Goal: Task Accomplishment & Management: Use online tool/utility

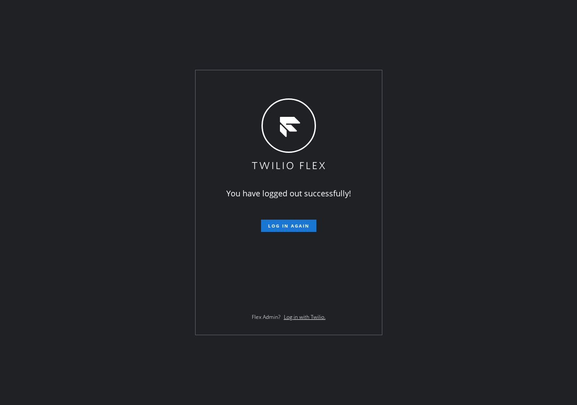
click at [75, 244] on div "You have logged out successfully! Log in again Flex Admin? Log in with Twilio." at bounding box center [288, 202] width 577 height 405
click at [112, 175] on div "You have logged out successfully! Log in again Flex Admin? Log in with Twilio." at bounding box center [288, 202] width 577 height 405
drag, startPoint x: 114, startPoint y: 189, endPoint x: 191, endPoint y: 201, distance: 77.9
click at [117, 188] on div "You have logged out successfully! Log in again Flex Admin? Log in with Twilio." at bounding box center [288, 202] width 577 height 405
click at [293, 227] on span "Log in again" at bounding box center [288, 226] width 41 height 6
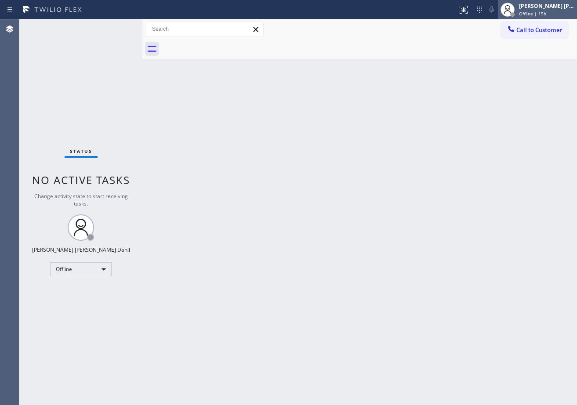
click at [547, 15] on span "Offline | 15h" at bounding box center [532, 14] width 27 height 6
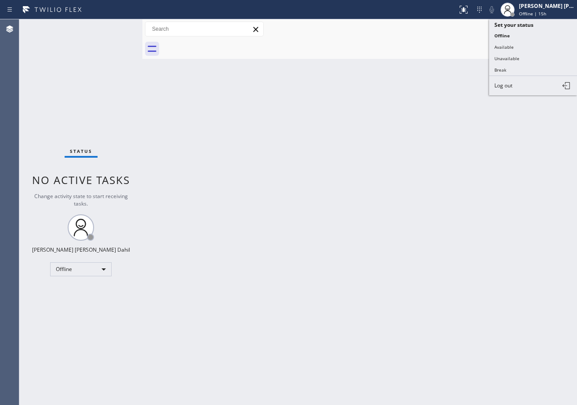
click at [480, 323] on div "Back to Dashboard Change Sender ID Customers Technicians Select a contact Outbo…" at bounding box center [359, 212] width 435 height 386
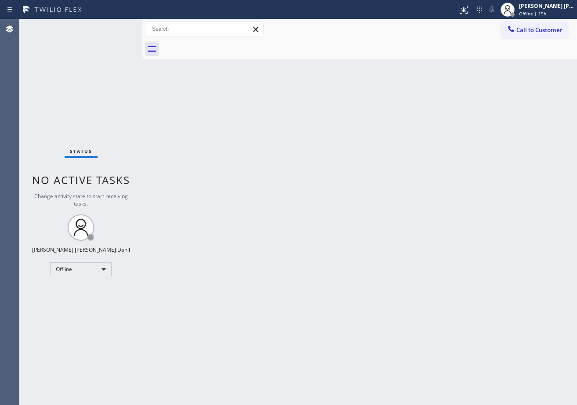
drag, startPoint x: 509, startPoint y: 303, endPoint x: 531, endPoint y: 343, distance: 44.9
click at [514, 309] on div "Back to Dashboard Change Sender ID Customers Technicians Select a contact Outbo…" at bounding box center [359, 212] width 435 height 386
click at [216, 236] on div "Back to Dashboard Change Sender ID Customers Technicians Select a contact Outbo…" at bounding box center [359, 212] width 435 height 386
click at [518, 10] on div at bounding box center [507, 9] width 19 height 19
click at [464, 139] on div "Back to Dashboard Change Sender ID Customers Technicians Select a contact Outbo…" at bounding box center [359, 212] width 435 height 386
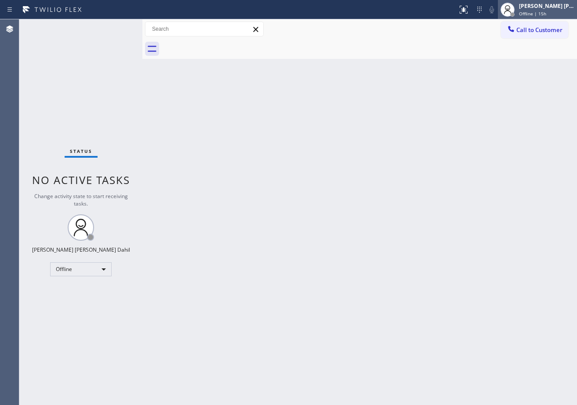
click at [531, 10] on div "Joshua Jake Dahil Offline | 15h" at bounding box center [548, 9] width 60 height 15
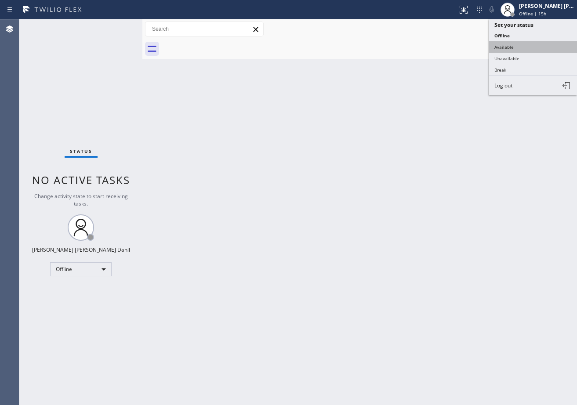
click at [512, 46] on button "Available" at bounding box center [533, 46] width 88 height 11
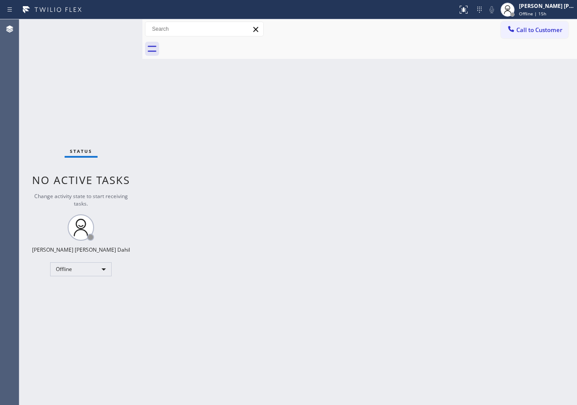
drag, startPoint x: 485, startPoint y: 87, endPoint x: 478, endPoint y: 239, distance: 152.8
click at [480, 108] on div "Back to Dashboard Change Sender ID Customers Technicians Select a contact Outbo…" at bounding box center [359, 212] width 435 height 386
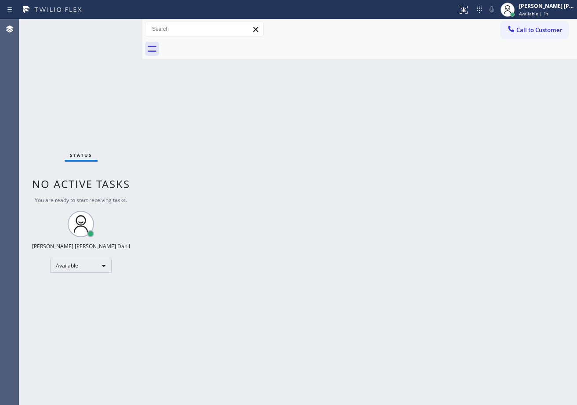
drag, startPoint x: 420, startPoint y: 174, endPoint x: 577, endPoint y: 262, distance: 180.1
click at [419, 173] on div "Back to Dashboard Change Sender ID Customers Technicians Select a contact Outbo…" at bounding box center [359, 212] width 435 height 386
drag, startPoint x: 437, startPoint y: 215, endPoint x: 455, endPoint y: 400, distance: 185.2
click at [437, 215] on div "Back to Dashboard Change Sender ID Customers Technicians Select a contact Outbo…" at bounding box center [359, 212] width 435 height 386
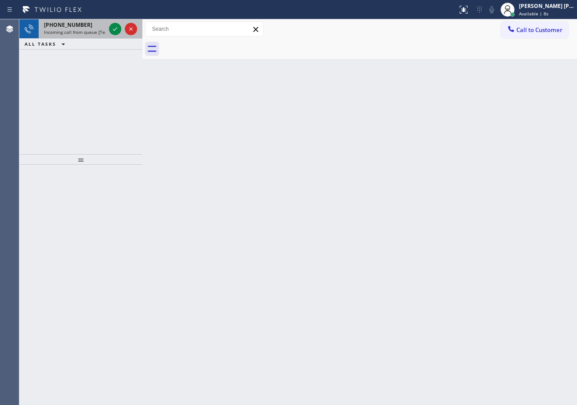
click at [75, 31] on span "Incoming call from queue [Test] All" at bounding box center [80, 32] width 73 height 6
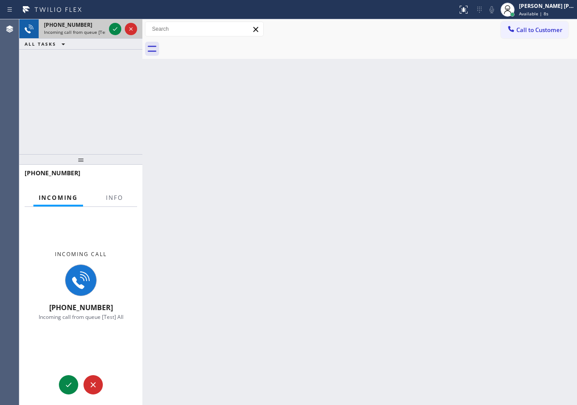
click at [75, 31] on span "Incoming call from queue [Test] All" at bounding box center [80, 32] width 73 height 6
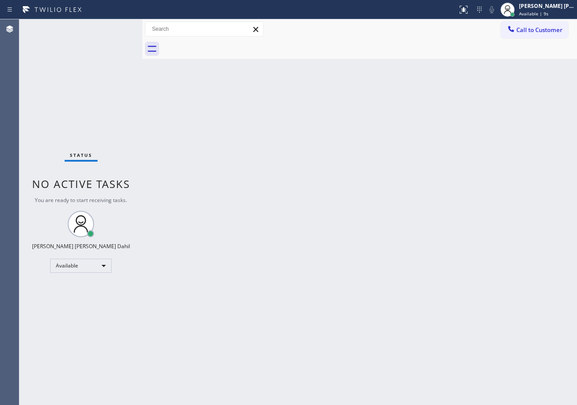
click at [109, 202] on span "You are ready to start receiving tasks." at bounding box center [81, 200] width 92 height 7
click at [551, 7] on div "[PERSON_NAME] [PERSON_NAME] Dahil" at bounding box center [546, 5] width 55 height 7
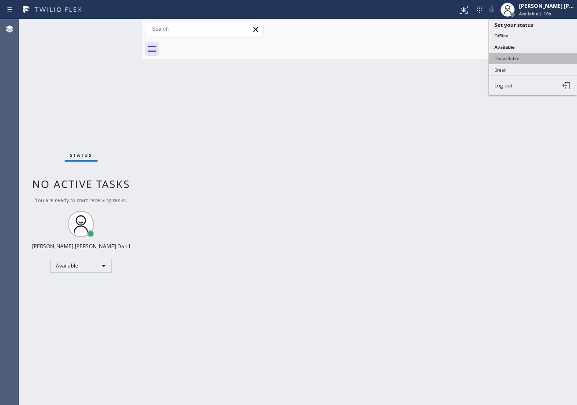
click at [525, 60] on button "Unavailable" at bounding box center [533, 58] width 88 height 11
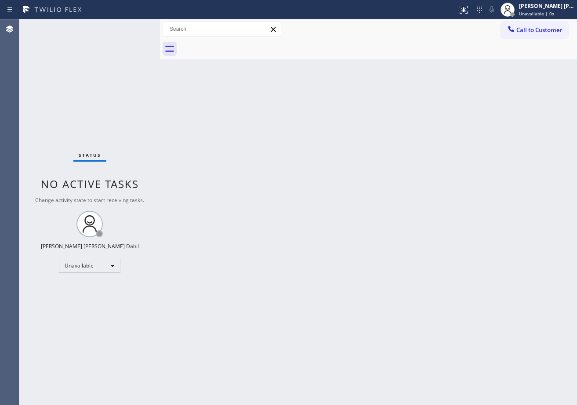
drag, startPoint x: 142, startPoint y: 25, endPoint x: 160, endPoint y: 43, distance: 24.9
click at [160, 37] on div at bounding box center [160, 212] width 0 height 386
drag, startPoint x: 436, startPoint y: 377, endPoint x: 455, endPoint y: 409, distance: 36.9
click at [455, 405] on html "Status report No issues detected If you experience an issue, please download th…" at bounding box center [288, 202] width 577 height 405
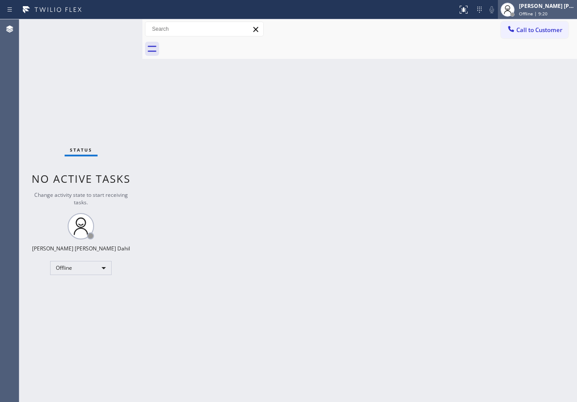
click at [548, 7] on div "[PERSON_NAME] [PERSON_NAME] Dahil" at bounding box center [546, 5] width 55 height 7
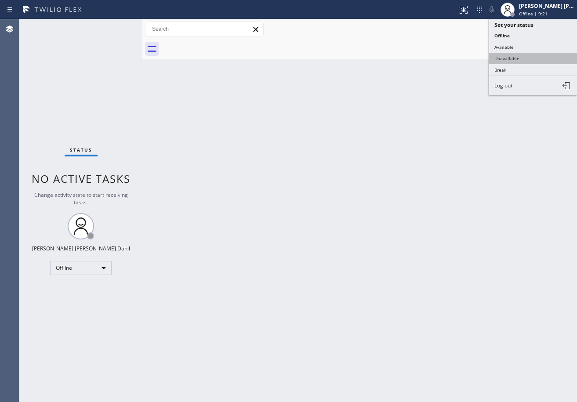
click at [538, 53] on button "Unavailable" at bounding box center [533, 58] width 88 height 11
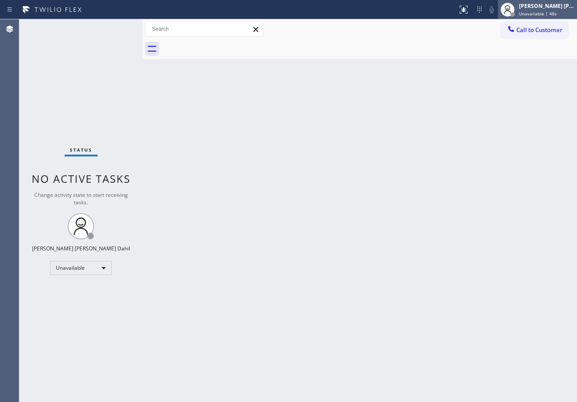
click at [529, 14] on span "Unavailable | 48s" at bounding box center [538, 14] width 38 height 6
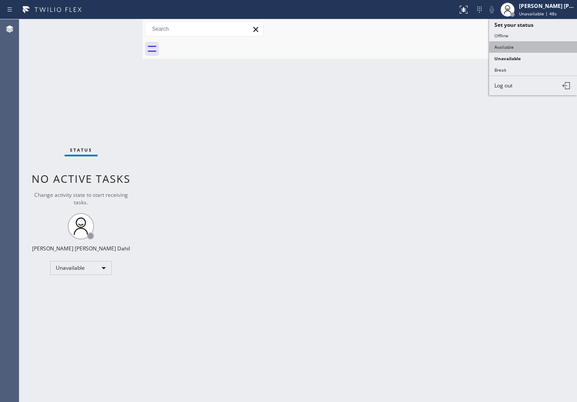
click at [518, 51] on button "Available" at bounding box center [533, 46] width 88 height 11
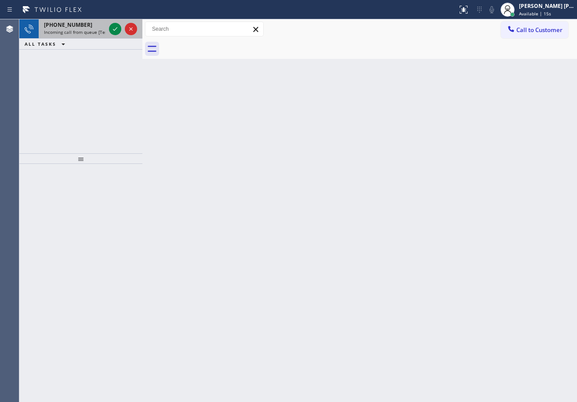
drag, startPoint x: 93, startPoint y: 28, endPoint x: 136, endPoint y: 33, distance: 43.9
click at [93, 28] on div "[PHONE_NUMBER]" at bounding box center [75, 24] width 62 height 7
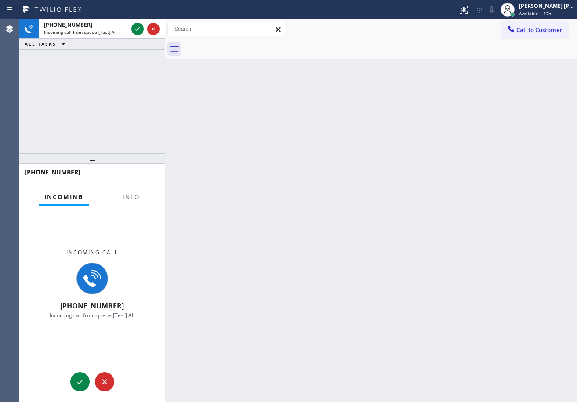
drag, startPoint x: 142, startPoint y: 31, endPoint x: 164, endPoint y: 40, distance: 24.7
click at [165, 40] on div at bounding box center [165, 210] width 0 height 383
click at [286, 189] on div "Back to Dashboard Change Sender ID Customers Technicians Select a contact Outbo…" at bounding box center [371, 210] width 412 height 383
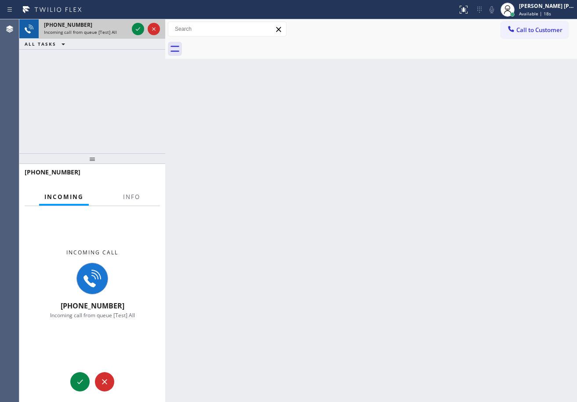
click at [117, 31] on div "Incoming call from queue [Test] All" at bounding box center [86, 32] width 84 height 6
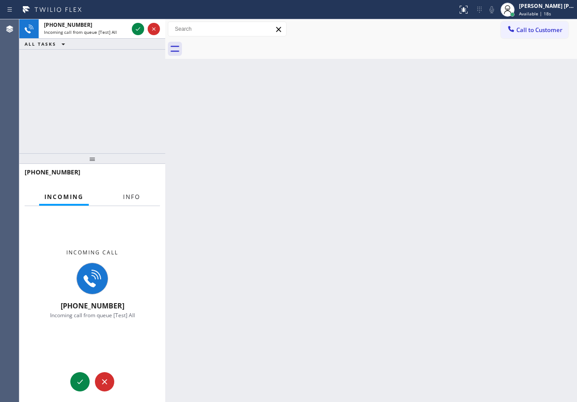
click at [146, 197] on div "Incoming Info" at bounding box center [92, 198] width 135 height 18
click at [133, 202] on button "Info" at bounding box center [132, 197] width 28 height 17
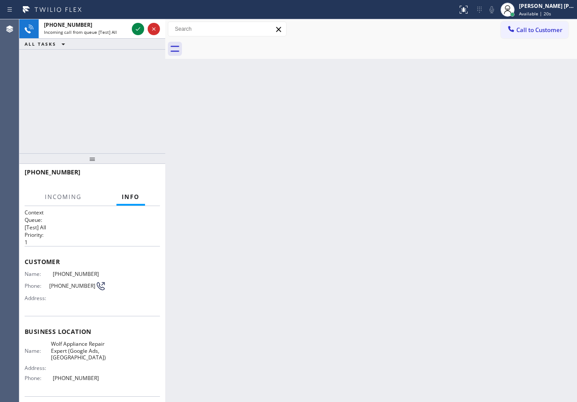
click at [133, 200] on span "Info" at bounding box center [131, 197] width 18 height 8
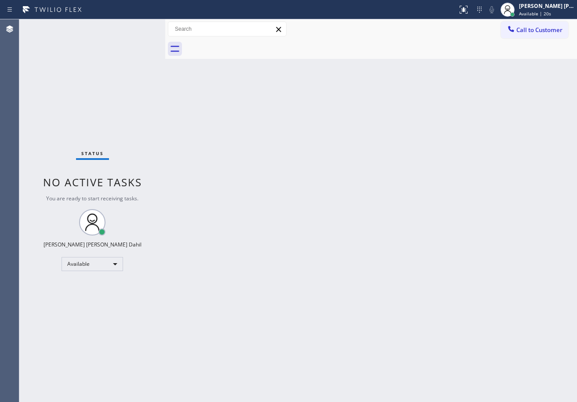
click at [133, 200] on span "You are ready to start receiving tasks." at bounding box center [92, 198] width 92 height 7
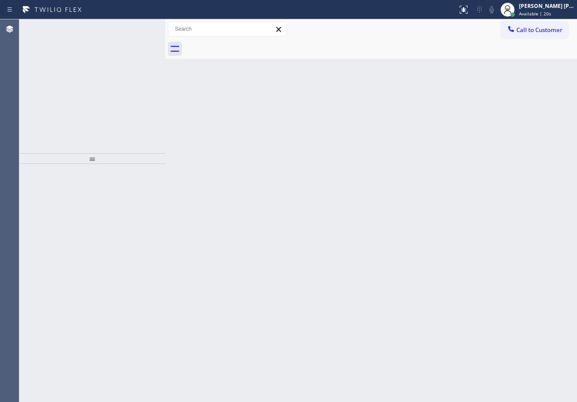
drag, startPoint x: 320, startPoint y: 257, endPoint x: 342, endPoint y: 294, distance: 43.0
click at [324, 259] on div "Back to Dashboard Change Sender ID Customers Technicians Select a contact Outbo…" at bounding box center [371, 210] width 412 height 383
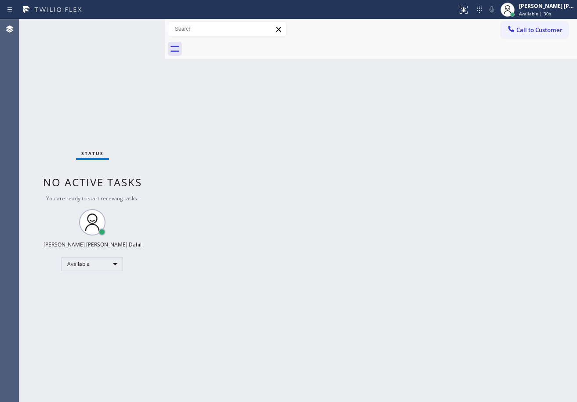
click at [349, 63] on div "Back to Dashboard Change Sender ID Customers Technicians Select a contact Outbo…" at bounding box center [371, 210] width 412 height 383
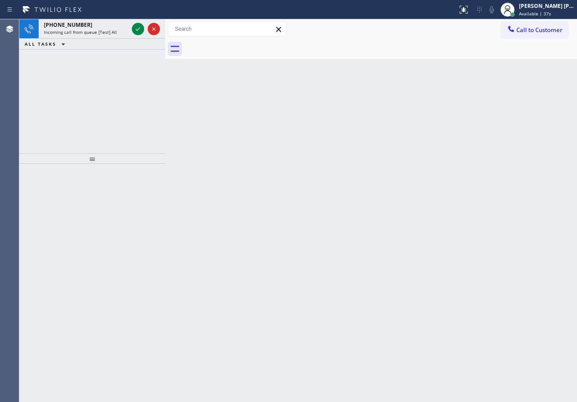
drag, startPoint x: 437, startPoint y: 301, endPoint x: 223, endPoint y: 133, distance: 272.5
click at [434, 297] on div "Back to Dashboard Change Sender ID Customers Technicians Select a contact Outbo…" at bounding box center [371, 210] width 412 height 383
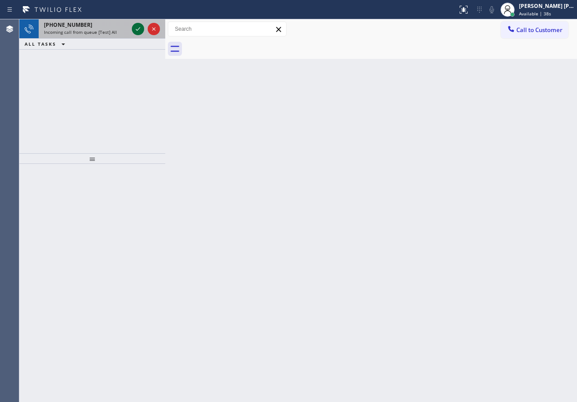
click at [97, 27] on div "[PHONE_NUMBER]" at bounding box center [86, 24] width 84 height 7
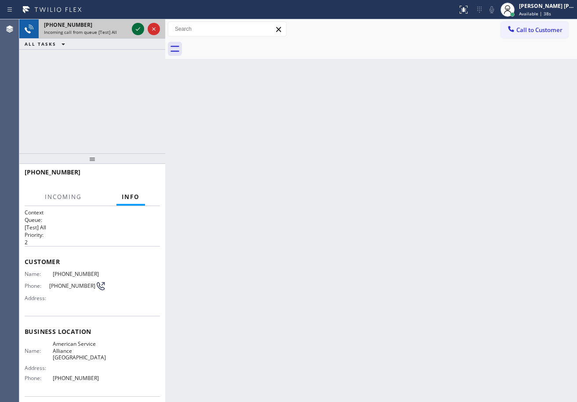
click at [137, 28] on icon at bounding box center [138, 29] width 11 height 11
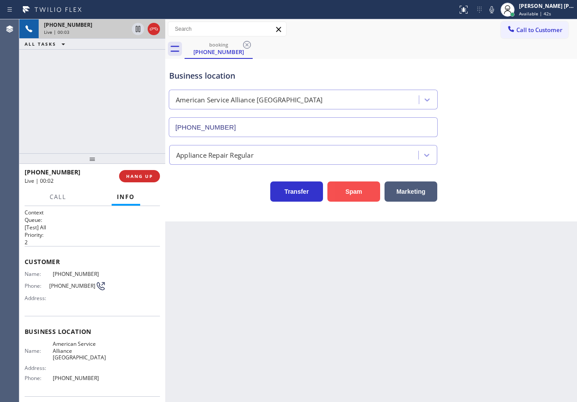
type input "[PHONE_NUMBER]"
click at [147, 172] on button "HANG UP" at bounding box center [139, 176] width 41 height 12
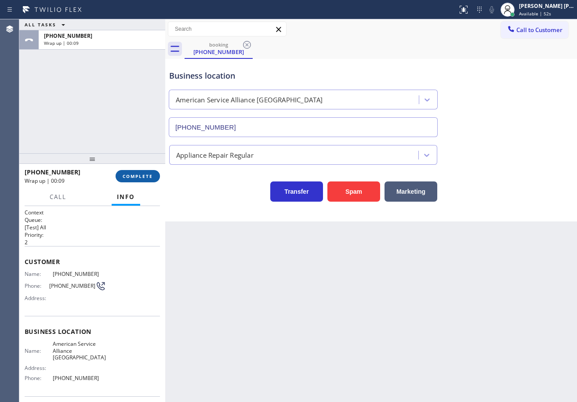
click at [128, 179] on button "COMPLETE" at bounding box center [138, 176] width 44 height 12
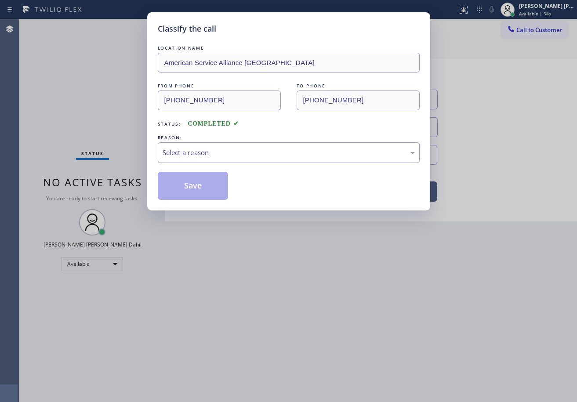
click at [191, 142] on div "REASON:" at bounding box center [289, 137] width 262 height 9
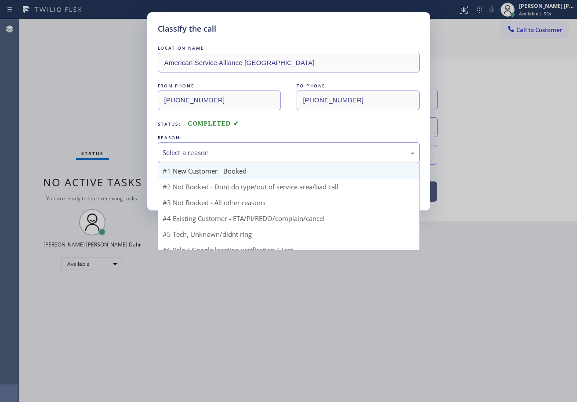
drag, startPoint x: 188, startPoint y: 159, endPoint x: 187, endPoint y: 171, distance: 11.9
click at [188, 160] on div "Select a reason" at bounding box center [289, 152] width 262 height 21
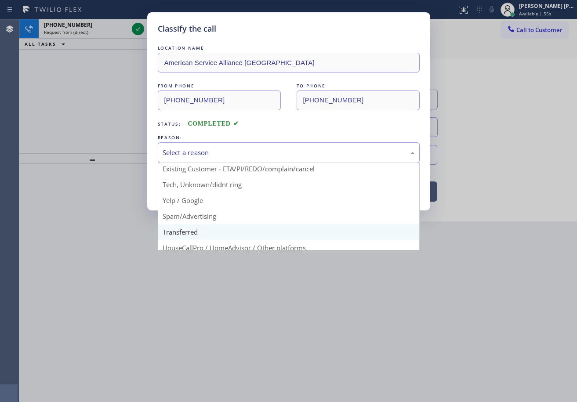
scroll to position [55, 0]
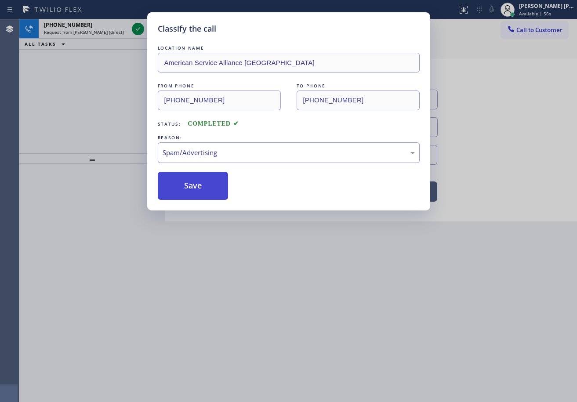
click at [188, 181] on button "Save" at bounding box center [193, 186] width 71 height 28
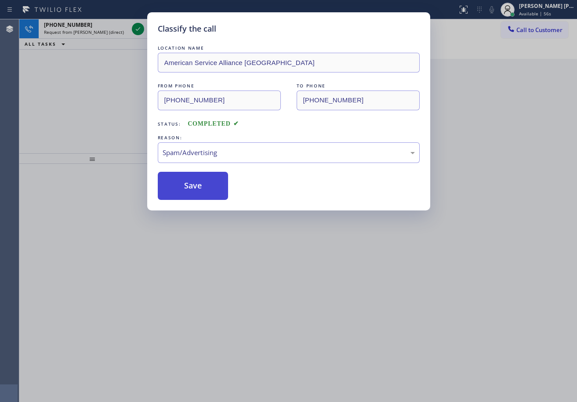
click at [188, 181] on button "Save" at bounding box center [193, 186] width 71 height 28
click at [325, 327] on div "Classify the call LOCATION NAME American Service Alliance Alhambra FROM PHONE […" at bounding box center [288, 201] width 577 height 402
click at [325, 327] on div "Back to Dashboard Change Sender ID Customers Technicians Select a contact Outbo…" at bounding box center [371, 210] width 412 height 383
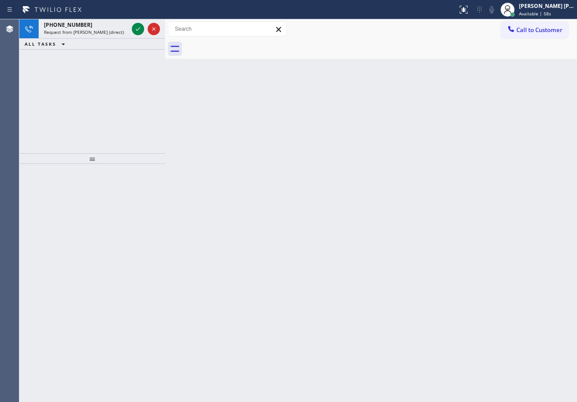
click at [325, 327] on div "Back to Dashboard Change Sender ID Customers Technicians Select a contact Outbo…" at bounding box center [371, 210] width 412 height 383
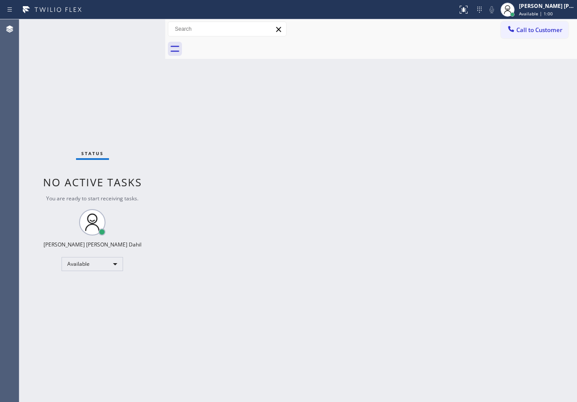
click at [130, 106] on div "Status No active tasks You are ready to start receiving tasks. [PERSON_NAME] [P…" at bounding box center [92, 210] width 146 height 383
click at [129, 27] on div "Status No active tasks You are ready to start receiving tasks. [PERSON_NAME] [P…" at bounding box center [92, 210] width 146 height 383
click at [289, 223] on div "Back to Dashboard Change Sender ID Customers Technicians Select a contact Outbo…" at bounding box center [371, 210] width 412 height 383
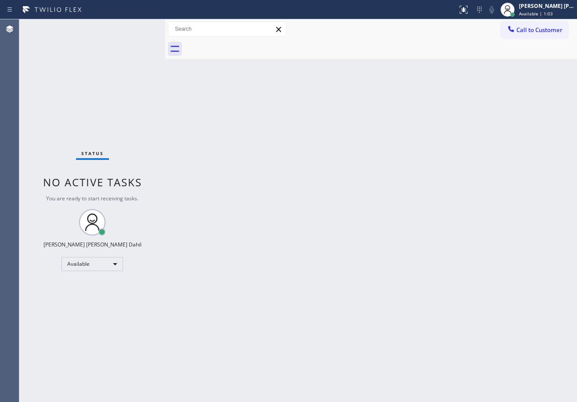
click at [291, 258] on div "Back to Dashboard Change Sender ID Customers Technicians Select a contact Outbo…" at bounding box center [371, 210] width 412 height 383
click at [292, 258] on div "Back to Dashboard Change Sender ID Customers Technicians Select a contact Outbo…" at bounding box center [371, 210] width 412 height 383
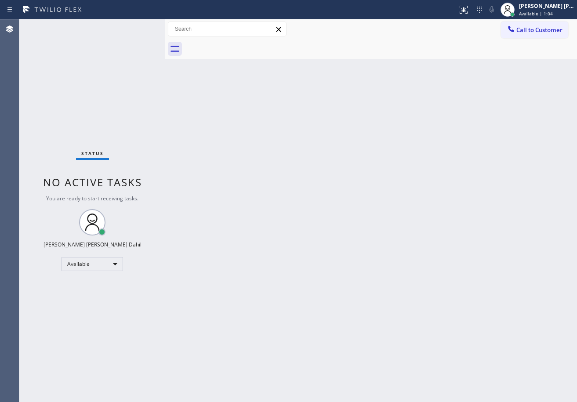
click at [292, 258] on div "Back to Dashboard Change Sender ID Customers Technicians Select a contact Outbo…" at bounding box center [371, 210] width 412 height 383
click at [509, 56] on div at bounding box center [381, 49] width 393 height 20
drag, startPoint x: 92, startPoint y: 44, endPoint x: 209, endPoint y: 172, distance: 173.7
click at [92, 44] on div "Status No active tasks You are ready to start receiving tasks. [PERSON_NAME] [P…" at bounding box center [92, 210] width 146 height 383
drag, startPoint x: 172, startPoint y: 116, endPoint x: 197, endPoint y: 48, distance: 72.1
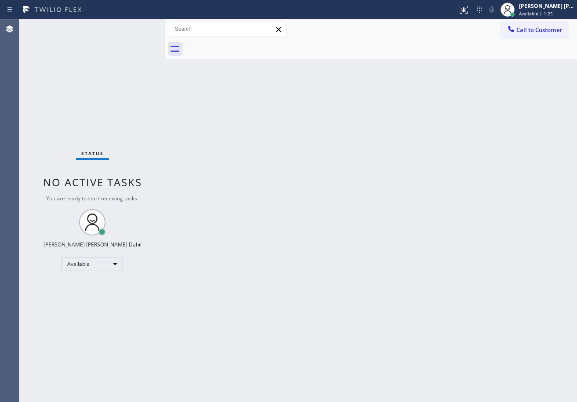
click at [175, 115] on div "Back to Dashboard Change Sender ID Customers Technicians Select a contact Outbo…" at bounding box center [371, 210] width 412 height 383
click at [336, 214] on div "Back to Dashboard Change Sender ID Customers Technicians Select a contact Outbo…" at bounding box center [371, 210] width 412 height 383
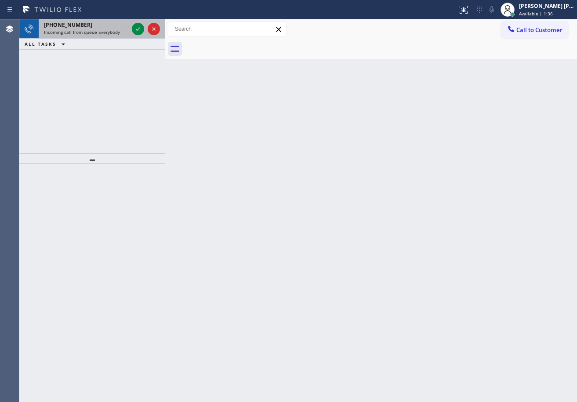
drag, startPoint x: 113, startPoint y: 25, endPoint x: 131, endPoint y: 31, distance: 18.8
click at [113, 25] on div "[PHONE_NUMBER]" at bounding box center [86, 24] width 84 height 7
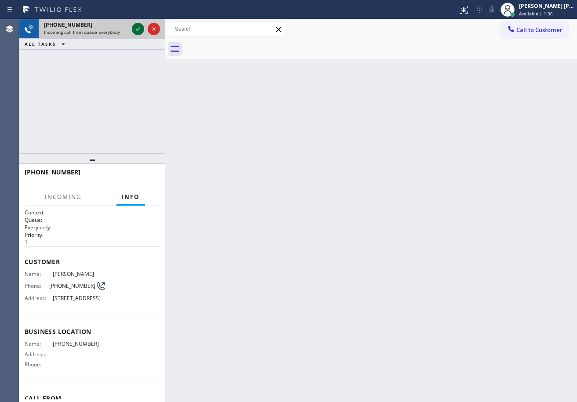
click at [134, 29] on icon at bounding box center [138, 29] width 11 height 11
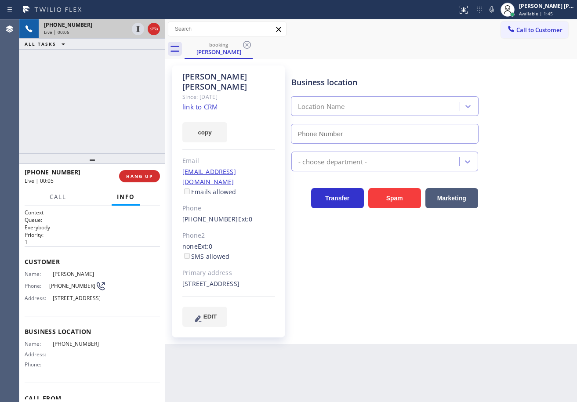
click at [198, 102] on link "link to CRM" at bounding box center [199, 106] width 35 height 9
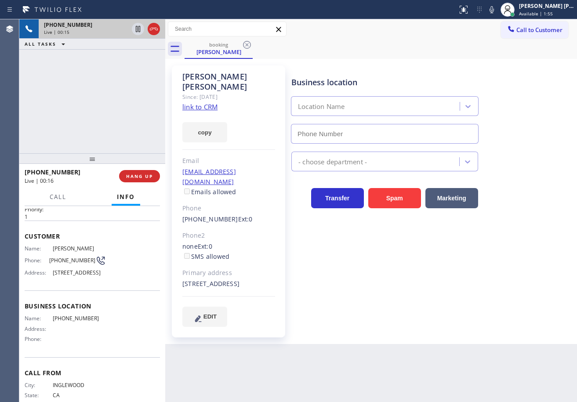
scroll to position [63, 0]
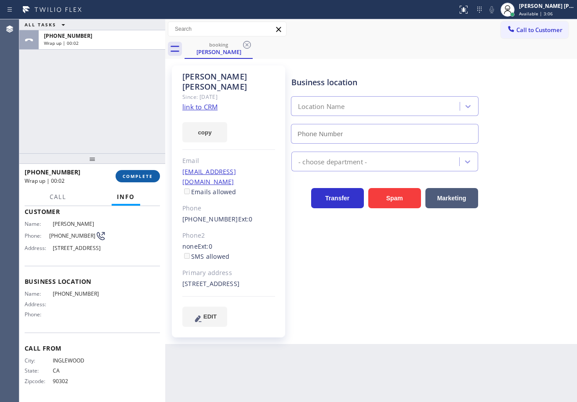
click at [134, 182] on div "[PHONE_NUMBER] Wrap up | 00:02 COMPLETE" at bounding box center [92, 176] width 135 height 23
click at [134, 179] on span "COMPLETE" at bounding box center [138, 176] width 30 height 6
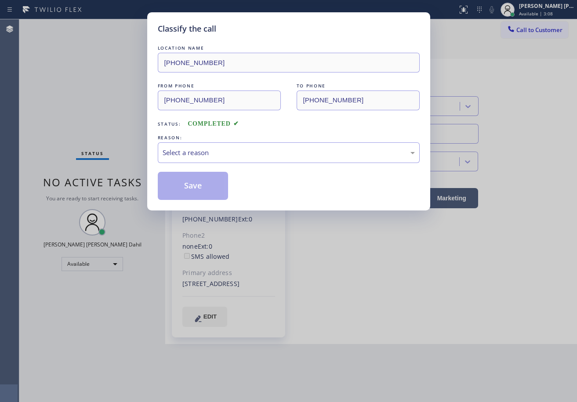
click at [229, 141] on div "REASON:" at bounding box center [289, 137] width 262 height 9
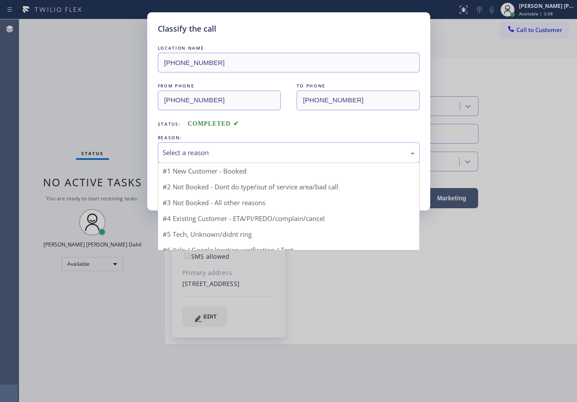
click at [225, 150] on div "Select a reason" at bounding box center [289, 153] width 252 height 10
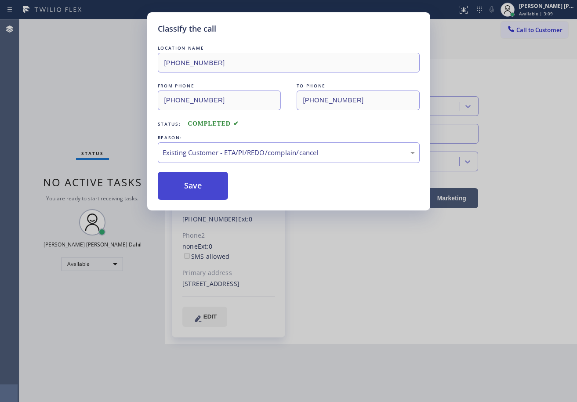
click at [189, 180] on button "Save" at bounding box center [193, 186] width 71 height 28
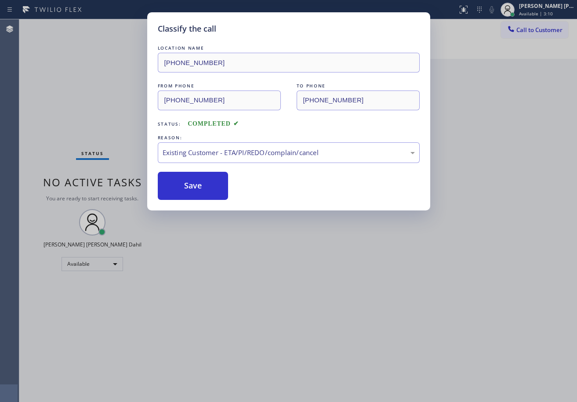
click at [375, 314] on div "Classify the call LOCATION NAME [PHONE_NUMBER] FROM PHONE [PHONE_NUMBER] TO PHO…" at bounding box center [288, 201] width 577 height 402
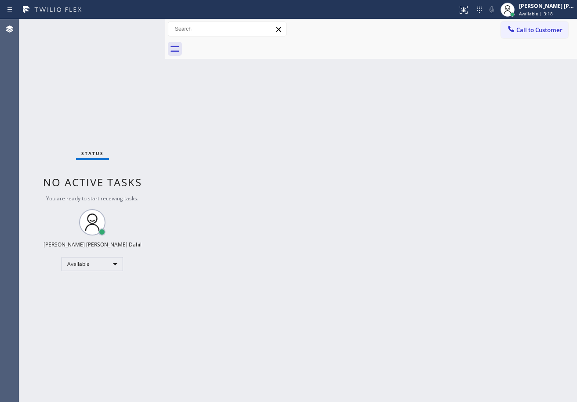
drag, startPoint x: 257, startPoint y: 176, endPoint x: 228, endPoint y: 320, distance: 146.3
click at [257, 176] on div "Back to Dashboard Change Sender ID Customers Technicians Select a contact Outbo…" at bounding box center [371, 210] width 412 height 383
click at [510, 365] on div "Back to Dashboard Change Sender ID Customers Technicians Select a contact Outbo…" at bounding box center [371, 210] width 412 height 383
click at [248, 291] on div "Back to Dashboard Change Sender ID Customers Technicians Select a contact Outbo…" at bounding box center [371, 210] width 412 height 383
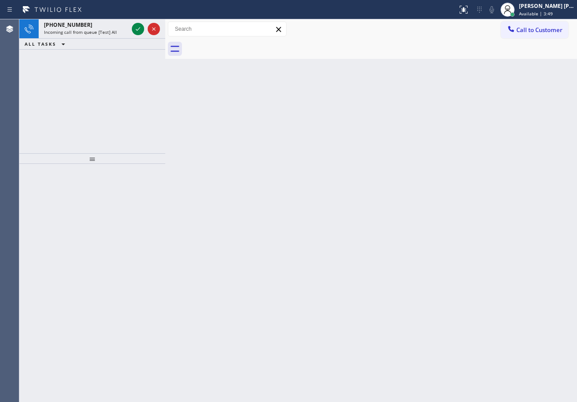
click at [129, 63] on div "[PHONE_NUMBER] Incoming call from queue [Test] All ALL TASKS ALL TASKS ACTIVE T…" at bounding box center [92, 86] width 146 height 134
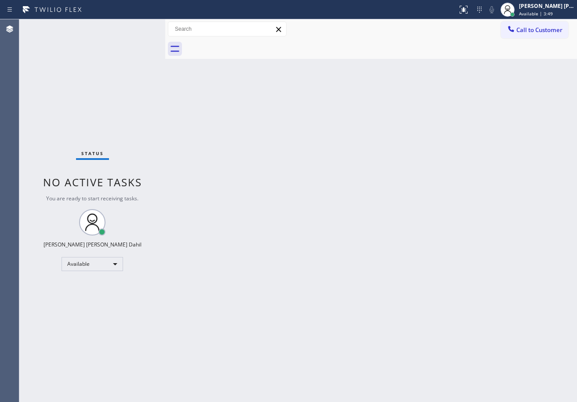
click at [115, 32] on div "Status No active tasks You are ready to start receiving tasks. [PERSON_NAME] [P…" at bounding box center [92, 210] width 146 height 383
click at [136, 27] on div "Status No active tasks You are ready to start receiving tasks. [PERSON_NAME] [P…" at bounding box center [92, 210] width 146 height 383
click at [135, 26] on div "Status No active tasks You are ready to start receiving tasks. [PERSON_NAME] [P…" at bounding box center [92, 210] width 146 height 383
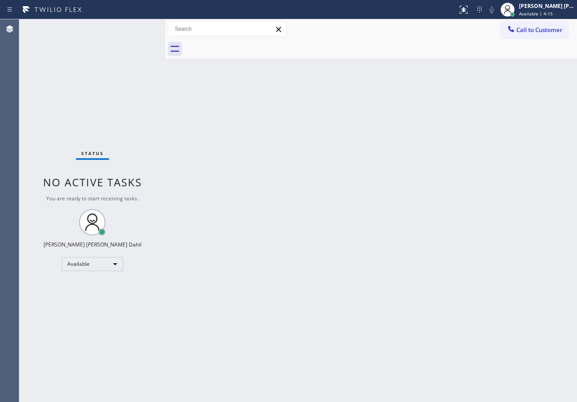
click at [134, 29] on div "Status No active tasks You are ready to start receiving tasks. [PERSON_NAME] [P…" at bounding box center [92, 210] width 146 height 383
click at [136, 36] on div "Status No active tasks You are ready to start receiving tasks. [PERSON_NAME] [P…" at bounding box center [92, 210] width 146 height 383
click at [140, 29] on div "Status No active tasks You are ready to start receiving tasks. [PERSON_NAME] [P…" at bounding box center [92, 210] width 146 height 383
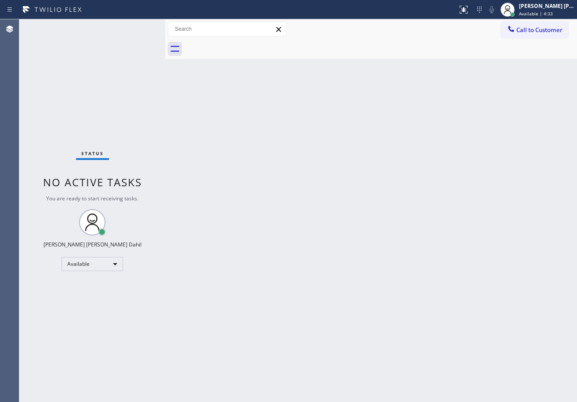
click at [140, 29] on div "Status No active tasks You are ready to start receiving tasks. [PERSON_NAME] [P…" at bounding box center [92, 210] width 146 height 383
click at [139, 29] on div "Status No active tasks You are ready to start receiving tasks. [PERSON_NAME] [P…" at bounding box center [92, 210] width 146 height 383
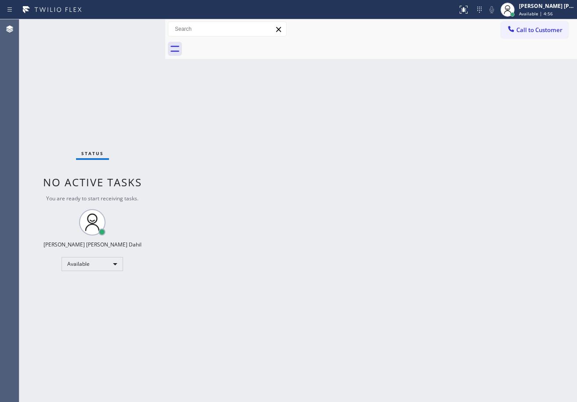
click at [179, 66] on div "Back to Dashboard Change Sender ID Customers Technicians Select a contact Outbo…" at bounding box center [371, 210] width 412 height 383
click at [232, 127] on div "Back to Dashboard Change Sender ID Customers Technicians Select a contact Outbo…" at bounding box center [371, 210] width 412 height 383
click at [165, 26] on div at bounding box center [165, 210] width 0 height 383
click at [137, 29] on div "Status No active tasks You are ready to start receiving tasks. [PERSON_NAME] [P…" at bounding box center [89, 210] width 140 height 383
click at [137, 27] on div "Status No active tasks You are ready to start receiving tasks. [PERSON_NAME] [P…" at bounding box center [89, 210] width 140 height 383
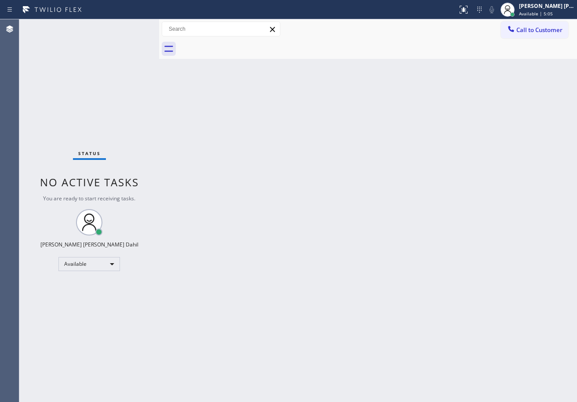
click at [134, 26] on div "Status No active tasks You are ready to start receiving tasks. [PERSON_NAME] [P…" at bounding box center [89, 210] width 140 height 383
click at [133, 26] on div "Status No active tasks You are ready to start receiving tasks. [PERSON_NAME] [P…" at bounding box center [89, 210] width 140 height 383
click at [132, 26] on div "Status No active tasks You are ready to start receiving tasks. [PERSON_NAME] [P…" at bounding box center [89, 210] width 140 height 383
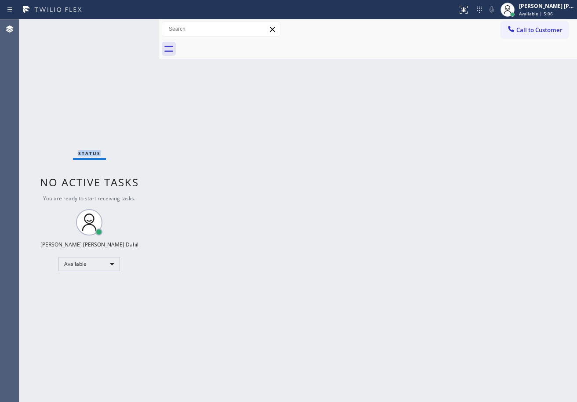
click at [132, 26] on div "Status No active tasks You are ready to start receiving tasks. [PERSON_NAME] [P…" at bounding box center [89, 210] width 140 height 383
click at [131, 26] on div "Status No active tasks You are ready to start receiving tasks. [PERSON_NAME] [P…" at bounding box center [89, 210] width 140 height 383
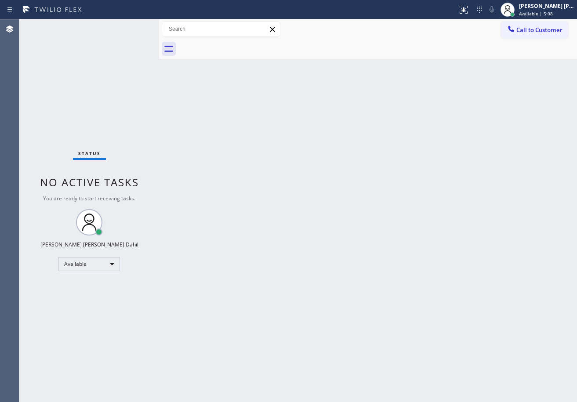
click at [131, 26] on div "Status No active tasks You are ready to start receiving tasks. [PERSON_NAME] [P…" at bounding box center [89, 210] width 140 height 383
click at [132, 29] on div "Status No active tasks You are ready to start receiving tasks. [PERSON_NAME] [P…" at bounding box center [89, 210] width 140 height 383
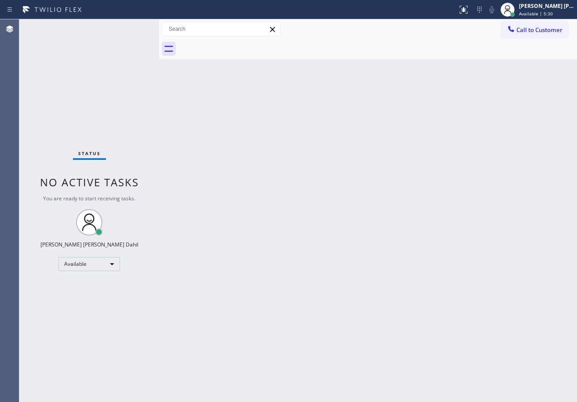
click at [132, 29] on div "Status No active tasks You are ready to start receiving tasks. [PERSON_NAME] [P…" at bounding box center [89, 210] width 140 height 383
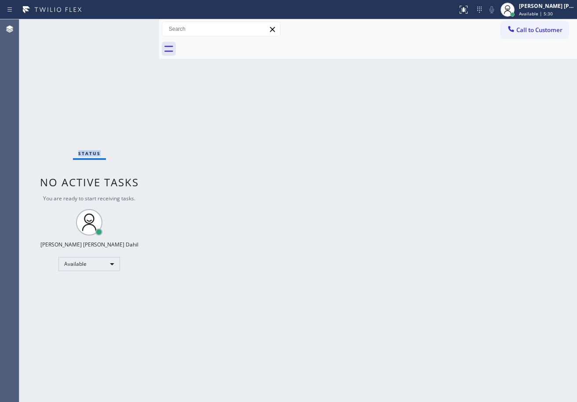
click at [132, 29] on div "Status No active tasks You are ready to start receiving tasks. [PERSON_NAME] [P…" at bounding box center [89, 210] width 140 height 383
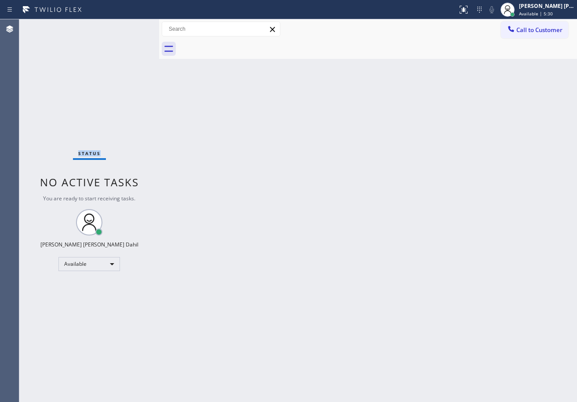
click at [132, 29] on div "Status No active tasks You are ready to start receiving tasks. [PERSON_NAME] [P…" at bounding box center [89, 210] width 140 height 383
click at [140, 36] on div "Status No active tasks You are ready to start receiving tasks. [PERSON_NAME] [P…" at bounding box center [89, 210] width 140 height 383
click at [133, 29] on div "Status No active tasks You are ready to start receiving tasks. [PERSON_NAME] [P…" at bounding box center [89, 210] width 140 height 383
click at [132, 29] on div "Status No active tasks You are ready to start receiving tasks. [PERSON_NAME] [P…" at bounding box center [89, 210] width 140 height 383
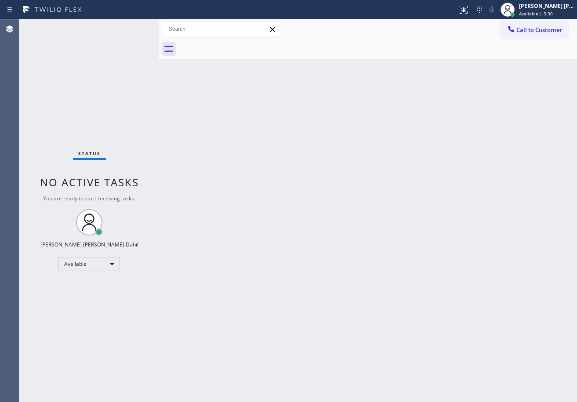
click at [131, 29] on div "Status No active tasks You are ready to start receiving tasks. [PERSON_NAME] [P…" at bounding box center [89, 210] width 140 height 383
click at [129, 27] on div "Status No active tasks You are ready to start receiving tasks. [PERSON_NAME] [P…" at bounding box center [89, 210] width 140 height 383
click at [132, 29] on div "Status No active tasks You are ready to start receiving tasks. [PERSON_NAME] [P…" at bounding box center [89, 210] width 140 height 383
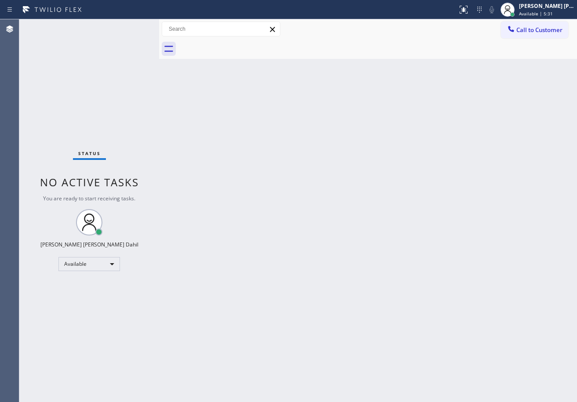
click at [132, 29] on div "Status No active tasks You are ready to start receiving tasks. [PERSON_NAME] [P…" at bounding box center [89, 210] width 140 height 383
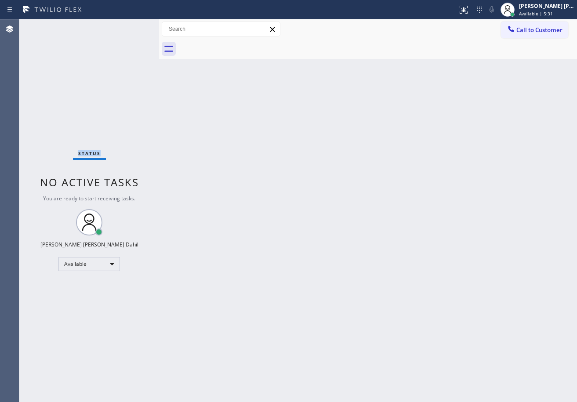
click at [132, 29] on div "Status No active tasks You are ready to start receiving tasks. [PERSON_NAME] [P…" at bounding box center [89, 210] width 140 height 383
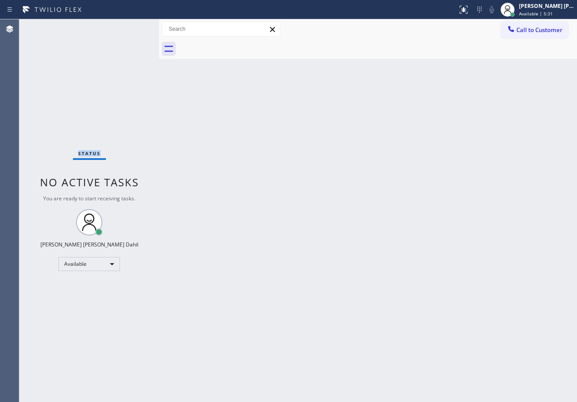
click at [132, 29] on div "Status No active tasks You are ready to start receiving tasks. [PERSON_NAME] [P…" at bounding box center [89, 210] width 140 height 383
click at [226, 269] on div "Back to Dashboard Change Sender ID Customers Technicians Select a contact Outbo…" at bounding box center [368, 210] width 418 height 383
click at [284, 230] on div "Back to Dashboard Change Sender ID Customers Technicians Select a contact Outbo…" at bounding box center [368, 210] width 418 height 383
click at [124, 36] on div "Status No active tasks You are ready to start receiving tasks. [PERSON_NAME] [P…" at bounding box center [89, 210] width 140 height 383
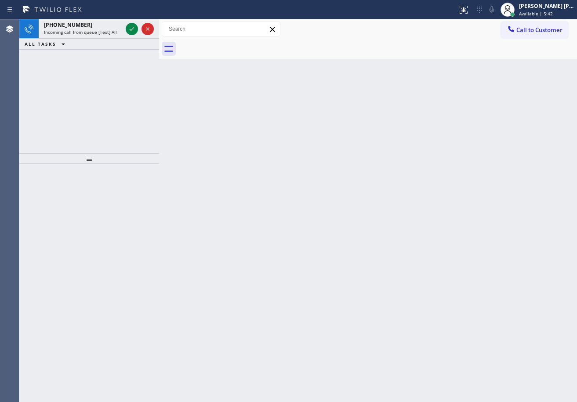
click at [124, 40] on div "[PHONE_NUMBER] Incoming call from queue [Test] All ALL TASKS ALL TASKS ACTIVE T…" at bounding box center [89, 34] width 140 height 30
click at [124, 41] on div "[PHONE_NUMBER] Incoming call from queue [Test] All ALL TASKS ALL TASKS ACTIVE T…" at bounding box center [89, 34] width 140 height 30
click at [124, 53] on div "[PHONE_NUMBER] Incoming call from queue [Test] All ALL TASKS ALL TASKS ACTIVE T…" at bounding box center [89, 86] width 140 height 134
click at [120, 63] on div "[PHONE_NUMBER] Incoming call from queue [Test] All ALL TASKS ALL TASKS ACTIVE T…" at bounding box center [89, 86] width 140 height 134
click at [124, 55] on div "[PHONE_NUMBER] Incoming call from queue [Test] All ALL TASKS ALL TASKS ACTIVE T…" at bounding box center [89, 86] width 140 height 134
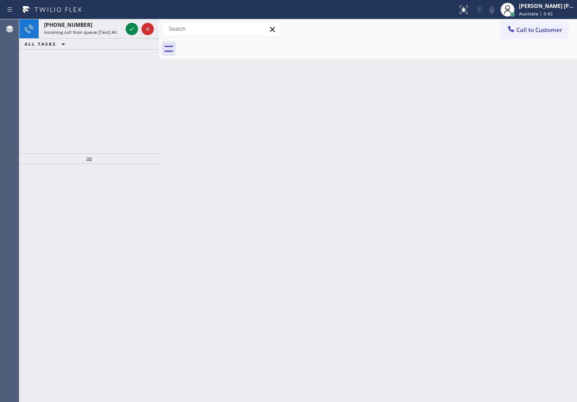
click at [132, 54] on div "[PHONE_NUMBER] Incoming call from queue [Test] All ALL TASKS ALL TASKS ACTIVE T…" at bounding box center [89, 86] width 140 height 134
click at [130, 50] on div "[PHONE_NUMBER] Incoming call from queue [Test] All ALL TASKS ALL TASKS ACTIVE T…" at bounding box center [89, 86] width 140 height 134
click at [128, 47] on div "ALL TASKS ALL TASKS ACTIVE TASKS TASKS IN WRAP UP" at bounding box center [89, 44] width 140 height 11
click at [127, 43] on div "ALL TASKS ALL TASKS ACTIVE TASKS TASKS IN WRAP UP" at bounding box center [89, 44] width 140 height 11
click at [125, 38] on div "[PHONE_NUMBER] Incoming call from queue [Test] All" at bounding box center [89, 28] width 140 height 19
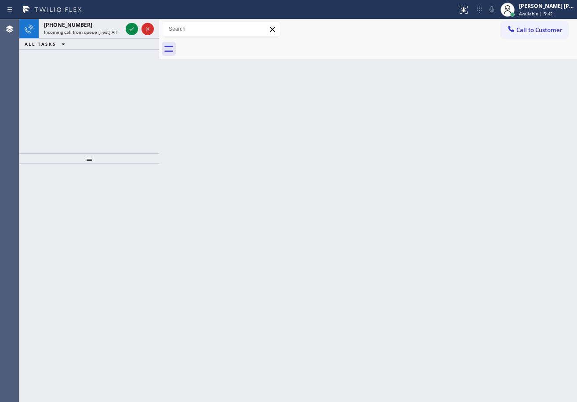
click at [124, 37] on div at bounding box center [140, 28] width 32 height 19
click at [124, 39] on div "[PHONE_NUMBER] Incoming call from queue [Test] All ALL TASKS ALL TASKS ACTIVE T…" at bounding box center [89, 34] width 140 height 30
click at [124, 40] on div "[PHONE_NUMBER] Incoming call from queue [Test] All ALL TASKS ALL TASKS ACTIVE T…" at bounding box center [89, 34] width 140 height 30
click at [126, 43] on div "[PHONE_NUMBER] Incoming call from queue [Test] All ALL TASKS ALL TASKS ACTIVE T…" at bounding box center [89, 34] width 140 height 30
click at [129, 53] on div "[PHONE_NUMBER] Incoming call from queue [Test] All ALL TASKS ALL TASKS ACTIVE T…" at bounding box center [89, 86] width 140 height 134
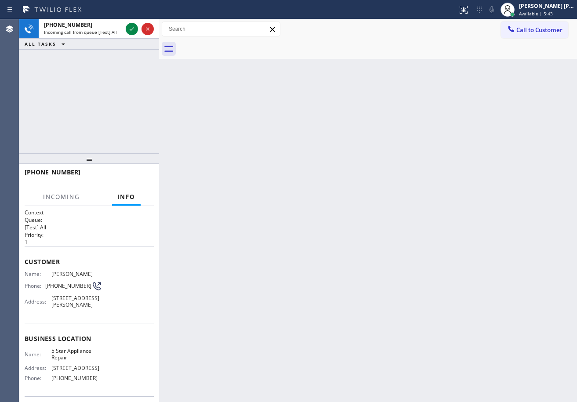
click at [132, 55] on div "[PHONE_NUMBER] Incoming call from queue [Test] All ALL TASKS ALL TASKS ACTIVE T…" at bounding box center [89, 86] width 140 height 134
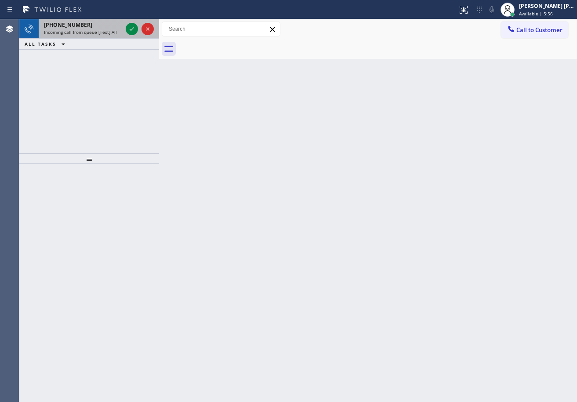
click at [97, 36] on div "[PHONE_NUMBER] Incoming call from queue [Test] All" at bounding box center [81, 28] width 85 height 19
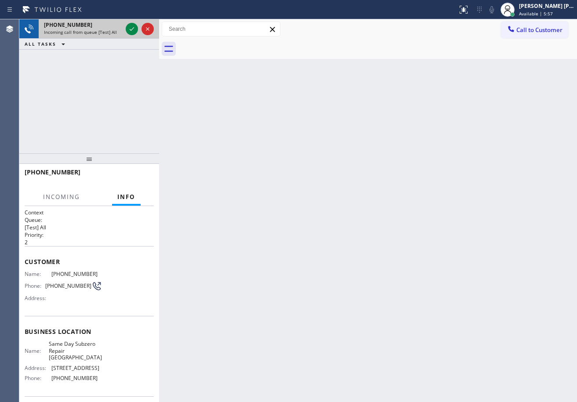
click at [97, 35] on div "[PHONE_NUMBER] Incoming call from queue [Test] All" at bounding box center [81, 28] width 85 height 19
click at [128, 33] on icon at bounding box center [132, 29] width 11 height 11
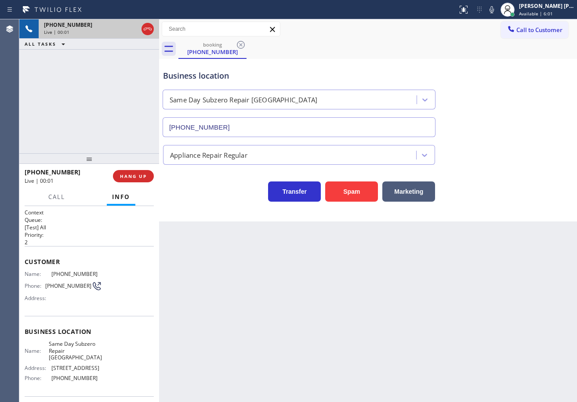
type input "[PHONE_NUMBER]"
drag, startPoint x: 292, startPoint y: 344, endPoint x: 279, endPoint y: 373, distance: 32.5
click at [292, 344] on div "Back to Dashboard Change Sender ID Customers Technicians Select a contact Outbo…" at bounding box center [368, 210] width 418 height 383
drag, startPoint x: 362, startPoint y: 204, endPoint x: 355, endPoint y: 198, distance: 10.0
click at [359, 201] on div "Business location Same Day Subzero Repair [GEOGRAPHIC_DATA] [PHONE_NUMBER] Appl…" at bounding box center [368, 140] width 418 height 163
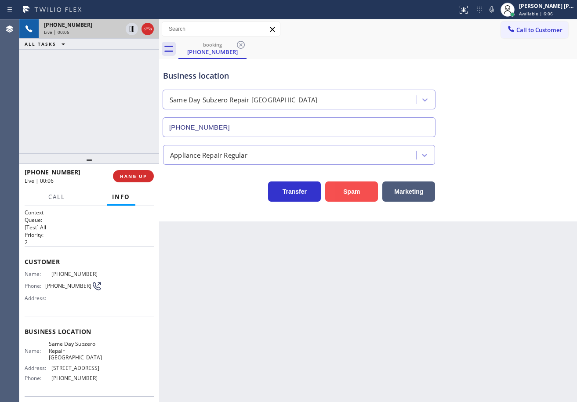
click at [355, 198] on button "Spam" at bounding box center [351, 192] width 53 height 20
click at [354, 196] on button "Spam" at bounding box center [351, 192] width 53 height 20
click at [354, 195] on button "Spam" at bounding box center [351, 192] width 53 height 20
click at [354, 194] on button "Spam" at bounding box center [351, 192] width 53 height 20
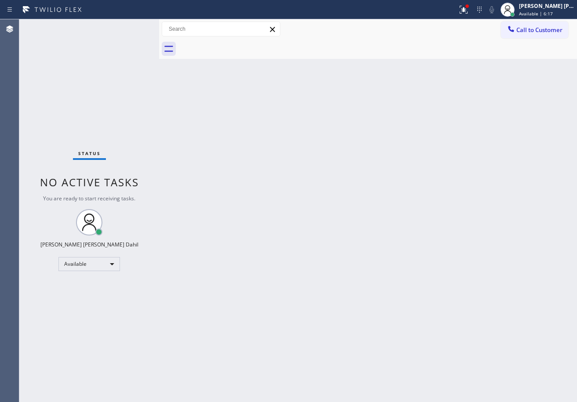
click at [455, 43] on div at bounding box center [378, 49] width 399 height 20
drag, startPoint x: 426, startPoint y: 332, endPoint x: 433, endPoint y: 339, distance: 9.3
click at [426, 332] on div "Back to Dashboard Change Sender ID Customers Technicians Select a contact Outbo…" at bounding box center [368, 210] width 418 height 383
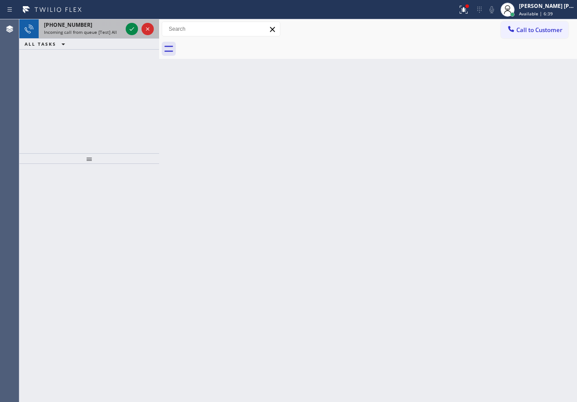
click at [92, 22] on div "[PHONE_NUMBER]" at bounding box center [83, 24] width 78 height 7
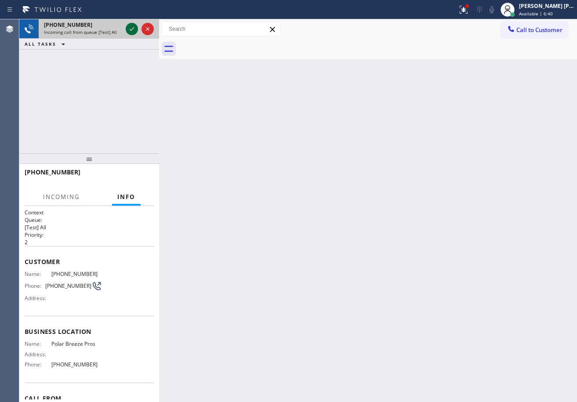
click at [129, 29] on icon at bounding box center [132, 29] width 11 height 11
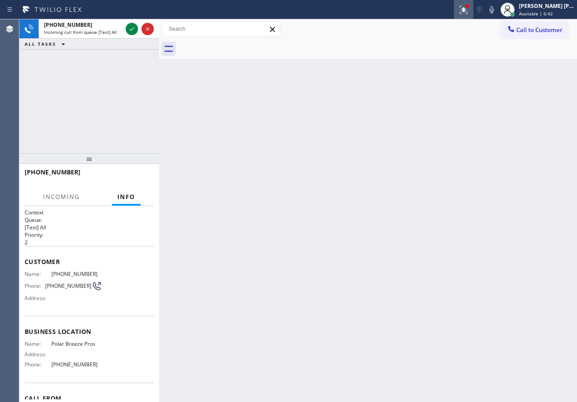
click at [465, 10] on icon at bounding box center [462, 9] width 5 height 6
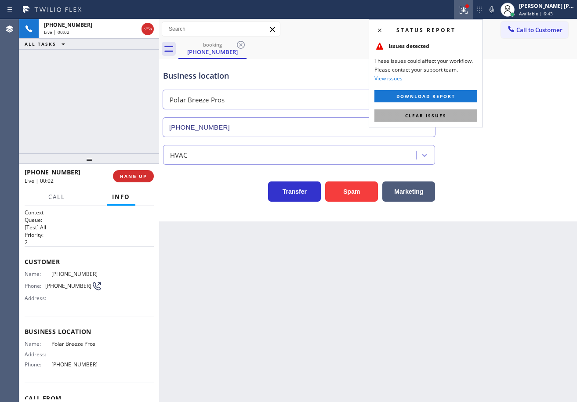
type input "[PHONE_NUMBER]"
click at [447, 114] on button "Clear issues" at bounding box center [426, 115] width 103 height 12
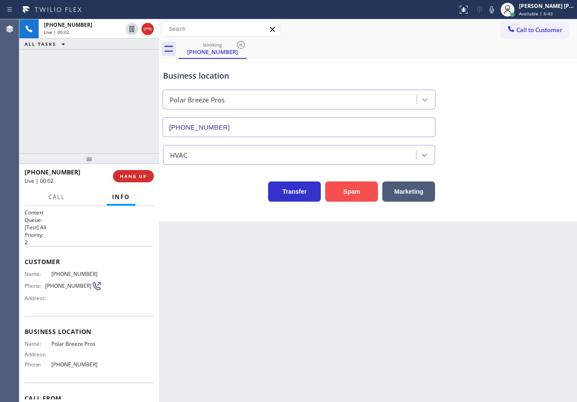
click at [352, 198] on button "Spam" at bounding box center [351, 192] width 53 height 20
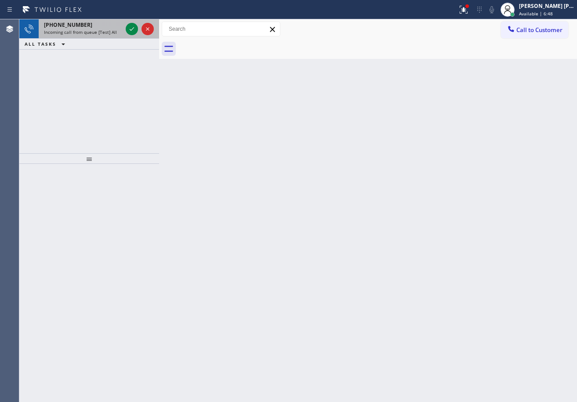
click at [120, 28] on div "[PHONE_NUMBER]" at bounding box center [83, 24] width 78 height 7
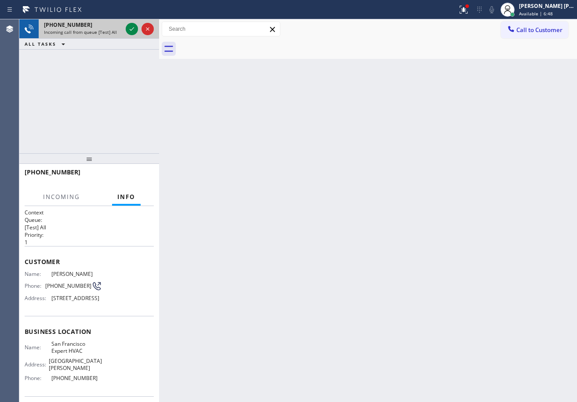
click at [123, 28] on div "[PHONE_NUMBER] Incoming call from queue [Test] All" at bounding box center [81, 28] width 85 height 19
click at [129, 29] on div at bounding box center [132, 29] width 12 height 11
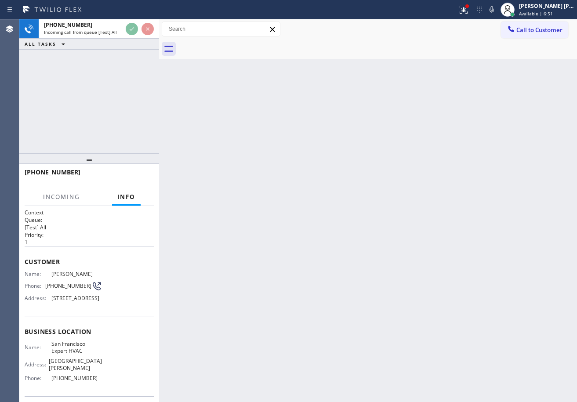
click at [465, 11] on icon at bounding box center [462, 9] width 5 height 6
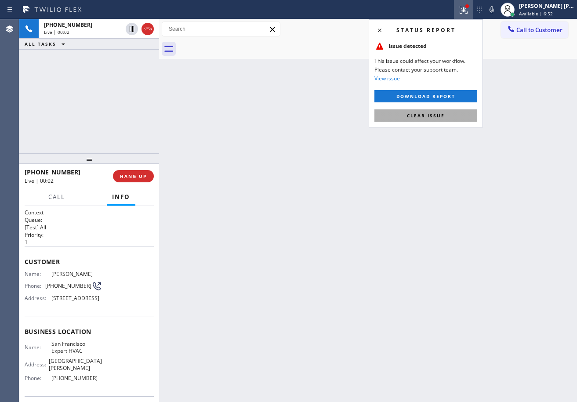
click at [447, 109] on button "Clear issue" at bounding box center [426, 115] width 103 height 12
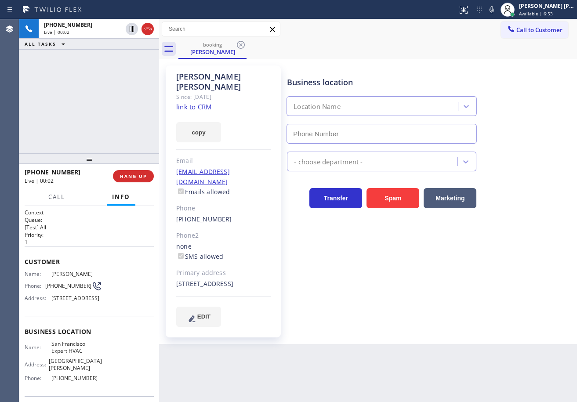
type input "[PHONE_NUMBER]"
drag, startPoint x: 109, startPoint y: 113, endPoint x: 151, endPoint y: 109, distance: 42.9
click at [111, 113] on div "[PHONE_NUMBER] Live | 00:05 ALL TASKS ALL TASKS ACTIVE TASKS TASKS IN WRAP UP" at bounding box center [89, 86] width 140 height 134
click at [191, 102] on link "link to CRM" at bounding box center [193, 106] width 35 height 9
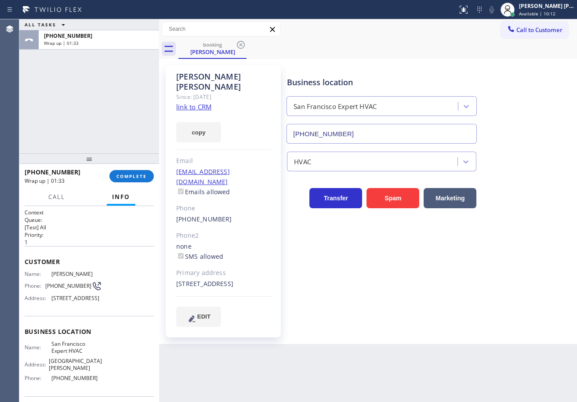
click at [135, 193] on button "Info" at bounding box center [121, 197] width 29 height 17
click at [134, 182] on button "COMPLETE" at bounding box center [131, 176] width 44 height 12
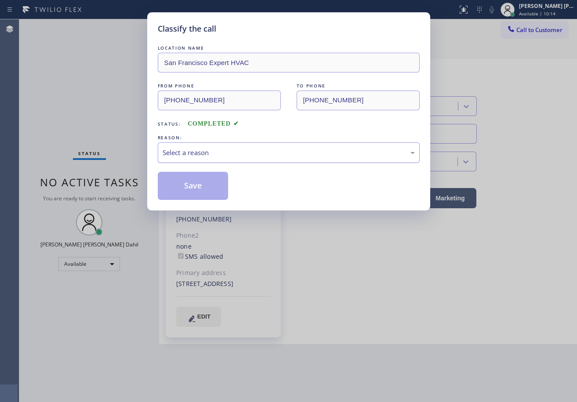
click at [181, 150] on div "Select a reason" at bounding box center [289, 153] width 252 height 10
click at [191, 193] on button "Save" at bounding box center [193, 186] width 71 height 28
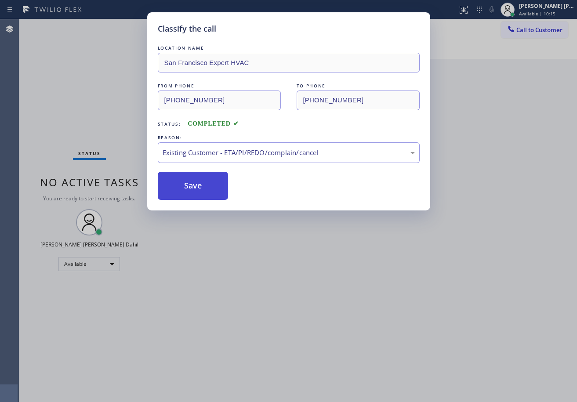
click at [191, 193] on button "Save" at bounding box center [193, 186] width 71 height 28
click at [311, 263] on div "Classify the call LOCATION NAME [GEOGRAPHIC_DATA] Expert HVAC FROM PHONE [PHONE…" at bounding box center [288, 201] width 577 height 402
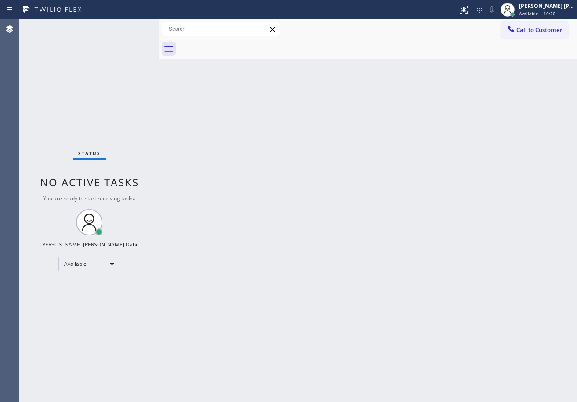
drag, startPoint x: 339, startPoint y: 244, endPoint x: 357, endPoint y: 254, distance: 20.5
click at [350, 248] on div "Back to Dashboard Change Sender ID Customers Technicians Select a contact Outbo…" at bounding box center [368, 210] width 418 height 383
click at [531, 325] on div "Back to Dashboard Change Sender ID Customers Technicians Select a contact Outbo…" at bounding box center [368, 210] width 418 height 383
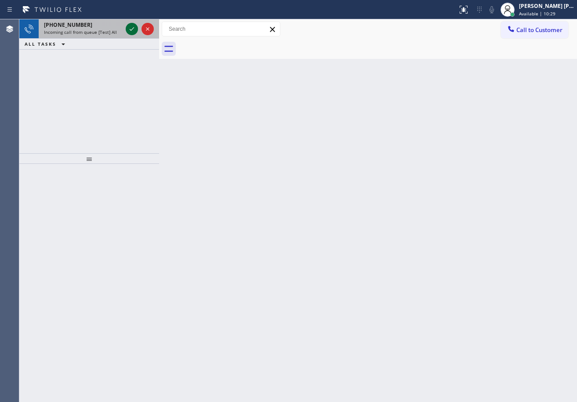
click at [131, 29] on icon at bounding box center [132, 29] width 11 height 11
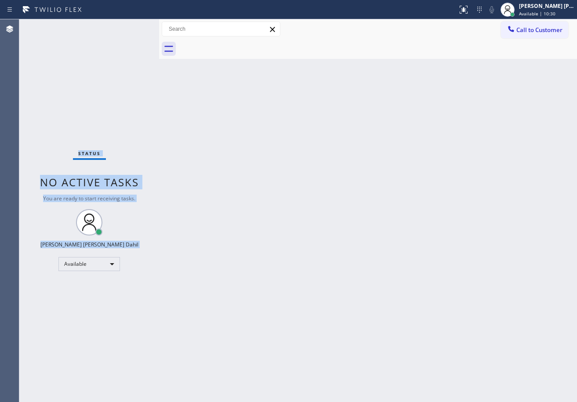
click at [131, 29] on div "Status No active tasks You are ready to start receiving tasks. [PERSON_NAME] [P…" at bounding box center [89, 210] width 140 height 383
click at [469, 10] on icon at bounding box center [464, 9] width 11 height 11
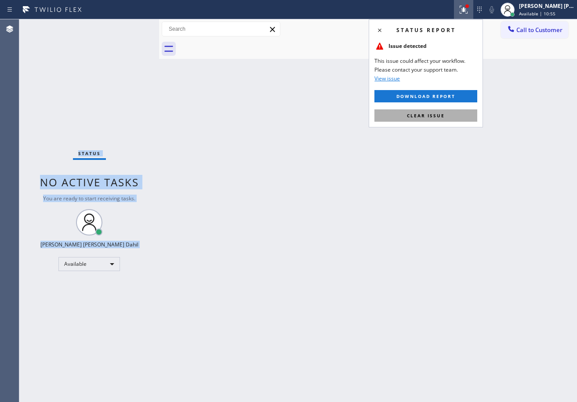
click at [452, 116] on button "Clear issue" at bounding box center [426, 115] width 103 height 12
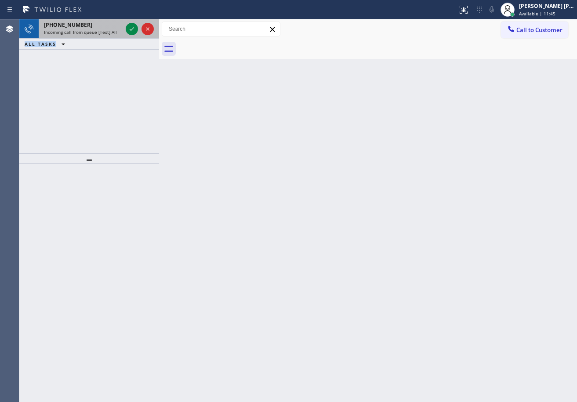
click at [111, 33] on span "Incoming call from queue [Test] All" at bounding box center [80, 32] width 73 height 6
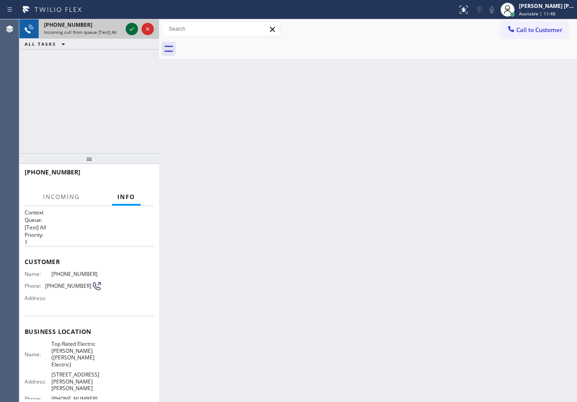
click at [129, 27] on icon at bounding box center [132, 29] width 11 height 11
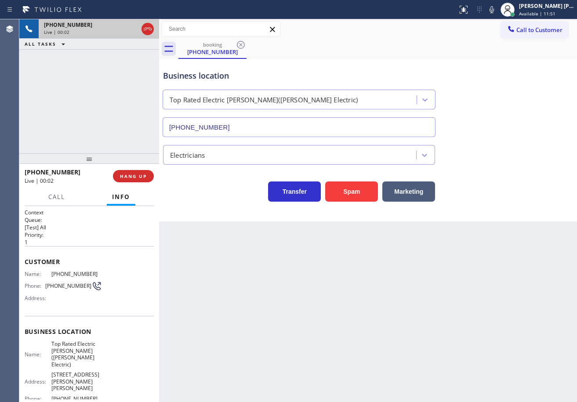
click at [361, 194] on button "Spam" at bounding box center [351, 192] width 53 height 20
type input "[PHONE_NUMBER]"
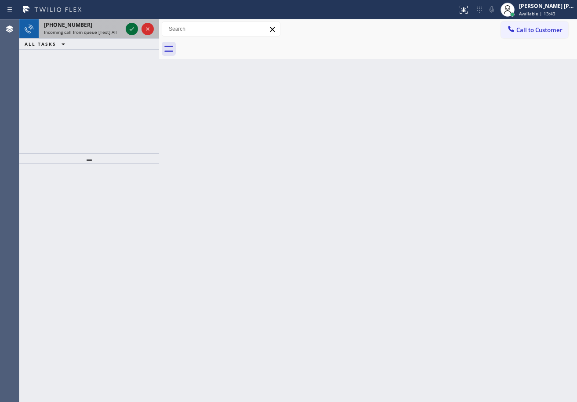
click at [128, 29] on icon at bounding box center [132, 29] width 11 height 11
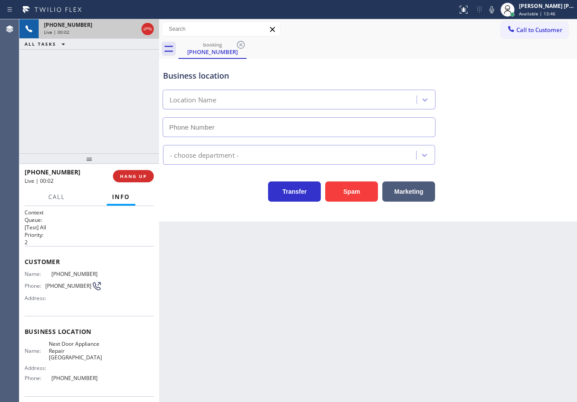
type input "[PHONE_NUMBER]"
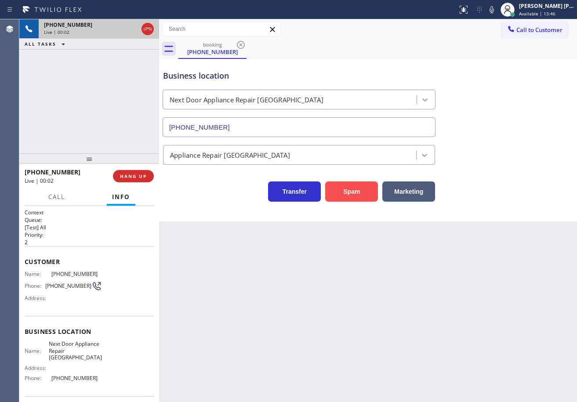
click at [339, 190] on button "Spam" at bounding box center [351, 192] width 53 height 20
click at [340, 190] on button "Spam" at bounding box center [351, 192] width 53 height 20
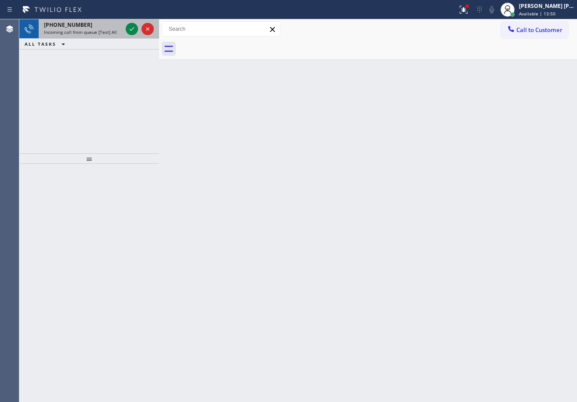
click at [109, 29] on span "Incoming call from queue [Test] All" at bounding box center [80, 32] width 73 height 6
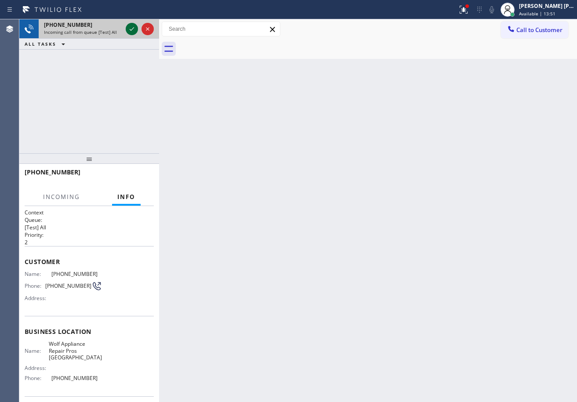
click at [132, 25] on icon at bounding box center [132, 29] width 11 height 11
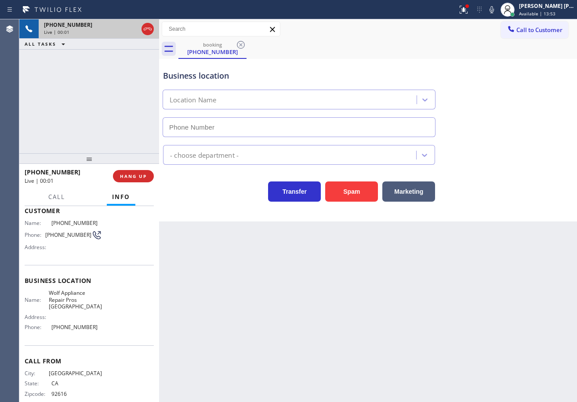
scroll to position [6, 0]
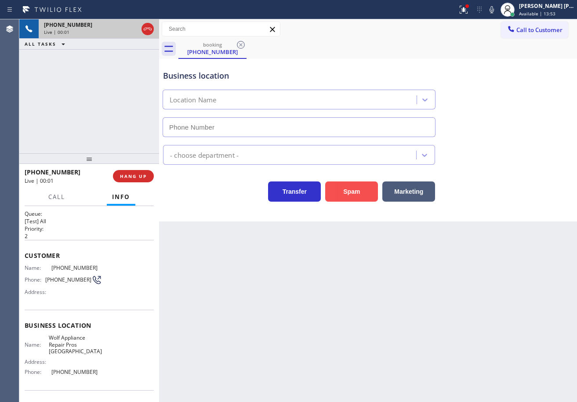
type input "[PHONE_NUMBER]"
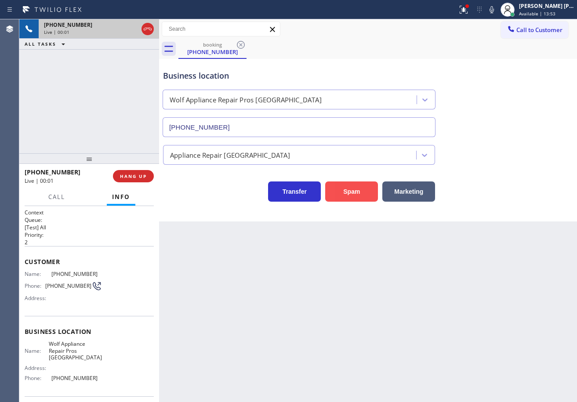
click at [348, 194] on button "Spam" at bounding box center [351, 192] width 53 height 20
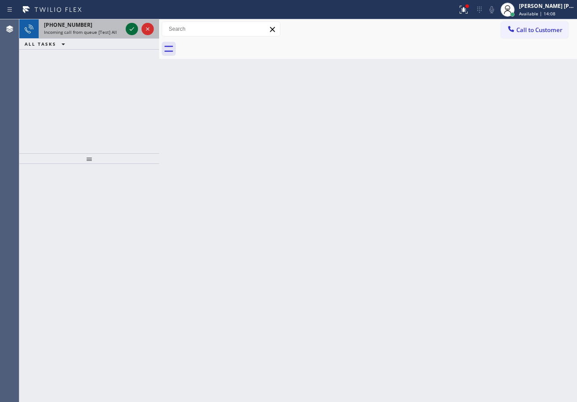
click at [129, 30] on icon at bounding box center [132, 29] width 11 height 11
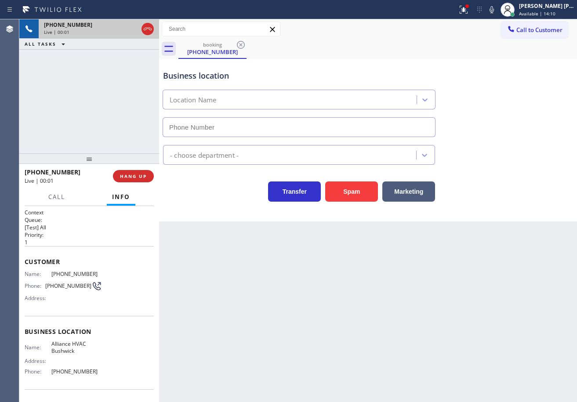
type input "[PHONE_NUMBER]"
click at [73, 81] on div "[PHONE_NUMBER] Live | 00:03 ALL TASKS ALL TASKS ACTIVE TASKS TASKS IN WRAP UP" at bounding box center [89, 86] width 140 height 134
click at [470, 8] on div at bounding box center [467, 6] width 5 height 5
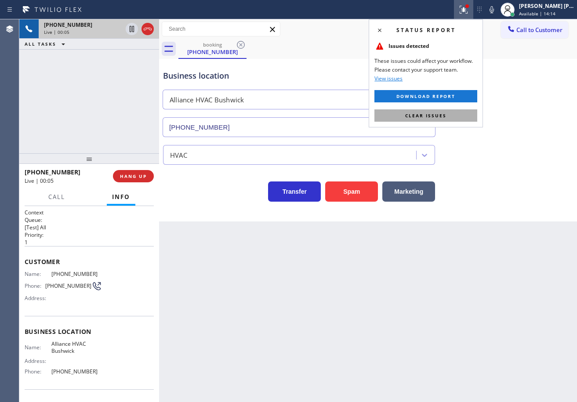
click at [423, 121] on button "Clear issues" at bounding box center [426, 115] width 103 height 12
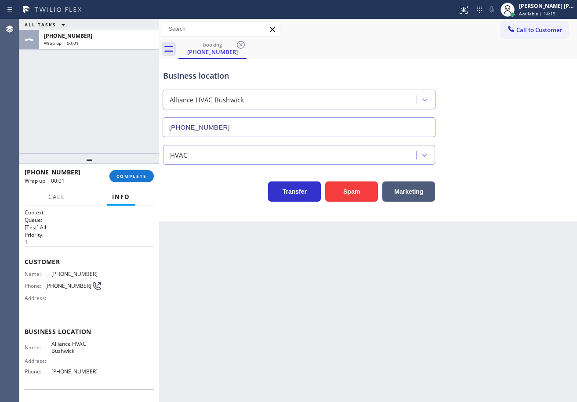
click at [106, 86] on div "ALL TASKS ALL TASKS ACTIVE TASKS TASKS IN WRAP UP [PHONE_NUMBER] Wrap up | 00:01" at bounding box center [89, 86] width 140 height 134
click at [122, 172] on button "COMPLETE" at bounding box center [131, 176] width 44 height 12
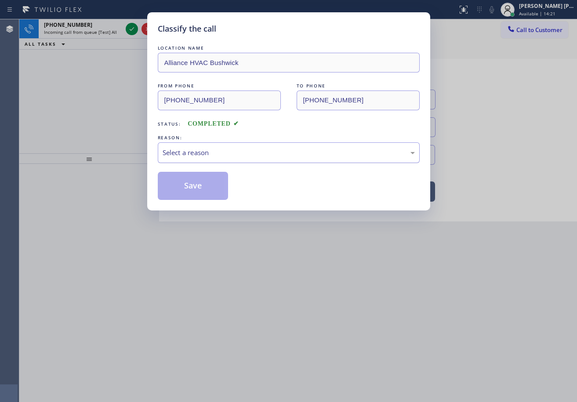
click at [179, 151] on div "Select a reason" at bounding box center [289, 153] width 252 height 10
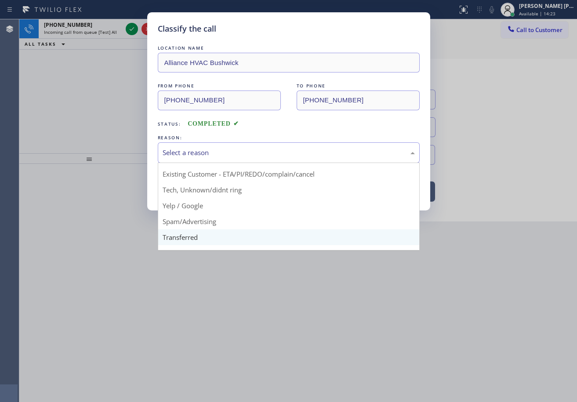
scroll to position [55, 0]
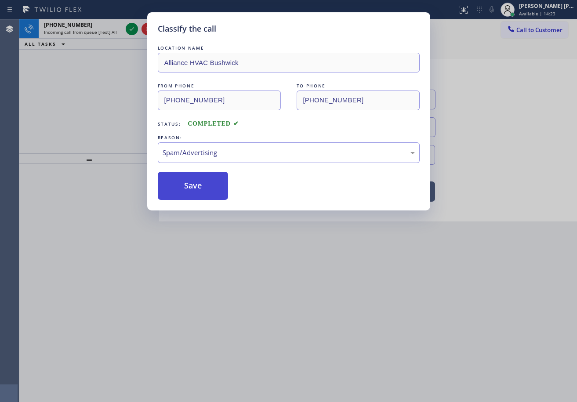
click at [200, 194] on button "Save" at bounding box center [193, 186] width 71 height 28
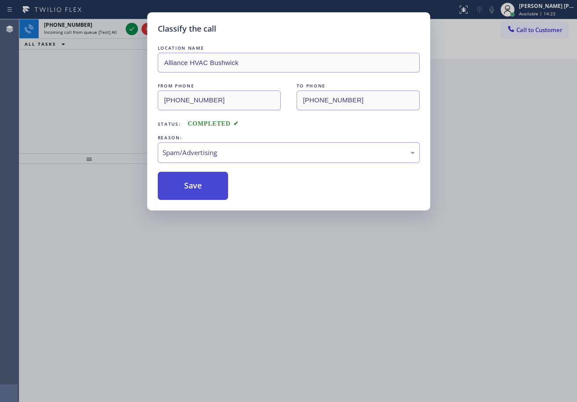
click at [200, 194] on button "Save" at bounding box center [193, 186] width 71 height 28
click at [135, 29] on icon at bounding box center [132, 29] width 11 height 11
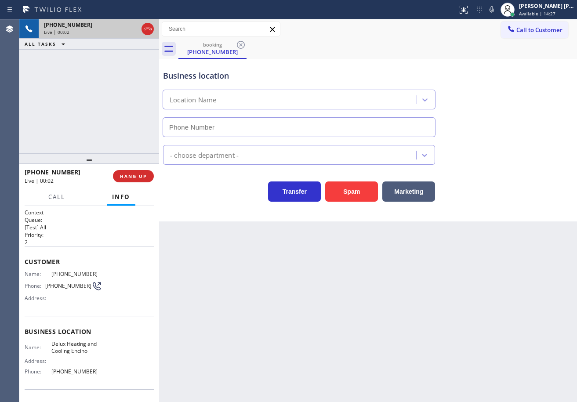
click at [86, 86] on div "[PHONE_NUMBER] Live | 00:02 ALL TASKS ALL TASKS ACTIVE TASKS TASKS IN WRAP UP" at bounding box center [89, 86] width 140 height 134
type input "[PHONE_NUMBER]"
click at [354, 203] on div "Business location Location Name [PHONE_NUMBER] - choose department - Transfer S…" at bounding box center [368, 140] width 418 height 163
click at [353, 198] on button "Spam" at bounding box center [351, 192] width 53 height 20
click at [352, 197] on button "Spam" at bounding box center [351, 192] width 53 height 20
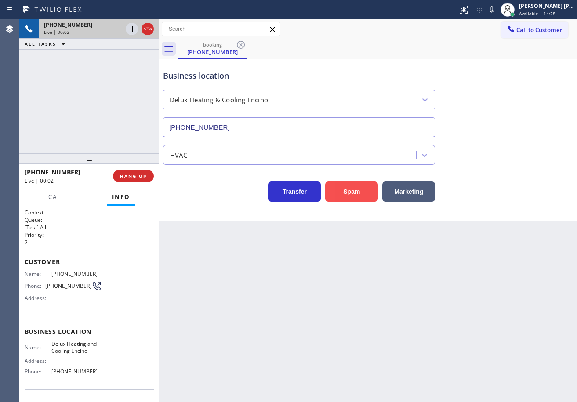
click at [352, 197] on button "Spam" at bounding box center [351, 192] width 53 height 20
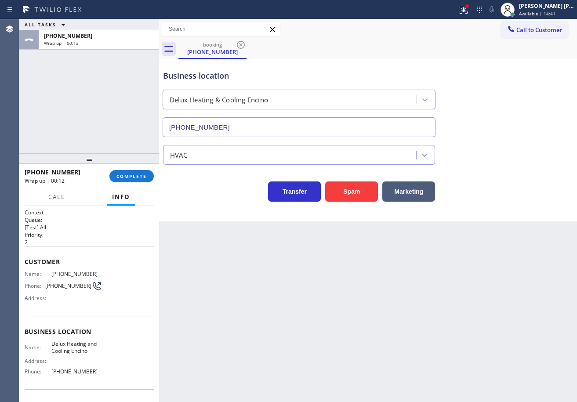
click at [76, 114] on div "ALL TASKS ALL TASKS ACTIVE TASKS TASKS IN WRAP UP [PHONE_NUMBER] Wrap up | 00:13" at bounding box center [89, 86] width 140 height 134
click at [148, 177] on button "COMPLETE" at bounding box center [131, 176] width 44 height 12
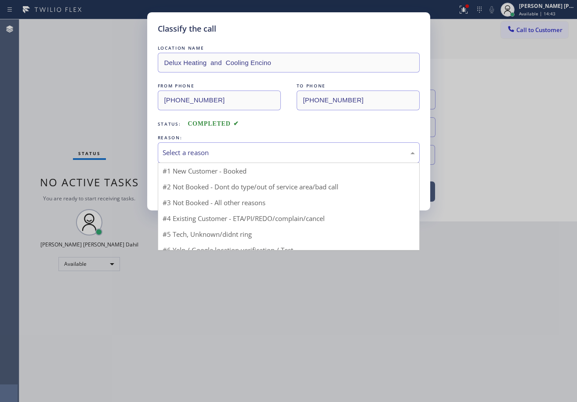
click at [204, 155] on div "Select a reason" at bounding box center [289, 153] width 252 height 10
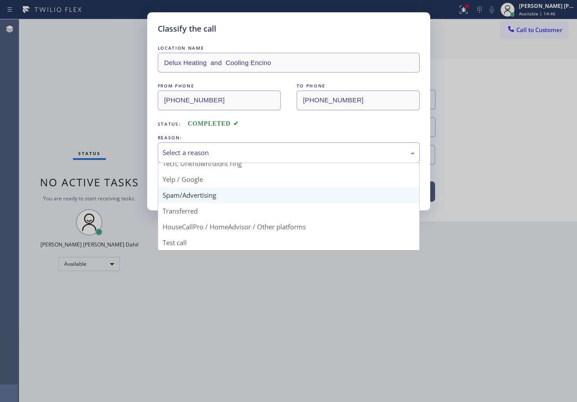
scroll to position [55, 0]
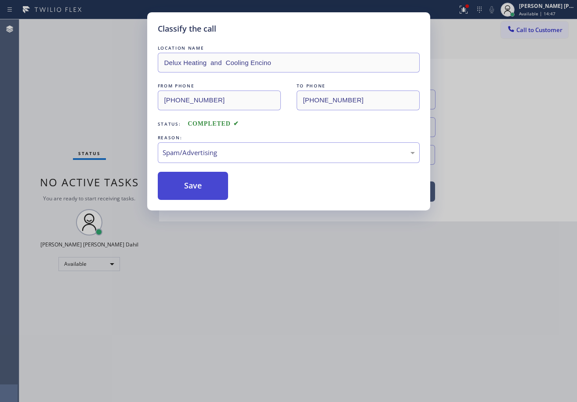
click at [186, 182] on button "Save" at bounding box center [193, 186] width 71 height 28
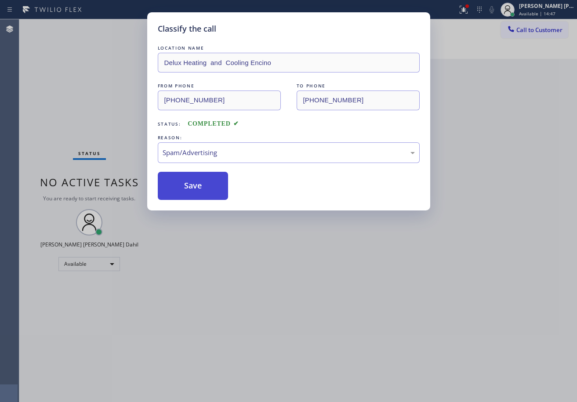
click at [186, 182] on button "Save" at bounding box center [193, 186] width 71 height 28
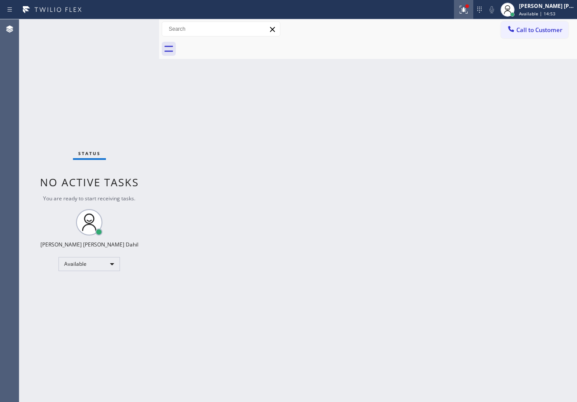
click at [469, 9] on icon at bounding box center [464, 9] width 11 height 11
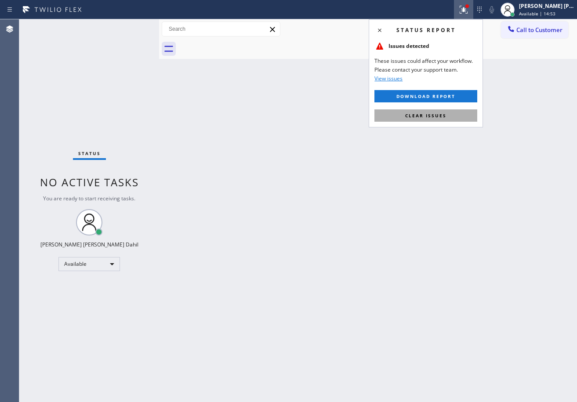
click at [456, 114] on button "Clear issues" at bounding box center [426, 115] width 103 height 12
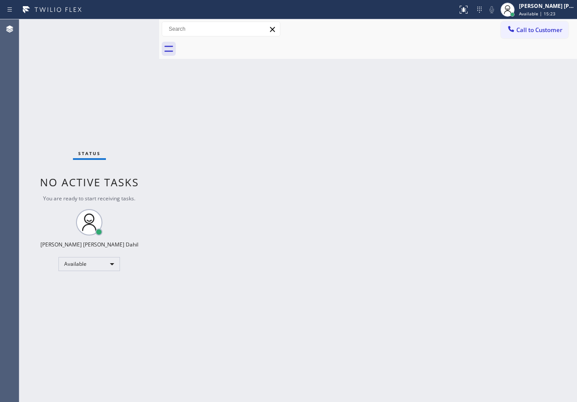
click at [125, 38] on div "Status No active tasks You are ready to start receiving tasks. [PERSON_NAME] [P…" at bounding box center [89, 210] width 140 height 383
click at [130, 32] on div "Status No active tasks You are ready to start receiving tasks. [PERSON_NAME] [P…" at bounding box center [89, 210] width 140 height 383
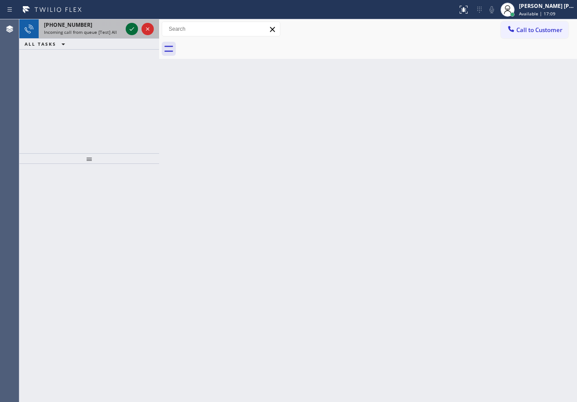
click at [130, 32] on icon at bounding box center [132, 29] width 11 height 11
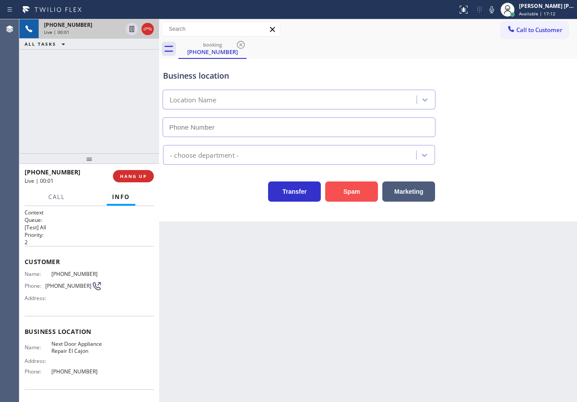
type input "[PHONE_NUMBER]"
click at [359, 191] on button "Spam" at bounding box center [351, 192] width 53 height 20
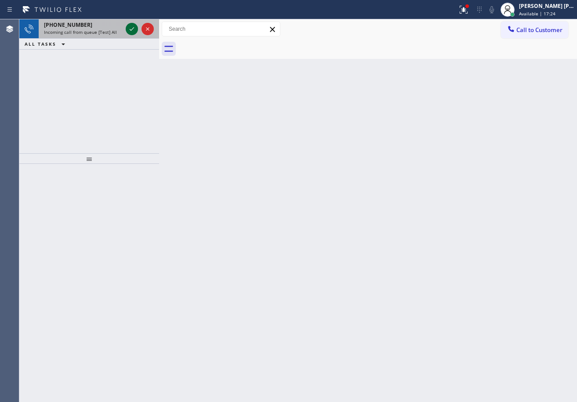
click at [131, 28] on icon at bounding box center [132, 29] width 11 height 11
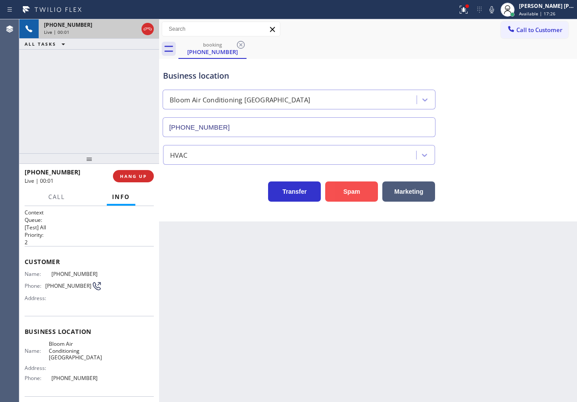
type input "[PHONE_NUMBER]"
click at [345, 189] on button "Spam" at bounding box center [351, 192] width 53 height 20
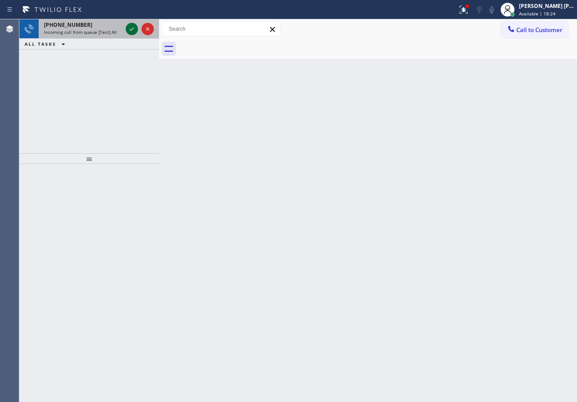
click at [129, 28] on icon at bounding box center [132, 29] width 11 height 11
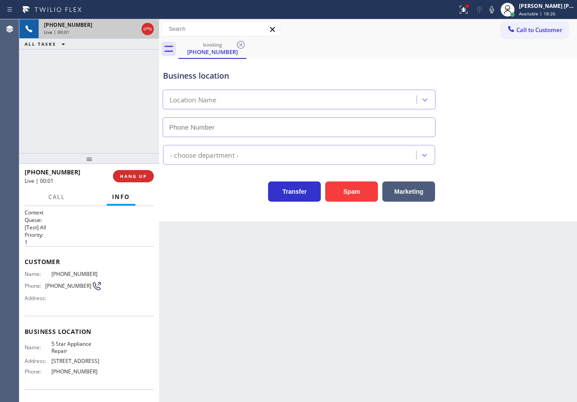
type input "[PHONE_NUMBER]"
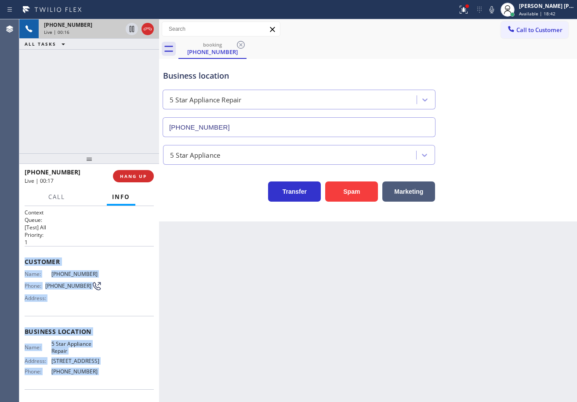
scroll to position [57, 0]
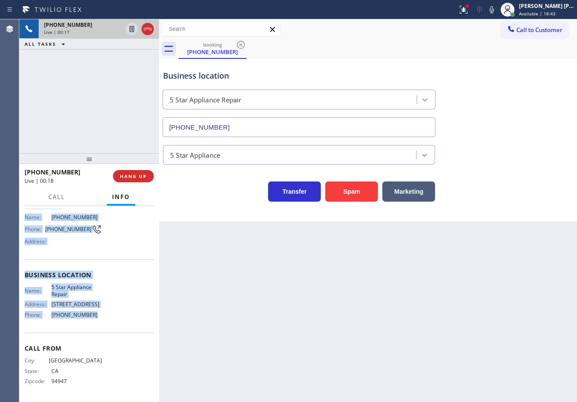
drag, startPoint x: 22, startPoint y: 257, endPoint x: 94, endPoint y: 313, distance: 90.9
click at [94, 313] on div "Context Queue: [Test] All Priority: 1 Customer Name: [PHONE_NUMBER] Phone: [PHO…" at bounding box center [89, 304] width 140 height 196
copy div "Customer Name: [PHONE_NUMBER] Phone: [PHONE_NUMBER] Address: Business location …"
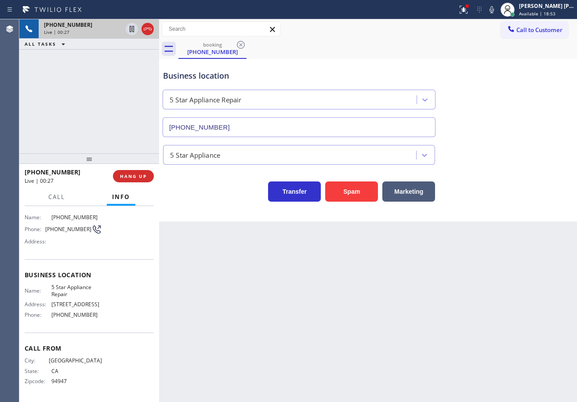
click at [516, 154] on div "5 Star Appliance" at bounding box center [368, 153] width 414 height 23
click at [516, 153] on div "5 Star Appliance" at bounding box center [368, 153] width 414 height 23
click at [515, 157] on div "5 Star Appliance" at bounding box center [368, 153] width 414 height 23
click at [496, 173] on div "Transfer Spam Marketing" at bounding box center [368, 183] width 414 height 37
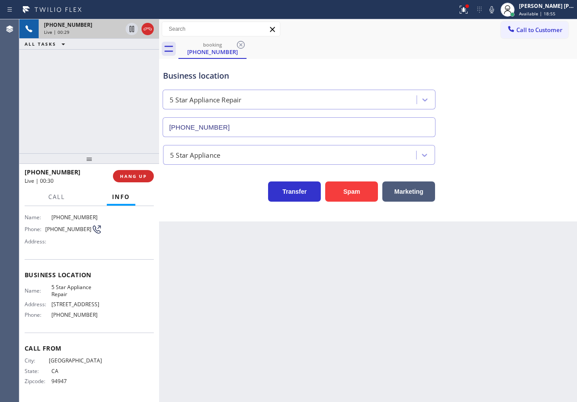
click at [496, 172] on div "Transfer Spam Marketing" at bounding box center [368, 183] width 414 height 37
click at [497, 172] on div "Transfer Spam Marketing" at bounding box center [368, 183] width 414 height 37
drag, startPoint x: 497, startPoint y: 171, endPoint x: 503, endPoint y: 153, distance: 18.5
click at [498, 171] on div "Transfer Spam Marketing" at bounding box center [368, 183] width 414 height 37
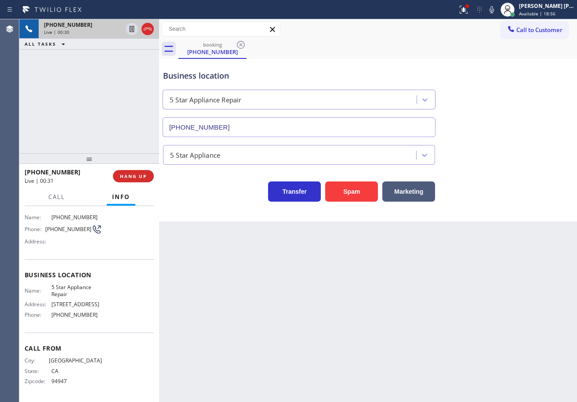
click at [507, 131] on div "Business location 5 Star Appliance Repair [PHONE_NUMBER]" at bounding box center [368, 98] width 414 height 80
drag, startPoint x: 507, startPoint y: 128, endPoint x: 507, endPoint y: 110, distance: 18.5
click at [507, 122] on div "Business location 5 Star Appliance Repair [PHONE_NUMBER]" at bounding box center [368, 98] width 414 height 80
click at [494, 8] on icon at bounding box center [492, 9] width 4 height 7
click at [506, 91] on div "Business location 5 Star Appliance Repair [PHONE_NUMBER]" at bounding box center [368, 98] width 414 height 80
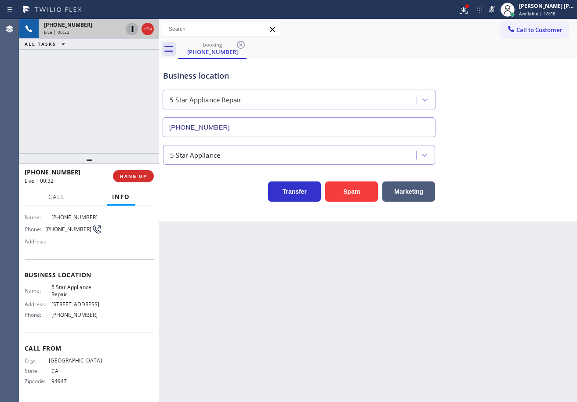
click at [129, 31] on icon at bounding box center [132, 29] width 11 height 11
drag, startPoint x: 325, startPoint y: 39, endPoint x: 319, endPoint y: 39, distance: 6.2
click at [325, 39] on div "booking [PHONE_NUMBER]" at bounding box center [378, 49] width 399 height 20
click at [129, 28] on icon at bounding box center [132, 29] width 11 height 11
click at [497, 9] on icon at bounding box center [492, 9] width 11 height 11
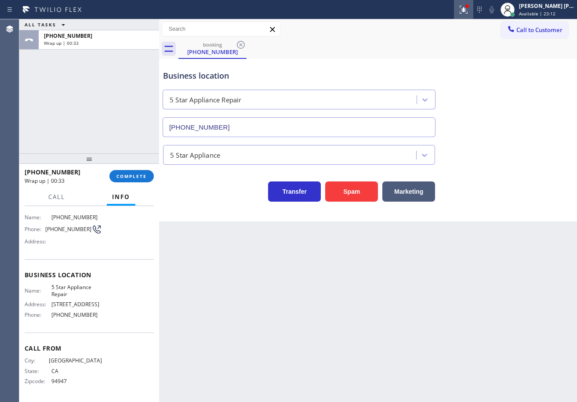
click at [469, 8] on icon at bounding box center [464, 9] width 11 height 11
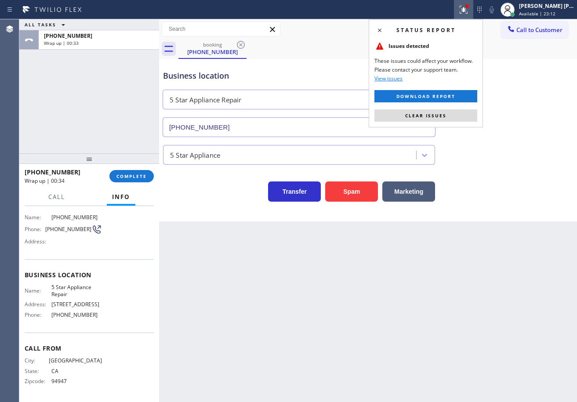
drag, startPoint x: 442, startPoint y: 119, endPoint x: 434, endPoint y: 118, distance: 8.4
click at [442, 119] on button "Clear issues" at bounding box center [426, 115] width 103 height 12
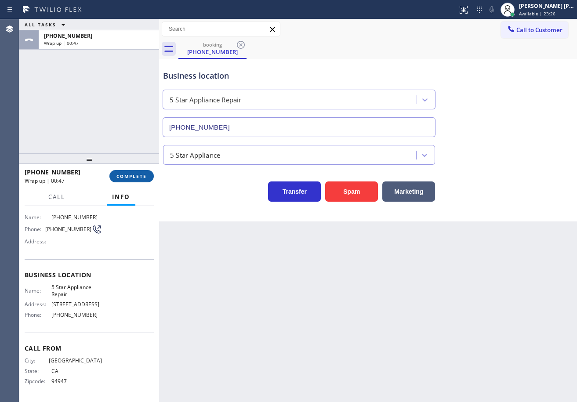
click at [142, 182] on button "COMPLETE" at bounding box center [131, 176] width 44 height 12
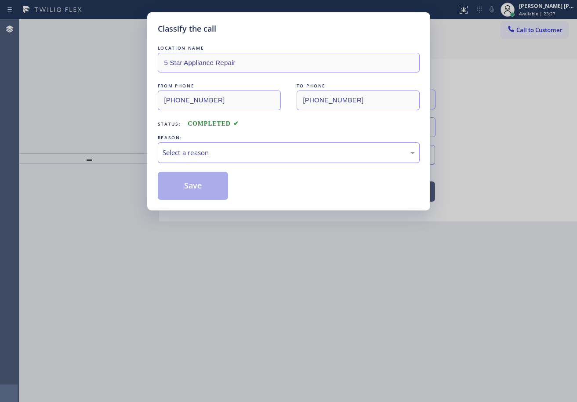
click at [183, 148] on div "Select a reason" at bounding box center [289, 153] width 252 height 10
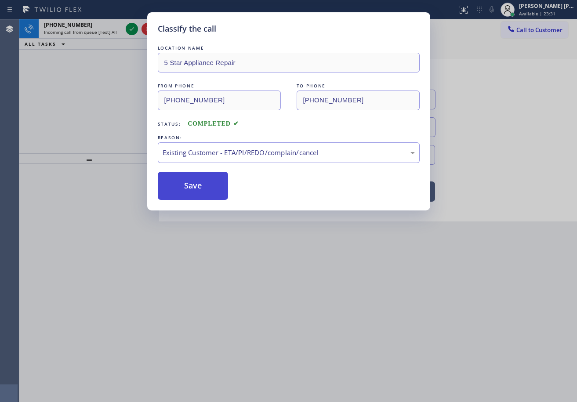
click at [197, 189] on button "Save" at bounding box center [193, 186] width 71 height 28
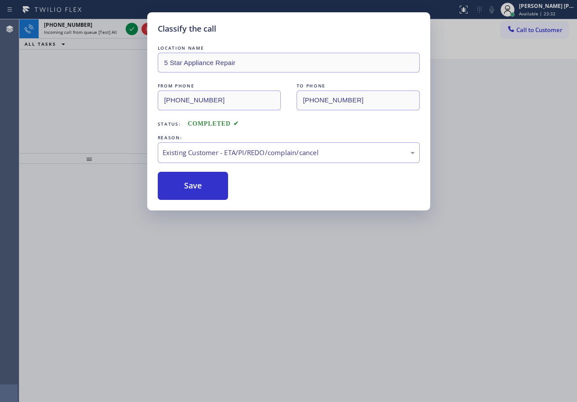
click at [128, 21] on div "Classify the call LOCATION NAME 5 Star Appliance Repair FROM PHONE [PHONE_NUMBE…" at bounding box center [288, 201] width 577 height 402
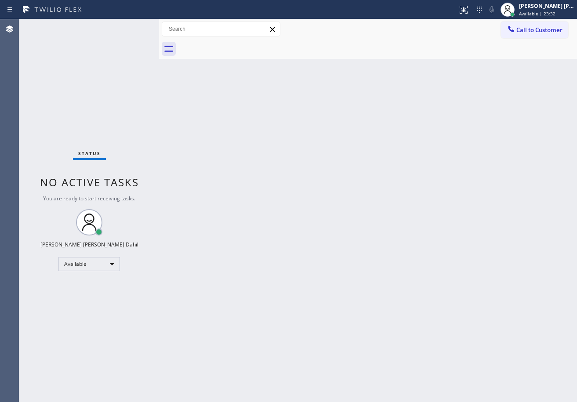
click at [129, 26] on div "Status No active tasks You are ready to start receiving tasks. [PERSON_NAME] [P…" at bounding box center [89, 210] width 140 height 383
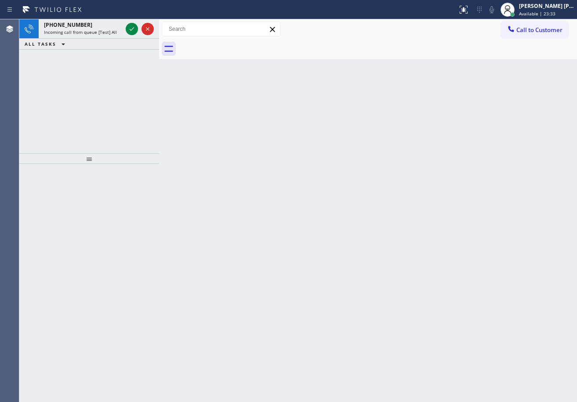
click at [129, 26] on icon at bounding box center [132, 29] width 11 height 11
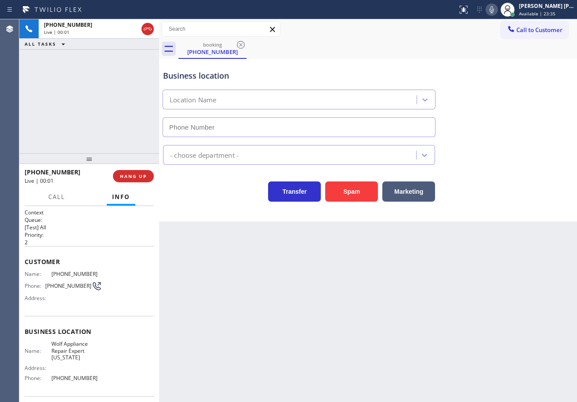
type input "[PHONE_NUMBER]"
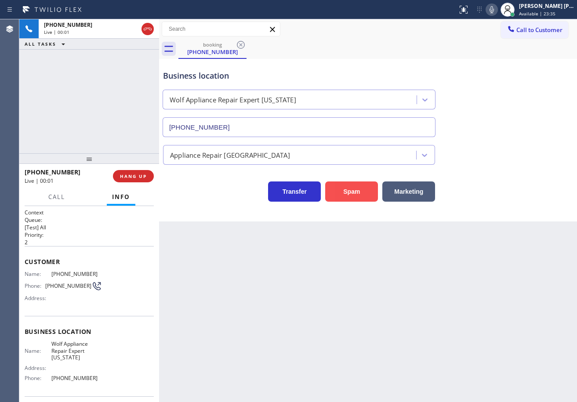
click at [376, 186] on button "Spam" at bounding box center [351, 192] width 53 height 20
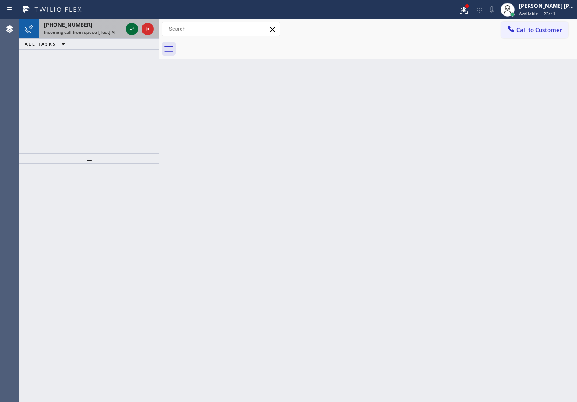
click at [130, 31] on icon at bounding box center [132, 29] width 11 height 11
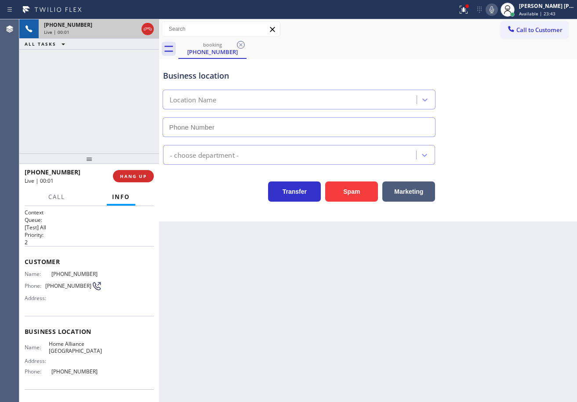
type input "[PHONE_NUMBER]"
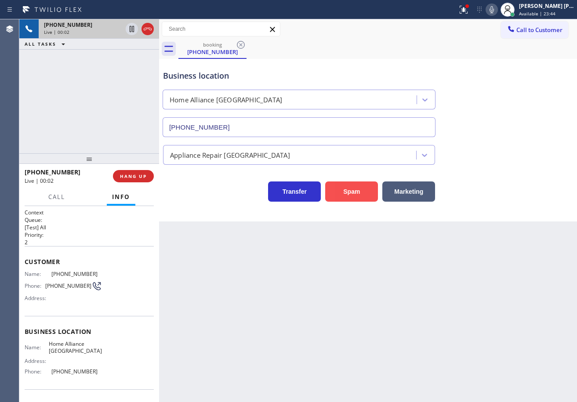
click at [336, 196] on button "Spam" at bounding box center [351, 192] width 53 height 20
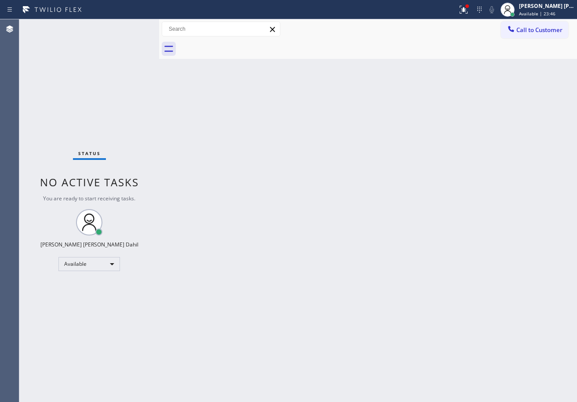
click at [130, 30] on div "Status No active tasks You are ready to start receiving tasks. [PERSON_NAME] [P…" at bounding box center [89, 210] width 140 height 383
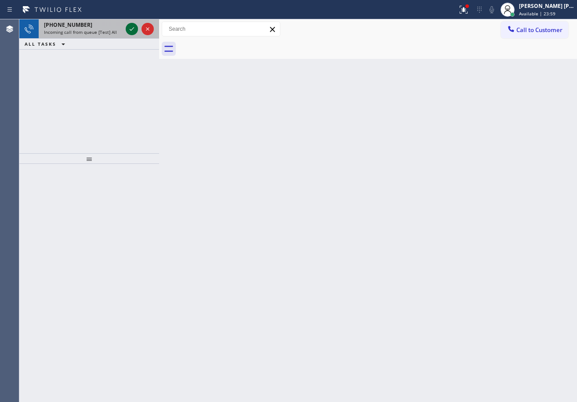
click at [130, 30] on icon at bounding box center [132, 29] width 4 height 4
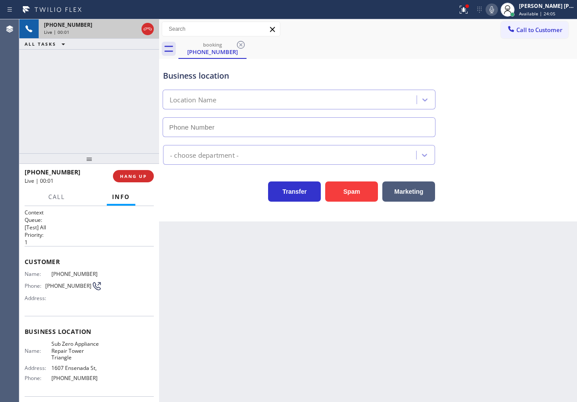
type input "[PHONE_NUMBER]"
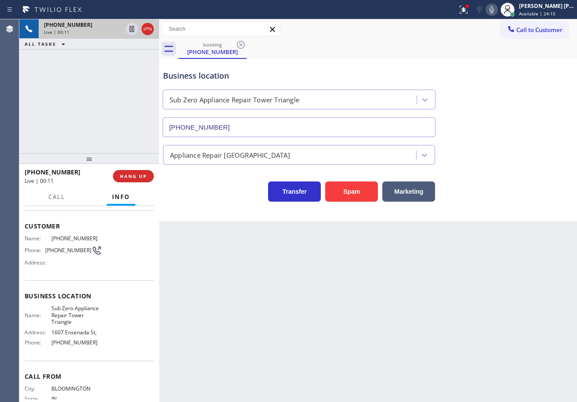
scroll to position [63, 0]
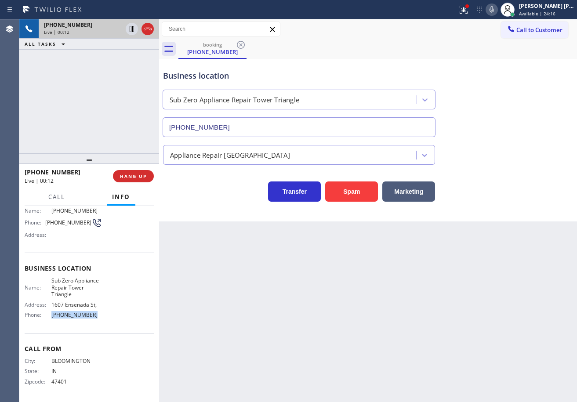
drag, startPoint x: 101, startPoint y: 318, endPoint x: 121, endPoint y: 89, distance: 230.4
click at [50, 314] on div "Name: Sub Zero Appliance Repair Tower Triangle Address: [GEOGRAPHIC_DATA] Phone…" at bounding box center [89, 299] width 129 height 44
copy span "[PHONE_NUMBER]"
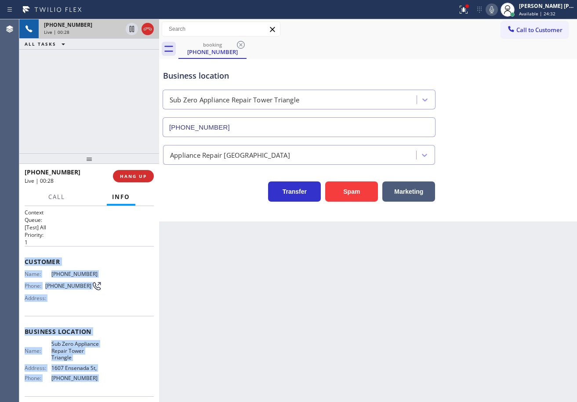
scroll to position [64, 0]
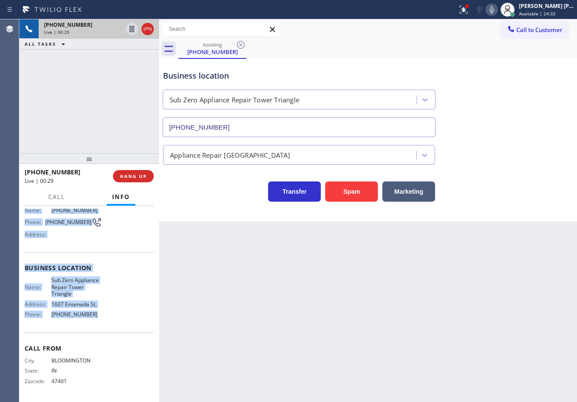
drag, startPoint x: 24, startPoint y: 259, endPoint x: 95, endPoint y: 316, distance: 91.4
click at [95, 317] on div "Context Queue: [Test] All Priority: 1 Customer Name: [PHONE_NUMBER] Phone: [PHO…" at bounding box center [89, 304] width 140 height 196
copy div "Customer Name: [PHONE_NUMBER] Phone: [PHONE_NUMBER] Address: Business location …"
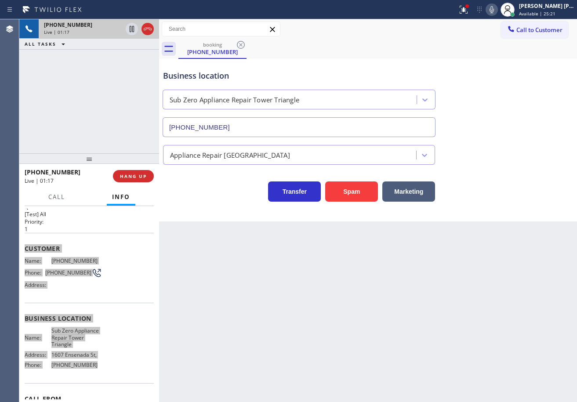
scroll to position [44, 0]
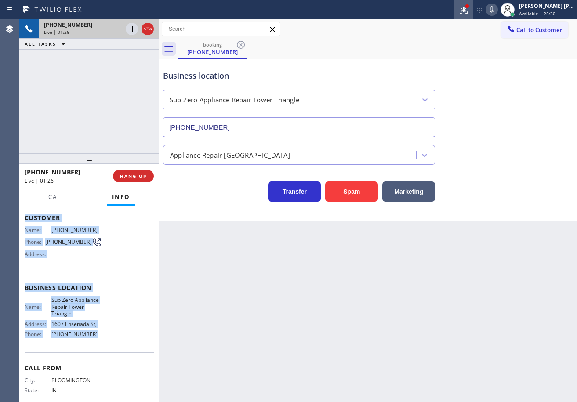
click at [469, 10] on icon at bounding box center [464, 9] width 11 height 11
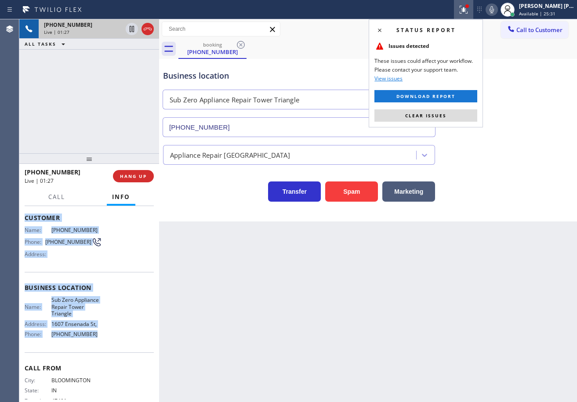
drag, startPoint x: 450, startPoint y: 110, endPoint x: 460, endPoint y: 115, distance: 10.8
click at [450, 110] on button "Clear issues" at bounding box center [426, 115] width 103 height 12
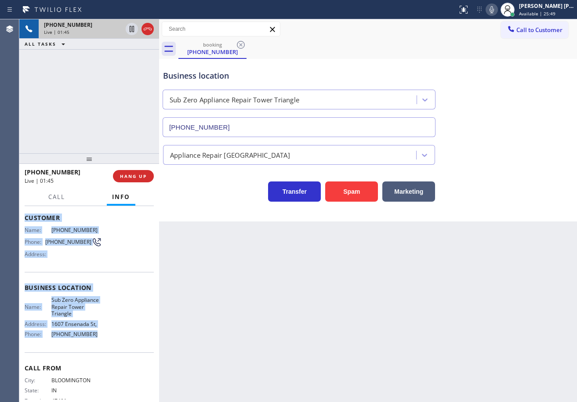
click at [497, 7] on icon at bounding box center [492, 9] width 11 height 11
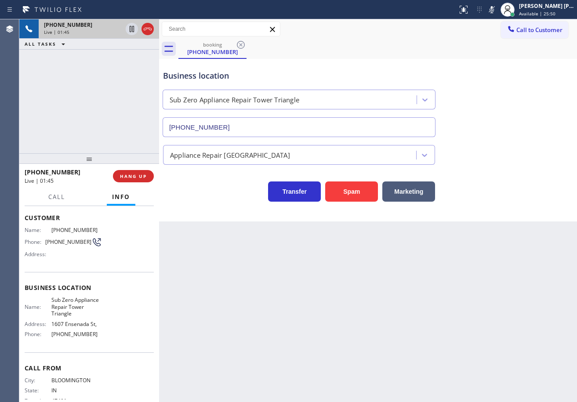
click at [489, 113] on div "Business location Sub Zero Appliance Repair [GEOGRAPHIC_DATA] [PHONE_NUMBER]" at bounding box center [368, 98] width 414 height 80
click at [494, 11] on icon at bounding box center [492, 9] width 4 height 7
click at [85, 84] on div "[PHONE_NUMBER] Live | 01:58 ALL TASKS ALL TASKS ACTIVE TASKS TASKS IN WRAP UP" at bounding box center [89, 86] width 140 height 134
click at [93, 82] on div "[PHONE_NUMBER] Live | 01:59 ALL TASKS ALL TASKS ACTIVE TASKS TASKS IN WRAP UP" at bounding box center [89, 86] width 140 height 134
click at [93, 81] on div "[PHONE_NUMBER] Live | 01:59 ALL TASKS ALL TASKS ACTIVE TASKS TASKS IN WRAP UP" at bounding box center [89, 86] width 140 height 134
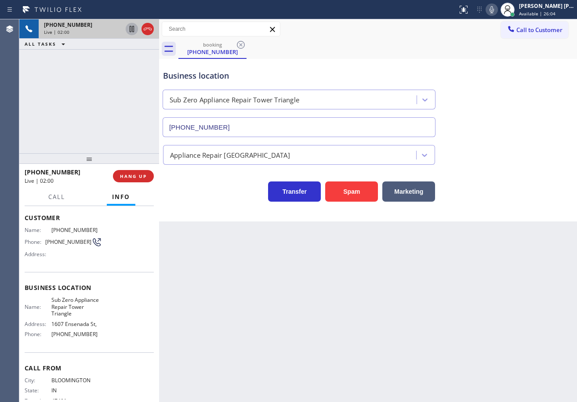
click at [126, 34] on div at bounding box center [132, 29] width 12 height 11
drag, startPoint x: 109, startPoint y: 51, endPoint x: 411, endPoint y: 41, distance: 301.8
click at [111, 52] on div "[PHONE_NUMBER] Live | 02:00 ALL TASKS ALL TASKS ACTIVE TASKS TASKS IN WRAP UP" at bounding box center [89, 86] width 140 height 134
click at [497, 11] on icon at bounding box center [492, 9] width 11 height 11
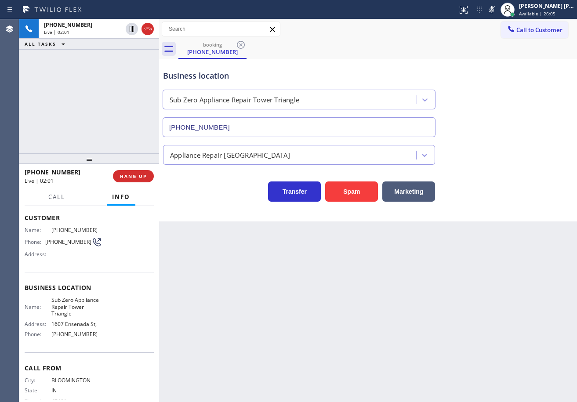
click at [502, 46] on div "booking [PHONE_NUMBER]" at bounding box center [378, 49] width 399 height 20
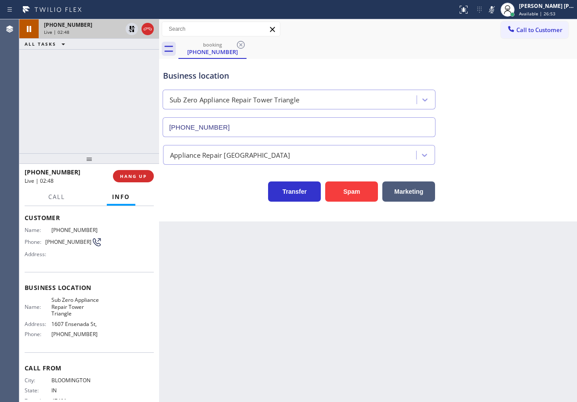
click at [128, 29] on icon at bounding box center [132, 29] width 11 height 11
click at [497, 11] on icon at bounding box center [492, 9] width 11 height 11
drag, startPoint x: 521, startPoint y: 113, endPoint x: 509, endPoint y: 118, distance: 12.7
click at [520, 114] on div "Business location Sub Zero Appliance Repair [GEOGRAPHIC_DATA] [PHONE_NUMBER]" at bounding box center [368, 98] width 414 height 80
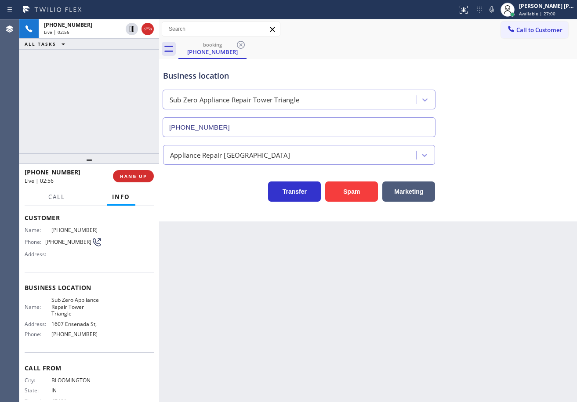
click at [505, 157] on div "Appliance Repair [GEOGRAPHIC_DATA]" at bounding box center [368, 153] width 414 height 23
click at [485, 73] on div "Business location Sub Zero Appliance Repair [GEOGRAPHIC_DATA] [PHONE_NUMBER]" at bounding box center [368, 98] width 414 height 80
click at [66, 119] on div "[PHONE_NUMBER] Live | 06:42 ALL TASKS ALL TASKS ACTIVE TASKS TASKS IN WRAP UP" at bounding box center [89, 86] width 140 height 134
click at [372, 305] on div "Back to Dashboard Change Sender ID Customers Technicians Select a contact Outbo…" at bounding box center [368, 210] width 418 height 383
click at [66, 104] on div "[PHONE_NUMBER] Live | 06:45 ALL TASKS ALL TASKS ACTIVE TASKS TASKS IN WRAP UP" at bounding box center [89, 86] width 140 height 134
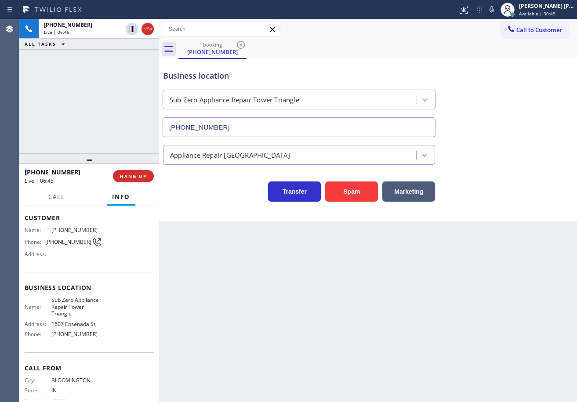
click at [66, 104] on div "[PHONE_NUMBER] Live | 06:45 ALL TASKS ALL TASKS ACTIVE TASKS TASKS IN WRAP UP" at bounding box center [89, 86] width 140 height 134
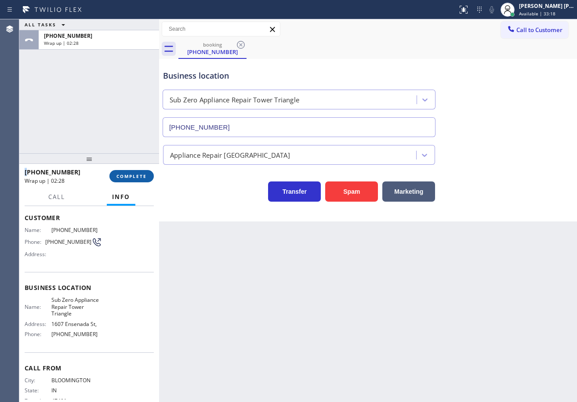
click at [134, 175] on span "COMPLETE" at bounding box center [132, 176] width 30 height 6
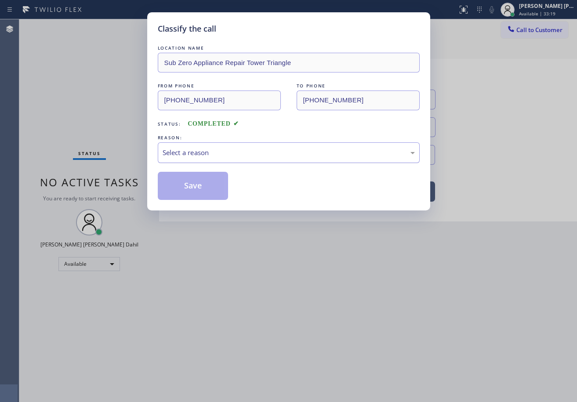
click at [196, 152] on div "Select a reason" at bounding box center [289, 153] width 252 height 10
click at [193, 182] on button "Save" at bounding box center [193, 186] width 71 height 28
click at [193, 184] on button "Save" at bounding box center [193, 186] width 71 height 28
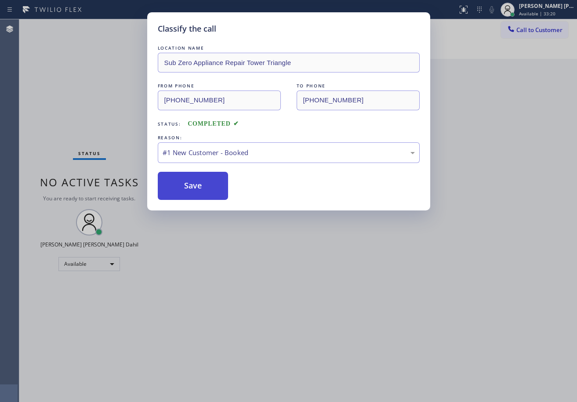
click at [193, 184] on button "Save" at bounding box center [193, 186] width 71 height 28
drag, startPoint x: 193, startPoint y: 184, endPoint x: 200, endPoint y: 185, distance: 7.2
click at [195, 184] on button "Save" at bounding box center [193, 186] width 71 height 28
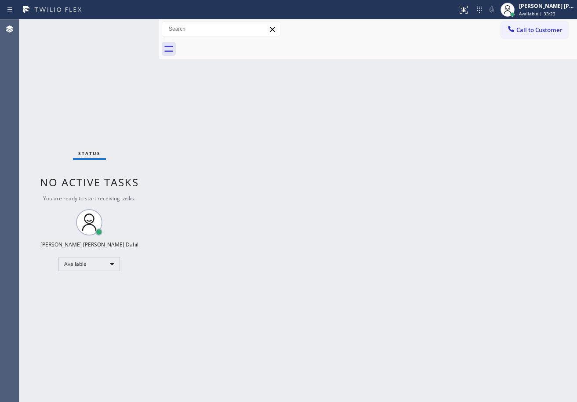
click at [499, 326] on div "Back to Dashboard Change Sender ID Customers Technicians Select a contact Outbo…" at bounding box center [368, 210] width 418 height 383
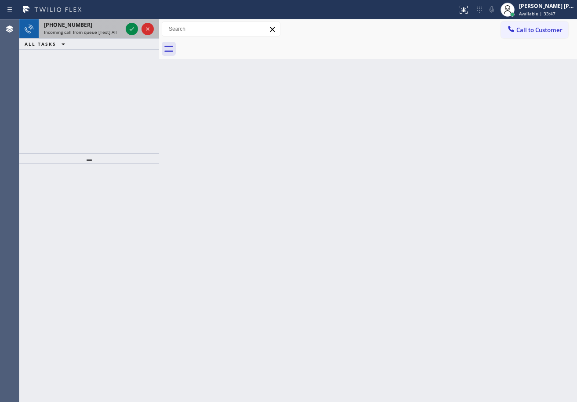
click at [110, 29] on span "Incoming call from queue [Test] All" at bounding box center [80, 32] width 73 height 6
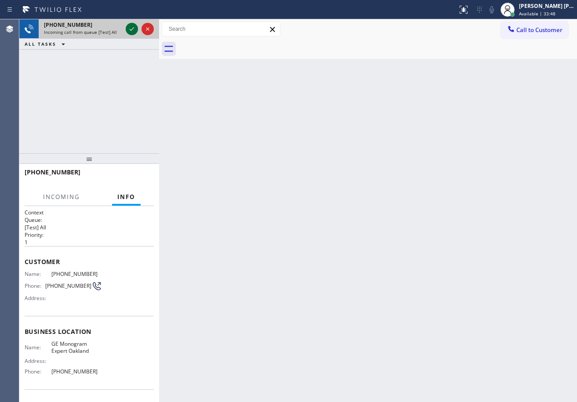
click at [127, 26] on div "[PHONE_NUMBER] Incoming call from queue [Test] All" at bounding box center [89, 28] width 140 height 19
click at [129, 26] on icon at bounding box center [132, 29] width 11 height 11
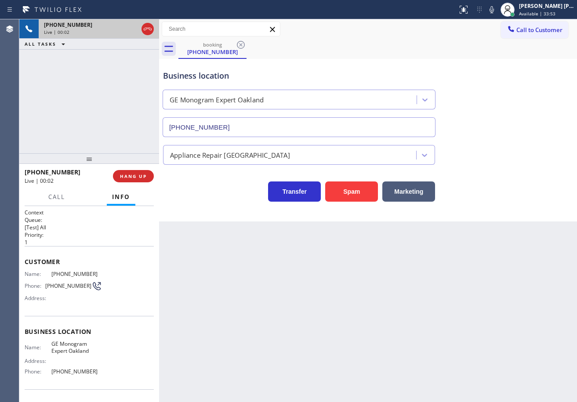
type input "[PHONE_NUMBER]"
click at [344, 197] on button "Spam" at bounding box center [351, 192] width 53 height 20
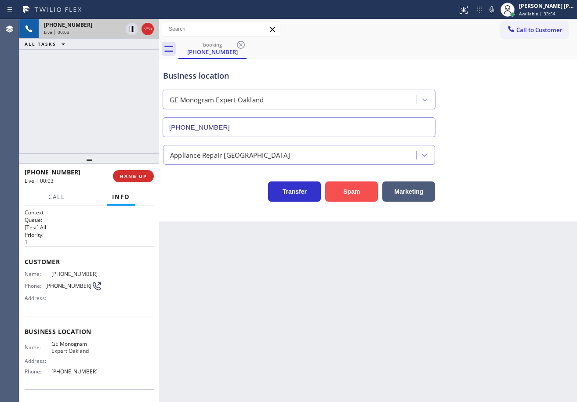
click at [344, 197] on button "Spam" at bounding box center [351, 192] width 53 height 20
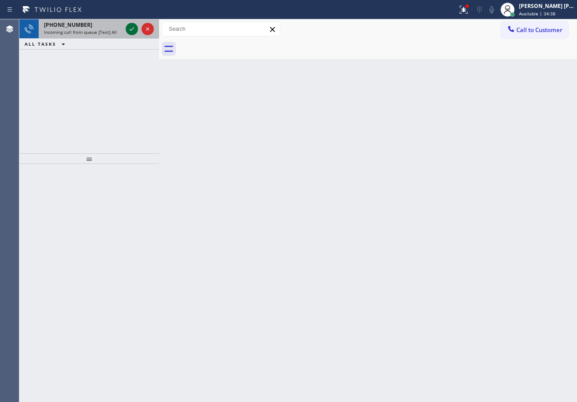
click at [129, 26] on icon at bounding box center [132, 29] width 11 height 11
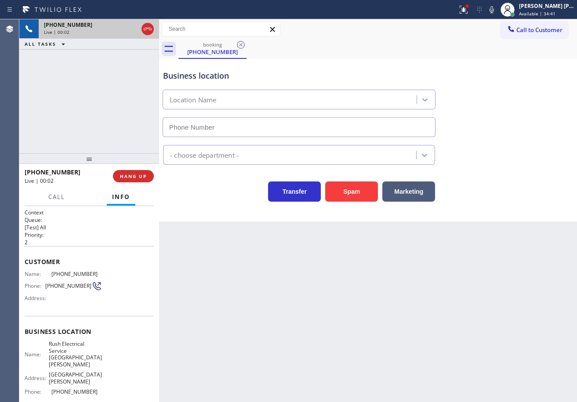
type input "[PHONE_NUMBER]"
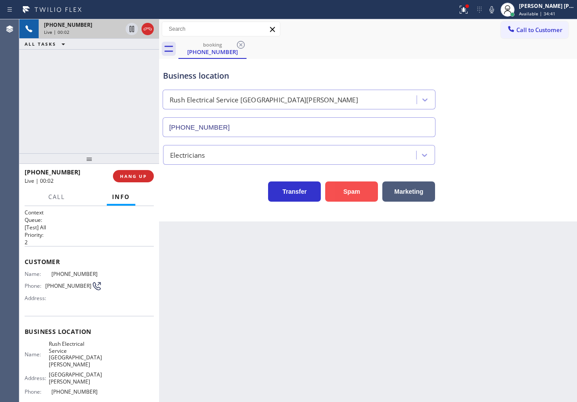
click at [341, 188] on button "Spam" at bounding box center [351, 192] width 53 height 20
click at [342, 188] on button "Spam" at bounding box center [351, 192] width 53 height 20
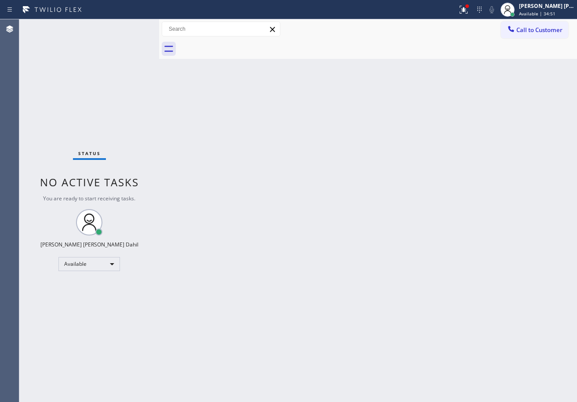
click at [131, 25] on div "Status No active tasks You are ready to start receiving tasks. [PERSON_NAME] [P…" at bounding box center [89, 210] width 140 height 383
click at [412, 280] on div "Back to Dashboard Change Sender ID Customers Technicians Select a contact Outbo…" at bounding box center [368, 210] width 418 height 383
drag, startPoint x: 474, startPoint y: 8, endPoint x: 474, endPoint y: 17, distance: 8.8
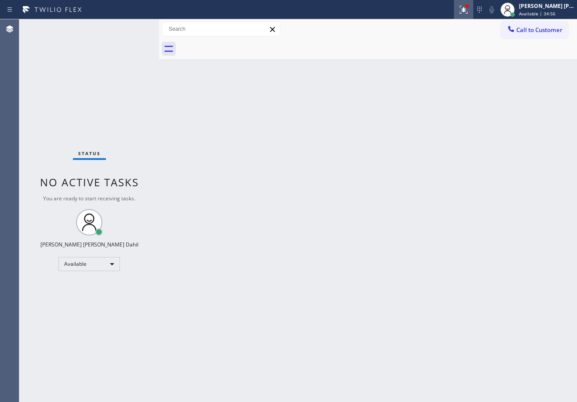
click at [468, 9] on g at bounding box center [464, 10] width 8 height 8
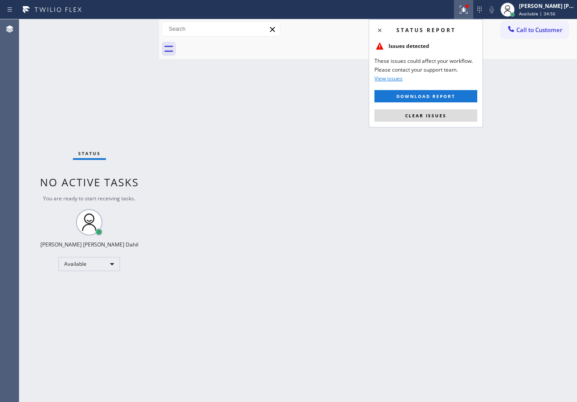
click at [443, 124] on div "Status report Issues detected These issues could affect your workflow. Please c…" at bounding box center [426, 73] width 114 height 108
click at [432, 115] on span "Clear issues" at bounding box center [425, 116] width 41 height 6
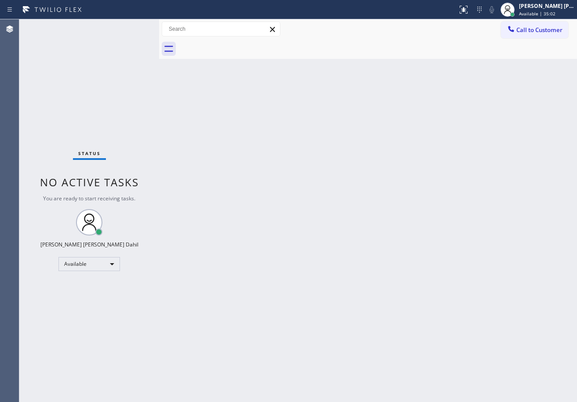
click at [238, 157] on div "Back to Dashboard Change Sender ID Customers Technicians Select a contact Outbo…" at bounding box center [368, 210] width 418 height 383
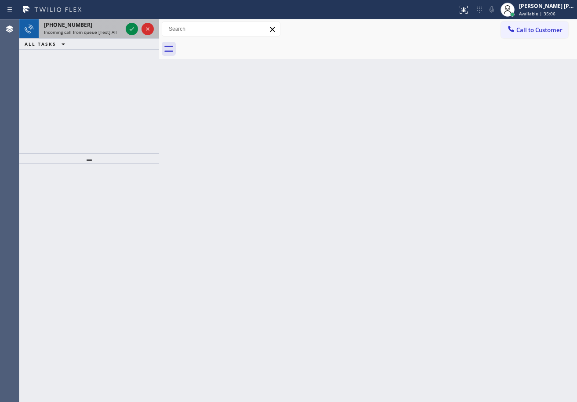
click at [117, 37] on div "[PHONE_NUMBER] Incoming call from queue [Test] All" at bounding box center [81, 28] width 85 height 19
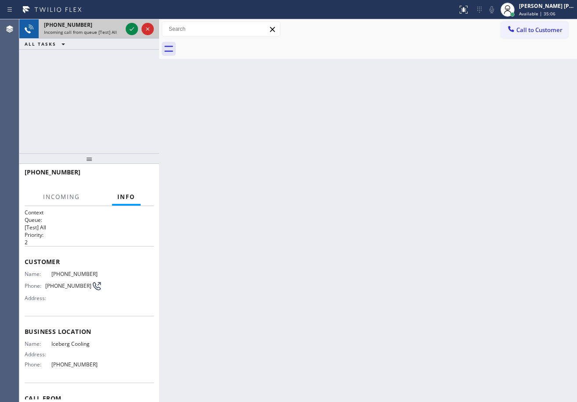
click at [117, 33] on div "Incoming call from queue [Test] All" at bounding box center [83, 32] width 78 height 6
click at [118, 33] on div "Incoming call from queue [Test] All" at bounding box center [83, 32] width 78 height 6
click at [130, 27] on icon at bounding box center [132, 29] width 11 height 11
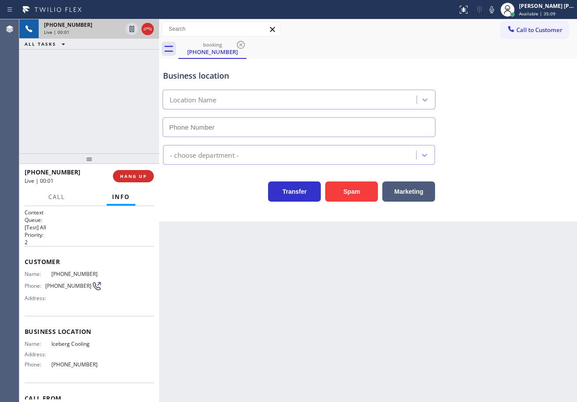
type input "[PHONE_NUMBER]"
click at [349, 196] on button "Spam" at bounding box center [351, 192] width 53 height 20
click at [349, 195] on button "Spam" at bounding box center [351, 192] width 53 height 20
drag, startPoint x: 321, startPoint y: 253, endPoint x: 319, endPoint y: 259, distance: 6.5
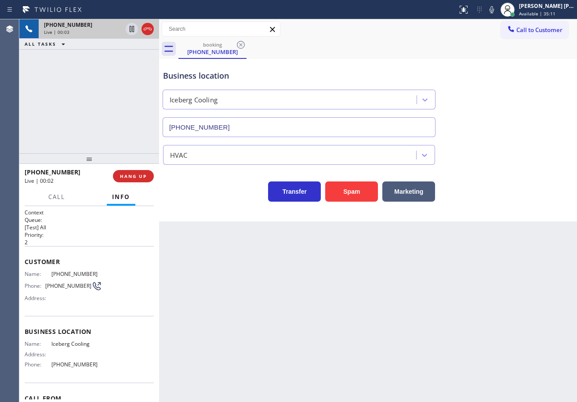
click at [321, 254] on div "Back to Dashboard Change Sender ID Customers Technicians Select a contact Outbo…" at bounding box center [368, 210] width 418 height 383
click at [314, 269] on div "Back to Dashboard Change Sender ID Customers Technicians Select a contact Outbo…" at bounding box center [368, 210] width 418 height 383
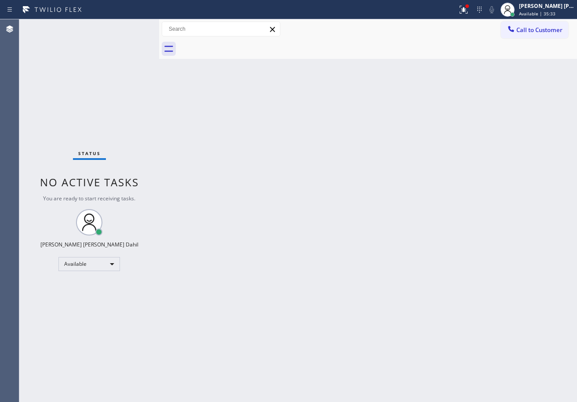
click at [228, 338] on div "Back to Dashboard Change Sender ID Customers Technicians Select a contact Outbo…" at bounding box center [368, 210] width 418 height 383
click at [196, 307] on div "Back to Dashboard Change Sender ID Customers Technicians Select a contact Outbo…" at bounding box center [368, 210] width 418 height 383
click at [420, 258] on div "Back to Dashboard Change Sender ID Customers Technicians Select a contact Outbo…" at bounding box center [368, 210] width 418 height 383
click at [467, 9] on div at bounding box center [463, 9] width 19 height 11
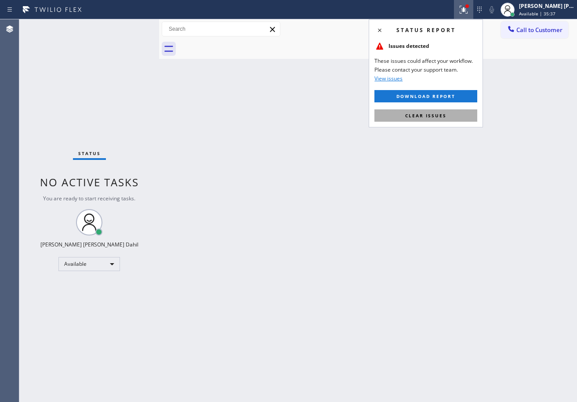
click at [418, 121] on button "Clear issues" at bounding box center [426, 115] width 103 height 12
click at [418, 120] on div "Back to Dashboard Change Sender ID Customers Technicians Select a contact Outbo…" at bounding box center [368, 210] width 418 height 383
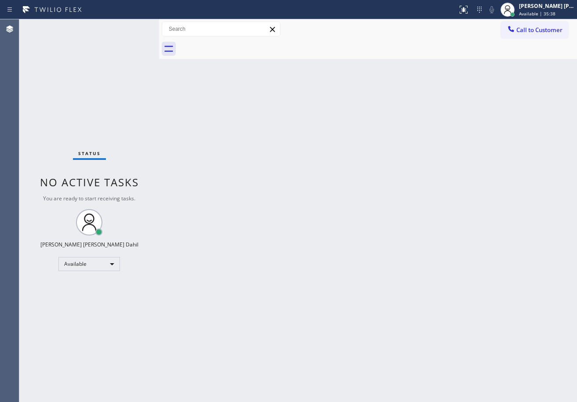
click at [416, 153] on div "Back to Dashboard Change Sender ID Customers Technicians Select a contact Outbo…" at bounding box center [368, 210] width 418 height 383
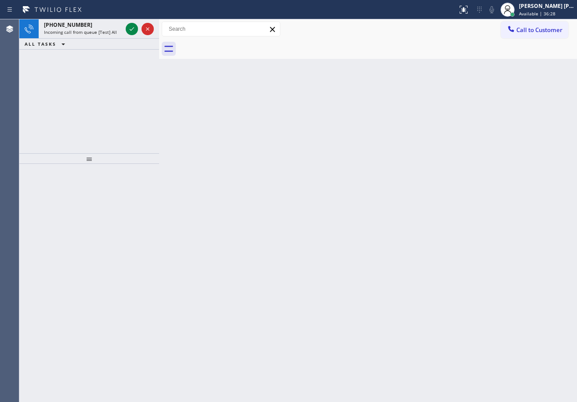
click at [186, 277] on div "Back to Dashboard Change Sender ID Customers Technicians Select a contact Outbo…" at bounding box center [368, 210] width 418 height 383
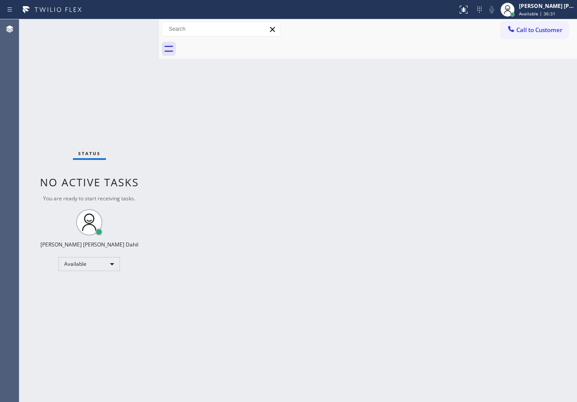
click at [272, 293] on div "Back to Dashboard Change Sender ID Customers Technicians Select a contact Outbo…" at bounding box center [368, 210] width 418 height 383
click at [238, 298] on div "Back to Dashboard Change Sender ID Customers Technicians Select a contact Outbo…" at bounding box center [368, 210] width 418 height 383
click at [341, 310] on div "Back to Dashboard Change Sender ID Customers Technicians Select a contact Outbo…" at bounding box center [368, 210] width 418 height 383
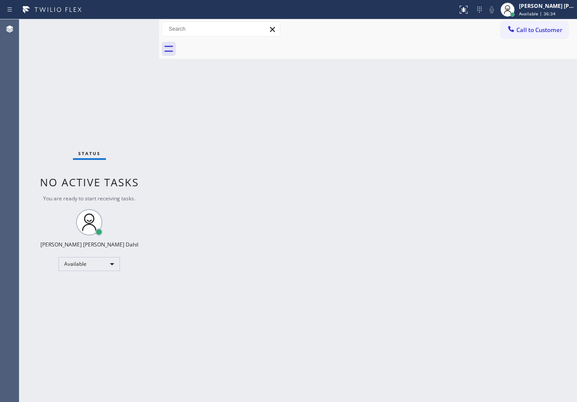
click at [341, 310] on div "Back to Dashboard Change Sender ID Customers Technicians Select a contact Outbo…" at bounding box center [368, 210] width 418 height 383
click at [317, 326] on div "Back to Dashboard Change Sender ID Customers Technicians Select a contact Outbo…" at bounding box center [368, 210] width 418 height 383
click at [110, 82] on div "Status No active tasks You are ready to start receiving tasks. [PERSON_NAME] [P…" at bounding box center [89, 210] width 140 height 383
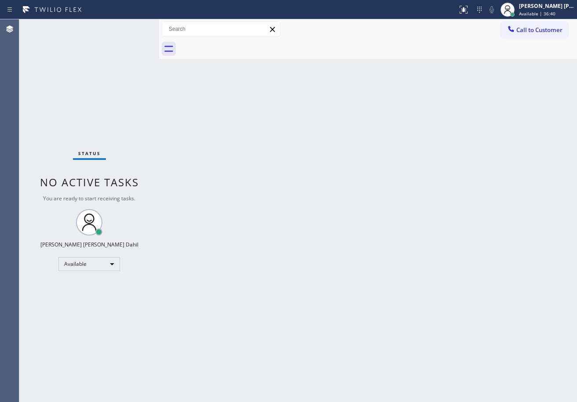
click at [110, 82] on div "Status No active tasks You are ready to start receiving tasks. [PERSON_NAME] [P…" at bounding box center [89, 210] width 140 height 383
click at [149, 113] on div "Status No active tasks You are ready to start receiving tasks. [PERSON_NAME] [P…" at bounding box center [89, 210] width 140 height 383
click at [425, 153] on div "Back to Dashboard Change Sender ID Customers Technicians Select a contact Outbo…" at bounding box center [368, 210] width 418 height 383
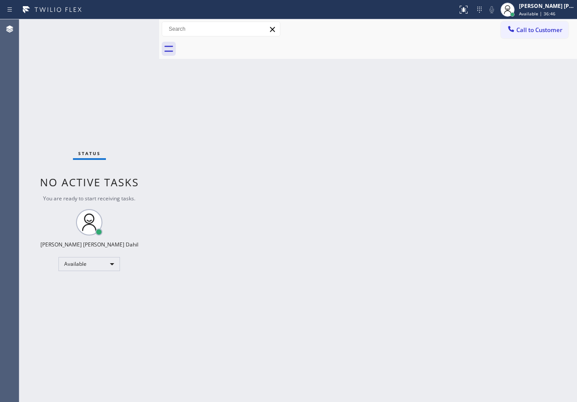
click at [391, 154] on div "Back to Dashboard Change Sender ID Customers Technicians Select a contact Outbo…" at bounding box center [368, 210] width 418 height 383
click at [540, 401] on div "Back to Dashboard Change Sender ID Customers Technicians Select a contact Outbo…" at bounding box center [368, 210] width 418 height 383
drag, startPoint x: 566, startPoint y: 9, endPoint x: 552, endPoint y: 11, distance: 14.2
click at [563, 10] on div "[PERSON_NAME] [PERSON_NAME] Dahil Available | 36:48" at bounding box center [548, 9] width 60 height 15
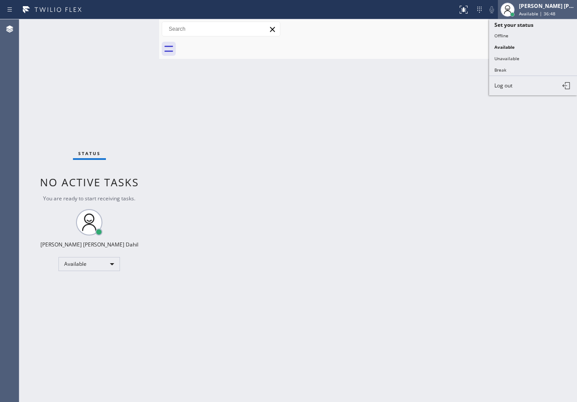
click at [551, 11] on span "Available | 36:48" at bounding box center [537, 14] width 36 height 6
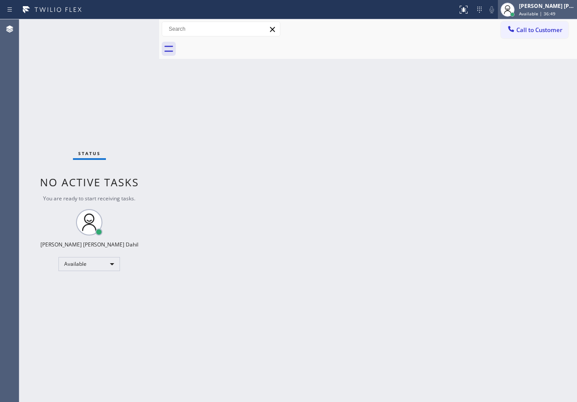
click at [551, 11] on span "Available | 36:49" at bounding box center [537, 14] width 36 height 6
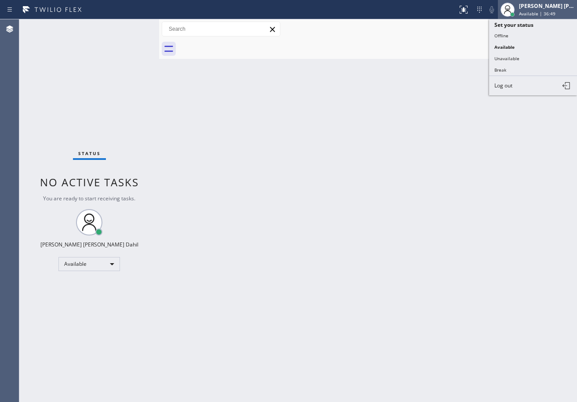
click at [533, 11] on span "Available | 36:49" at bounding box center [537, 14] width 36 height 6
click at [523, 51] on button "Available" at bounding box center [533, 46] width 88 height 11
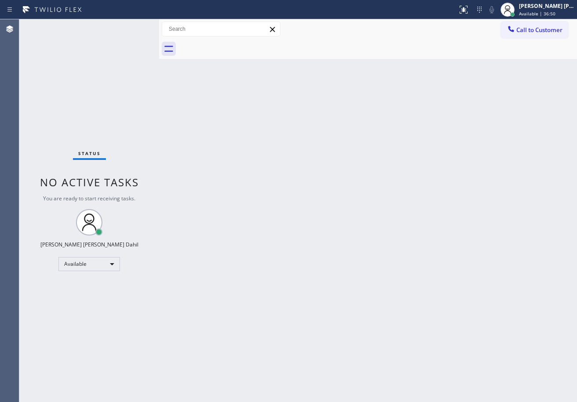
click at [529, 22] on button "Call to Customer" at bounding box center [534, 30] width 67 height 17
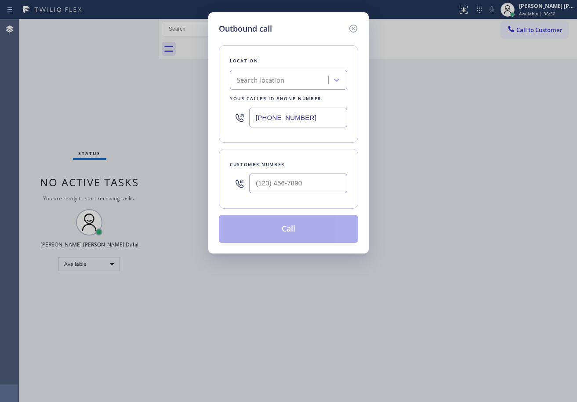
click at [530, 11] on div "Outbound call Location Search location Your caller id phone number [PHONE_NUMBE…" at bounding box center [288, 201] width 577 height 402
click at [530, 10] on div "Outbound call Location Search location Your caller id phone number [PHONE_NUMBE…" at bounding box center [288, 201] width 577 height 402
click at [347, 27] on div "Outbound call" at bounding box center [288, 29] width 139 height 12
click at [349, 27] on icon at bounding box center [353, 28] width 11 height 11
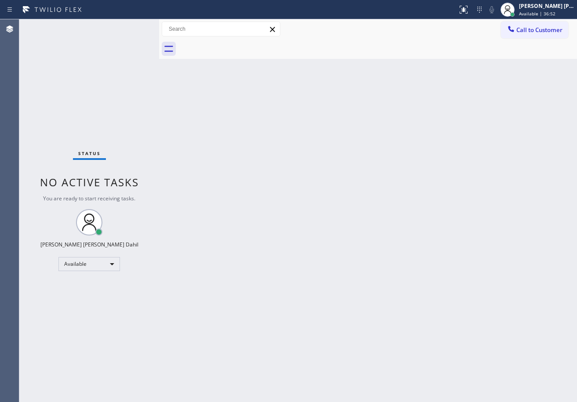
click at [349, 27] on div "Call to Customer Outbound call Location Search location Your caller id phone nu…" at bounding box center [368, 29] width 418 height 15
click at [451, 108] on div "Back to Dashboard Change Sender ID Customers Technicians Select a contact Outbo…" at bounding box center [368, 210] width 418 height 383
click at [542, 10] on div "[PERSON_NAME] [PERSON_NAME] Dahil Available | 36:54" at bounding box center [548, 9] width 60 height 15
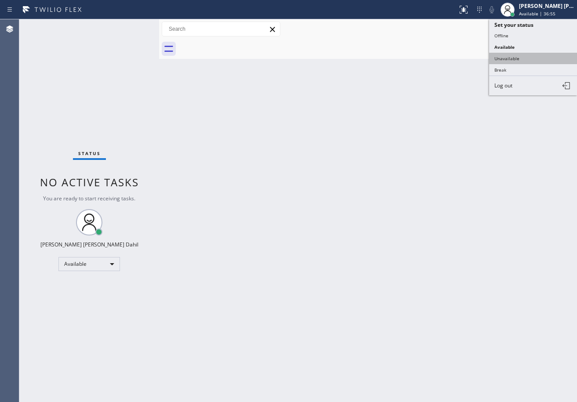
click at [519, 57] on button "Unavailable" at bounding box center [533, 58] width 88 height 11
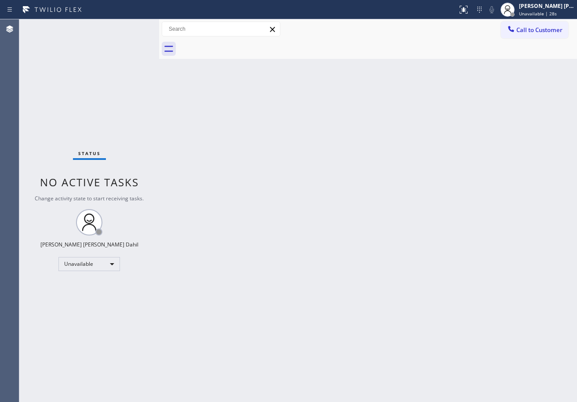
click at [130, 26] on div "Status No active tasks Change activity state to start receiving tasks. [PERSON_…" at bounding box center [89, 210] width 140 height 383
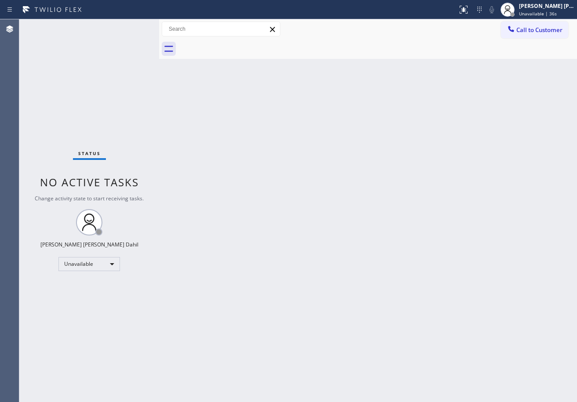
click at [130, 26] on div "Status No active tasks Change activity state to start receiving tasks. [PERSON_…" at bounding box center [89, 210] width 140 height 383
click at [130, 18] on div "Status report No issues detected If you experience an issue, please download th…" at bounding box center [288, 201] width 577 height 402
click at [130, 26] on div "Status No active tasks Change activity state to start receiving tasks. [PERSON_…" at bounding box center [89, 210] width 140 height 383
click at [130, 27] on div "Status No active tasks Change activity state to start receiving tasks. [PERSON_…" at bounding box center [89, 210] width 140 height 383
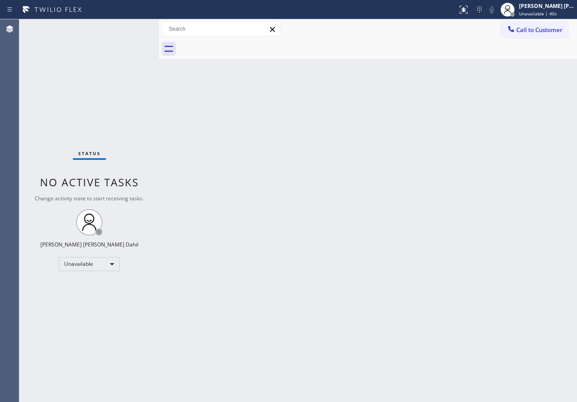
click at [131, 27] on div "Status No active tasks Change activity state to start receiving tasks. [PERSON_…" at bounding box center [89, 210] width 140 height 383
click at [129, 26] on div "Status No active tasks Change activity state to start receiving tasks. [PERSON_…" at bounding box center [89, 210] width 140 height 383
click at [130, 26] on div "Status No active tasks Change activity state to start receiving tasks. [PERSON_…" at bounding box center [89, 210] width 140 height 383
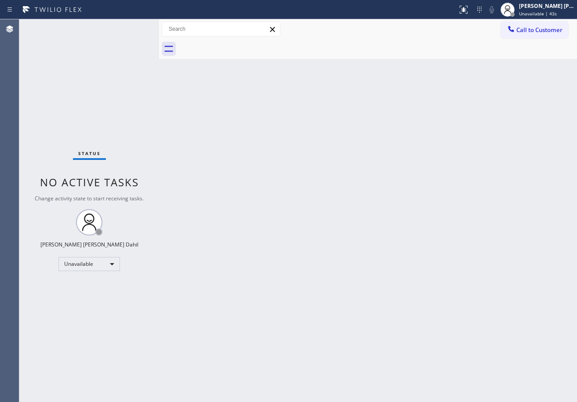
click at [128, 26] on div "Status No active tasks Change activity state to start receiving tasks. [PERSON_…" at bounding box center [89, 210] width 140 height 383
click at [496, 199] on div "Back to Dashboard Change Sender ID Customers Technicians Select a contact Outbo…" at bounding box center [368, 210] width 418 height 383
click at [130, 26] on div "Status No active tasks Change activity state to start receiving tasks. [PERSON_…" at bounding box center [89, 210] width 140 height 383
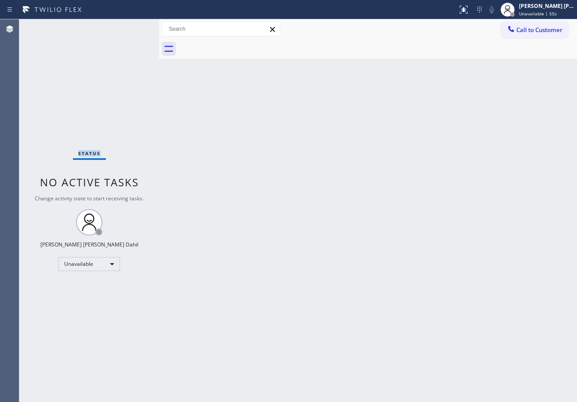
click at [130, 26] on div "Status No active tasks Change activity state to start receiving tasks. [PERSON_…" at bounding box center [89, 210] width 140 height 383
click at [135, 37] on div "Status No active tasks Change activity state to start receiving tasks. [PERSON_…" at bounding box center [89, 210] width 140 height 383
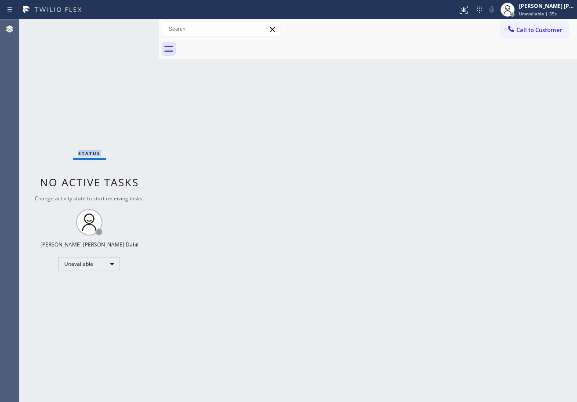
click at [131, 29] on div "Status No active tasks Change activity state to start receiving tasks. [PERSON_…" at bounding box center [89, 210] width 140 height 383
click at [133, 28] on div "Status No active tasks Change activity state to start receiving tasks. [PERSON_…" at bounding box center [89, 210] width 140 height 383
click at [130, 26] on div "Status No active tasks Change activity state to start receiving tasks. [PERSON_…" at bounding box center [89, 210] width 140 height 383
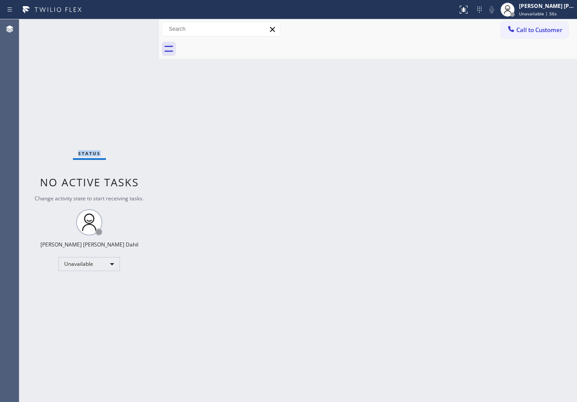
click at [130, 26] on div "Status No active tasks Change activity state to start receiving tasks. [PERSON_…" at bounding box center [89, 210] width 140 height 383
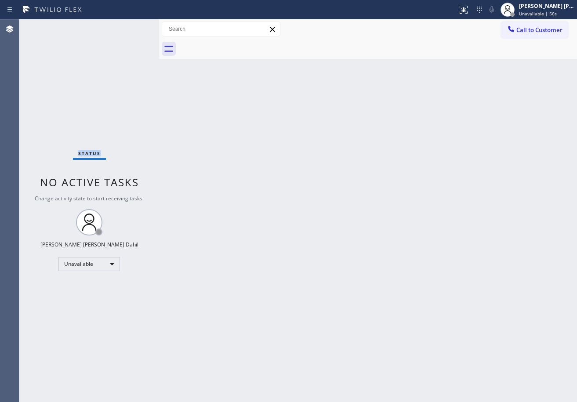
click at [130, 26] on div "Status No active tasks Change activity state to start receiving tasks. [PERSON_…" at bounding box center [89, 210] width 140 height 383
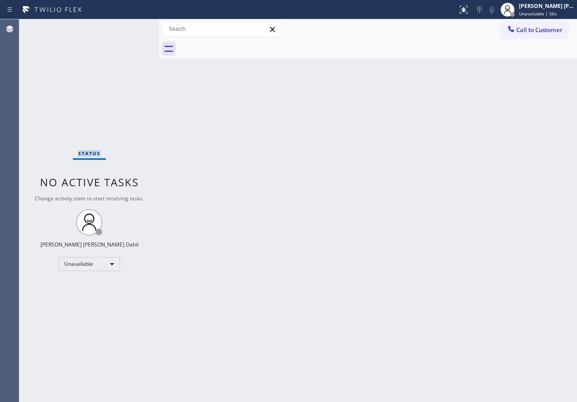
click at [130, 26] on div "Status No active tasks Change activity state to start receiving tasks. [PERSON_…" at bounding box center [89, 210] width 140 height 383
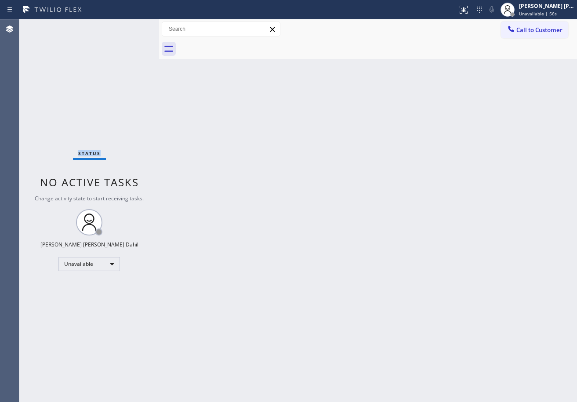
click at [130, 26] on div "Status No active tasks Change activity state to start receiving tasks. [PERSON_…" at bounding box center [89, 210] width 140 height 383
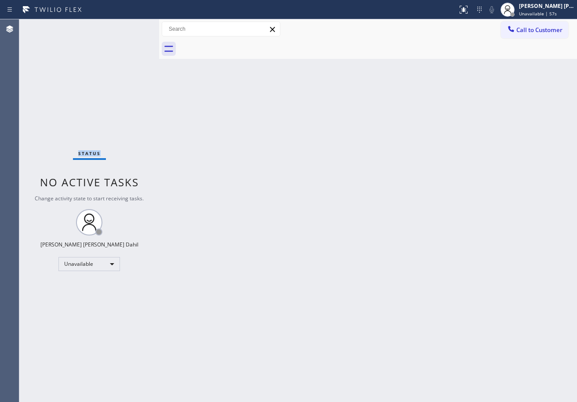
click at [130, 26] on div "Status No active tasks Change activity state to start receiving tasks. [PERSON_…" at bounding box center [89, 210] width 140 height 383
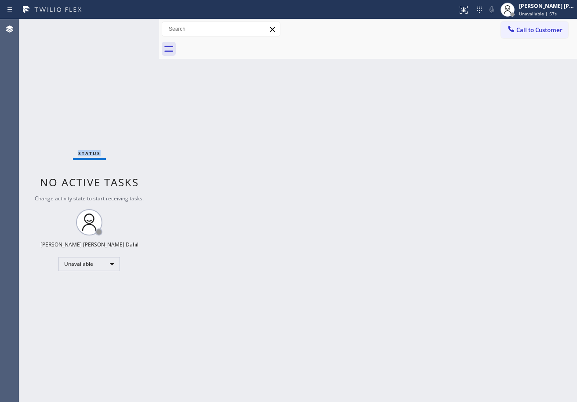
click at [130, 26] on div "Status No active tasks Change activity state to start receiving tasks. [PERSON_…" at bounding box center [89, 210] width 140 height 383
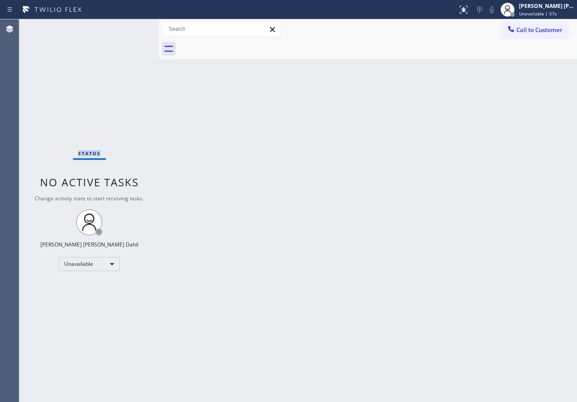
click at [130, 26] on div "Status No active tasks Change activity state to start receiving tasks. [PERSON_…" at bounding box center [89, 210] width 140 height 383
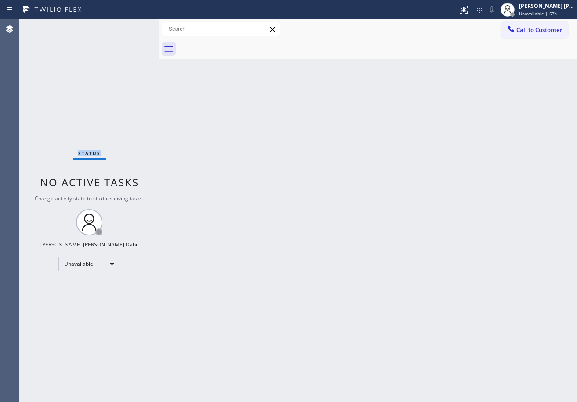
click at [130, 26] on div "Status No active tasks Change activity state to start receiving tasks. [PERSON_…" at bounding box center [89, 210] width 140 height 383
click at [549, 11] on span "Unavailable | 58s" at bounding box center [538, 14] width 38 height 6
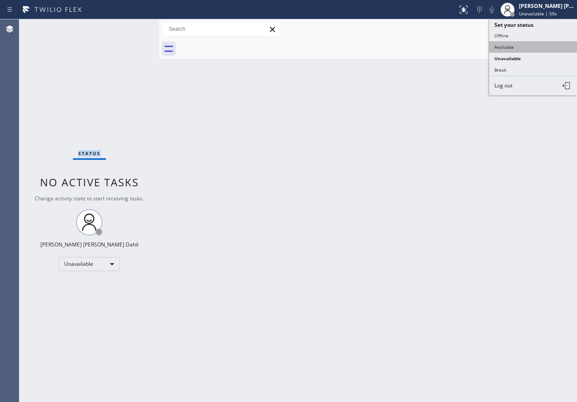
click at [515, 44] on button "Available" at bounding box center [533, 46] width 88 height 11
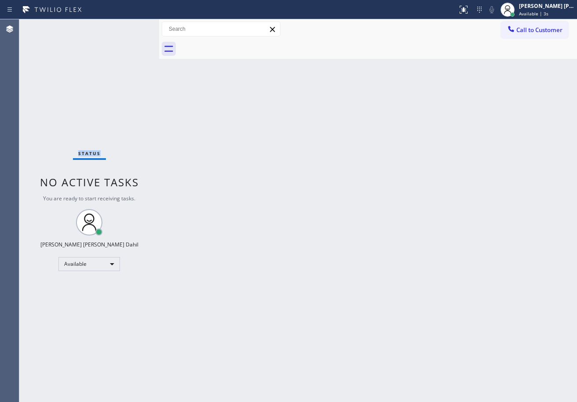
click at [236, 277] on div "Back to Dashboard Change Sender ID Customers Technicians Select a contact Outbo…" at bounding box center [368, 210] width 418 height 383
click at [243, 300] on div "Back to Dashboard Change Sender ID Customers Technicians Select a contact Outbo…" at bounding box center [368, 210] width 418 height 383
click at [130, 26] on div "Status No active tasks You are ready to start receiving tasks. [PERSON_NAME] [P…" at bounding box center [89, 210] width 140 height 383
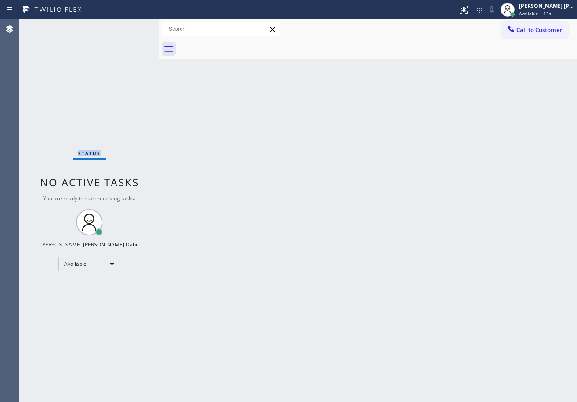
click at [130, 26] on div "Status No active tasks You are ready to start receiving tasks. [PERSON_NAME] [P…" at bounding box center [89, 210] width 140 height 383
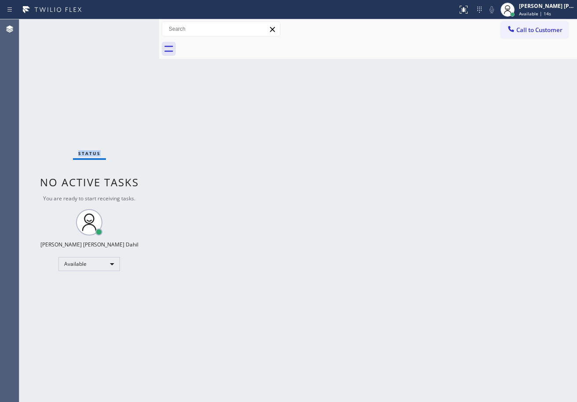
click at [130, 26] on div "Status No active tasks You are ready to start receiving tasks. [PERSON_NAME] [P…" at bounding box center [89, 210] width 140 height 383
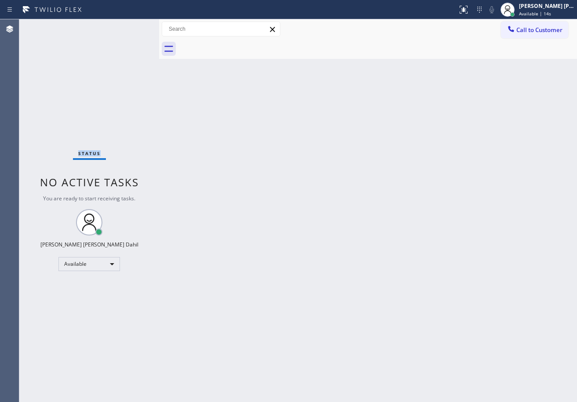
click at [130, 26] on div "Status No active tasks You are ready to start receiving tasks. [PERSON_NAME] [P…" at bounding box center [89, 210] width 140 height 383
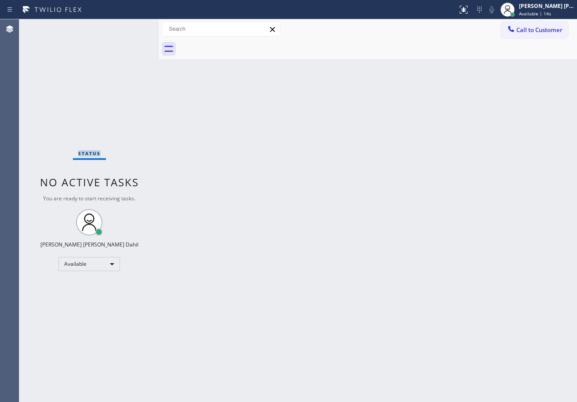
click at [130, 26] on div "Status No active tasks You are ready to start receiving tasks. [PERSON_NAME] [P…" at bounding box center [89, 210] width 140 height 383
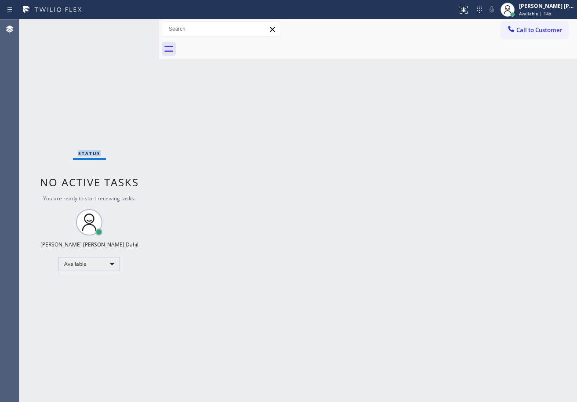
click at [130, 26] on div "Status No active tasks You are ready to start receiving tasks. [PERSON_NAME] [P…" at bounding box center [89, 210] width 140 height 383
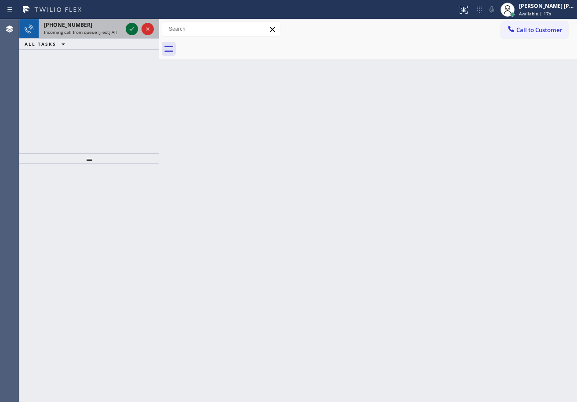
click at [130, 26] on icon at bounding box center [132, 29] width 11 height 11
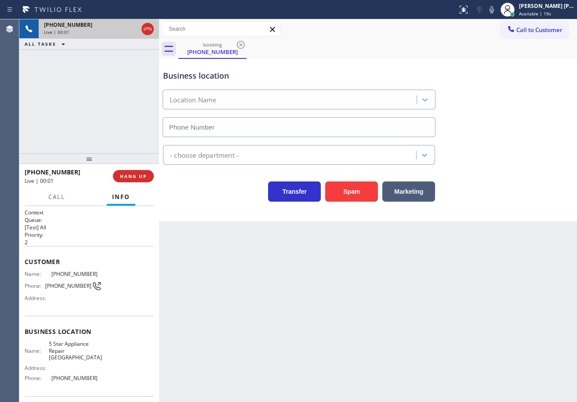
type input "[PHONE_NUMBER]"
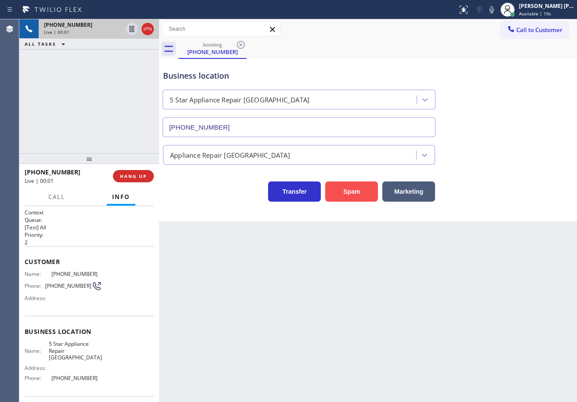
click at [353, 198] on button "Spam" at bounding box center [351, 192] width 53 height 20
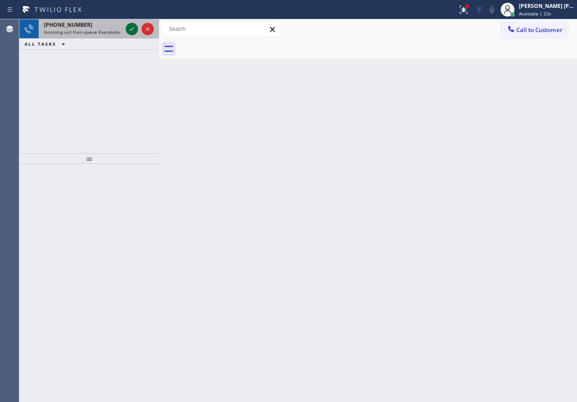
click at [131, 29] on icon at bounding box center [132, 29] width 11 height 11
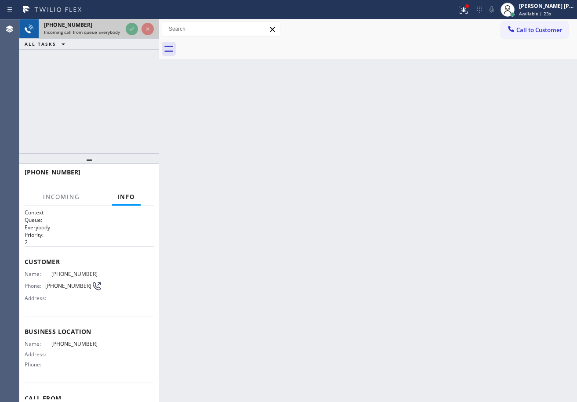
click at [130, 29] on icon at bounding box center [132, 29] width 11 height 11
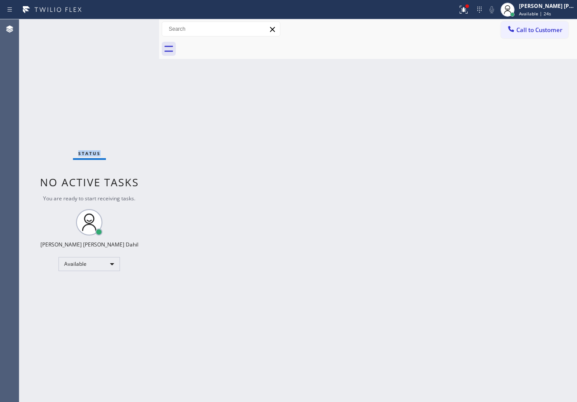
click at [130, 29] on div "Status No active tasks You are ready to start receiving tasks. [PERSON_NAME] [P…" at bounding box center [89, 210] width 140 height 383
click at [297, 149] on div "Back to Dashboard Change Sender ID Customers Technicians Select a contact Outbo…" at bounding box center [368, 210] width 418 height 383
click at [469, 12] on icon at bounding box center [464, 9] width 11 height 11
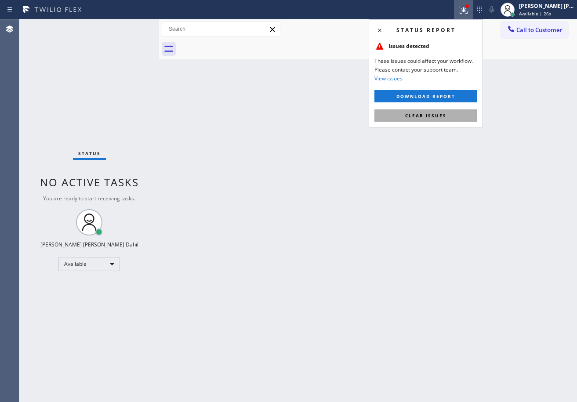
click at [430, 119] on button "Clear issues" at bounding box center [426, 115] width 103 height 12
drag, startPoint x: 430, startPoint y: 119, endPoint x: 434, endPoint y: 127, distance: 9.4
click at [430, 119] on div "Back to Dashboard Change Sender ID Customers Technicians Select a contact Outbo…" at bounding box center [368, 210] width 418 height 383
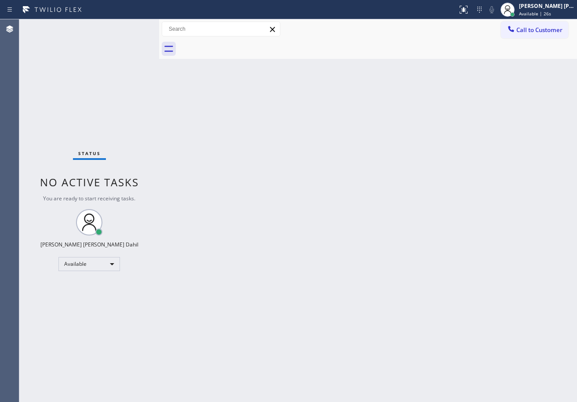
click at [438, 136] on div "Back to Dashboard Change Sender ID Customers Technicians Select a contact Outbo…" at bounding box center [368, 210] width 418 height 383
click at [439, 138] on div "Back to Dashboard Change Sender ID Customers Technicians Select a contact Outbo…" at bounding box center [368, 210] width 418 height 383
click at [471, 198] on div "Back to Dashboard Change Sender ID Customers Technicians Select a contact Outbo…" at bounding box center [368, 210] width 418 height 383
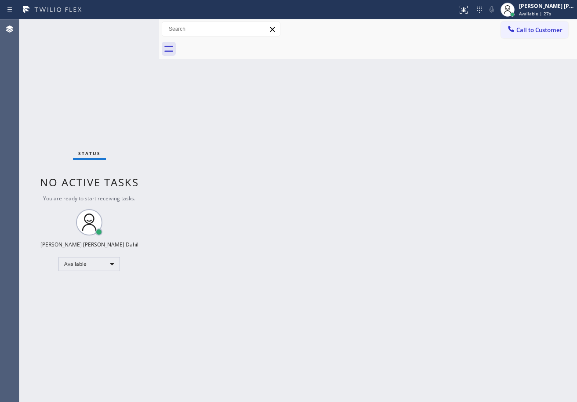
drag, startPoint x: 463, startPoint y: 272, endPoint x: 438, endPoint y: 361, distance: 92.1
click at [443, 339] on div "Back to Dashboard Change Sender ID Customers Technicians Select a contact Outbo…" at bounding box center [368, 210] width 418 height 383
click at [438, 364] on div "Back to Dashboard Change Sender ID Customers Technicians Select a contact Outbo…" at bounding box center [368, 210] width 418 height 383
click at [437, 363] on div "Back to Dashboard Change Sender ID Customers Technicians Select a contact Outbo…" at bounding box center [368, 210] width 418 height 383
click at [130, 26] on div "Status No active tasks You are ready to start receiving tasks. [PERSON_NAME] [P…" at bounding box center [89, 210] width 140 height 383
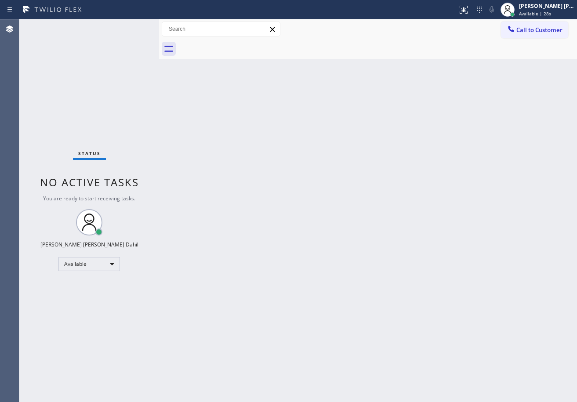
click at [130, 26] on div "Status No active tasks You are ready to start receiving tasks. [PERSON_NAME] [P…" at bounding box center [89, 210] width 140 height 383
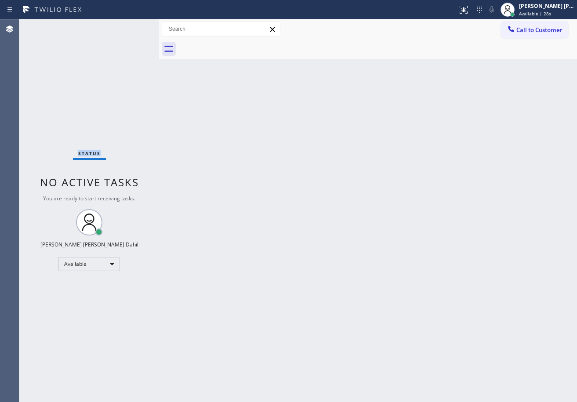
click at [130, 26] on div "Status No active tasks You are ready to start receiving tasks. [PERSON_NAME] [P…" at bounding box center [89, 210] width 140 height 383
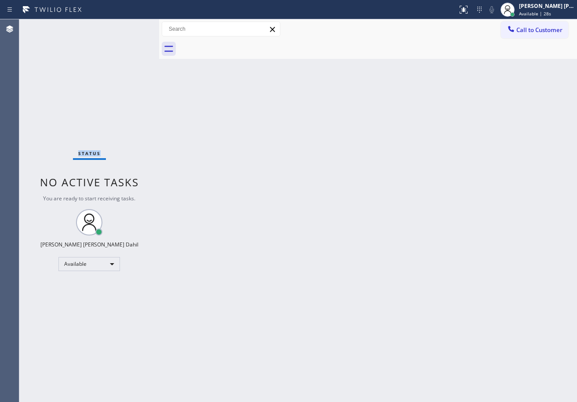
click at [130, 26] on div "Status No active tasks You are ready to start receiving tasks. [PERSON_NAME] [P…" at bounding box center [89, 210] width 140 height 383
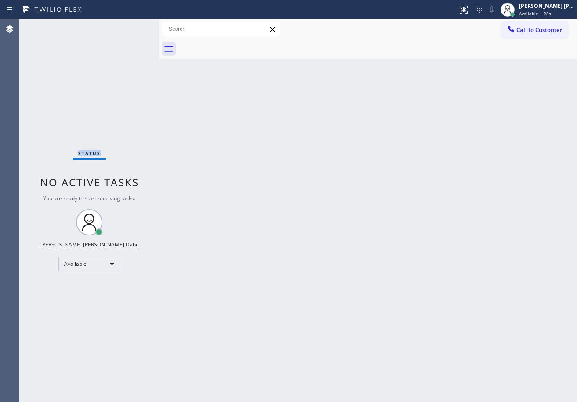
click at [130, 26] on div "Status No active tasks You are ready to start receiving tasks. [PERSON_NAME] [P…" at bounding box center [89, 210] width 140 height 383
click at [131, 29] on div "Status No active tasks You are ready to start receiving tasks. [PERSON_NAME] [P…" at bounding box center [89, 210] width 140 height 383
click at [130, 26] on div "Status No active tasks You are ready to start receiving tasks. [PERSON_NAME] [P…" at bounding box center [89, 210] width 140 height 383
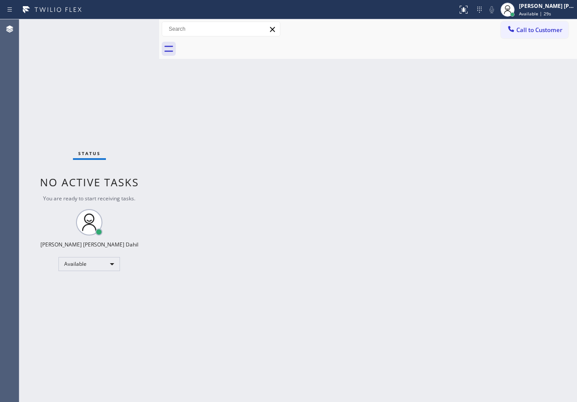
click at [130, 26] on div "Status No active tasks You are ready to start receiving tasks. [PERSON_NAME] [P…" at bounding box center [89, 210] width 140 height 383
click at [132, 31] on div "Status No active tasks You are ready to start receiving tasks. [PERSON_NAME] [P…" at bounding box center [89, 210] width 140 height 383
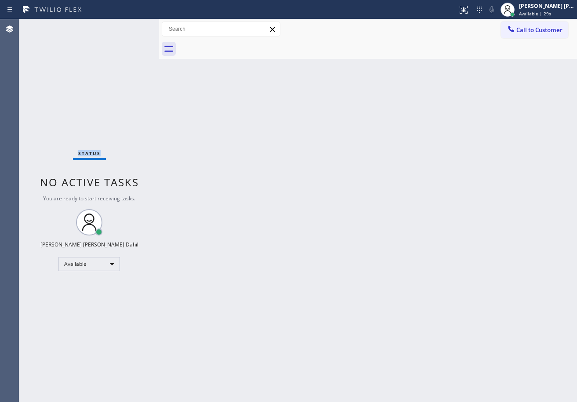
click at [131, 28] on div "Status No active tasks You are ready to start receiving tasks. [PERSON_NAME] [P…" at bounding box center [89, 210] width 140 height 383
click at [130, 26] on div "Status No active tasks You are ready to start receiving tasks. [PERSON_NAME] [P…" at bounding box center [89, 210] width 140 height 383
click at [130, 28] on div "Status No active tasks You are ready to start receiving tasks. [PERSON_NAME] [P…" at bounding box center [89, 210] width 140 height 383
click at [130, 27] on div "Status No active tasks You are ready to start receiving tasks. [PERSON_NAME] [P…" at bounding box center [89, 210] width 140 height 383
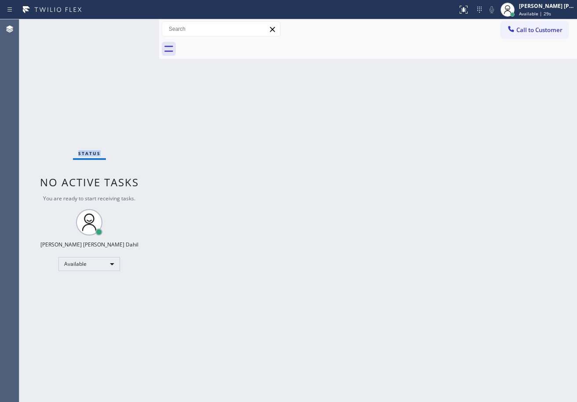
click at [130, 26] on div "Status No active tasks You are ready to start receiving tasks. [PERSON_NAME] [P…" at bounding box center [89, 210] width 140 height 383
click at [131, 28] on div "Status No active tasks You are ready to start receiving tasks. [PERSON_NAME] [P…" at bounding box center [89, 210] width 140 height 383
click at [130, 27] on div "Status No active tasks You are ready to start receiving tasks. [PERSON_NAME] [P…" at bounding box center [89, 210] width 140 height 383
click at [130, 26] on div "Status No active tasks You are ready to start receiving tasks. [PERSON_NAME] [P…" at bounding box center [89, 210] width 140 height 383
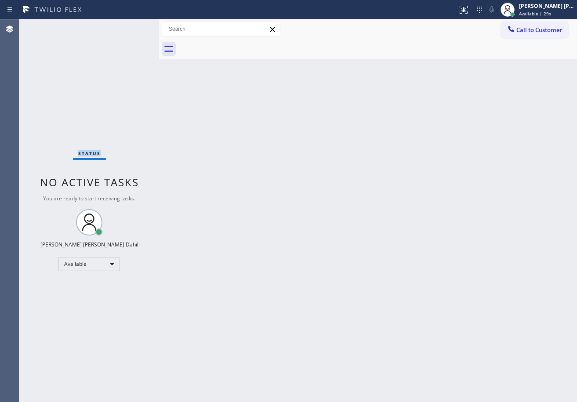
click at [130, 26] on div "Status No active tasks You are ready to start receiving tasks. [PERSON_NAME] [P…" at bounding box center [89, 210] width 140 height 383
click at [130, 27] on div "Status No active tasks You are ready to start receiving tasks. [PERSON_NAME] [P…" at bounding box center [89, 210] width 140 height 383
click at [130, 26] on div "Status No active tasks You are ready to start receiving tasks. [PERSON_NAME] [P…" at bounding box center [89, 210] width 140 height 383
click at [129, 26] on div "Status No active tasks You are ready to start receiving tasks. [PERSON_NAME] [P…" at bounding box center [89, 210] width 140 height 383
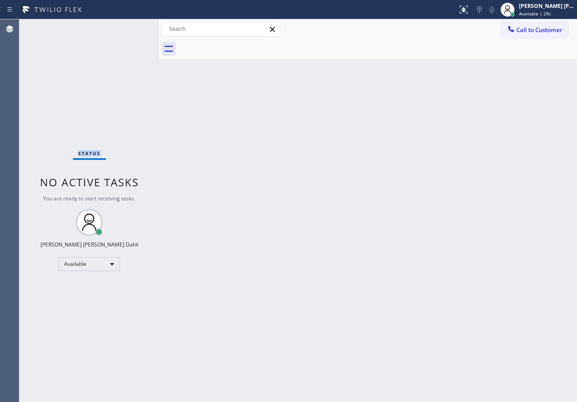
click at [130, 26] on div "Status No active tasks You are ready to start receiving tasks. [PERSON_NAME] [P…" at bounding box center [89, 210] width 140 height 383
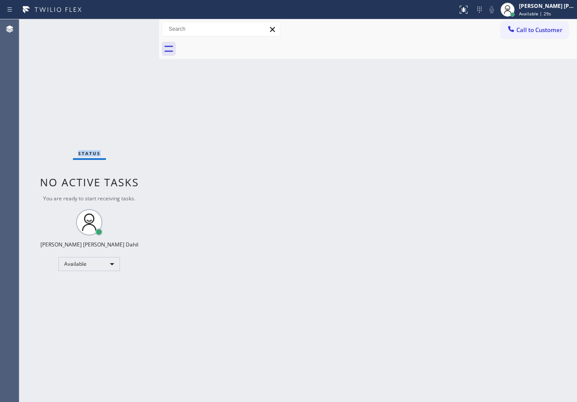
click at [130, 26] on div "Status No active tasks You are ready to start receiving tasks. [PERSON_NAME] [P…" at bounding box center [89, 210] width 140 height 383
click at [433, 284] on div "Back to Dashboard Change Sender ID Customers Technicians Select a contact Outbo…" at bounding box center [368, 210] width 418 height 383
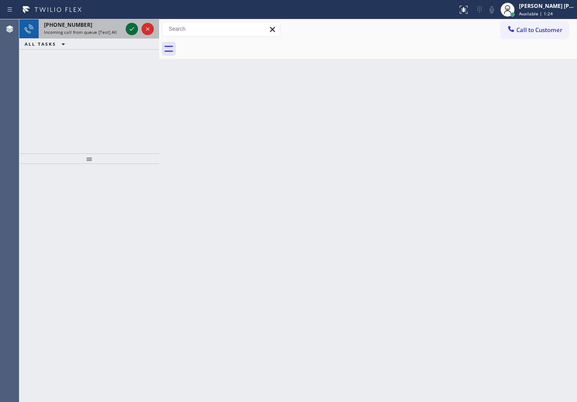
click at [130, 26] on icon at bounding box center [132, 29] width 11 height 11
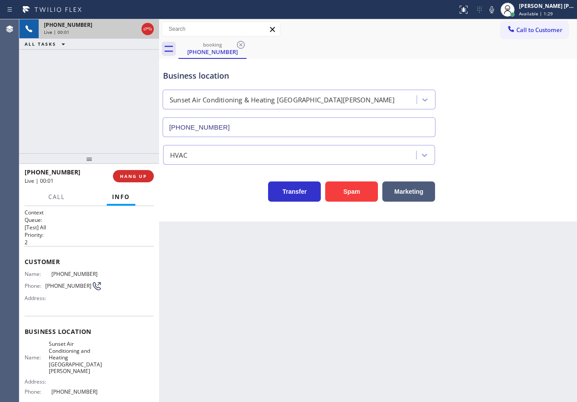
type input "[PHONE_NUMBER]"
click at [343, 186] on button "Spam" at bounding box center [351, 192] width 53 height 20
drag, startPoint x: 343, startPoint y: 187, endPoint x: 321, endPoint y: 154, distance: 40.0
click at [343, 189] on button "Spam" at bounding box center [351, 192] width 53 height 20
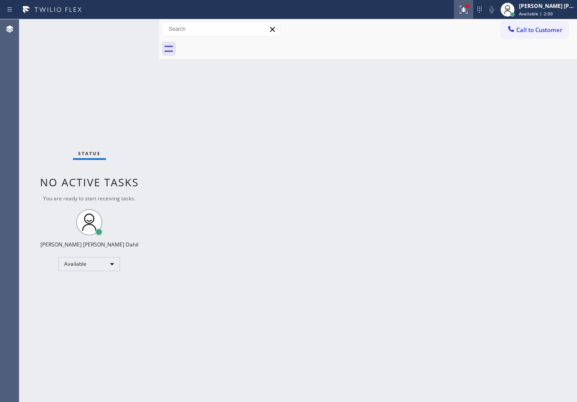
click at [469, 11] on icon at bounding box center [464, 9] width 11 height 11
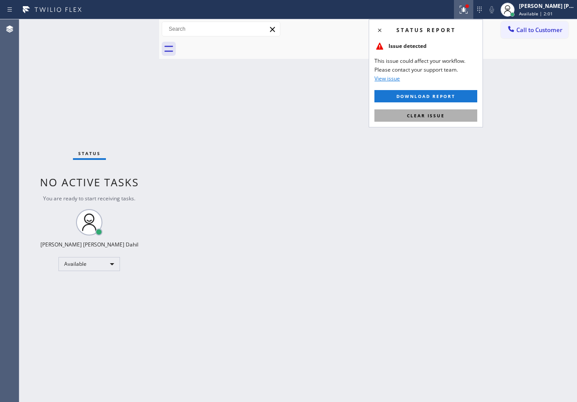
click at [425, 117] on span "Clear issue" at bounding box center [426, 116] width 38 height 6
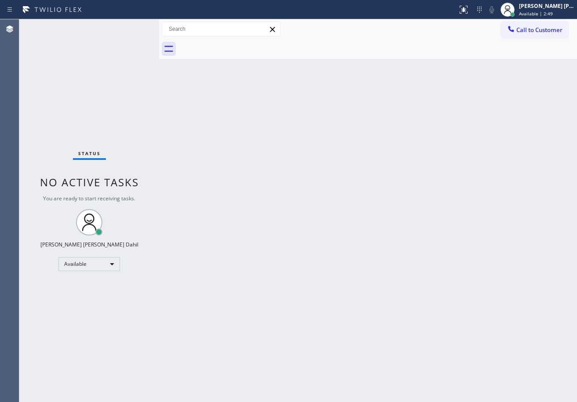
click at [127, 29] on div "Status No active tasks You are ready to start receiving tasks. [PERSON_NAME] [P…" at bounding box center [89, 210] width 140 height 383
click at [127, 30] on div "Status No active tasks You are ready to start receiving tasks. [PERSON_NAME] [P…" at bounding box center [89, 210] width 140 height 383
click at [116, 29] on div "Status No active tasks You are ready to start receiving tasks. [PERSON_NAME] [P…" at bounding box center [89, 210] width 140 height 383
click at [208, 167] on div "Back to Dashboard Change Sender ID Customers Technicians Select a contact Outbo…" at bounding box center [368, 210] width 418 height 383
click at [130, 26] on div "Status No active tasks You are ready to start receiving tasks. [PERSON_NAME] [P…" at bounding box center [89, 210] width 140 height 383
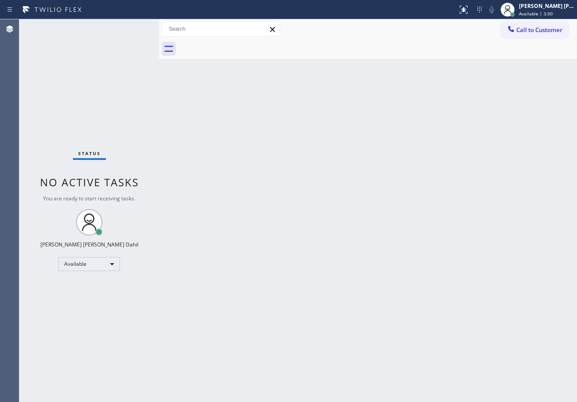
click at [130, 26] on div "Status No active tasks You are ready to start receiving tasks. [PERSON_NAME] [P…" at bounding box center [89, 210] width 140 height 383
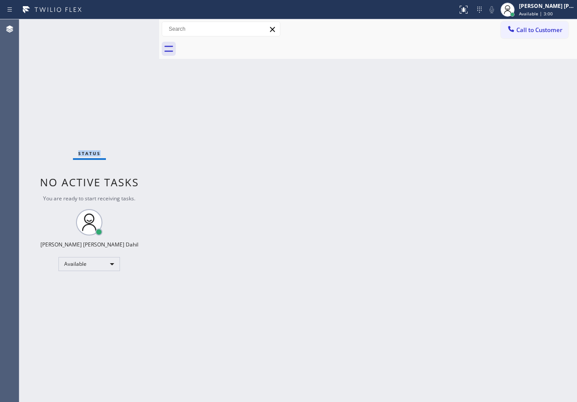
click at [130, 26] on div "Status No active tasks You are ready to start receiving tasks. [PERSON_NAME] [P…" at bounding box center [89, 210] width 140 height 383
click at [274, 230] on div "Back to Dashboard Change Sender ID Customers Technicians Select a contact Outbo…" at bounding box center [368, 210] width 418 height 383
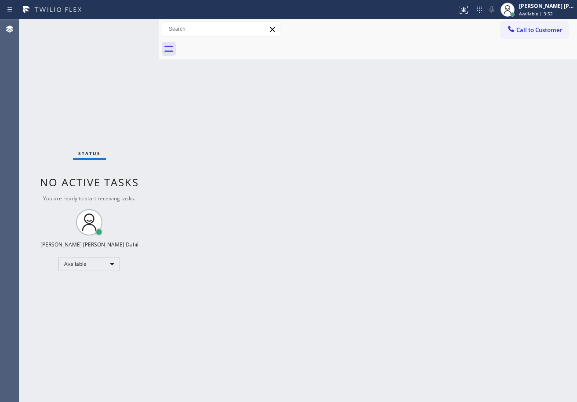
click at [130, 26] on div "Status No active tasks You are ready to start receiving tasks. [PERSON_NAME] [P…" at bounding box center [89, 210] width 140 height 383
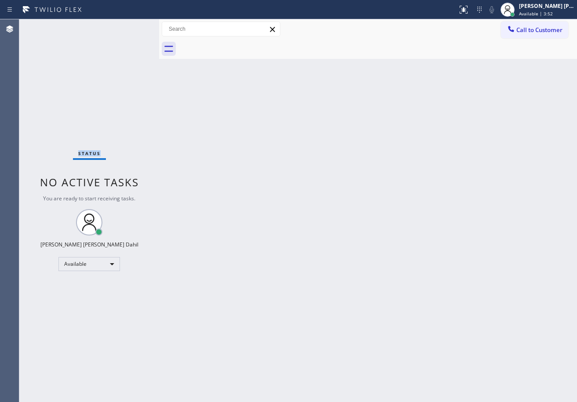
click at [130, 26] on div "Status No active tasks You are ready to start receiving tasks. [PERSON_NAME] [P…" at bounding box center [89, 210] width 140 height 383
click at [380, 255] on div "Back to Dashboard Change Sender ID Customers Technicians Select a contact Outbo…" at bounding box center [368, 210] width 418 height 383
click at [346, 196] on div "Back to Dashboard Change Sender ID Customers Technicians Select a contact Outbo…" at bounding box center [368, 210] width 418 height 383
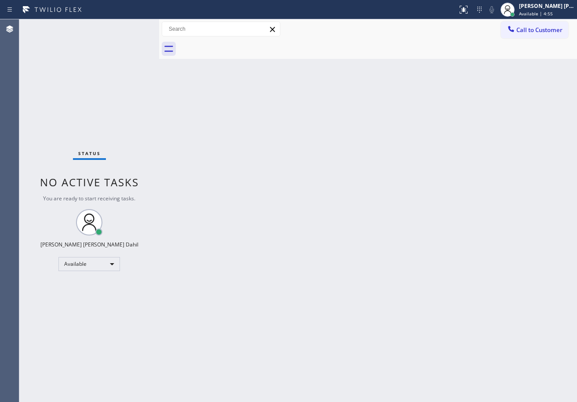
click at [415, 293] on div "Back to Dashboard Change Sender ID Customers Technicians Select a contact Outbo…" at bounding box center [368, 210] width 418 height 383
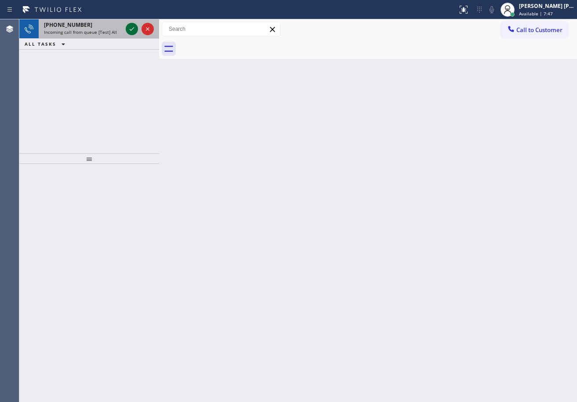
click at [130, 26] on icon at bounding box center [132, 29] width 11 height 11
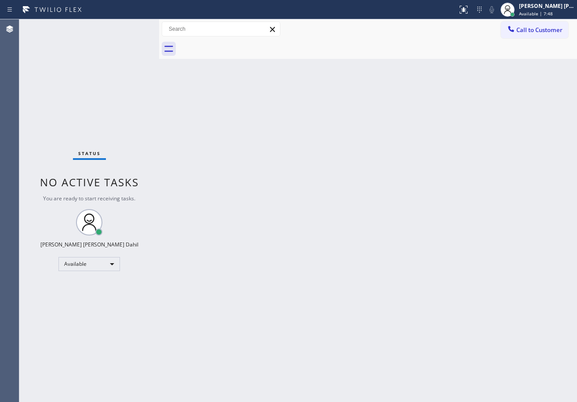
click at [130, 26] on div "Status No active tasks You are ready to start receiving tasks. [PERSON_NAME] [P…" at bounding box center [89, 210] width 140 height 383
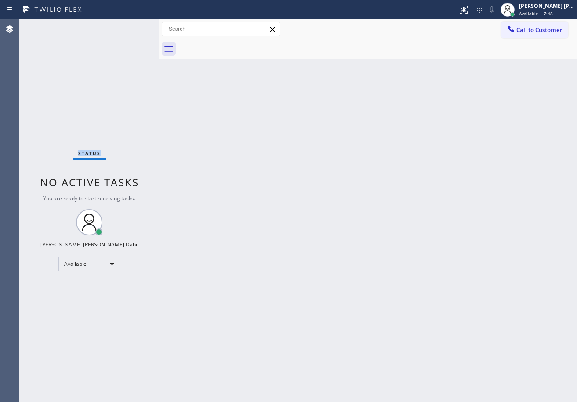
click at [130, 26] on div "Status No active tasks You are ready to start receiving tasks. [PERSON_NAME] [P…" at bounding box center [89, 210] width 140 height 383
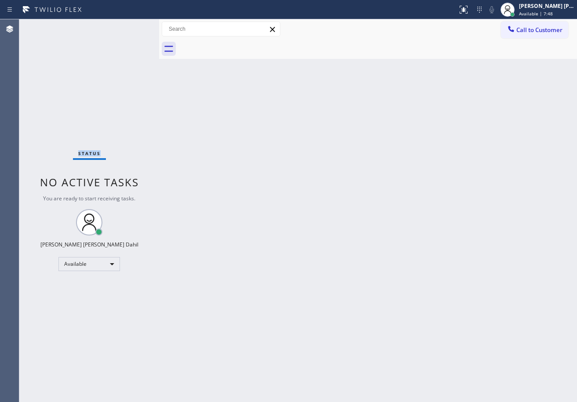
click at [130, 26] on div "Status No active tasks You are ready to start receiving tasks. [PERSON_NAME] [P…" at bounding box center [89, 210] width 140 height 383
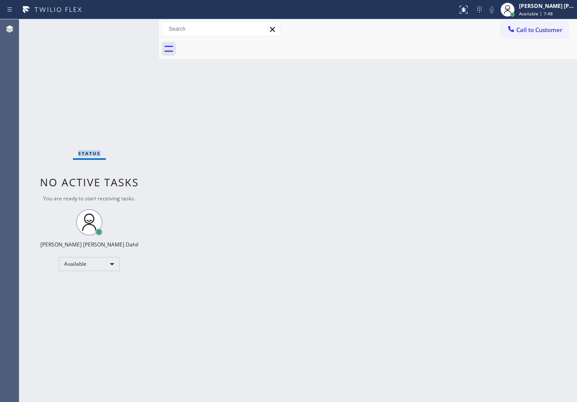
click at [130, 26] on div "Status No active tasks You are ready to start receiving tasks. [PERSON_NAME] [P…" at bounding box center [89, 210] width 140 height 383
click at [207, 0] on html "Status report Issue detected This issue could affect your workflow. Please cont…" at bounding box center [288, 201] width 577 height 402
click at [192, 0] on html "Status report Issue detected This issue could affect your workflow. Please cont…" at bounding box center [288, 201] width 577 height 402
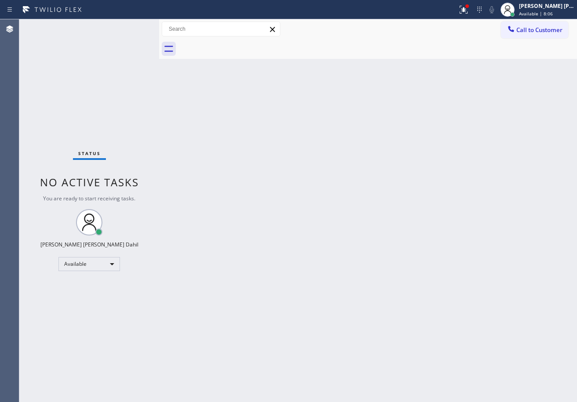
click at [140, 21] on div "Status No active tasks You are ready to start receiving tasks. [PERSON_NAME] [P…" at bounding box center [89, 210] width 140 height 383
click at [130, 26] on div "Status No active tasks You are ready to start receiving tasks. [PERSON_NAME] [P…" at bounding box center [89, 210] width 140 height 383
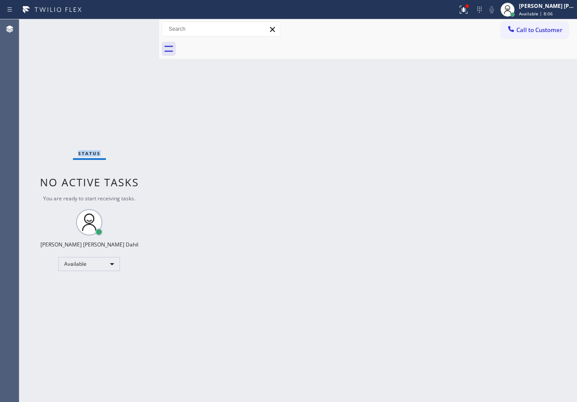
click at [130, 26] on div "Status No active tasks You are ready to start receiving tasks. [PERSON_NAME] [P…" at bounding box center [89, 210] width 140 height 383
click at [139, 35] on div "Status No active tasks You are ready to start receiving tasks. [PERSON_NAME] [P…" at bounding box center [89, 210] width 140 height 383
click at [131, 27] on div "Status No active tasks You are ready to start receiving tasks. [PERSON_NAME] [P…" at bounding box center [89, 210] width 140 height 383
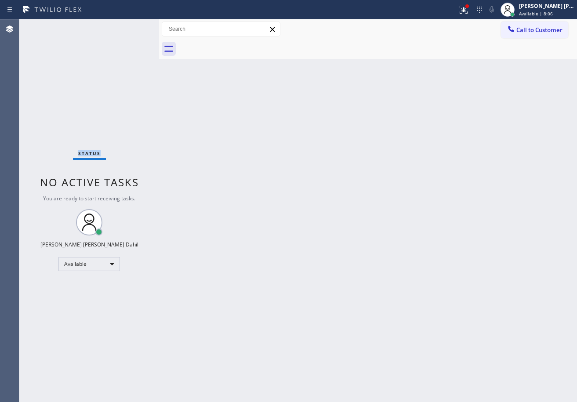
click at [130, 26] on div "Status No active tasks You are ready to start receiving tasks. [PERSON_NAME] [P…" at bounding box center [89, 210] width 140 height 383
click at [131, 28] on div "Status No active tasks You are ready to start receiving tasks. [PERSON_NAME] [P…" at bounding box center [89, 210] width 140 height 383
click at [130, 26] on div "Status No active tasks You are ready to start receiving tasks. [PERSON_NAME] [P…" at bounding box center [89, 210] width 140 height 383
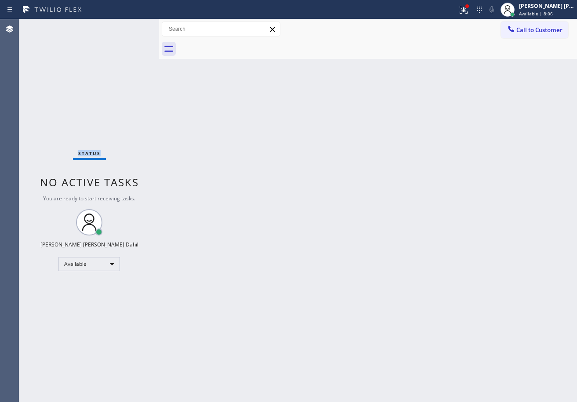
click at [130, 26] on div "Status No active tasks You are ready to start receiving tasks. [PERSON_NAME] [P…" at bounding box center [89, 210] width 140 height 383
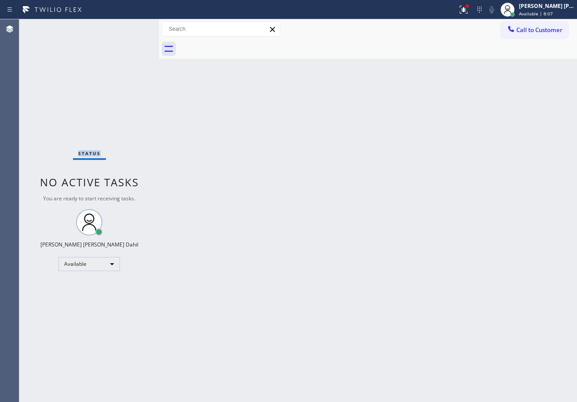
click at [130, 26] on div "Status No active tasks You are ready to start receiving tasks. [PERSON_NAME] [P…" at bounding box center [89, 210] width 140 height 383
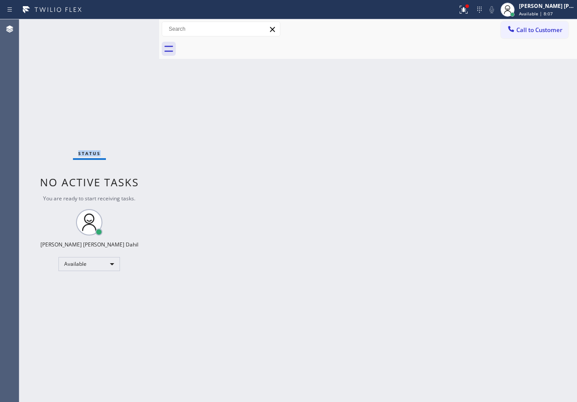
click at [130, 26] on div "Status No active tasks You are ready to start receiving tasks. [PERSON_NAME] [P…" at bounding box center [89, 210] width 140 height 383
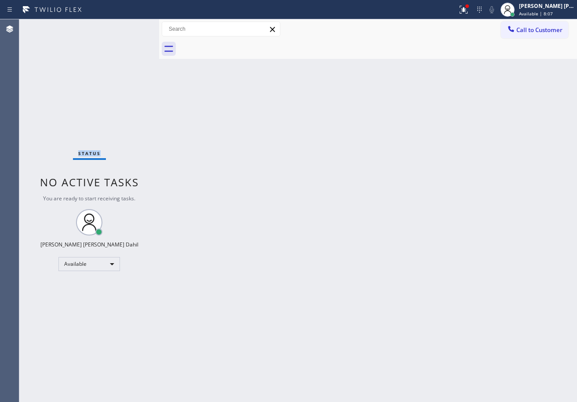
click at [130, 26] on div "Status No active tasks You are ready to start receiving tasks. [PERSON_NAME] [P…" at bounding box center [89, 210] width 140 height 383
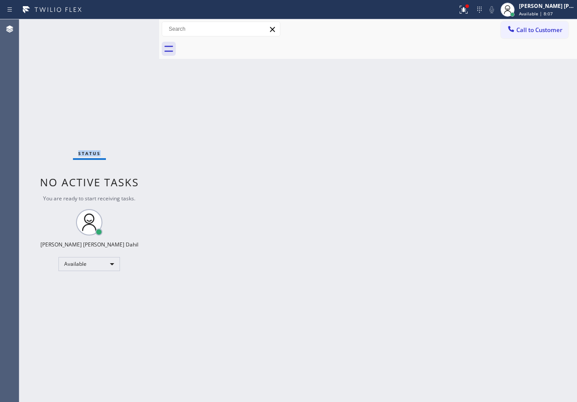
click at [130, 26] on div "Status No active tasks You are ready to start receiving tasks. [PERSON_NAME] [P…" at bounding box center [89, 210] width 140 height 383
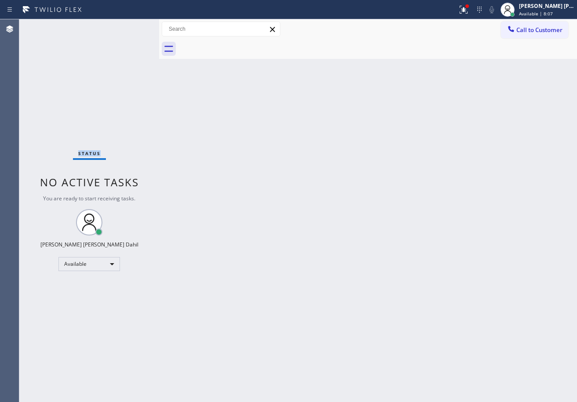
click at [130, 26] on div "Status No active tasks You are ready to start receiving tasks. [PERSON_NAME] [P…" at bounding box center [89, 210] width 140 height 383
click at [212, 131] on div "Back to Dashboard Change Sender ID Customers Technicians Select a contact Outbo…" at bounding box center [368, 210] width 418 height 383
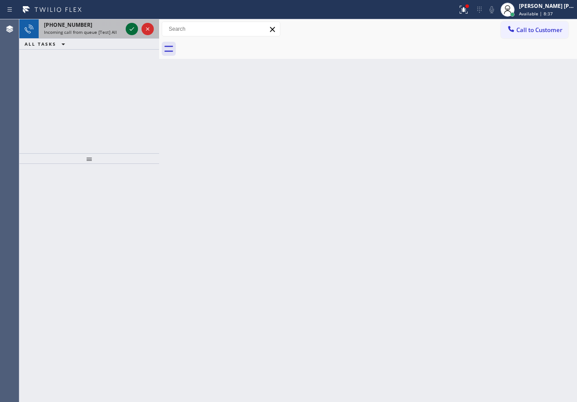
click at [130, 26] on icon at bounding box center [132, 29] width 11 height 11
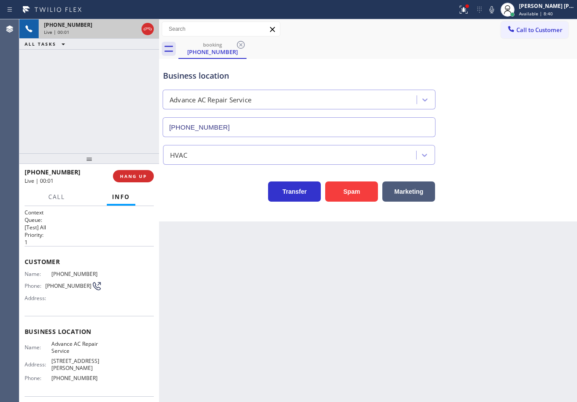
type input "[PHONE_NUMBER]"
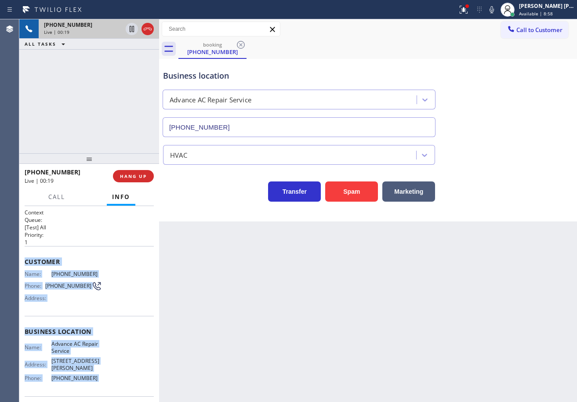
scroll to position [57, 0]
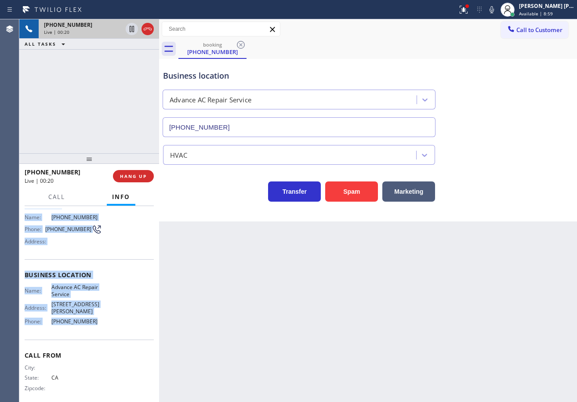
drag, startPoint x: 24, startPoint y: 259, endPoint x: 563, endPoint y: 165, distance: 547.8
click at [101, 321] on div "Context Queue: [Test] All Priority: 1 Customer Name: [PHONE_NUMBER] Phone: [PHO…" at bounding box center [89, 304] width 140 height 196
copy div "Customer Name: [PHONE_NUMBER] Phone: [PHONE_NUMBER] Address: Business location …"
click at [469, 10] on icon at bounding box center [464, 9] width 11 height 11
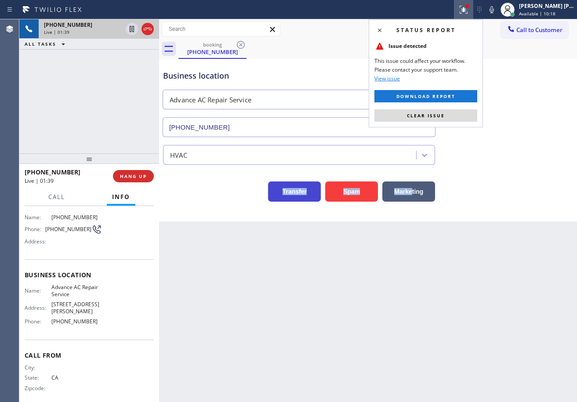
drag, startPoint x: 462, startPoint y: 161, endPoint x: 319, endPoint y: 186, distance: 145.0
click at [321, 199] on div "Business location Advance AC Repair Service [PHONE_NUMBER] HVAC Transfer Spam M…" at bounding box center [368, 131] width 414 height 141
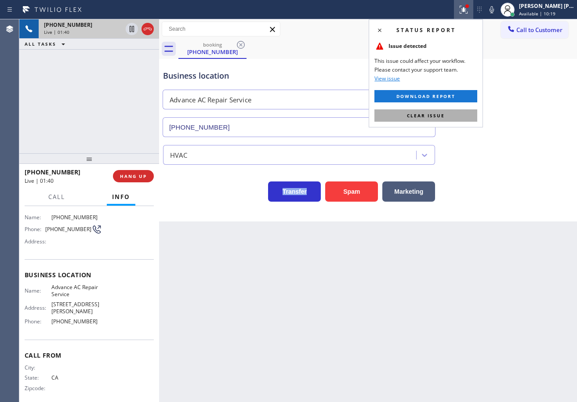
click at [459, 116] on button "Clear issue" at bounding box center [426, 115] width 103 height 12
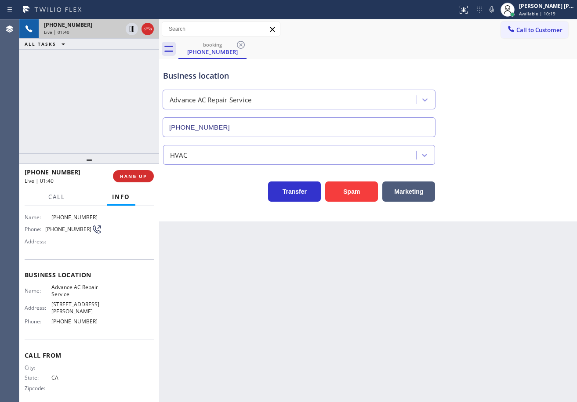
click at [514, 144] on div "HVAC" at bounding box center [368, 153] width 414 height 23
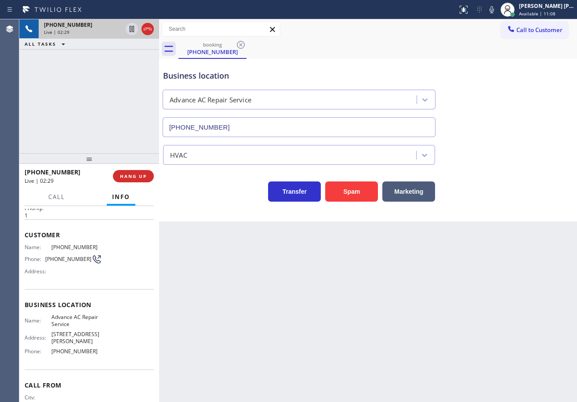
scroll to position [0, 0]
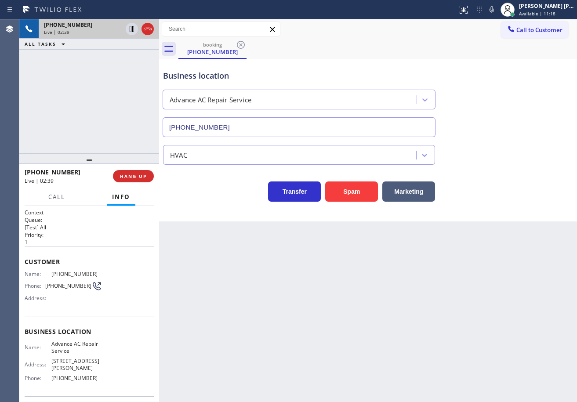
drag, startPoint x: 131, startPoint y: 66, endPoint x: 118, endPoint y: 85, distance: 23.2
click at [131, 66] on div "[PHONE_NUMBER] Live | 02:39 ALL TASKS ALL TASKS ACTIVE TASKS TASKS IN WRAP UP" at bounding box center [89, 86] width 140 height 134
drag, startPoint x: 115, startPoint y: 106, endPoint x: 115, endPoint y: 113, distance: 7.5
click at [114, 107] on div "[PHONE_NUMBER] Live | 02:39 ALL TASKS ALL TASKS ACTIVE TASKS TASKS IN WRAP UP" at bounding box center [89, 86] width 140 height 134
click at [504, 139] on div "HVAC" at bounding box center [368, 151] width 414 height 28
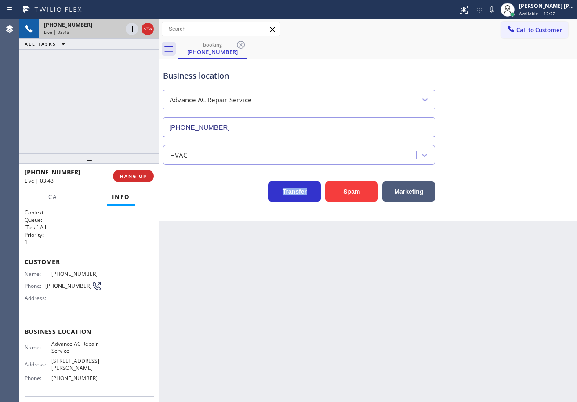
click at [504, 138] on div "HVAC" at bounding box center [368, 151] width 414 height 28
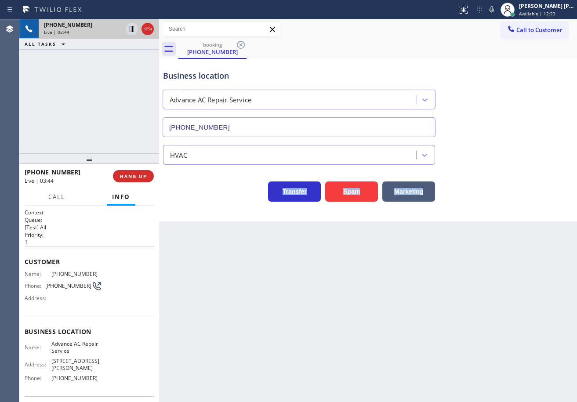
click at [504, 138] on div "HVAC" at bounding box center [368, 151] width 414 height 28
drag, startPoint x: 504, startPoint y: 138, endPoint x: 500, endPoint y: 128, distance: 10.2
click at [500, 128] on div "Business location Advance AC Repair Service [PHONE_NUMBER] HVAC Transfer Spam M…" at bounding box center [368, 131] width 414 height 141
click at [500, 128] on div "Business location Advance AC Repair Service [PHONE_NUMBER]" at bounding box center [368, 98] width 414 height 80
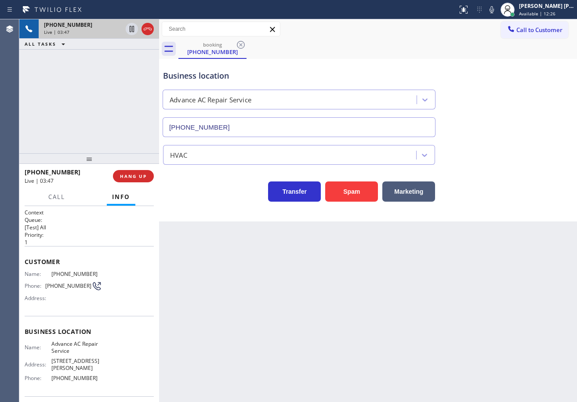
click at [497, 12] on icon at bounding box center [492, 9] width 11 height 11
click at [524, 143] on div "HVAC" at bounding box center [368, 153] width 414 height 23
click at [130, 33] on icon at bounding box center [132, 29] width 11 height 11
click at [121, 52] on div "[PHONE_NUMBER] Live | 03:48 ALL TASKS ALL TASKS ACTIVE TASKS TASKS IN WRAP UP" at bounding box center [89, 86] width 140 height 134
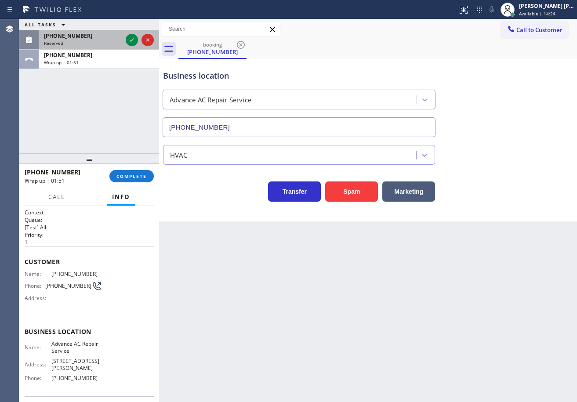
click at [105, 44] on div "[PHONE_NUMBER] Reserved" at bounding box center [81, 39] width 85 height 19
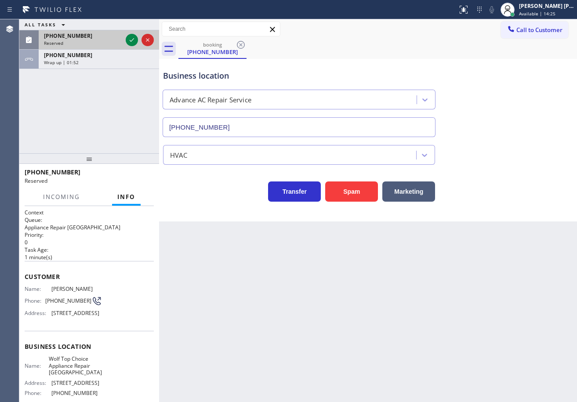
click at [124, 42] on div at bounding box center [140, 39] width 32 height 19
click at [128, 40] on icon at bounding box center [132, 40] width 11 height 11
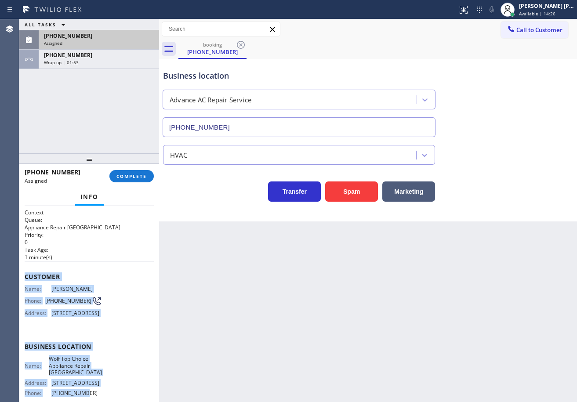
scroll to position [92, 0]
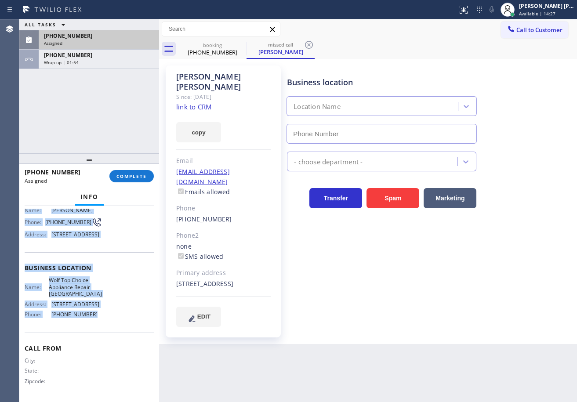
drag, startPoint x: 79, startPoint y: 404, endPoint x: 117, endPoint y: 211, distance: 196.7
click at [103, 313] on div "Context Queue: Appliance Repair High End Priority: 0 Task Age: [DEMOGRAPHIC_DAT…" at bounding box center [89, 265] width 129 height 270
type input "[PHONE_NUMBER]"
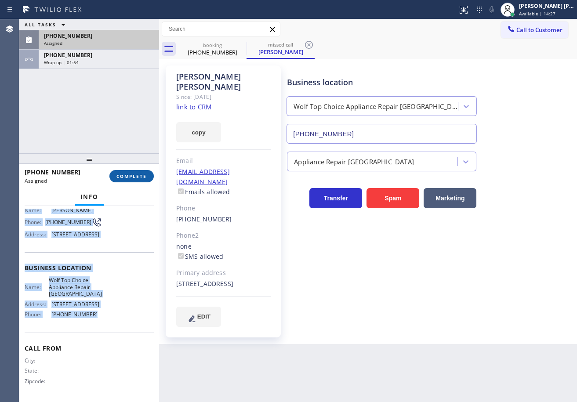
click at [120, 180] on button "COMPLETE" at bounding box center [131, 176] width 44 height 12
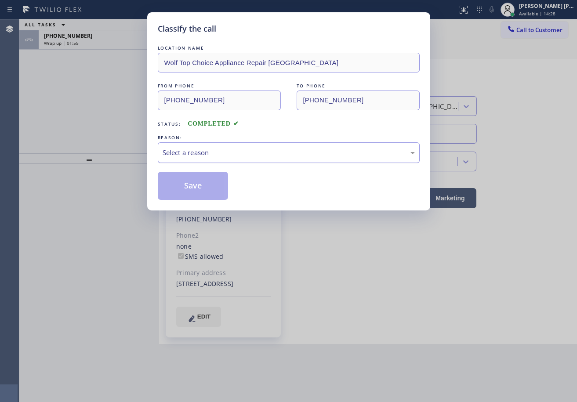
click at [183, 155] on div "Select a reason" at bounding box center [289, 153] width 252 height 10
click at [203, 202] on div "Classify the call LOCATION NAME Wolf Top Choice Appliance Repair Alameda FROM P…" at bounding box center [288, 111] width 283 height 198
click at [201, 191] on button "Save" at bounding box center [193, 186] width 71 height 28
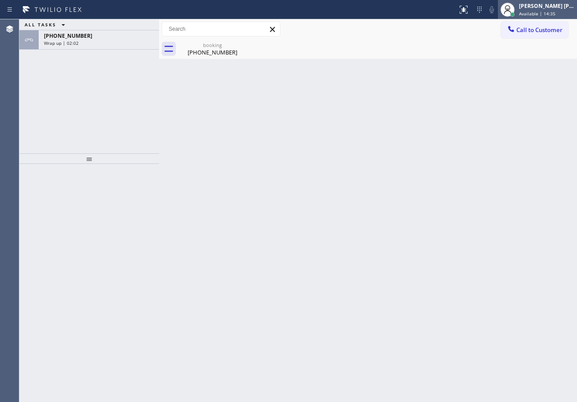
click at [556, 14] on span "Available | 14:35" at bounding box center [537, 14] width 36 height 6
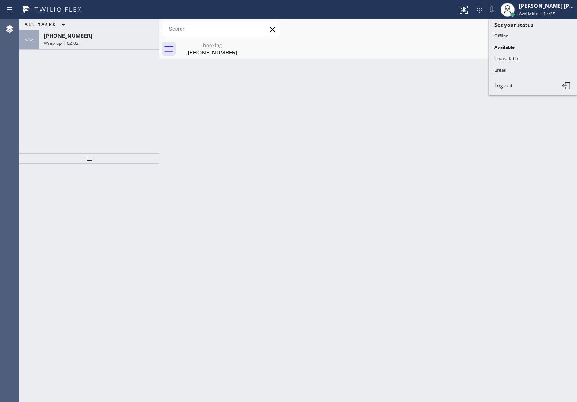
drag, startPoint x: 530, startPoint y: 57, endPoint x: 344, endPoint y: 53, distance: 185.6
click at [529, 57] on button "Unavailable" at bounding box center [533, 58] width 88 height 11
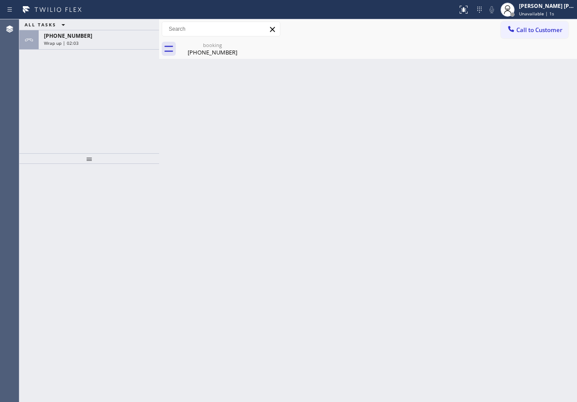
drag, startPoint x: 83, startPoint y: 40, endPoint x: 110, endPoint y: 74, distance: 43.8
click at [83, 40] on div "[PHONE_NUMBER] Wrap up | 02:03" at bounding box center [97, 39] width 117 height 19
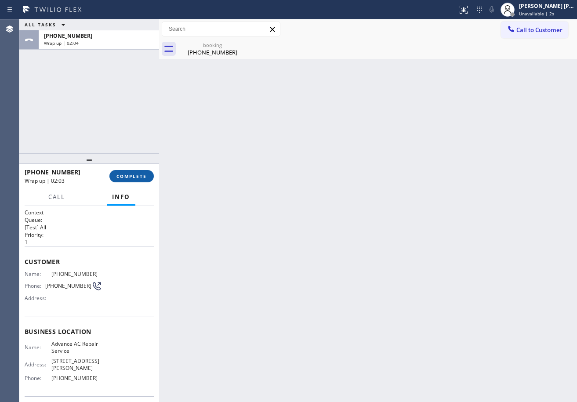
click at [124, 181] on button "COMPLETE" at bounding box center [131, 176] width 44 height 12
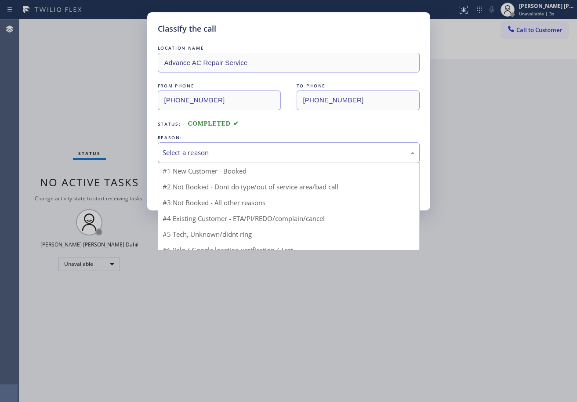
click at [203, 150] on div "Select a reason" at bounding box center [289, 153] width 252 height 10
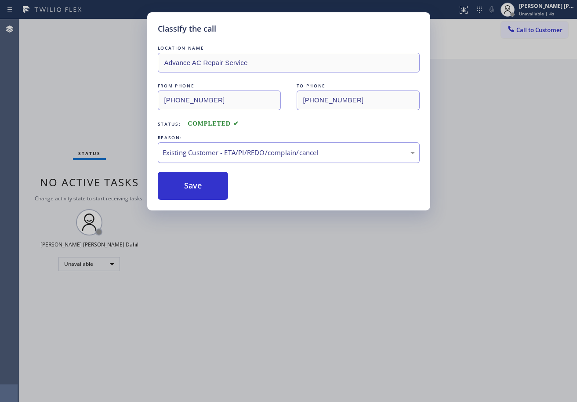
click at [192, 156] on div "Existing Customer - ETA/PI/REDO/complain/cancel" at bounding box center [289, 153] width 252 height 10
click at [185, 188] on button "Save" at bounding box center [193, 186] width 71 height 28
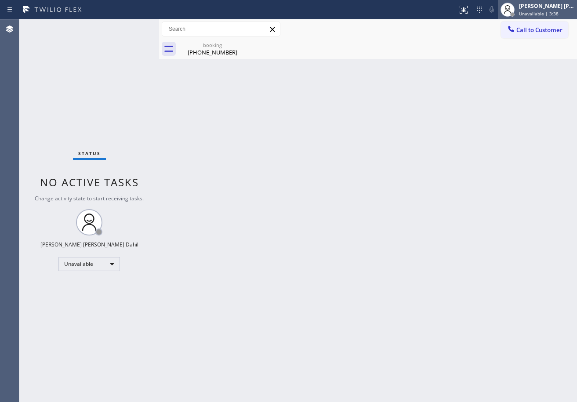
click at [544, 7] on div "[PERSON_NAME] [PERSON_NAME] Dahil" at bounding box center [546, 5] width 55 height 7
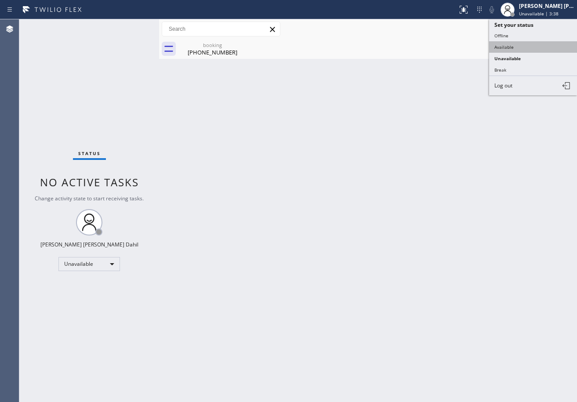
click at [532, 42] on button "Available" at bounding box center [533, 46] width 88 height 11
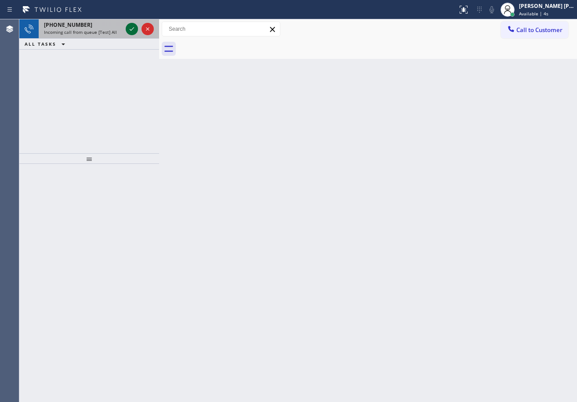
click at [128, 27] on icon at bounding box center [132, 29] width 11 height 11
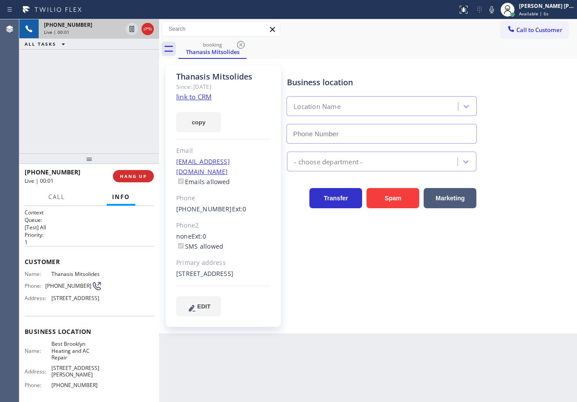
type input "[PHONE_NUMBER]"
click at [193, 99] on link "link to CRM" at bounding box center [193, 96] width 35 height 9
click at [378, 64] on div "Business location Best Brooklyn Heating and AC Repair [PHONE_NUMBER]" at bounding box center [430, 104] width 290 height 80
click at [434, 60] on div "Thanasis Mitsolides Since: [DATE] link to CRM copy Email [EMAIL_ADDRESS][DOMAIN…" at bounding box center [368, 196] width 418 height 275
drag, startPoint x: 445, startPoint y: 48, endPoint x: 455, endPoint y: 57, distance: 13.4
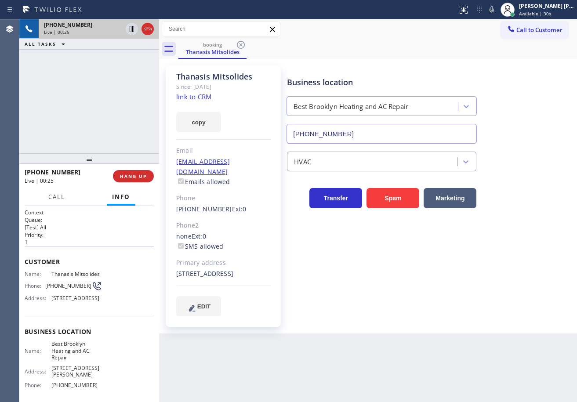
click at [450, 47] on div "booking [PERSON_NAME]" at bounding box center [378, 49] width 399 height 20
click at [455, 60] on div "Thanasis Mitsolides Since: [DATE] link to CRM copy Email [EMAIL_ADDRESS][DOMAIN…" at bounding box center [368, 196] width 418 height 275
drag, startPoint x: 503, startPoint y: 13, endPoint x: 504, endPoint y: 66, distance: 53.7
click at [497, 12] on icon at bounding box center [492, 9] width 11 height 11
click at [503, 85] on div "Business location Best Brooklyn Heating and AC Repair [PHONE_NUMBER]" at bounding box center [430, 104] width 290 height 80
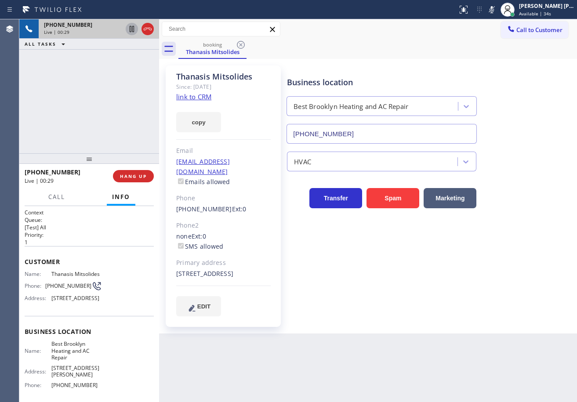
click at [131, 29] on icon at bounding box center [132, 29] width 11 height 11
click at [47, 198] on button "Call" at bounding box center [56, 197] width 27 height 17
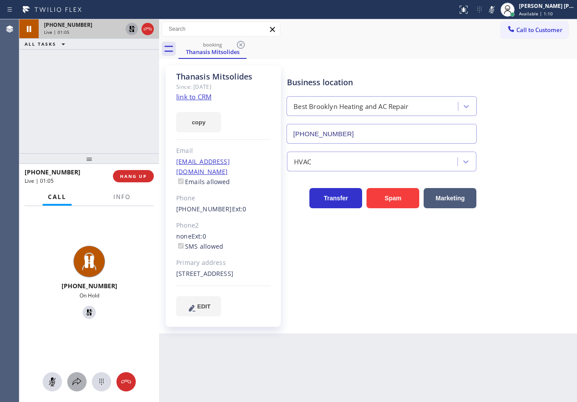
click at [74, 390] on button at bounding box center [76, 381] width 19 height 19
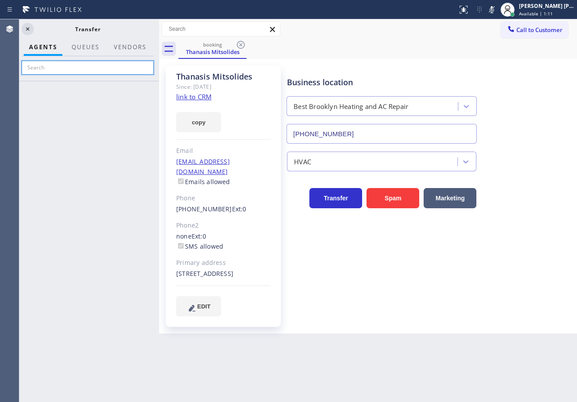
click at [68, 68] on input "text" at bounding box center [88, 68] width 132 height 14
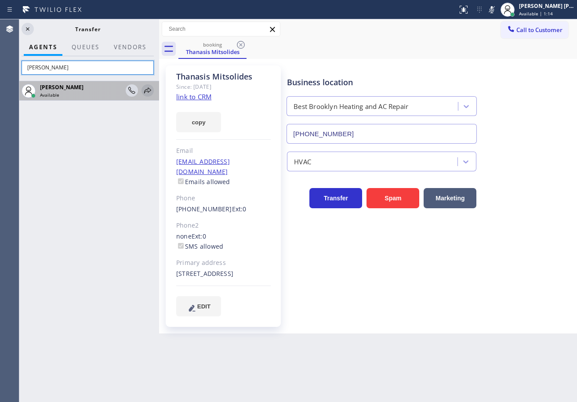
type input "[PERSON_NAME]"
click at [146, 90] on icon at bounding box center [147, 91] width 7 height 6
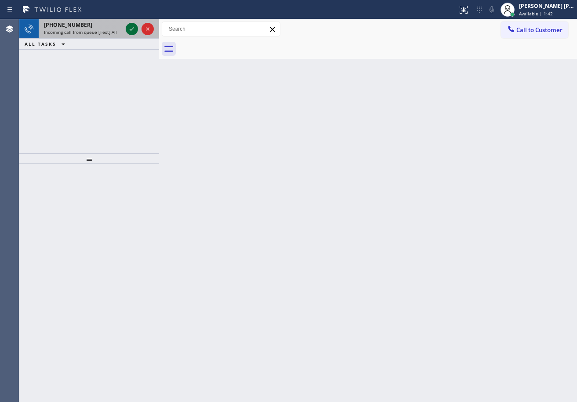
click at [128, 33] on icon at bounding box center [132, 29] width 11 height 11
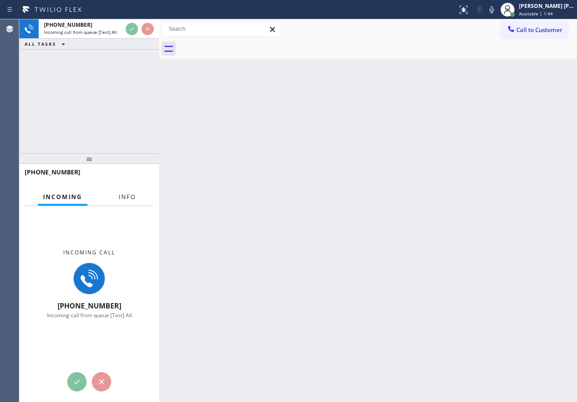
click at [124, 194] on span "Info" at bounding box center [127, 197] width 17 height 8
click at [124, 193] on span "Info" at bounding box center [127, 197] width 17 height 8
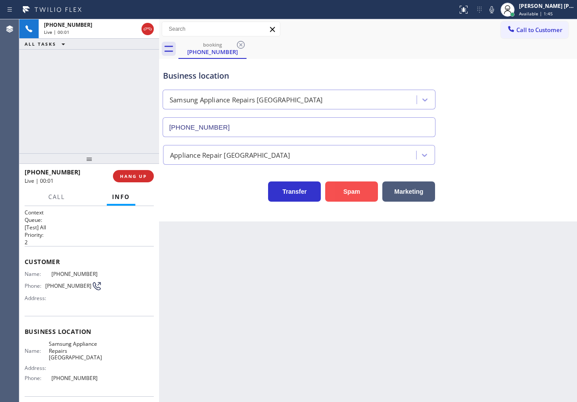
type input "[PHONE_NUMBER]"
click at [355, 190] on button "Spam" at bounding box center [351, 192] width 53 height 20
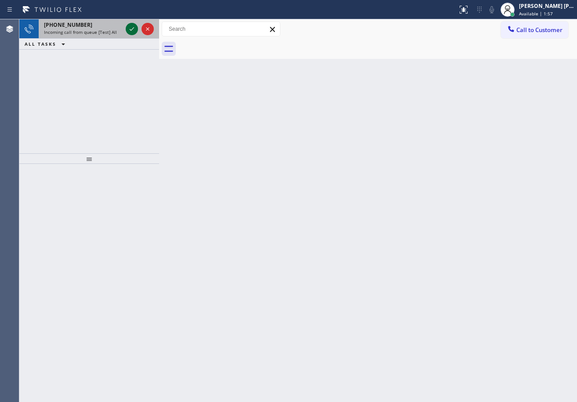
click at [129, 27] on icon at bounding box center [132, 29] width 11 height 11
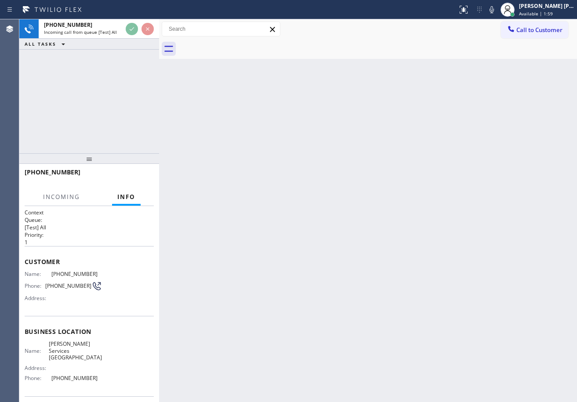
click at [159, 42] on div at bounding box center [159, 210] width 0 height 383
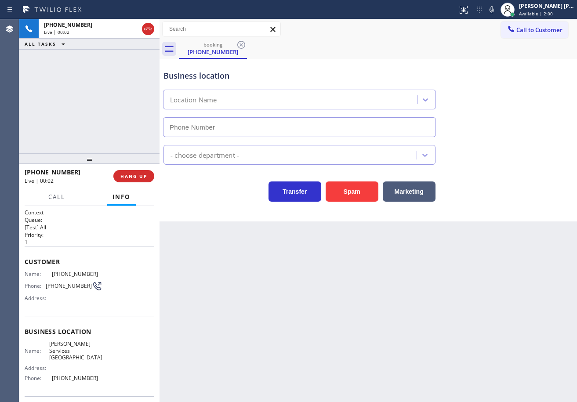
type input "[PHONE_NUMBER]"
click at [407, 350] on div "Back to Dashboard Change Sender ID Customers Technicians Select a contact Outbo…" at bounding box center [369, 210] width 418 height 383
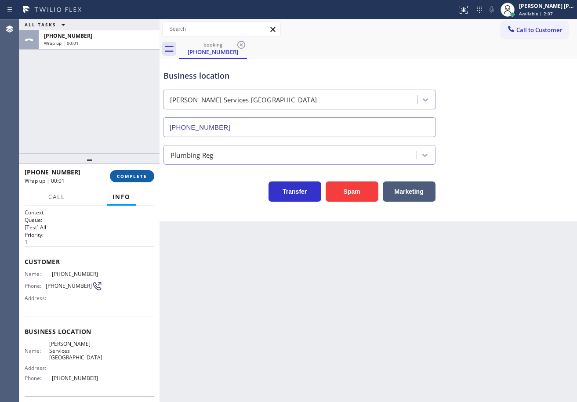
click at [131, 175] on span "COMPLETE" at bounding box center [132, 176] width 30 height 6
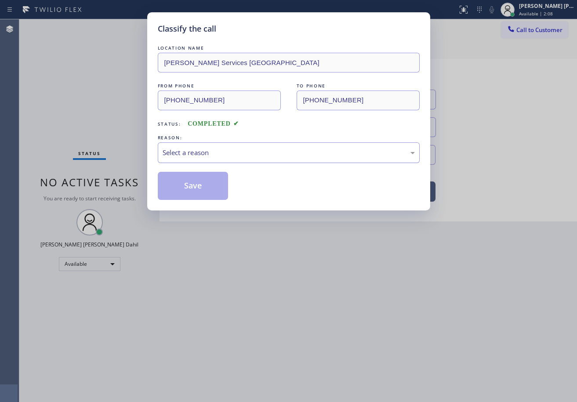
click at [189, 151] on div "Select a reason" at bounding box center [289, 153] width 252 height 10
click at [197, 192] on button "Save" at bounding box center [193, 186] width 71 height 28
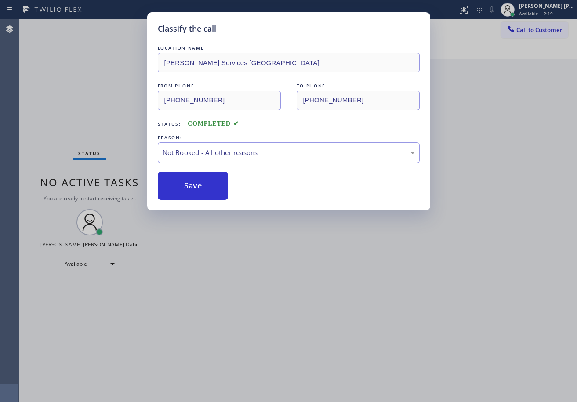
click at [197, 192] on button "Save" at bounding box center [193, 186] width 71 height 28
click at [276, 254] on div "Classify the call LOCATION NAME [PERSON_NAME] Services [GEOGRAPHIC_DATA] FROM P…" at bounding box center [288, 201] width 577 height 402
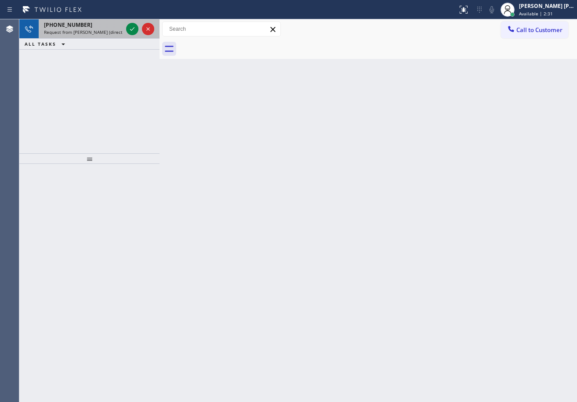
click at [110, 34] on span "Request from [PERSON_NAME] (direct)" at bounding box center [84, 32] width 80 height 6
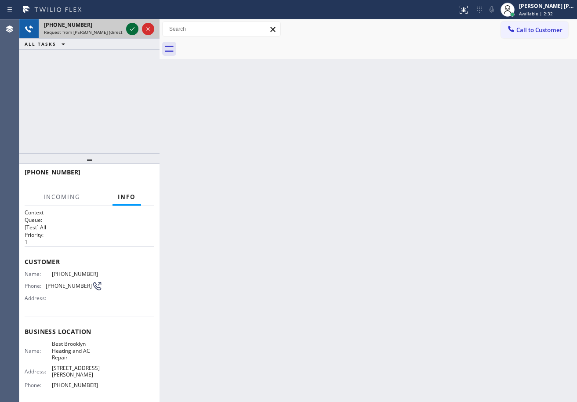
click at [131, 30] on icon at bounding box center [132, 29] width 4 height 4
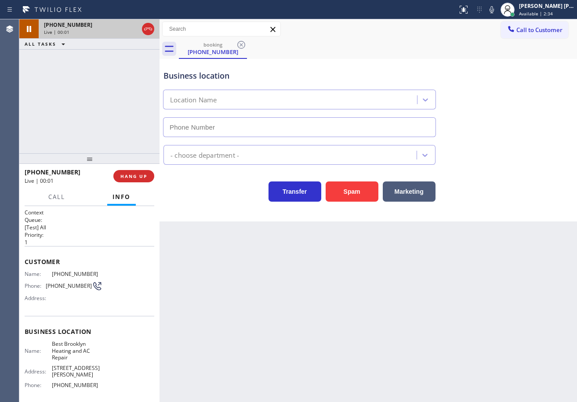
type input "[PHONE_NUMBER]"
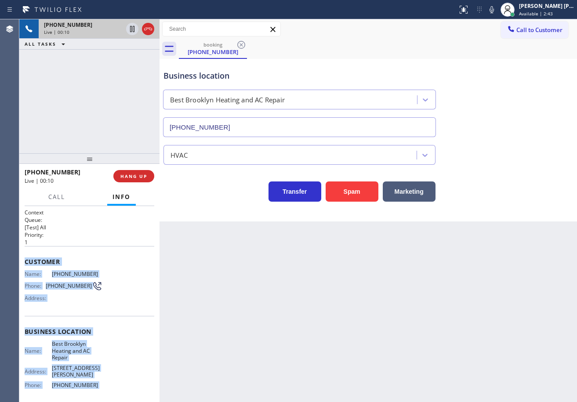
scroll to position [64, 0]
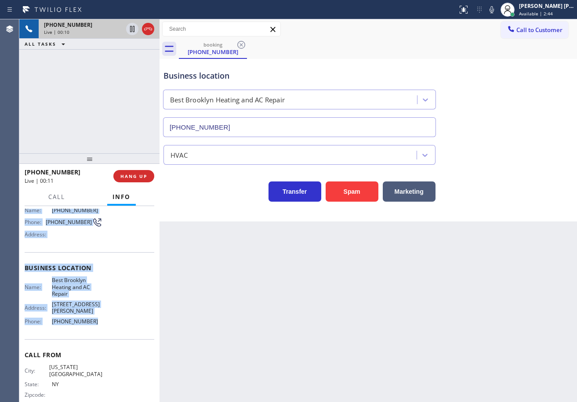
drag, startPoint x: 22, startPoint y: 260, endPoint x: 90, endPoint y: 315, distance: 87.2
click at [90, 315] on div "Context Queue: [Test] All Priority: 1 Customer Name: [PHONE_NUMBER] Phone: [PHO…" at bounding box center [89, 304] width 140 height 196
copy div "Customer Name: [PHONE_NUMBER] Phone: [PHONE_NUMBER] Address: Business location …"
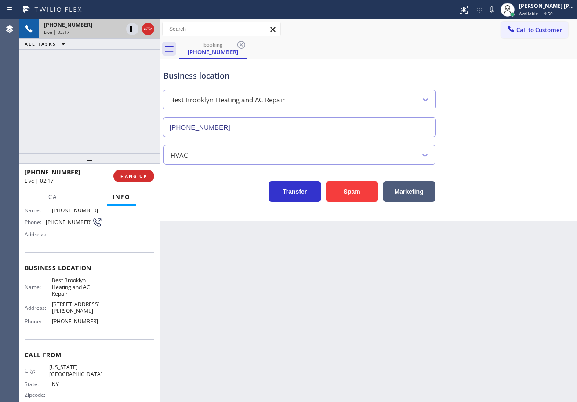
click at [99, 96] on div "[PHONE_NUMBER] Live | 02:17 ALL TASKS ALL TASKS ACTIVE TASKS TASKS IN WRAP UP" at bounding box center [89, 86] width 140 height 134
drag, startPoint x: 499, startPoint y: 11, endPoint x: 511, endPoint y: 63, distance: 53.9
click at [499, 16] on div "Status report No issues detected If you experience an issue, please download th…" at bounding box center [515, 9] width 123 height 19
drag, startPoint x: 511, startPoint y: 63, endPoint x: 422, endPoint y: 63, distance: 89.3
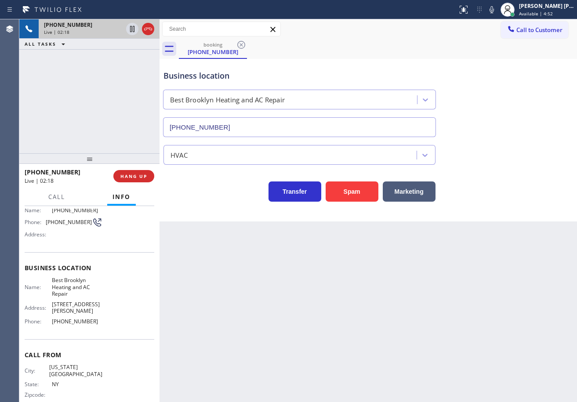
click at [511, 65] on div "Business location Best Brooklyn Heating and AC Repair [PHONE_NUMBER]" at bounding box center [368, 98] width 413 height 80
click at [497, 10] on icon at bounding box center [492, 9] width 11 height 11
drag, startPoint x: 489, startPoint y: 70, endPoint x: 347, endPoint y: 44, distance: 144.0
click at [489, 71] on div "Business location Best Brooklyn Heating and AC Repair [PHONE_NUMBER]" at bounding box center [368, 98] width 413 height 80
click at [132, 31] on icon at bounding box center [132, 29] width 4 height 6
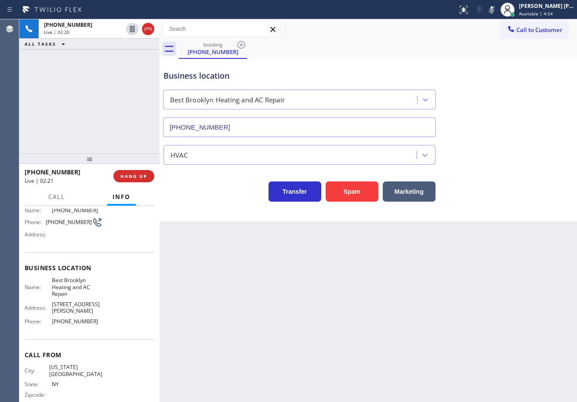
click at [116, 64] on div "[PHONE_NUMBER] Live | 02:20 ALL TASKS ALL TASKS ACTIVE TASKS TASKS IN WRAP UP" at bounding box center [89, 86] width 140 height 134
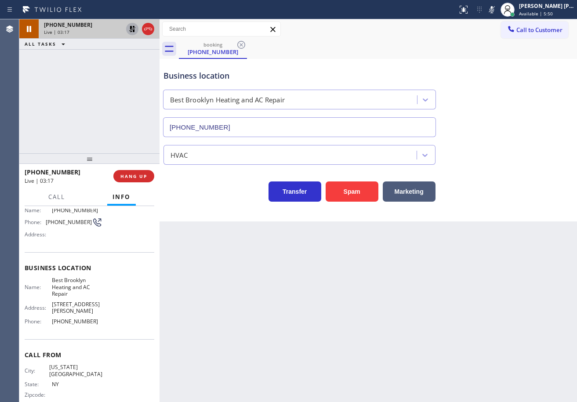
click at [131, 26] on icon at bounding box center [132, 29] width 6 height 6
click at [497, 11] on icon at bounding box center [492, 9] width 11 height 11
click at [490, 96] on div "Business location Best Brooklyn Heating and AC Repair [PHONE_NUMBER]" at bounding box center [368, 98] width 413 height 80
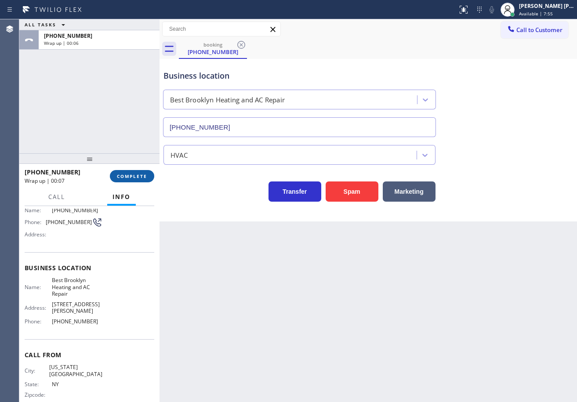
click at [127, 179] on span "COMPLETE" at bounding box center [132, 176] width 30 height 6
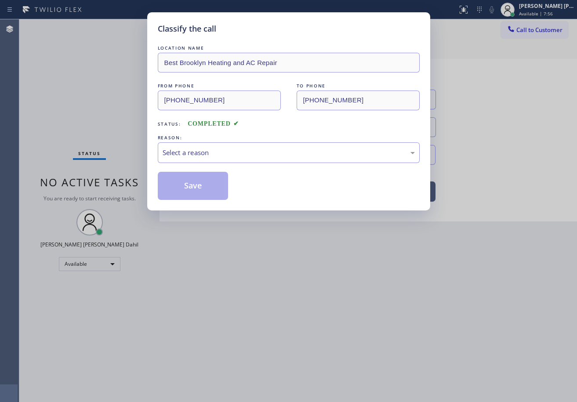
click at [211, 149] on div "Select a reason" at bounding box center [289, 153] width 252 height 10
click at [194, 187] on button "Save" at bounding box center [193, 186] width 71 height 28
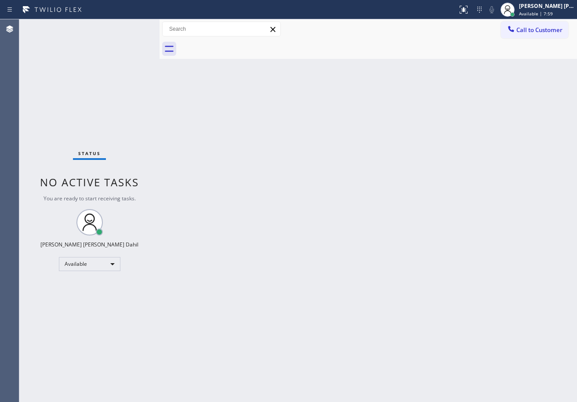
click at [376, 283] on div "Back to Dashboard Change Sender ID Customers Technicians Select a contact Outbo…" at bounding box center [369, 210] width 418 height 383
click at [87, 56] on div "Status No active tasks You are ready to start receiving tasks. [PERSON_NAME] [P…" at bounding box center [89, 210] width 140 height 383
drag, startPoint x: 119, startPoint y: 17, endPoint x: 123, endPoint y: 26, distance: 10.0
click at [121, 18] on div "Status report No issues detected If you experience an issue, please download th…" at bounding box center [288, 9] width 577 height 19
click at [125, 28] on div "Status No active tasks You are ready to start receiving tasks. [PERSON_NAME] [P…" at bounding box center [89, 210] width 140 height 383
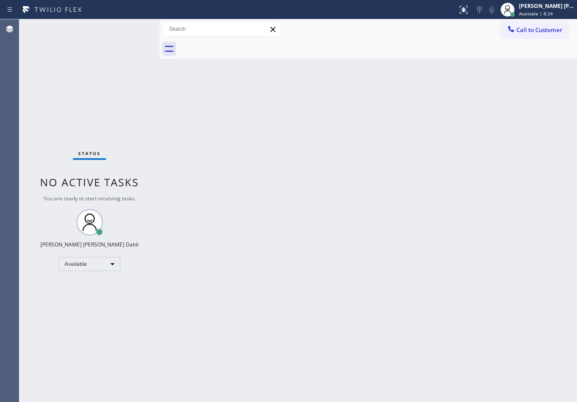
click at [128, 30] on div "Status No active tasks You are ready to start receiving tasks. [PERSON_NAME] [P…" at bounding box center [89, 210] width 140 height 383
click at [134, 30] on div "Status No active tasks You are ready to start receiving tasks. [PERSON_NAME] [P…" at bounding box center [89, 210] width 140 height 383
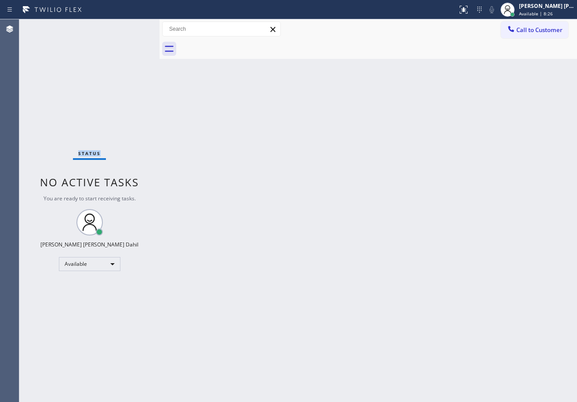
click at [134, 30] on div "Status No active tasks You are ready to start receiving tasks. [PERSON_NAME] [P…" at bounding box center [89, 210] width 140 height 383
click at [130, 26] on div "Status No active tasks You are ready to start receiving tasks. [PERSON_NAME] [P…" at bounding box center [89, 210] width 140 height 383
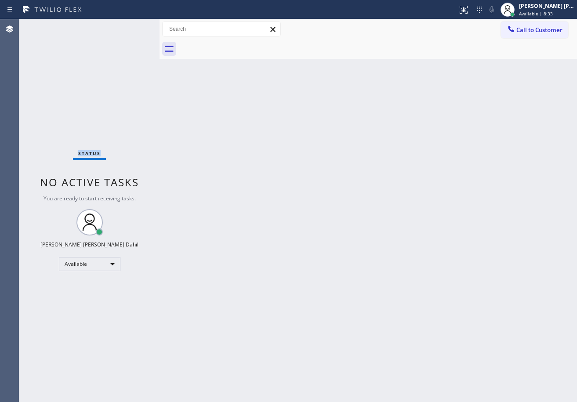
click at [130, 26] on div "Status No active tasks You are ready to start receiving tasks. [PERSON_NAME] [P…" at bounding box center [89, 210] width 140 height 383
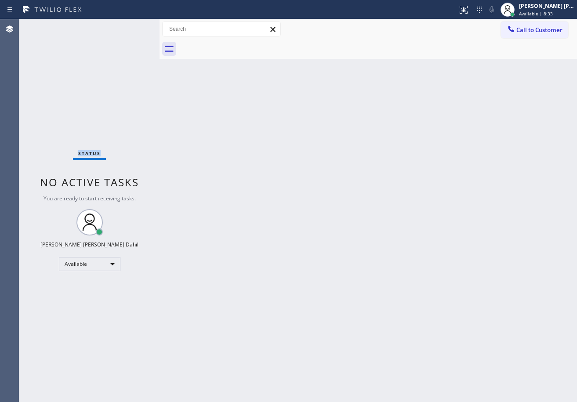
click at [130, 26] on div "Status No active tasks You are ready to start receiving tasks. [PERSON_NAME] [P…" at bounding box center [89, 210] width 140 height 383
click at [488, 355] on div "Back to Dashboard Change Sender ID Customers Technicians Select a contact Outbo…" at bounding box center [369, 210] width 418 height 383
click at [200, 71] on div "Back to Dashboard Change Sender ID Customers Technicians Select a contact Outbo…" at bounding box center [369, 210] width 418 height 383
click at [130, 26] on div "Status No active tasks You are ready to start receiving tasks. [PERSON_NAME] [P…" at bounding box center [89, 210] width 140 height 383
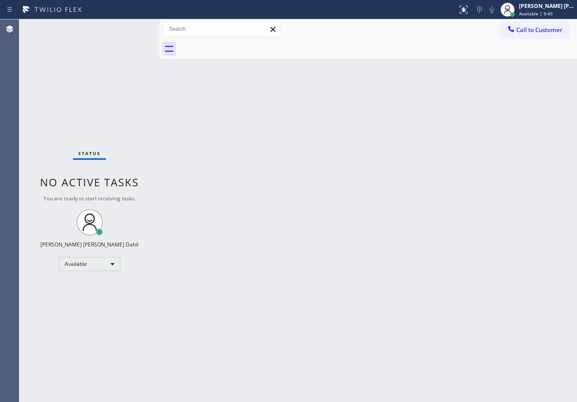
click at [130, 26] on div "Status No active tasks You are ready to start receiving tasks. [PERSON_NAME] [P…" at bounding box center [89, 210] width 140 height 383
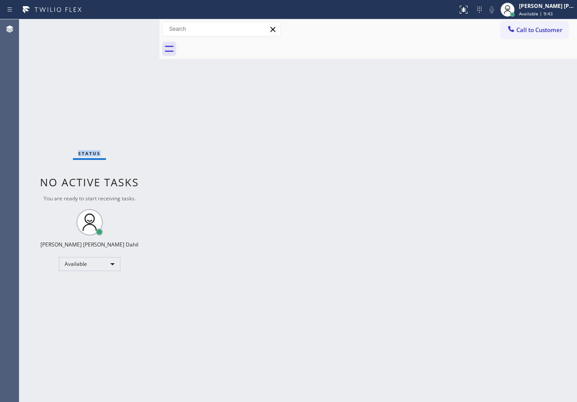
click at [130, 26] on div "Status No active tasks You are ready to start receiving tasks. [PERSON_NAME] [P…" at bounding box center [89, 210] width 140 height 383
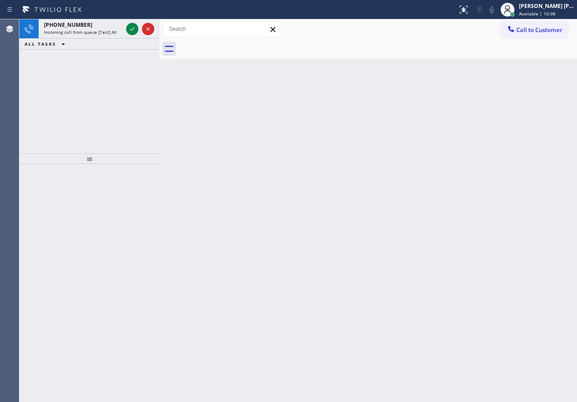
click at [130, 26] on icon at bounding box center [132, 29] width 11 height 11
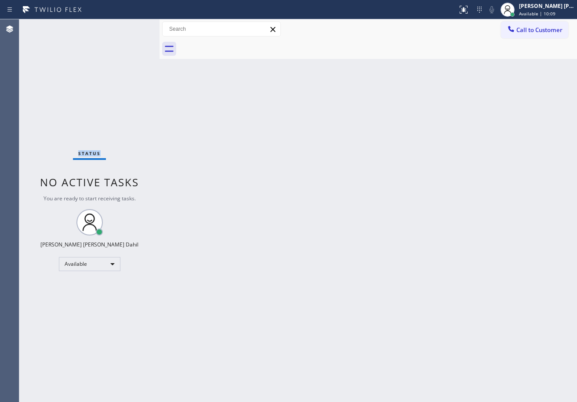
click at [130, 26] on div "Status No active tasks You are ready to start receiving tasks. [PERSON_NAME] [P…" at bounding box center [89, 210] width 140 height 383
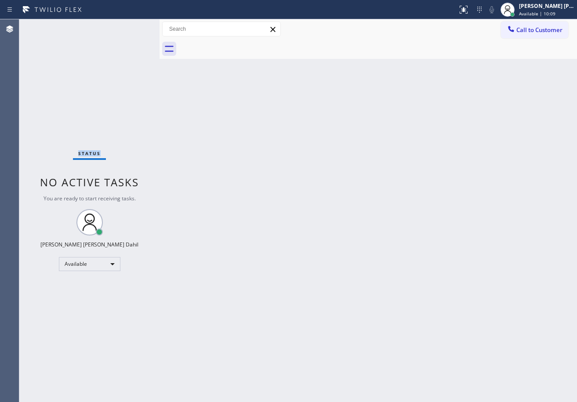
click at [130, 26] on div "Status No active tasks You are ready to start receiving tasks. [PERSON_NAME] [P…" at bounding box center [89, 210] width 140 height 383
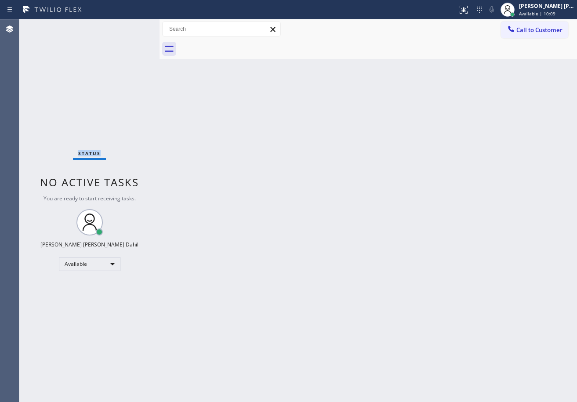
click at [130, 26] on div "Status No active tasks You are ready to start receiving tasks. [PERSON_NAME] [P…" at bounding box center [89, 210] width 140 height 383
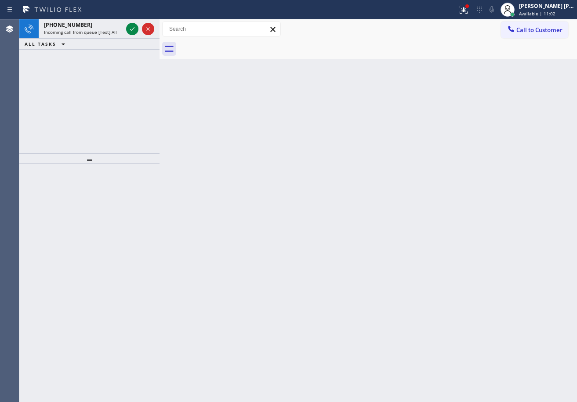
click at [130, 26] on icon at bounding box center [132, 29] width 11 height 11
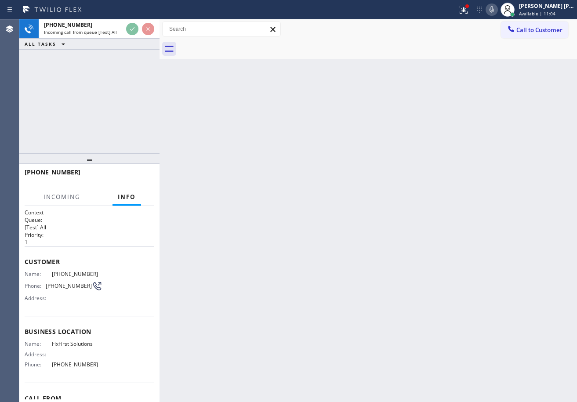
click at [130, 26] on icon at bounding box center [132, 29] width 11 height 11
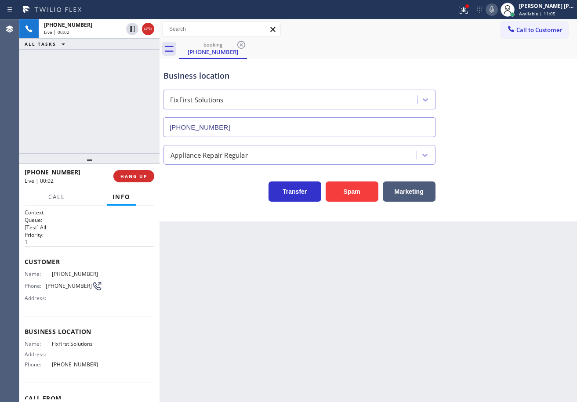
type input "[PHONE_NUMBER]"
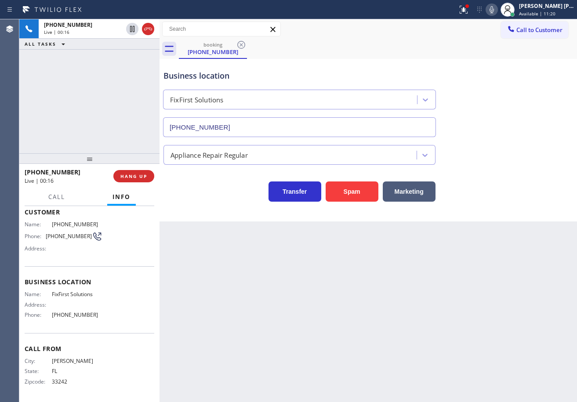
click at [217, 324] on div "Back to Dashboard Change Sender ID Customers Technicians Select a contact Outbo…" at bounding box center [369, 210] width 418 height 383
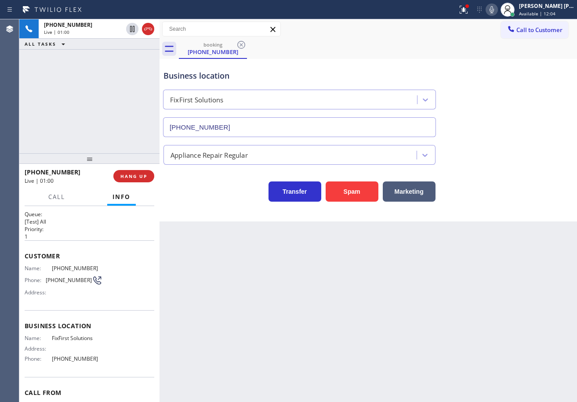
click at [494, 11] on icon at bounding box center [492, 9] width 4 height 7
click at [504, 127] on div "Business location FixFirst Solutions [PHONE_NUMBER]" at bounding box center [368, 98] width 413 height 80
click at [468, 10] on icon at bounding box center [464, 9] width 11 height 11
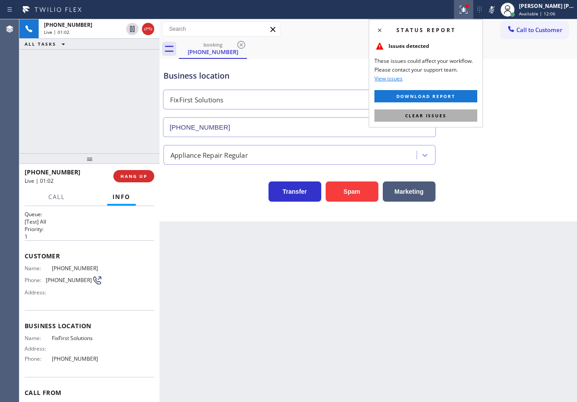
click at [460, 113] on button "Clear issues" at bounding box center [426, 115] width 103 height 12
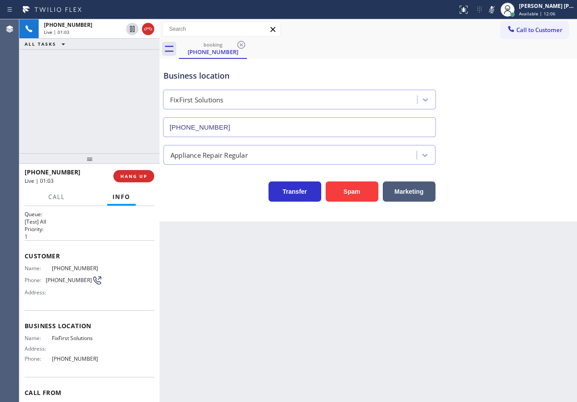
drag, startPoint x: 499, startPoint y: 4, endPoint x: 509, endPoint y: 63, distance: 59.4
click at [497, 5] on icon at bounding box center [492, 9] width 11 height 11
drag, startPoint x: 509, startPoint y: 63, endPoint x: 509, endPoint y: 73, distance: 10.6
click at [510, 71] on div "Business location FixFirst Solutions [PHONE_NUMBER]" at bounding box center [368, 98] width 413 height 80
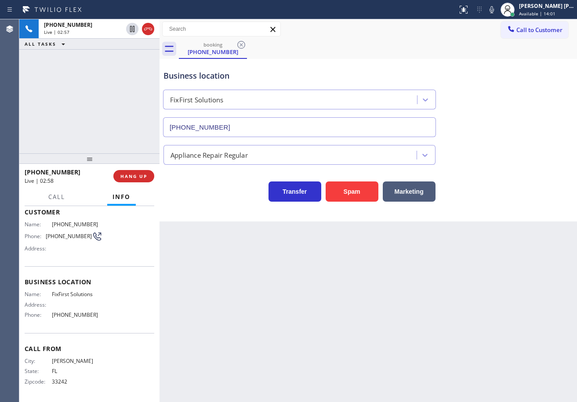
click at [116, 102] on div "[PHONE_NUMBER] Live | 02:57 ALL TASKS ALL TASKS ACTIVE TASKS TASKS IN WRAP UP" at bounding box center [89, 86] width 140 height 134
click at [401, 304] on div "Back to Dashboard Change Sender ID Customers Technicians Select a contact Outbo…" at bounding box center [369, 210] width 418 height 383
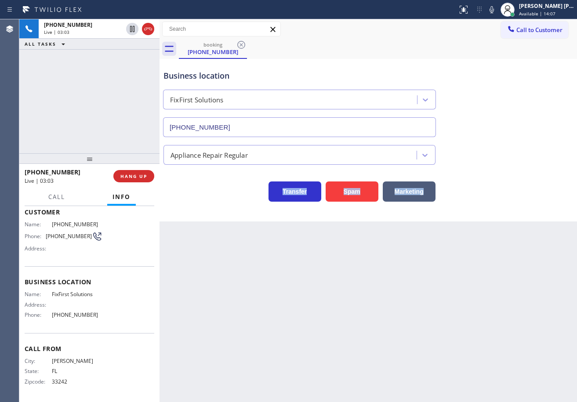
click at [401, 304] on div "Back to Dashboard Change Sender ID Customers Technicians Select a contact Outbo…" at bounding box center [369, 210] width 418 height 383
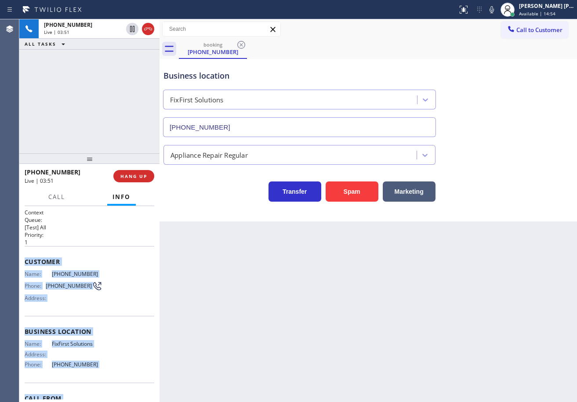
scroll to position [50, 0]
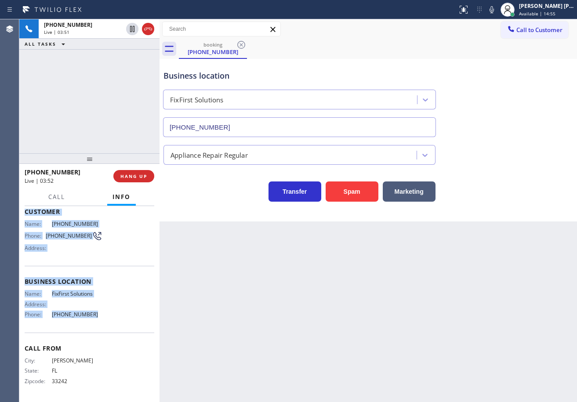
drag, startPoint x: 34, startPoint y: 271, endPoint x: 168, endPoint y: 291, distance: 135.6
click at [96, 319] on div "Context Queue: [Test] All Priority: 1 Customer Name: [PHONE_NUMBER] Phone: [PHO…" at bounding box center [89, 304] width 140 height 196
copy div "Customer Name: [PHONE_NUMBER] Phone: [PHONE_NUMBER] Address: Business location …"
drag, startPoint x: 88, startPoint y: 161, endPoint x: 90, endPoint y: 191, distance: 29.5
click at [90, 164] on div at bounding box center [89, 158] width 140 height 11
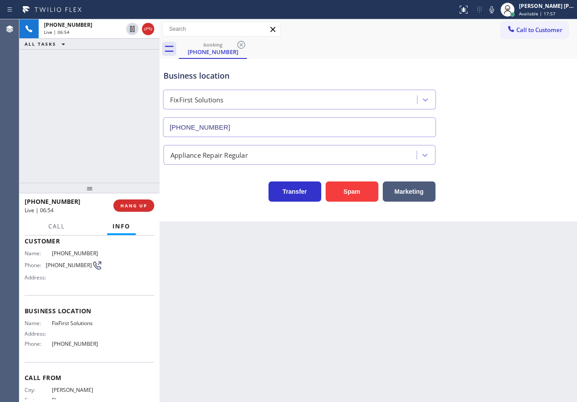
click at [114, 77] on div "[PHONE_NUMBER] Live | 06:54 ALL TASKS ALL TASKS ACTIVE TASKS TASKS IN WRAP UP" at bounding box center [89, 101] width 140 height 164
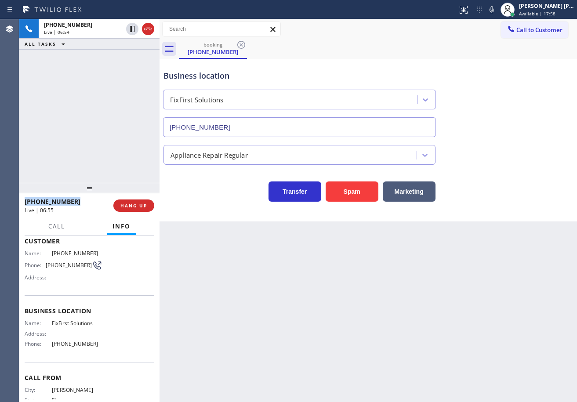
click at [114, 77] on div "[PHONE_NUMBER] Live | 06:54 ALL TASKS ALL TASKS ACTIVE TASKS TASKS IN WRAP UP" at bounding box center [89, 101] width 140 height 164
click at [114, 77] on div "[PHONE_NUMBER] Live | 06:55 ALL TASKS ALL TASKS ACTIVE TASKS TASKS IN WRAP UP" at bounding box center [89, 101] width 140 height 164
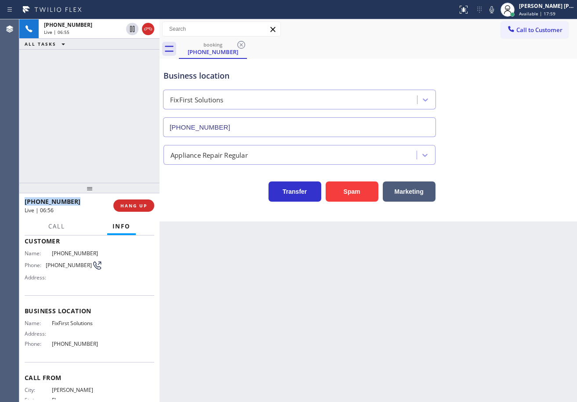
click at [114, 77] on div "[PHONE_NUMBER] Live | 06:55 ALL TASKS ALL TASKS ACTIVE TASKS TASKS IN WRAP UP" at bounding box center [89, 101] width 140 height 164
click at [114, 77] on div "[PHONE_NUMBER] Live | 06:56 ALL TASKS ALL TASKS ACTIVE TASKS TASKS IN WRAP UP" at bounding box center [89, 101] width 140 height 164
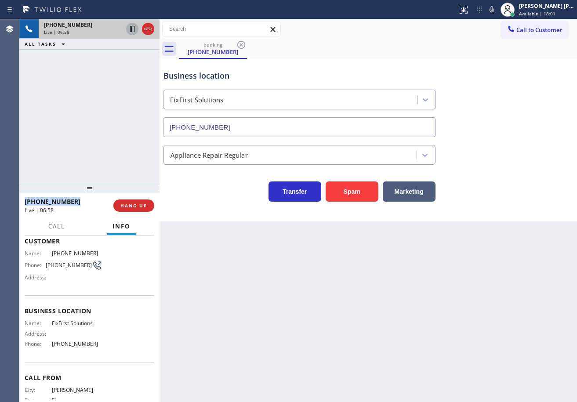
click at [132, 30] on icon at bounding box center [132, 29] width 4 height 6
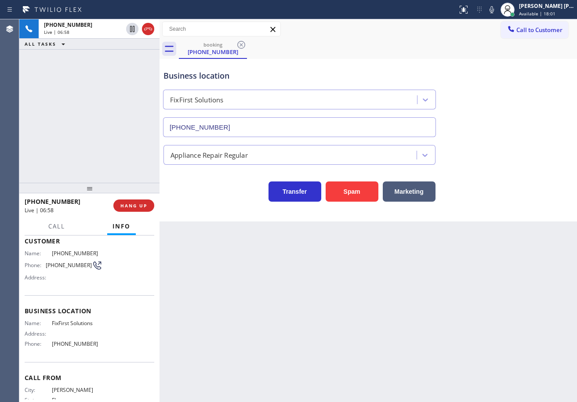
click at [132, 72] on div "[PHONE_NUMBER] Live | 06:58 ALL TASKS ALL TASKS ACTIVE TASKS TASKS IN WRAP UP" at bounding box center [89, 101] width 140 height 164
click at [497, 13] on icon at bounding box center [492, 9] width 11 height 11
click at [506, 51] on div "booking [PHONE_NUMBER]" at bounding box center [378, 49] width 398 height 20
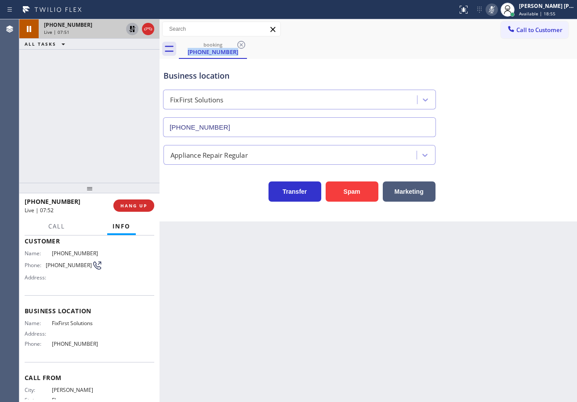
click at [132, 33] on icon at bounding box center [132, 29] width 11 height 11
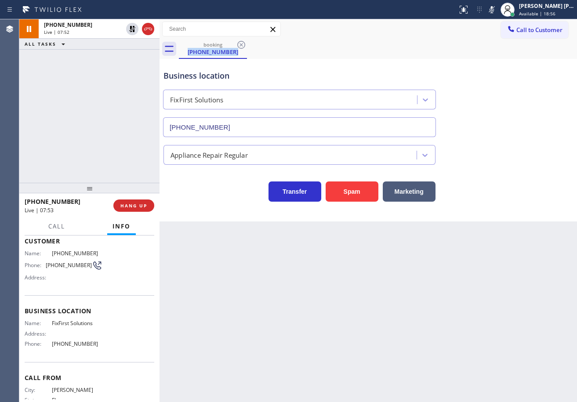
drag, startPoint x: 504, startPoint y: 6, endPoint x: 519, endPoint y: 73, distance: 68.7
click at [497, 7] on icon at bounding box center [492, 9] width 11 height 11
click at [547, 152] on div "Appliance Repair Regular" at bounding box center [368, 153] width 413 height 23
click at [497, 7] on icon at bounding box center [492, 9] width 11 height 11
drag, startPoint x: 496, startPoint y: 87, endPoint x: 498, endPoint y: 136, distance: 49.3
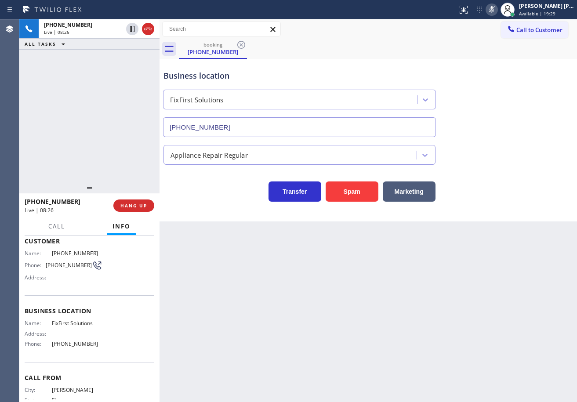
click at [498, 93] on div "Business location FixFirst Solutions [PHONE_NUMBER]" at bounding box center [368, 98] width 413 height 80
click at [497, 11] on icon at bounding box center [492, 9] width 11 height 11
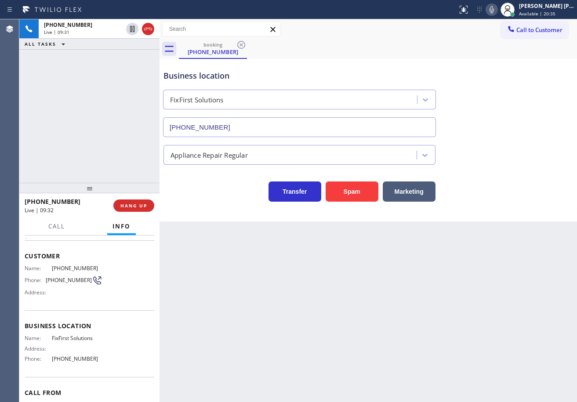
scroll to position [0, 0]
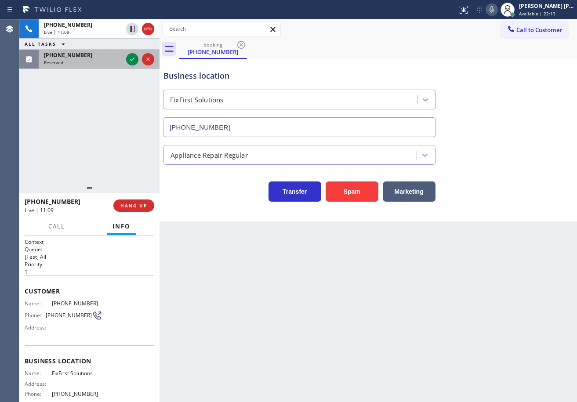
click at [98, 58] on div "[PHONE_NUMBER]" at bounding box center [83, 54] width 79 height 7
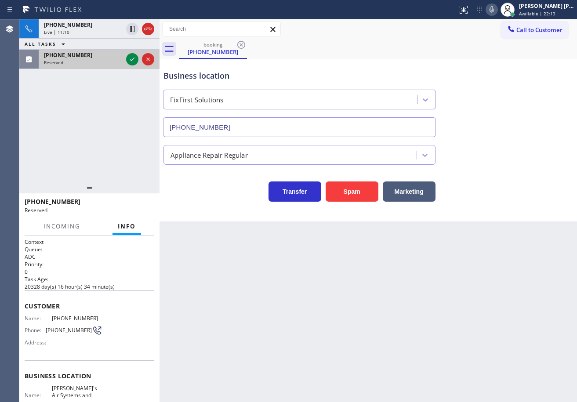
drag, startPoint x: 99, startPoint y: 58, endPoint x: 120, endPoint y: 58, distance: 21.1
click at [102, 58] on div "[PHONE_NUMBER]" at bounding box center [83, 54] width 79 height 7
click at [128, 59] on icon at bounding box center [132, 59] width 11 height 11
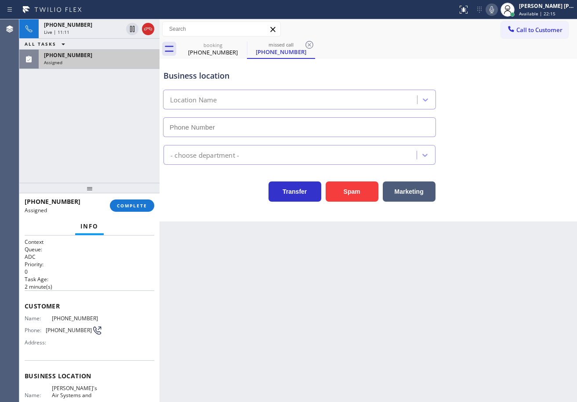
type input "[PHONE_NUMBER]"
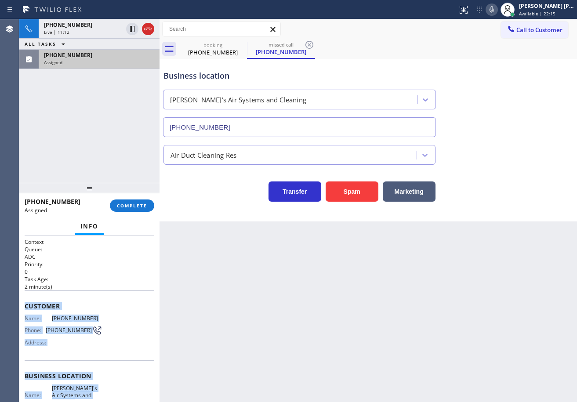
scroll to position [115, 0]
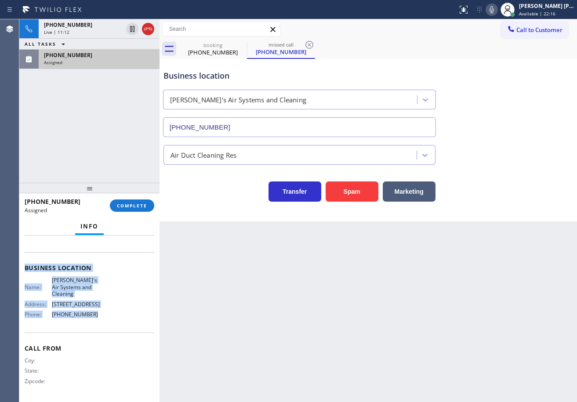
drag, startPoint x: 24, startPoint y: 304, endPoint x: 123, endPoint y: 268, distance: 105.3
click at [95, 323] on div "Context Queue: ADC Priority: 0 Task Age: [DEMOGRAPHIC_DATA] minute(s) Customer …" at bounding box center [89, 319] width 140 height 167
copy div "Customer Name: [PHONE_NUMBER] Phone: [PHONE_NUMBER] Address: Business location …"
click at [122, 210] on button "COMPLETE" at bounding box center [132, 206] width 44 height 12
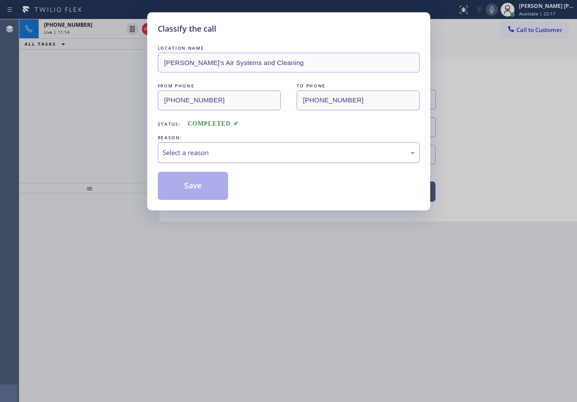
click at [194, 152] on div "Select a reason" at bounding box center [289, 153] width 252 height 10
click at [213, 149] on div "Tech, Unknown/didnt ring" at bounding box center [289, 153] width 252 height 10
click at [190, 186] on button "Save" at bounding box center [193, 186] width 71 height 28
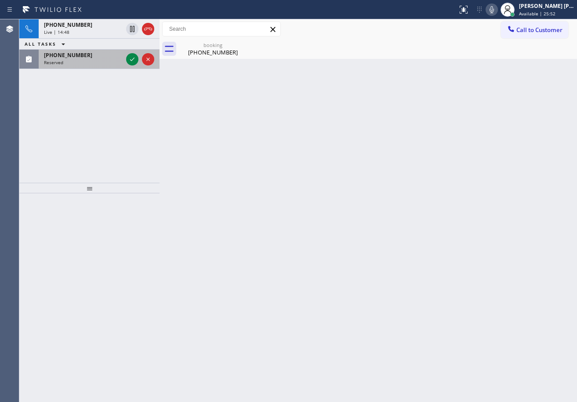
drag, startPoint x: 105, startPoint y: 65, endPoint x: 120, endPoint y: 65, distance: 15.8
click at [105, 65] on div "Reserved" at bounding box center [83, 62] width 79 height 6
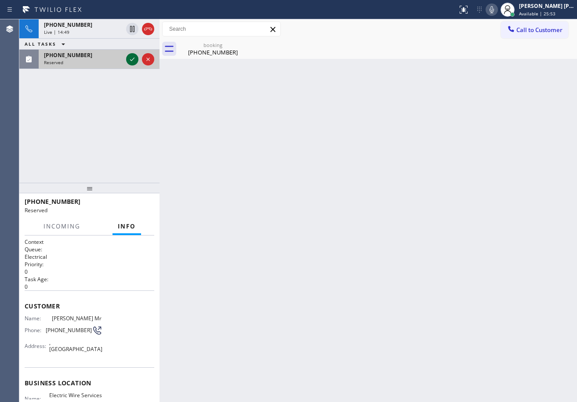
click at [135, 60] on icon at bounding box center [132, 59] width 11 height 11
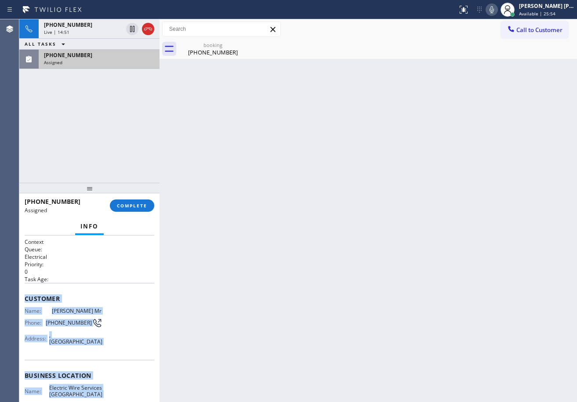
scroll to position [101, 0]
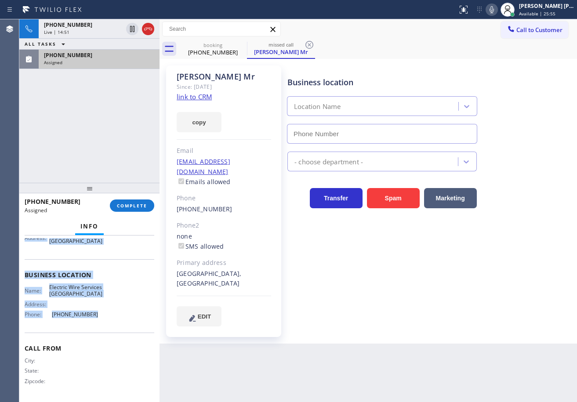
drag, startPoint x: 26, startPoint y: 296, endPoint x: 133, endPoint y: 250, distance: 117.4
click at [113, 320] on div "Context Queue: Electrical Priority: 0 Task Age: Customer Name: [PERSON_NAME] Mr…" at bounding box center [90, 269] width 130 height 262
type input "[PHONE_NUMBER]"
click at [133, 203] on span "COMPLETE" at bounding box center [132, 206] width 30 height 6
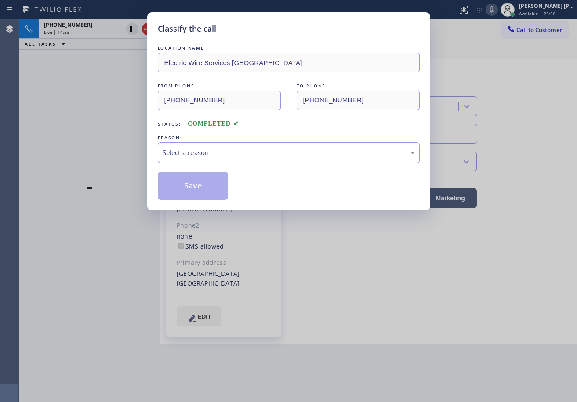
click at [230, 155] on div "Select a reason" at bounding box center [289, 153] width 252 height 10
click at [215, 190] on button "Save" at bounding box center [193, 186] width 71 height 28
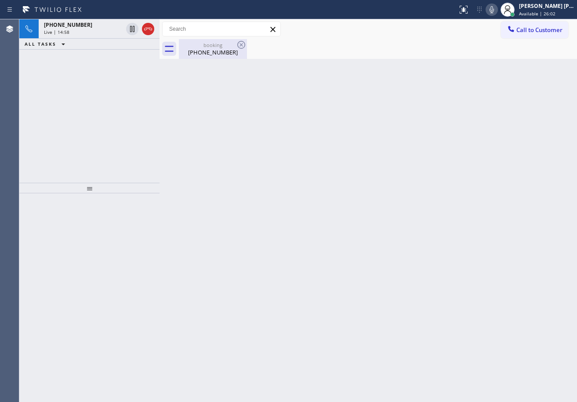
drag, startPoint x: 90, startPoint y: 33, endPoint x: 184, endPoint y: 47, distance: 94.7
click at [92, 33] on div "Live | 14:58" at bounding box center [83, 32] width 79 height 6
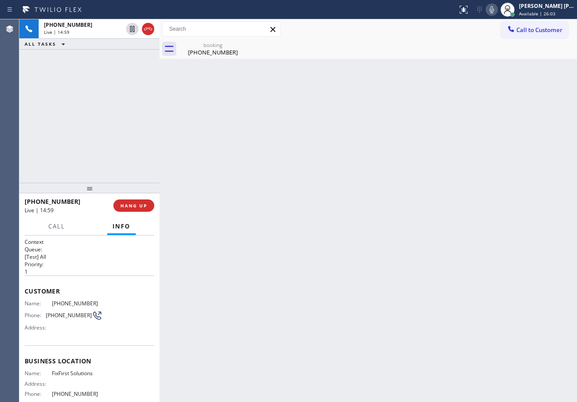
drag, startPoint x: 195, startPoint y: 49, endPoint x: 349, endPoint y: 89, distance: 158.6
click at [196, 50] on div "[PHONE_NUMBER]" at bounding box center [213, 52] width 66 height 8
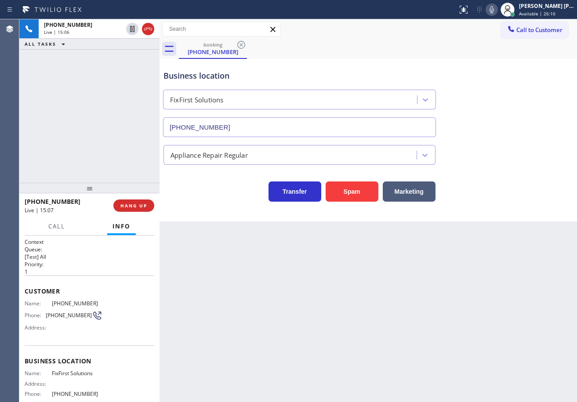
click at [497, 8] on icon at bounding box center [492, 9] width 11 height 11
click at [494, 9] on icon at bounding box center [492, 9] width 4 height 7
click at [492, 168] on div "Transfer Spam Marketing" at bounding box center [368, 183] width 413 height 37
click at [101, 121] on div "[PHONE_NUMBER] Live | 15:32 ALL TASKS ALL TASKS ACTIVE TASKS TASKS IN WRAP UP" at bounding box center [89, 101] width 140 height 164
click at [101, 120] on div "[PHONE_NUMBER] Live | 15:32 ALL TASKS ALL TASKS ACTIVE TASKS TASKS IN WRAP UP" at bounding box center [89, 101] width 140 height 164
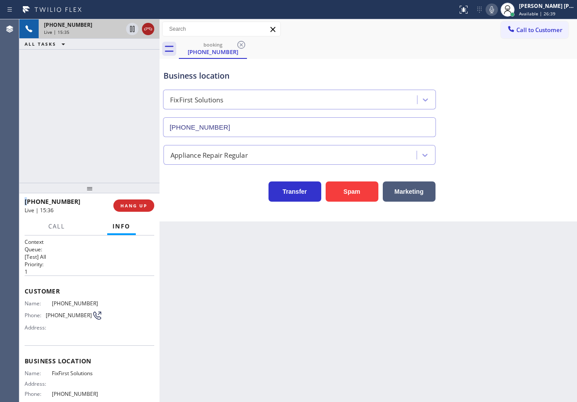
click at [148, 27] on icon at bounding box center [148, 29] width 11 height 11
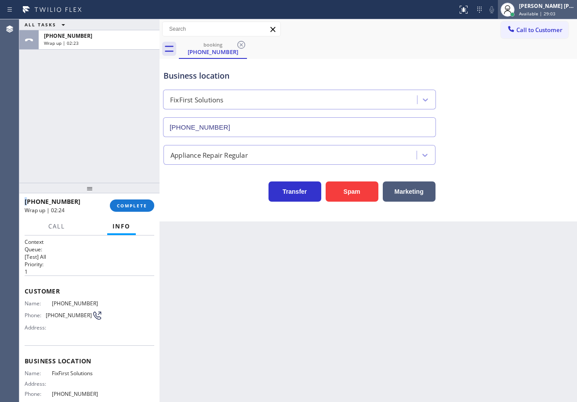
click at [536, 15] on span "Available | 29:03" at bounding box center [537, 14] width 36 height 6
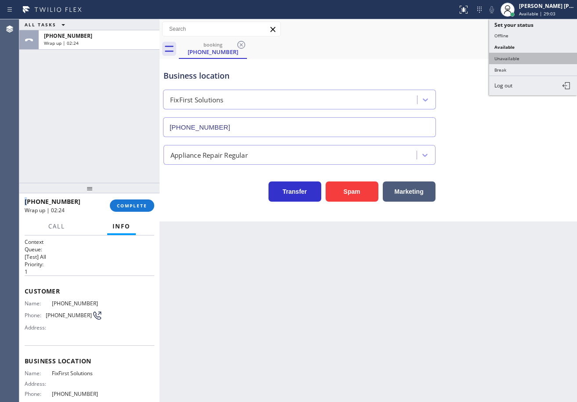
click at [515, 60] on button "Unavailable" at bounding box center [533, 58] width 88 height 11
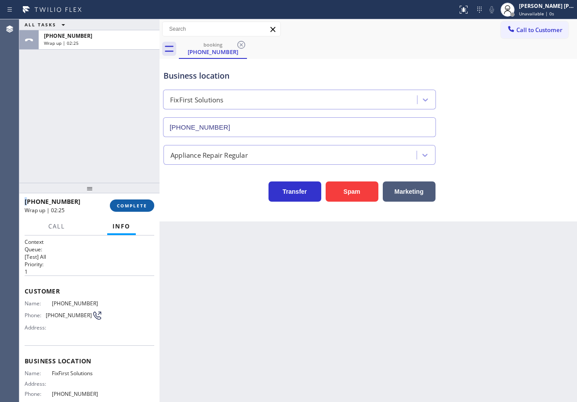
click at [133, 206] on span "COMPLETE" at bounding box center [132, 206] width 30 height 6
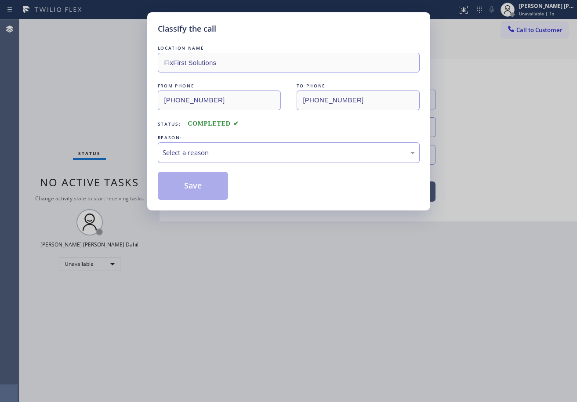
click at [212, 171] on div "LOCATION NAME FixFirst Solutions FROM PHONE [PHONE_NUMBER] TO PHONE [PHONE_NUMB…" at bounding box center [289, 122] width 262 height 157
click at [215, 159] on div "Select a reason" at bounding box center [289, 152] width 262 height 21
click at [202, 192] on button "Save" at bounding box center [193, 186] width 71 height 28
click at [202, 191] on button "Save" at bounding box center [193, 186] width 71 height 28
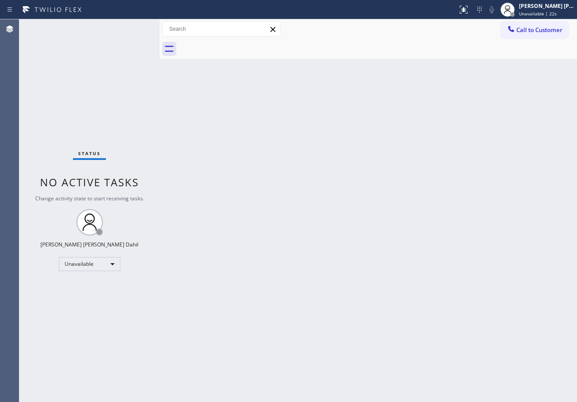
click at [530, 35] on button "Call to Customer" at bounding box center [534, 30] width 67 height 17
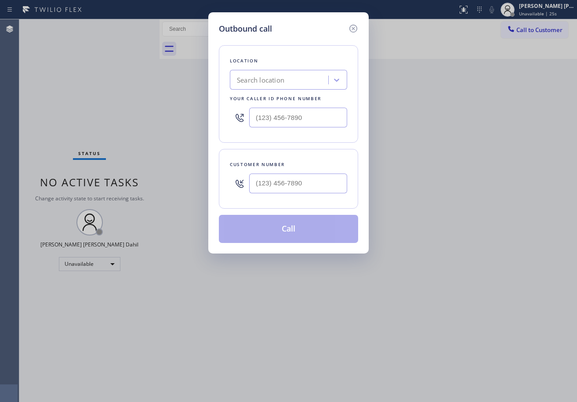
click at [303, 191] on input "text" at bounding box center [298, 184] width 98 height 20
paste input "305) 338-3230"
type input "(___) ___-____"
click at [309, 182] on input "(___) ___-____" at bounding box center [298, 184] width 98 height 20
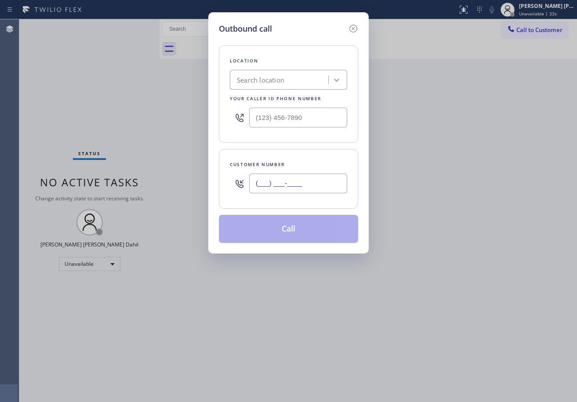
type input "(___) ___-____"
click at [299, 114] on input "(___) ___-____" at bounding box center [298, 118] width 98 height 20
paste input "954) 903-0269"
type input "[PHONE_NUMBER]"
click at [330, 143] on div "Location Search location Your caller id phone number [PHONE_NUMBER] Customer nu…" at bounding box center [288, 139] width 139 height 208
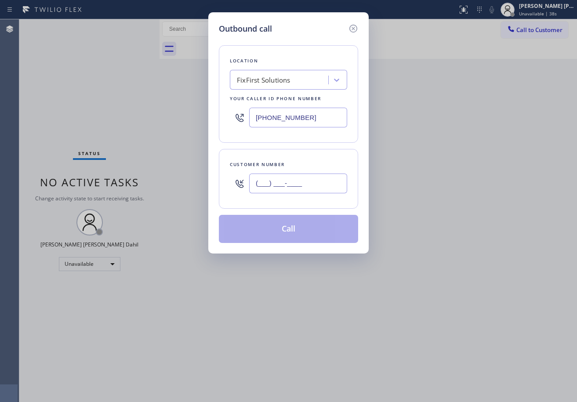
click at [322, 186] on input "(___) ___-____" at bounding box center [298, 184] width 98 height 20
paste input "302) 530-2511"
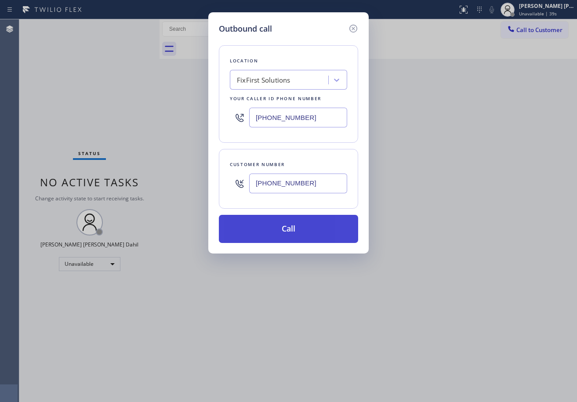
type input "[PHONE_NUMBER]"
click at [304, 239] on button "Call" at bounding box center [288, 229] width 139 height 28
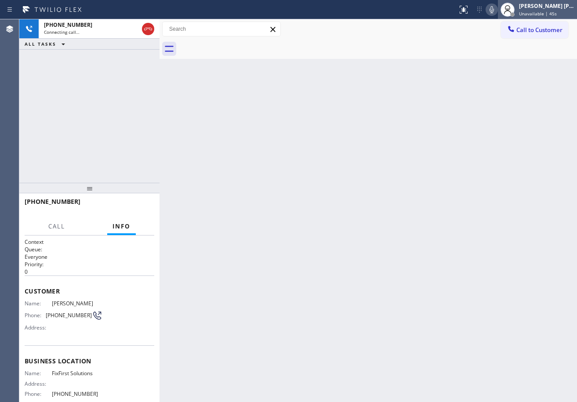
click at [534, 6] on div "[PERSON_NAME] [PERSON_NAME] Dahil" at bounding box center [546, 5] width 55 height 7
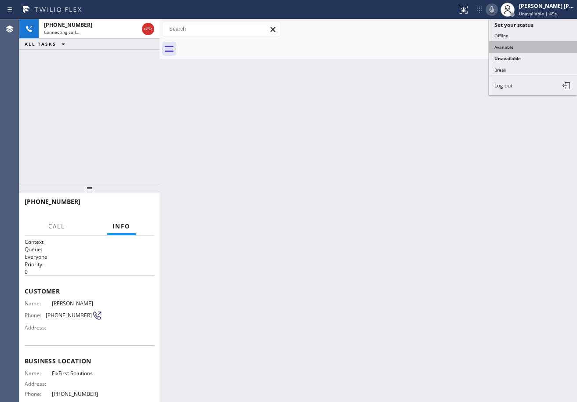
click at [520, 47] on button "Available" at bounding box center [533, 46] width 88 height 11
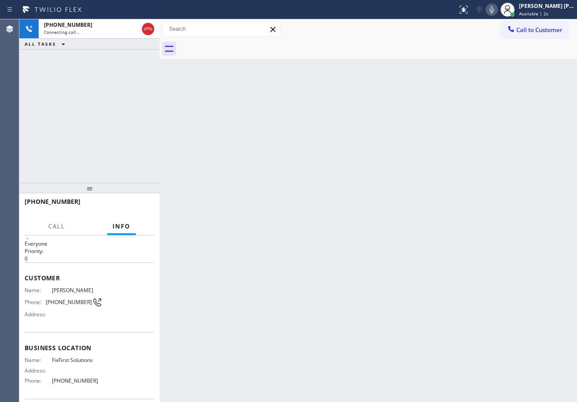
scroll to position [79, 0]
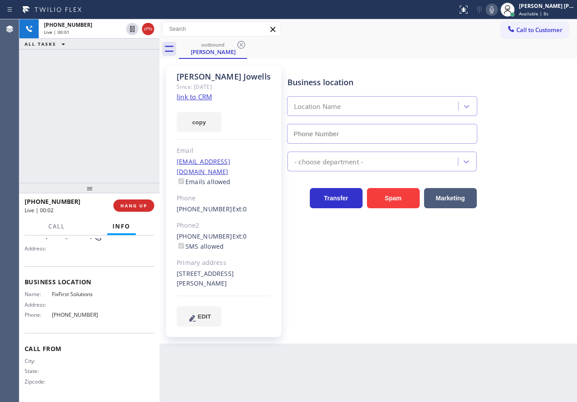
type input "[PHONE_NUMBER]"
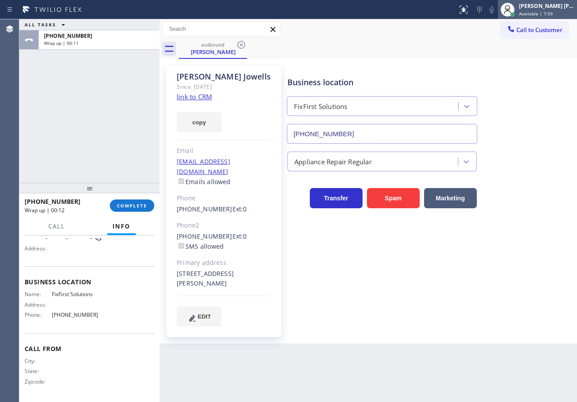
click at [533, 9] on div "[PERSON_NAME] [PERSON_NAME] Dahil" at bounding box center [546, 5] width 55 height 7
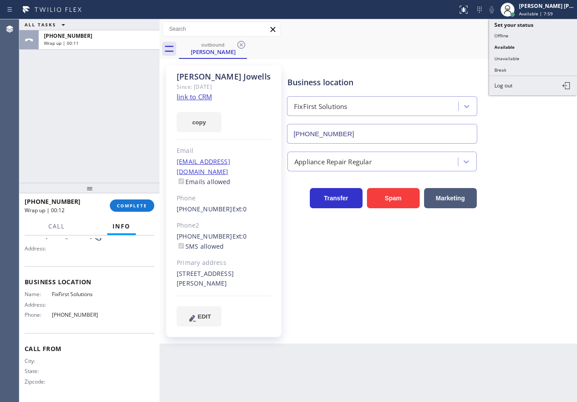
click at [514, 59] on button "Unavailable" at bounding box center [533, 58] width 88 height 11
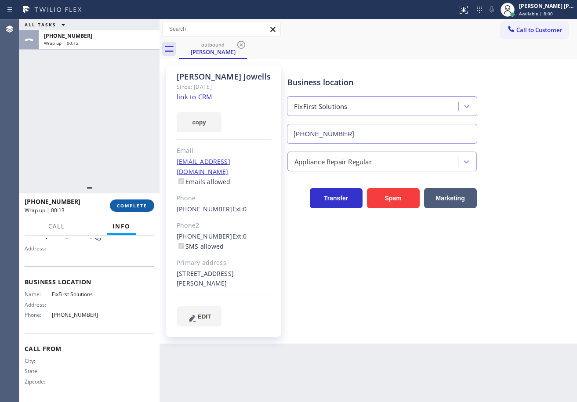
click at [146, 207] on span "COMPLETE" at bounding box center [132, 206] width 30 height 6
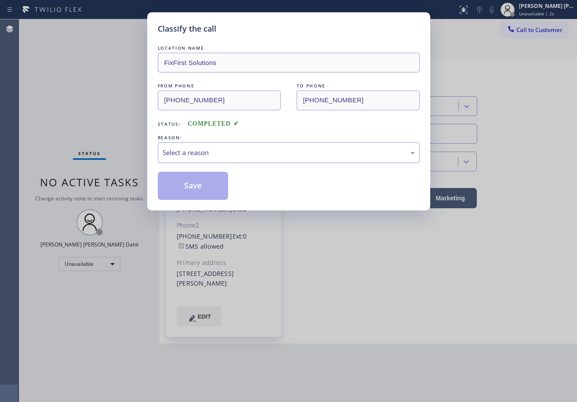
click at [220, 159] on div "Select a reason" at bounding box center [289, 152] width 262 height 21
click at [199, 185] on button "Save" at bounding box center [193, 186] width 71 height 28
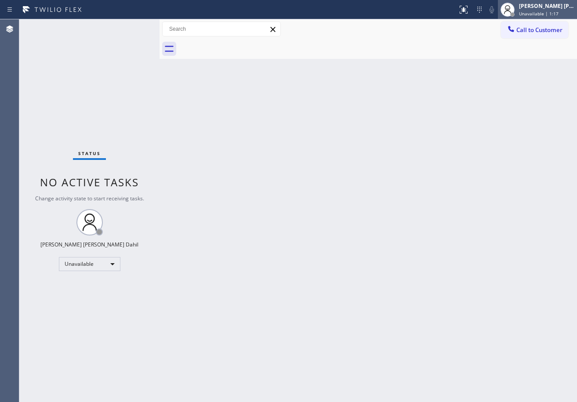
click at [546, 10] on div "[PERSON_NAME] [PERSON_NAME] Dahil Unavailable | 1:17" at bounding box center [548, 9] width 60 height 15
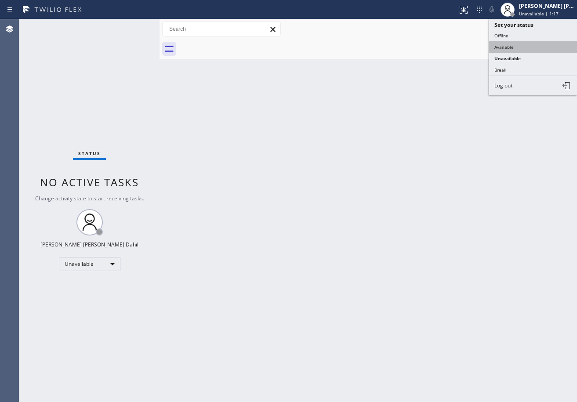
click at [508, 49] on button "Available" at bounding box center [533, 46] width 88 height 11
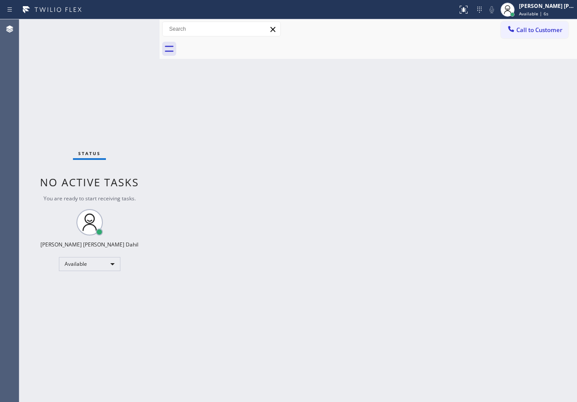
click at [99, 43] on div "Status No active tasks You are ready to start receiving tasks. [PERSON_NAME] [P…" at bounding box center [89, 210] width 140 height 383
click at [133, 33] on div "Status No active tasks You are ready to start receiving tasks. [PERSON_NAME] [P…" at bounding box center [89, 210] width 140 height 383
click at [130, 27] on div "Status No active tasks You are ready to start receiving tasks. [PERSON_NAME] [P…" at bounding box center [89, 210] width 140 height 383
click at [130, 26] on div "Status No active tasks You are ready to start receiving tasks. [PERSON_NAME] [P…" at bounding box center [89, 210] width 140 height 383
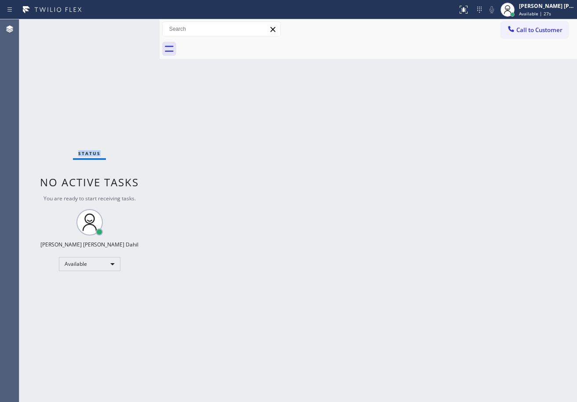
click at [130, 26] on div "Status No active tasks You are ready to start receiving tasks. [PERSON_NAME] [P…" at bounding box center [89, 210] width 140 height 383
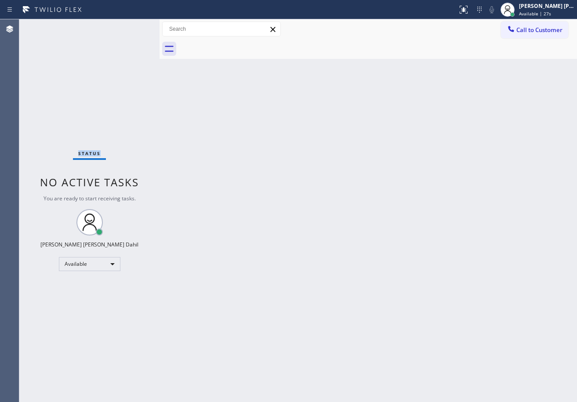
click at [130, 26] on div "Status No active tasks You are ready to start receiving tasks. [PERSON_NAME] [P…" at bounding box center [89, 210] width 140 height 383
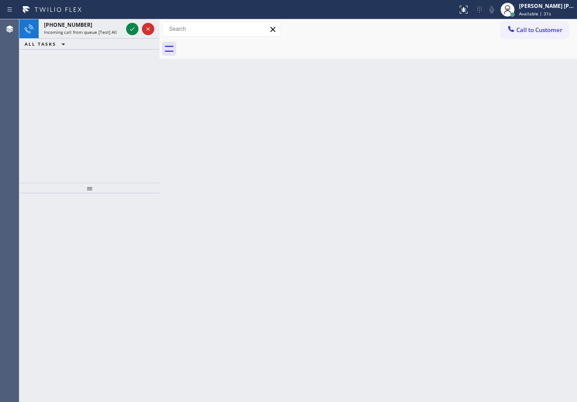
click at [350, 259] on div "Back to Dashboard Change Sender ID Customers Technicians Select a contact Outbo…" at bounding box center [369, 210] width 418 height 383
click at [130, 26] on icon at bounding box center [132, 29] width 11 height 11
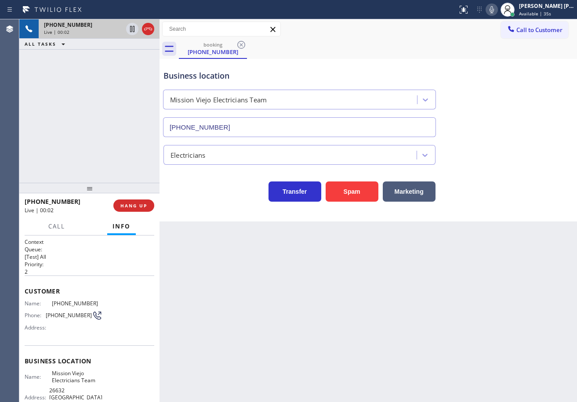
type input "[PHONE_NUMBER]"
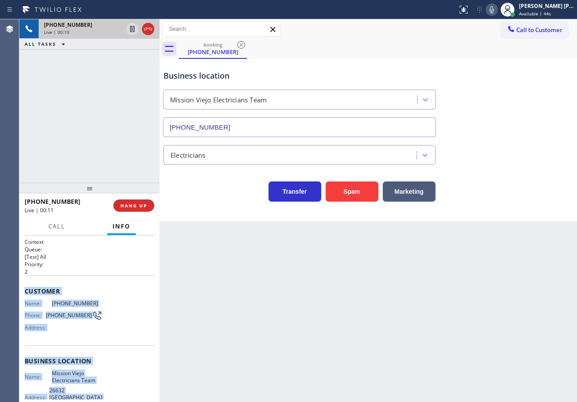
scroll to position [86, 0]
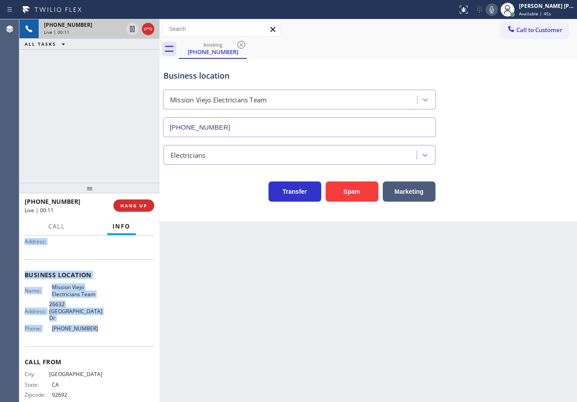
drag, startPoint x: 24, startPoint y: 288, endPoint x: 120, endPoint y: 329, distance: 104.1
click at [120, 329] on div "Context Queue: [Test] All Priority: 2 Customer Name: [PHONE_NUMBER] Phone: [PHO…" at bounding box center [89, 319] width 140 height 167
copy div "Customer Name: [PHONE_NUMBER] Phone: [PHONE_NUMBER] Address: Business location …"
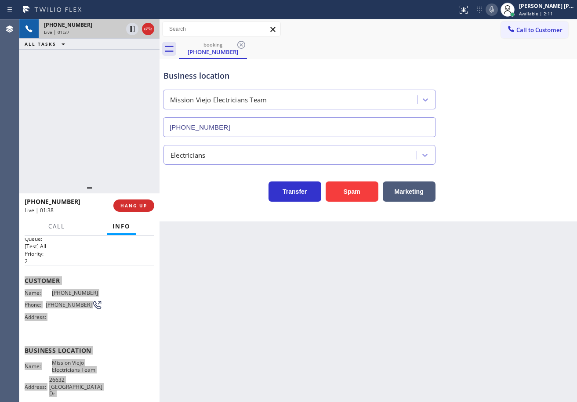
scroll to position [0, 0]
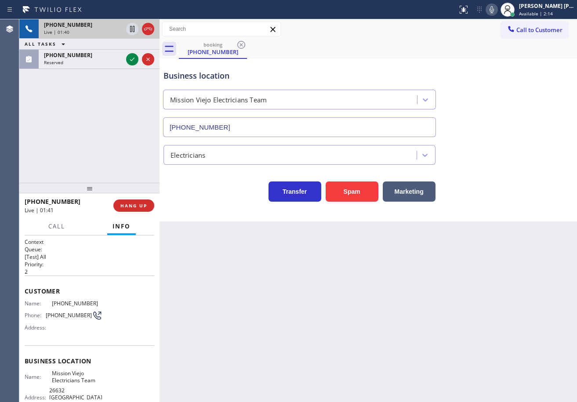
click at [193, 307] on div "Back to Dashboard Change Sender ID Customers Technicians Select a contact Outbo…" at bounding box center [369, 210] width 418 height 383
click at [526, 129] on div "Business location Mission Viejo Electricians Team [PHONE_NUMBER]" at bounding box center [368, 98] width 413 height 80
drag, startPoint x: 526, startPoint y: 129, endPoint x: 471, endPoint y: 131, distance: 55.9
click at [510, 129] on div "Business location Mission Viejo Electricians Team [PHONE_NUMBER]" at bounding box center [368, 98] width 413 height 80
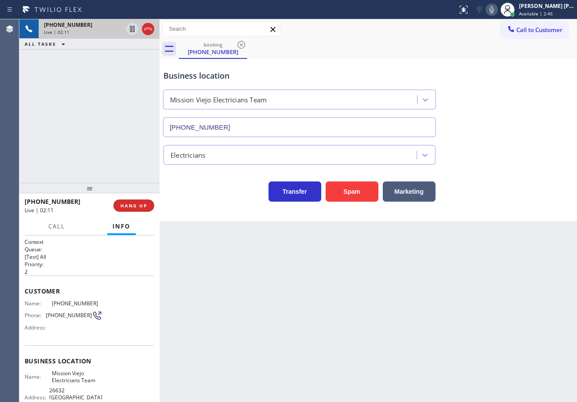
click at [479, 183] on div "Transfer Spam Marketing" at bounding box center [368, 188] width 413 height 28
click at [479, 133] on div "Business location Mission Viejo Electricians Team [PHONE_NUMBER]" at bounding box center [368, 98] width 413 height 80
click at [497, 7] on icon at bounding box center [492, 9] width 11 height 11
click at [491, 97] on div "Business location Mission Viejo Electricians Team [PHONE_NUMBER]" at bounding box center [368, 98] width 413 height 80
click at [118, 89] on div "[PHONE_NUMBER] Live | 02:17 ALL TASKS ALL TASKS ACTIVE TASKS TASKS IN WRAP UP" at bounding box center [89, 101] width 140 height 164
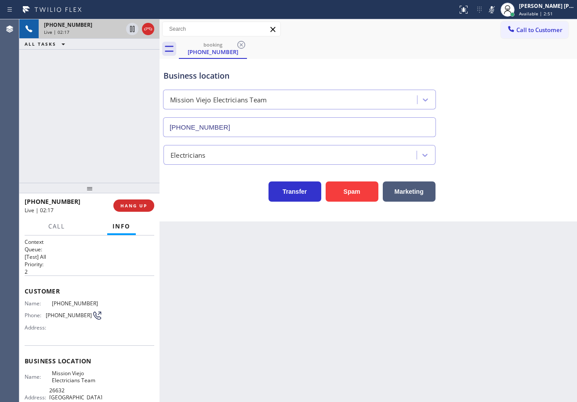
click at [132, 30] on icon at bounding box center [132, 29] width 11 height 11
drag, startPoint x: 124, startPoint y: 55, endPoint x: 140, endPoint y: 62, distance: 18.1
click at [124, 55] on div "[PHONE_NUMBER] Live | 02:18 ALL TASKS ALL TASKS ACTIVE TASKS TASKS IN WRAP UP" at bounding box center [89, 101] width 140 height 164
click at [383, 289] on div "Back to Dashboard Change Sender ID Customers Technicians Select a contact Outbo…" at bounding box center [369, 210] width 418 height 383
click at [131, 26] on icon at bounding box center [132, 29] width 11 height 11
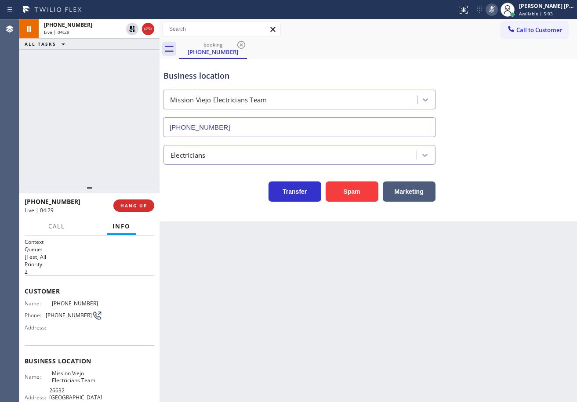
click at [497, 11] on icon at bounding box center [492, 9] width 11 height 11
drag, startPoint x: 516, startPoint y: 95, endPoint x: 534, endPoint y: 184, distance: 90.1
click at [518, 103] on div "Business location Mission Viejo Electricians Team [PHONE_NUMBER]" at bounding box center [368, 98] width 413 height 80
click at [378, 67] on div "Business location Mission Viejo Electricians Team [PHONE_NUMBER]" at bounding box center [300, 99] width 276 height 76
click at [497, 7] on icon at bounding box center [492, 9] width 11 height 11
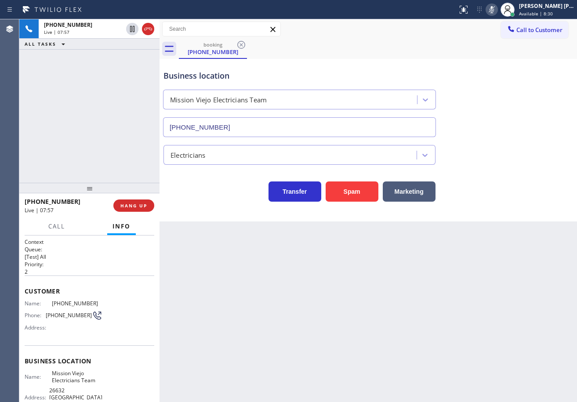
click at [505, 52] on div "booking [PHONE_NUMBER]" at bounding box center [378, 49] width 398 height 20
drag, startPoint x: 500, startPoint y: 9, endPoint x: 502, endPoint y: 118, distance: 109.1
click at [497, 10] on icon at bounding box center [492, 9] width 11 height 11
drag, startPoint x: 502, startPoint y: 118, endPoint x: 440, endPoint y: 306, distance: 197.7
click at [502, 121] on div "Business location Mission Viejo Electricians Team [PHONE_NUMBER]" at bounding box center [368, 98] width 413 height 80
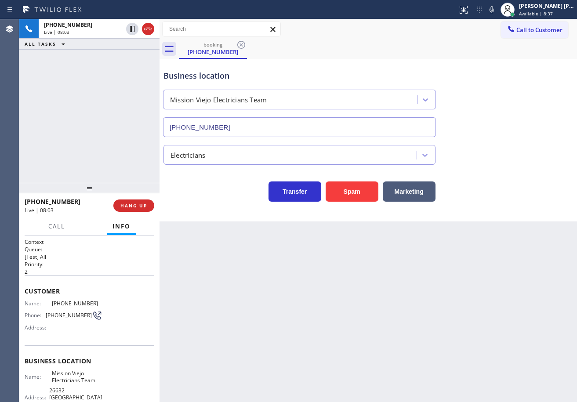
click at [515, 66] on div "Business location Mission Viejo Electricians Team [PHONE_NUMBER]" at bounding box center [368, 98] width 413 height 80
click at [94, 131] on div "[PHONE_NUMBER] Live | 08:28 ALL TASKS ALL TASKS ACTIVE TASKS TASKS IN WRAP UP […" at bounding box center [89, 101] width 140 height 164
click at [89, 52] on div "[PHONE_NUMBER]" at bounding box center [83, 54] width 79 height 7
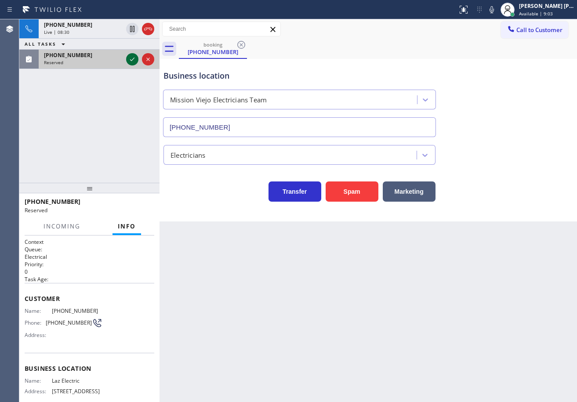
click at [135, 59] on icon at bounding box center [132, 59] width 11 height 11
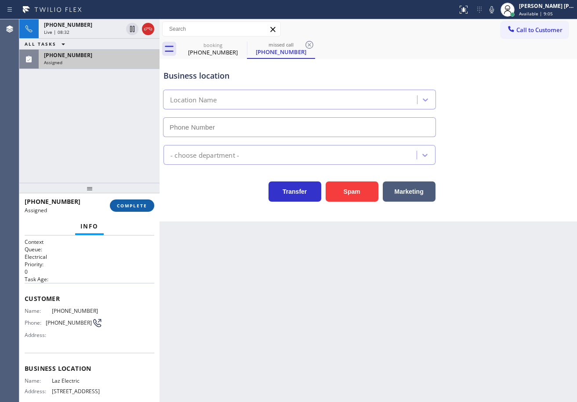
click at [132, 200] on button "COMPLETE" at bounding box center [132, 206] width 44 height 12
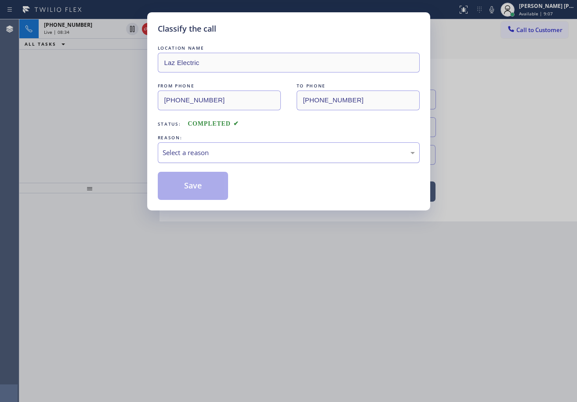
click at [219, 156] on div "Select a reason" at bounding box center [289, 153] width 252 height 10
click at [199, 185] on button "Save" at bounding box center [193, 186] width 71 height 28
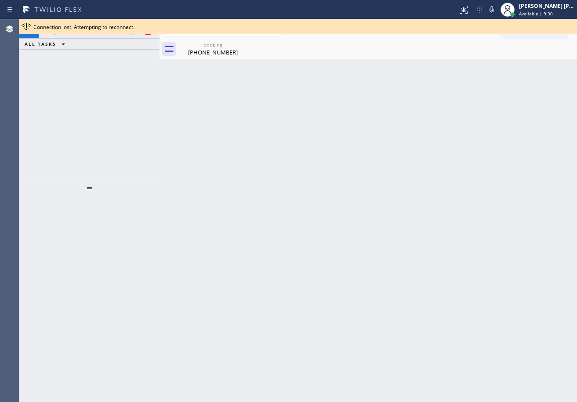
click at [98, 67] on div "[PHONE_NUMBER] Live | 08:56 ALL TASKS ALL TASKS ACTIVE TASKS TASKS IN WRAP UP" at bounding box center [89, 101] width 140 height 164
drag, startPoint x: 506, startPoint y: 94, endPoint x: 496, endPoint y: 98, distance: 10.5
click at [502, 97] on div "Back to Dashboard Change Sender ID Customers Technicians Select a contact Outbo…" at bounding box center [369, 210] width 418 height 383
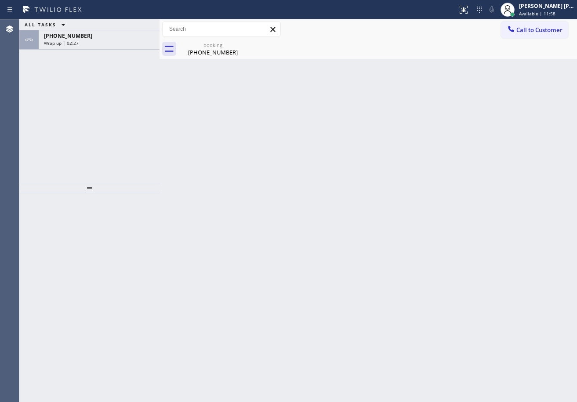
click at [127, 23] on div "ALL TASKS ALL TASKS ACTIVE TASKS TASKS IN WRAP UP" at bounding box center [89, 24] width 140 height 11
click at [125, 33] on div "[PHONE_NUMBER]" at bounding box center [99, 35] width 110 height 7
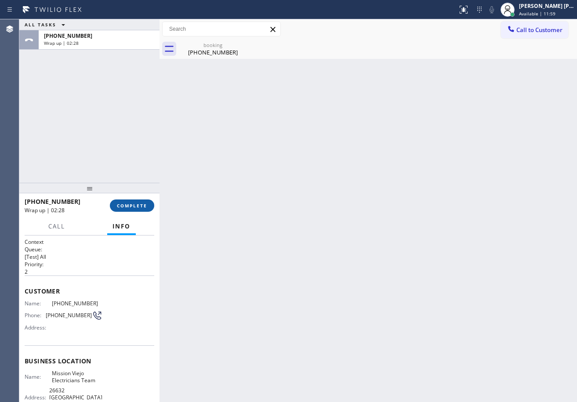
click at [135, 200] on button "COMPLETE" at bounding box center [132, 206] width 44 height 12
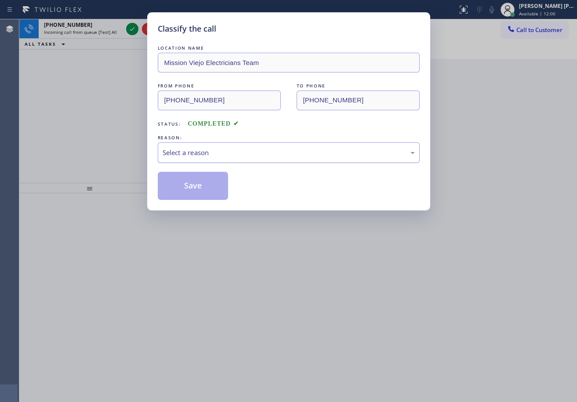
click at [209, 165] on div "LOCATION NAME Mission Viejo Electricians Team FROM PHONE [PHONE_NUMBER] TO PHON…" at bounding box center [289, 122] width 262 height 157
click at [212, 157] on div "Select a reason" at bounding box center [289, 153] width 252 height 10
click at [200, 184] on button "Save" at bounding box center [193, 186] width 71 height 28
click at [200, 186] on button "Save" at bounding box center [193, 186] width 71 height 28
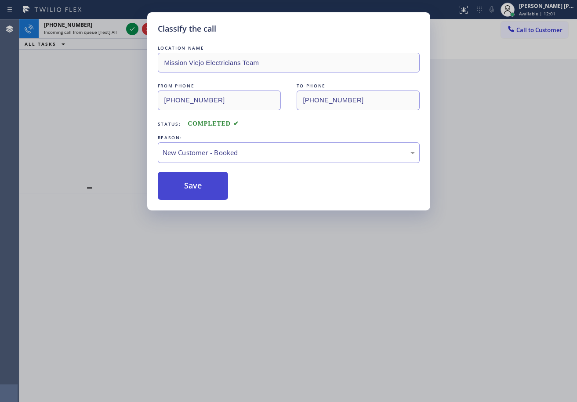
click at [200, 185] on button "Save" at bounding box center [193, 186] width 71 height 28
click at [199, 185] on div "Back to Dashboard Change Sender ID Customers Technicians Select a contact Outbo…" at bounding box center [369, 210] width 418 height 383
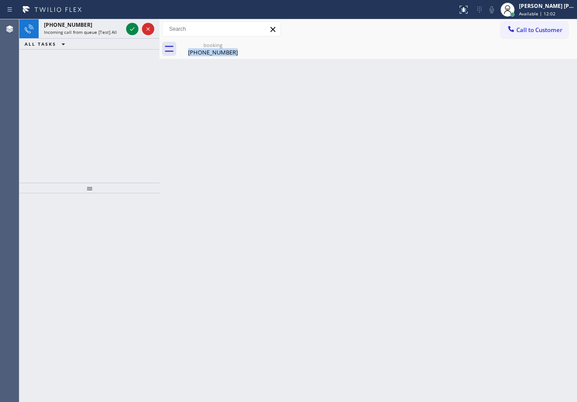
click at [199, 185] on div "Back to Dashboard Change Sender ID Customers Technicians Select a contact Outbo…" at bounding box center [369, 210] width 418 height 383
click at [113, 35] on div "[PHONE_NUMBER] Incoming call from queue [Test] All" at bounding box center [82, 28] width 86 height 19
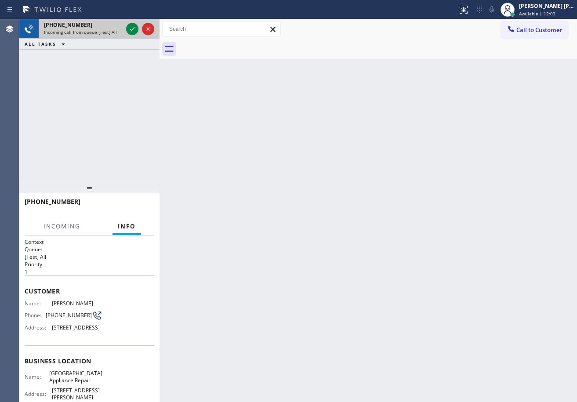
click at [114, 34] on span "Incoming call from queue [Test] All" at bounding box center [80, 32] width 73 height 6
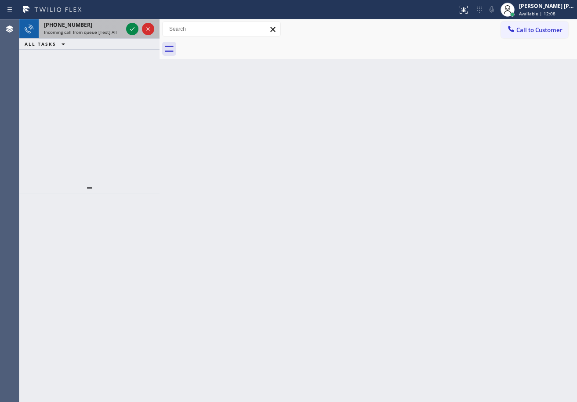
click at [123, 19] on div "Status report No issues detected If you experience an issue, please download th…" at bounding box center [288, 9] width 577 height 19
click at [135, 26] on icon at bounding box center [132, 29] width 11 height 11
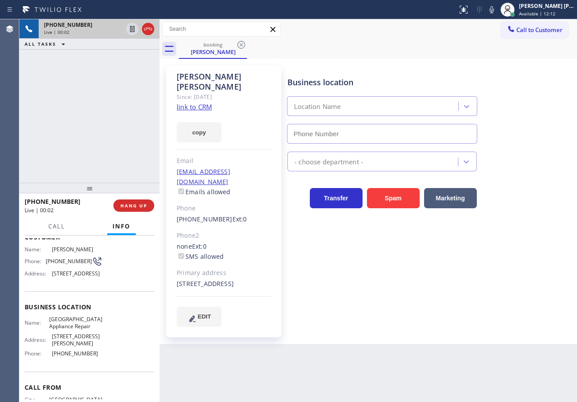
type input "[PHONE_NUMBER]"
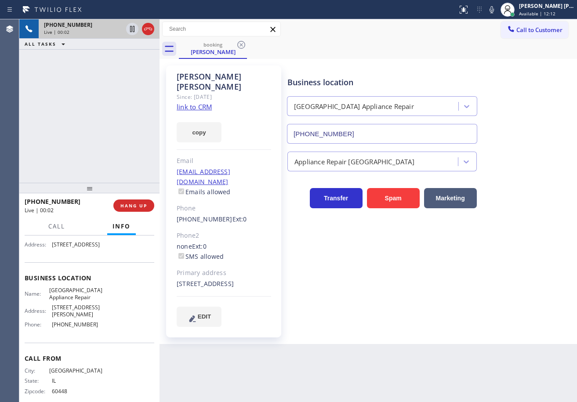
scroll to position [100, 0]
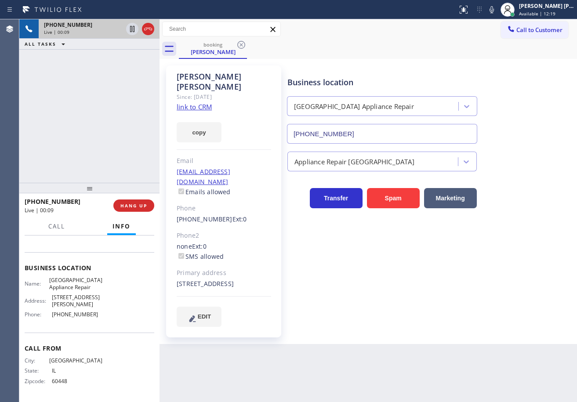
click at [193, 102] on link "link to CRM" at bounding box center [194, 106] width 35 height 9
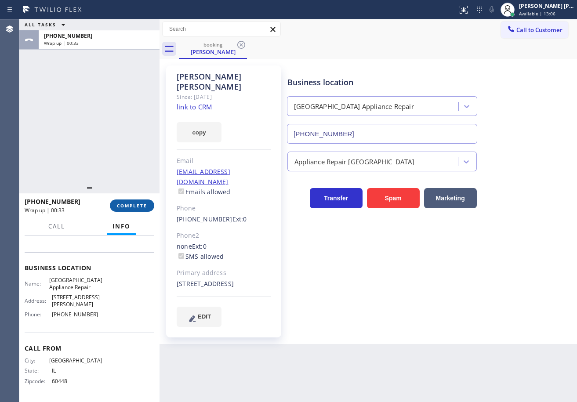
click at [119, 208] on span "COMPLETE" at bounding box center [132, 206] width 30 height 6
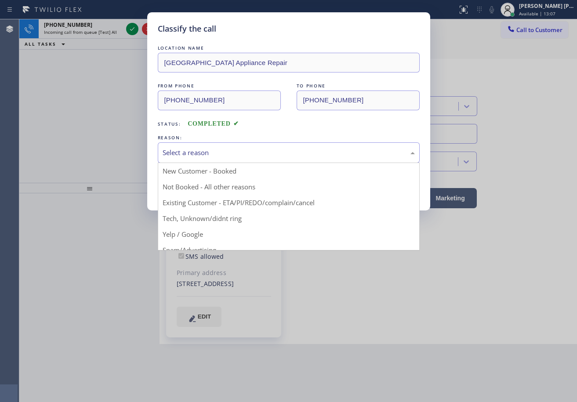
click at [216, 150] on div "Select a reason" at bounding box center [289, 153] width 252 height 10
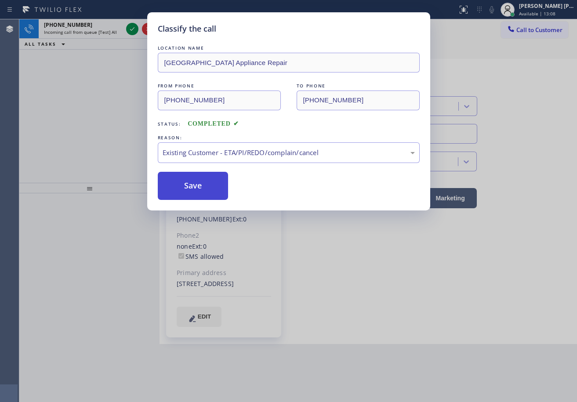
click at [196, 187] on button "Save" at bounding box center [193, 186] width 71 height 28
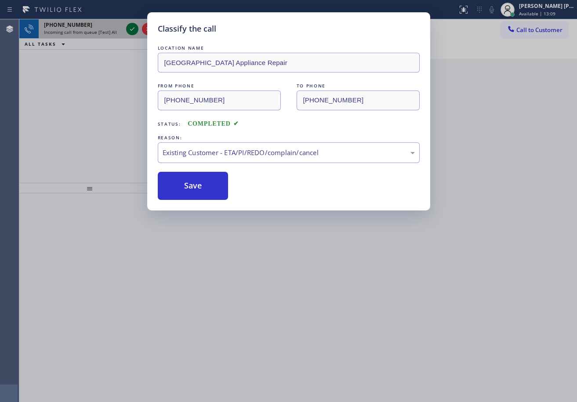
click at [130, 29] on icon at bounding box center [132, 29] width 11 height 11
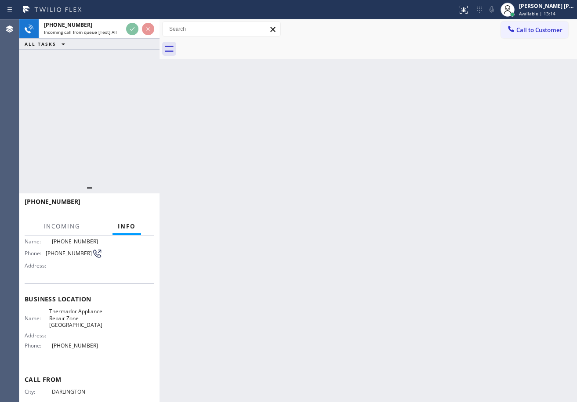
scroll to position [49, 0]
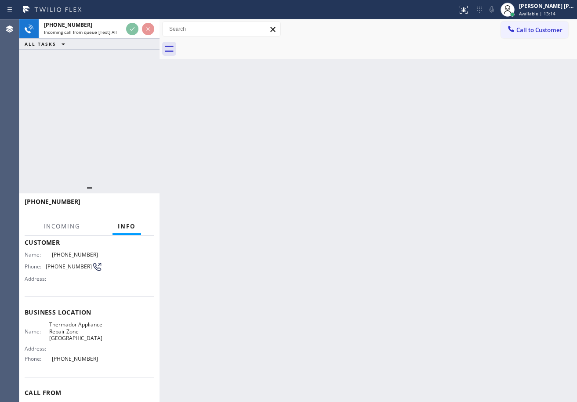
click at [103, 335] on div "Name: Thermador Appliance Repair Zone Hampton Address: Phone: [PHONE_NUMBER]" at bounding box center [90, 343] width 130 height 44
drag, startPoint x: 93, startPoint y: 362, endPoint x: 47, endPoint y: 362, distance: 46.6
click at [47, 362] on div "Phone: [PHONE_NUMBER]" at bounding box center [64, 359] width 78 height 7
copy div "[PHONE_NUMBER]"
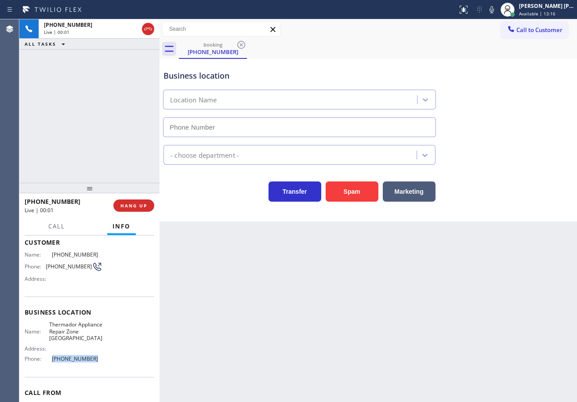
type input "[PHONE_NUMBER]"
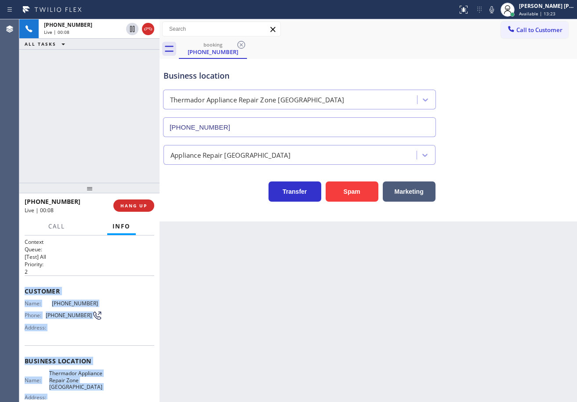
scroll to position [93, 0]
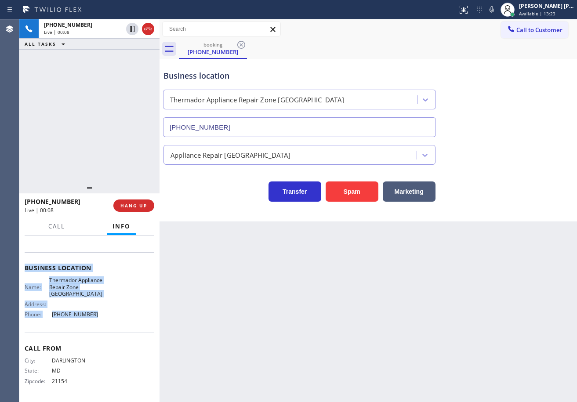
drag, startPoint x: 33, startPoint y: 299, endPoint x: 89, endPoint y: 313, distance: 57.7
click at [89, 313] on div "Context Queue: [Test] All Priority: 2 Customer Name: [PHONE_NUMBER] Phone: [PHO…" at bounding box center [89, 319] width 140 height 167
copy div "Customer Name: [PHONE_NUMBER] Phone: [PHONE_NUMBER] Address: Business location …"
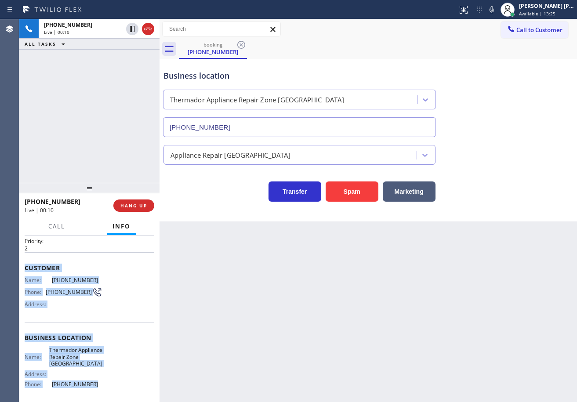
scroll to position [0, 0]
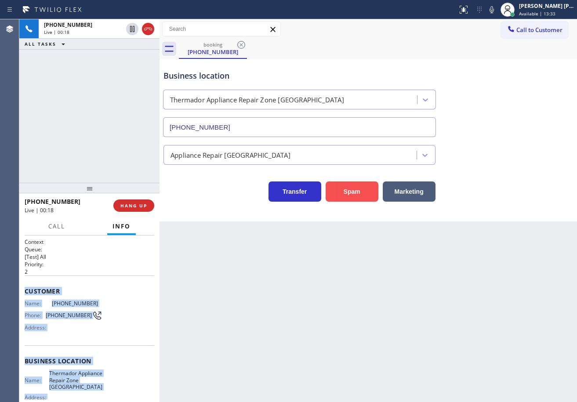
drag, startPoint x: 358, startPoint y: 200, endPoint x: 358, endPoint y: 194, distance: 6.2
click at [359, 199] on button "Spam" at bounding box center [352, 192] width 53 height 20
click at [358, 194] on button "Spam" at bounding box center [352, 192] width 53 height 20
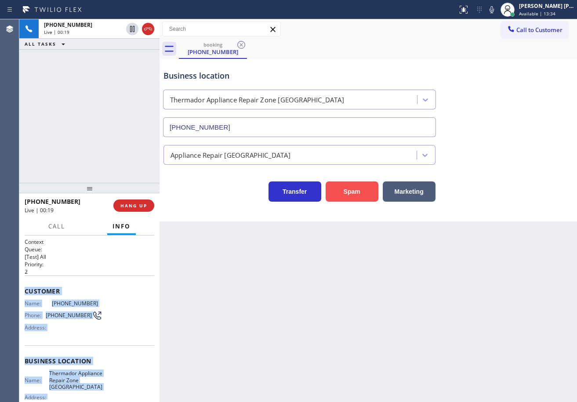
click at [358, 194] on button "Spam" at bounding box center [352, 192] width 53 height 20
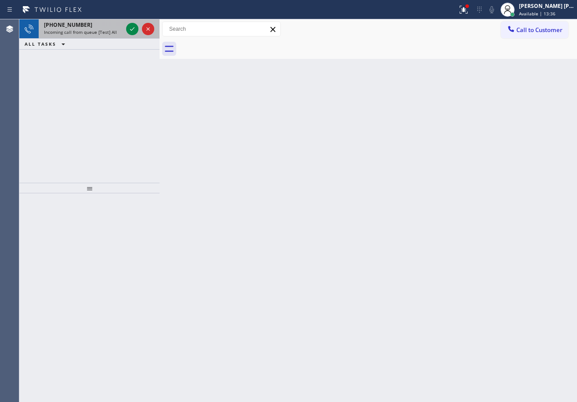
click at [118, 31] on div "Incoming call from queue [Test] All" at bounding box center [83, 32] width 79 height 6
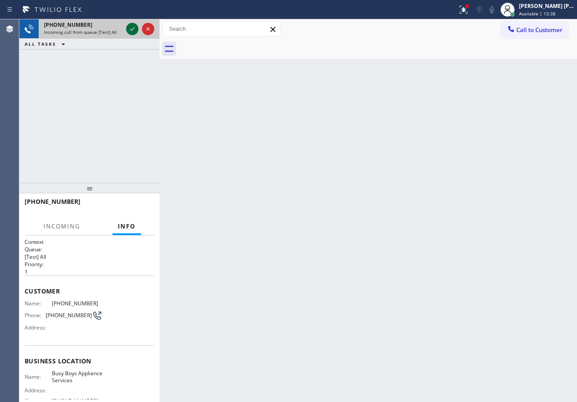
click at [130, 26] on icon at bounding box center [132, 29] width 11 height 11
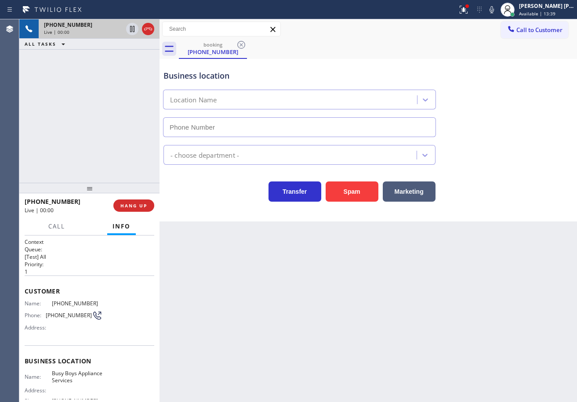
type input "[PHONE_NUMBER]"
click at [469, 13] on icon at bounding box center [464, 9] width 11 height 11
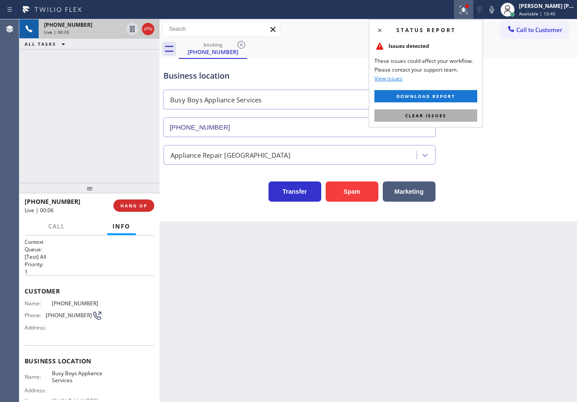
click at [464, 114] on button "Clear issues" at bounding box center [426, 115] width 103 height 12
click at [465, 114] on div "Business location Busy Boys Appliance Services [PHONE_NUMBER]" at bounding box center [368, 98] width 413 height 80
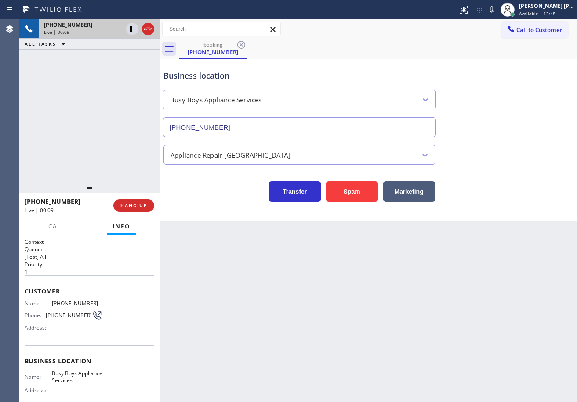
click at [103, 285] on div "Customer Name: [PHONE_NUMBER] Phone: [PHONE_NUMBER] Address:" at bounding box center [90, 311] width 130 height 70
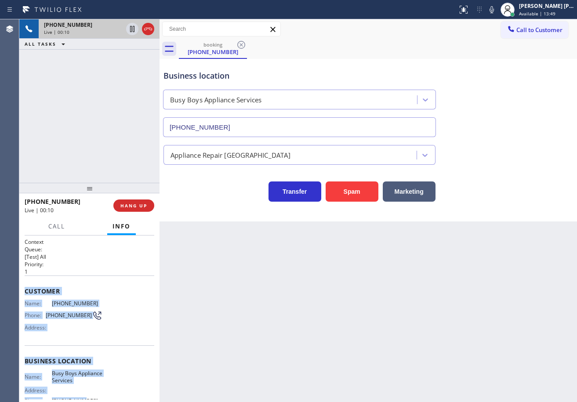
scroll to position [86, 0]
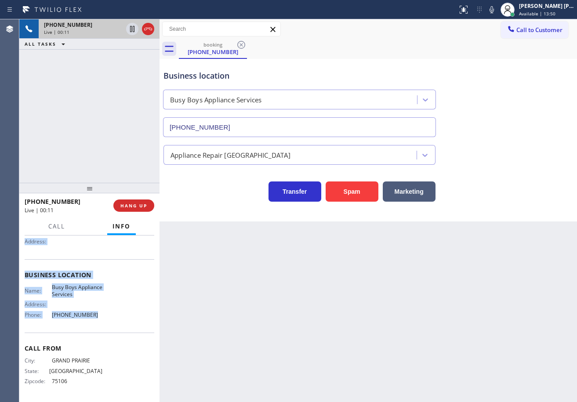
drag, startPoint x: 77, startPoint y: 423, endPoint x: 101, endPoint y: 330, distance: 95.9
click at [101, 330] on div "Context Queue: [Test] All Priority: 1 Customer Name: [PHONE_NUMBER] Phone: [PHO…" at bounding box center [89, 319] width 140 height 167
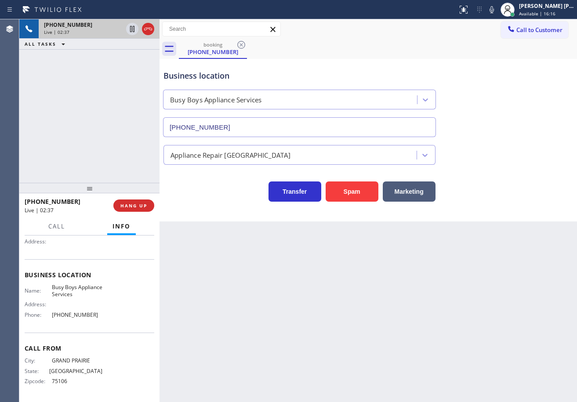
click at [529, 86] on div "Business location Busy Boys Appliance Services [PHONE_NUMBER]" at bounding box center [368, 98] width 413 height 80
click at [529, 87] on div "Business location Busy Boys Appliance Services [PHONE_NUMBER]" at bounding box center [368, 98] width 413 height 80
drag, startPoint x: 529, startPoint y: 87, endPoint x: 528, endPoint y: 91, distance: 4.9
click at [529, 87] on div "Business location Busy Boys Appliance Services [PHONE_NUMBER]" at bounding box center [368, 98] width 413 height 80
click at [528, 92] on div "Business location Busy Boys Appliance Services [PHONE_NUMBER]" at bounding box center [368, 98] width 413 height 80
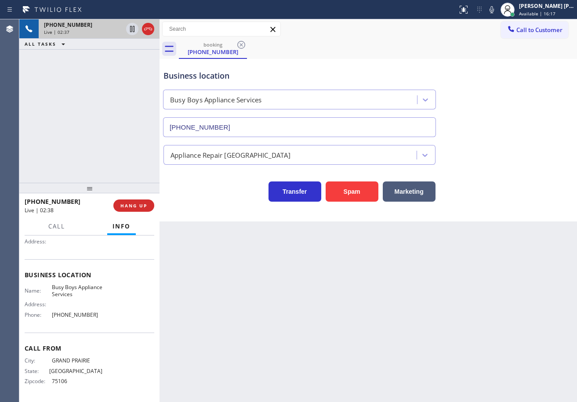
click at [526, 94] on div "Business location Busy Boys Appliance Services [PHONE_NUMBER]" at bounding box center [368, 98] width 413 height 80
click at [525, 95] on div "Business location Busy Boys Appliance Services [PHONE_NUMBER]" at bounding box center [368, 98] width 413 height 80
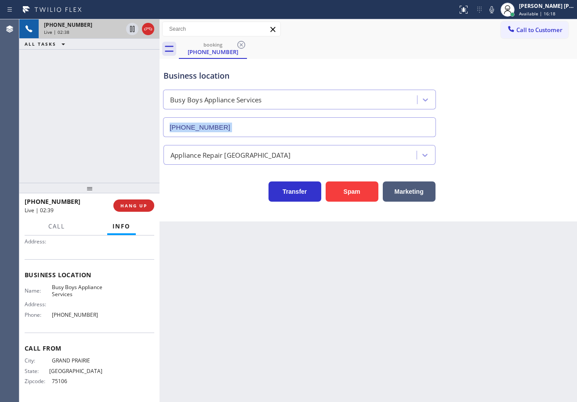
click at [525, 95] on div "Business location Busy Boys Appliance Services [PHONE_NUMBER]" at bounding box center [368, 98] width 413 height 80
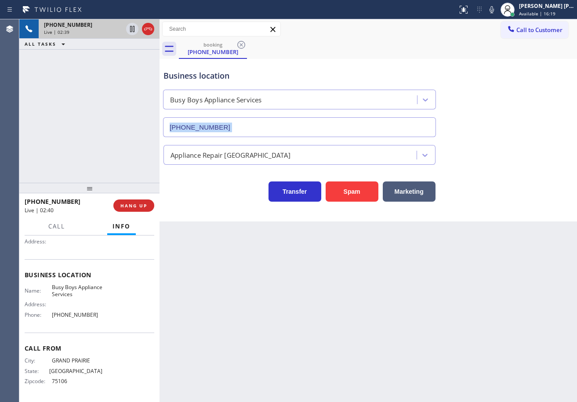
click at [524, 95] on div "Business location Busy Boys Appliance Services [PHONE_NUMBER]" at bounding box center [368, 98] width 413 height 80
click at [524, 96] on div "Business location Busy Boys Appliance Services [PHONE_NUMBER]" at bounding box center [368, 98] width 413 height 80
click at [519, 115] on div "Business location Busy Boys Appliance Services [PHONE_NUMBER]" at bounding box center [368, 98] width 413 height 80
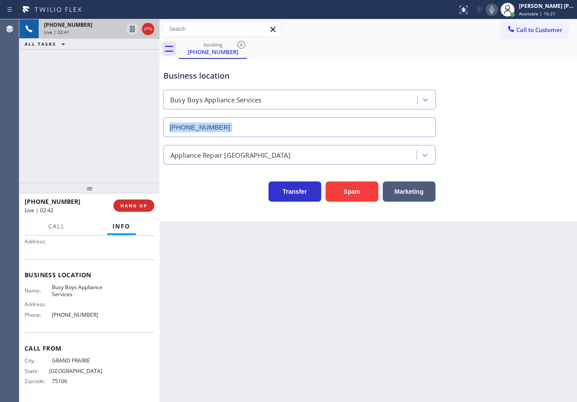
click at [497, 12] on icon at bounding box center [492, 9] width 11 height 11
click at [499, 27] on div "Call to Customer Outbound call Location FixFirst Solutions Your caller id phone…" at bounding box center [369, 29] width 418 height 15
click at [130, 30] on icon at bounding box center [132, 29] width 11 height 11
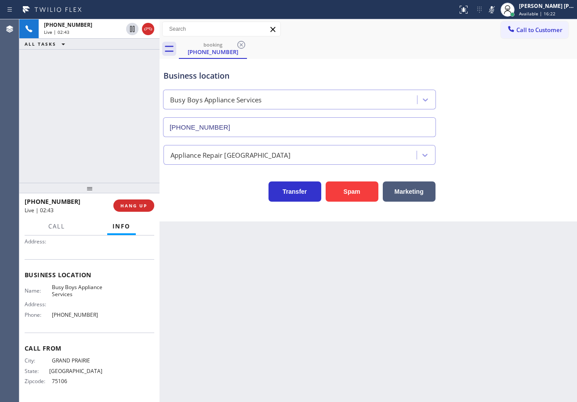
click at [120, 52] on div "[PHONE_NUMBER] Live | 02:43 ALL TASKS ALL TASKS ACTIVE TASKS TASKS IN WRAP UP" at bounding box center [89, 101] width 140 height 164
click at [98, 94] on div "[PHONE_NUMBER] Live | 02:47 ALL TASKS ALL TASKS ACTIVE TASKS TASKS IN WRAP UP" at bounding box center [89, 101] width 140 height 164
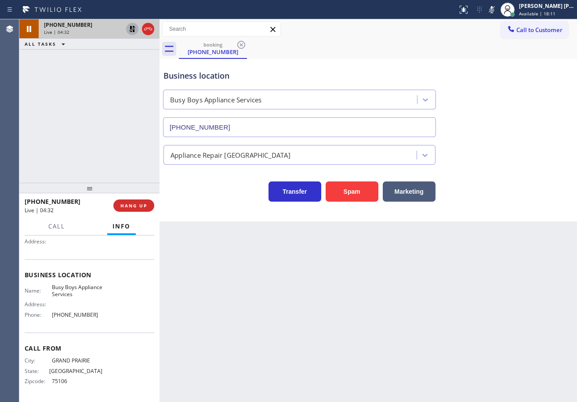
click at [132, 26] on icon at bounding box center [132, 29] width 6 height 6
click at [519, 117] on div "Business location Busy Boys Appliance Services [PHONE_NUMBER]" at bounding box center [368, 98] width 413 height 80
drag, startPoint x: 500, startPoint y: 9, endPoint x: 503, endPoint y: 19, distance: 10.5
click at [497, 9] on icon at bounding box center [492, 9] width 11 height 11
click at [510, 99] on div "Business location Busy Boys Appliance Services [PHONE_NUMBER]" at bounding box center [368, 98] width 413 height 80
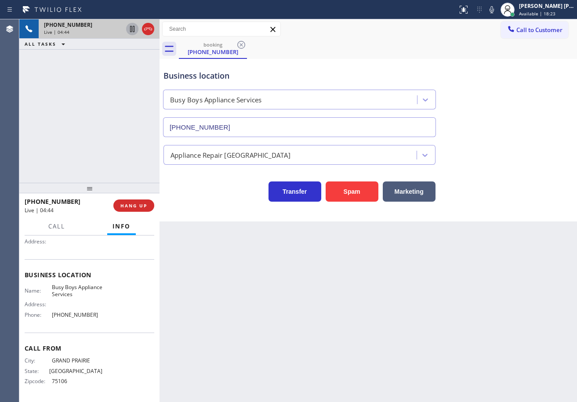
click at [402, 74] on div "Business location" at bounding box center [300, 76] width 272 height 12
click at [382, 68] on div "Business location Busy Boys Appliance Services [PHONE_NUMBER]" at bounding box center [300, 99] width 276 height 76
click at [389, 34] on div "Call to Customer Outbound call Location FixFirst Solutions Your caller id phone…" at bounding box center [369, 29] width 418 height 15
drag, startPoint x: 346, startPoint y: 66, endPoint x: 384, endPoint y: 113, distance: 60.9
click at [346, 66] on div "Business location Busy Boys Appliance Services [PHONE_NUMBER]" at bounding box center [300, 99] width 276 height 76
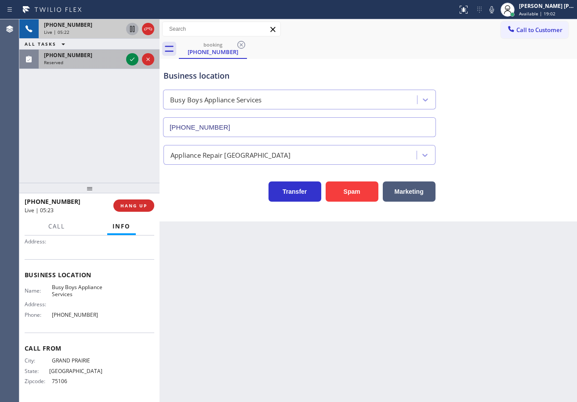
click at [103, 59] on div "Reserved" at bounding box center [83, 62] width 79 height 6
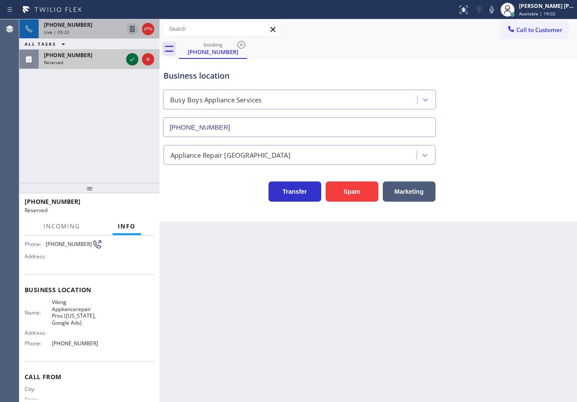
scroll to position [101, 0]
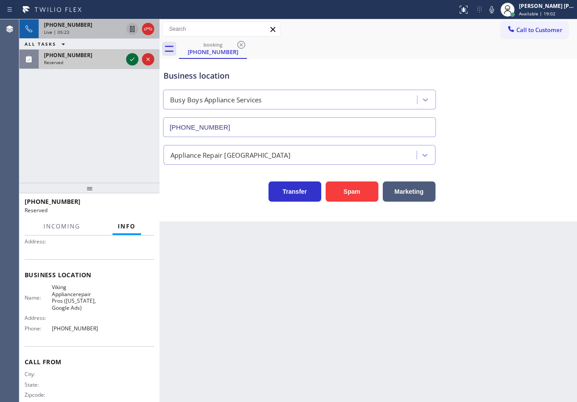
click at [132, 59] on icon at bounding box center [132, 59] width 11 height 11
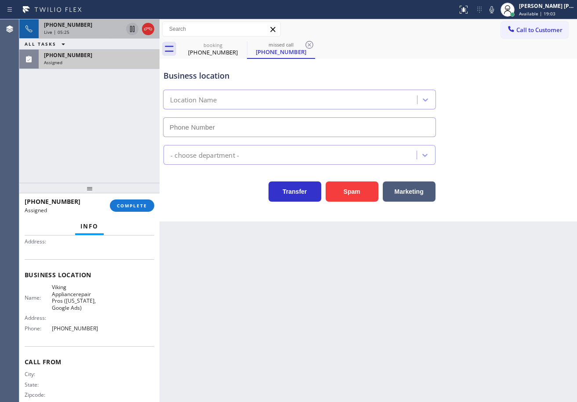
scroll to position [0, 0]
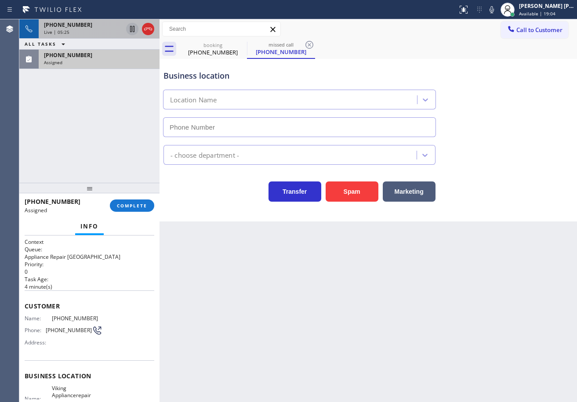
type input "[PHONE_NUMBER]"
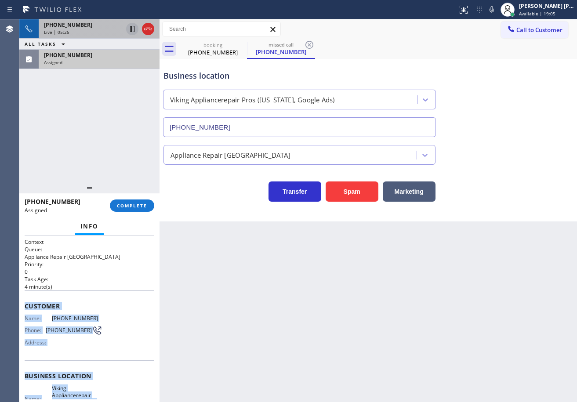
scroll to position [115, 0]
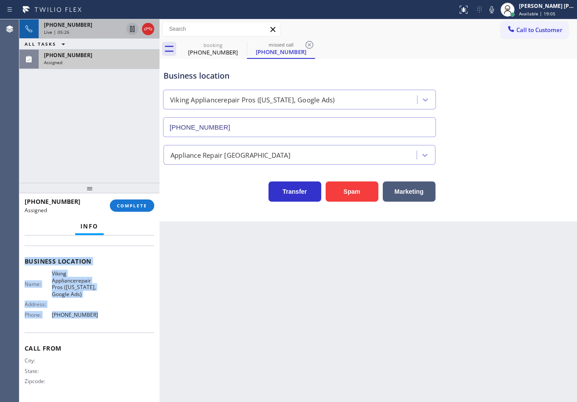
drag, startPoint x: 72, startPoint y: 409, endPoint x: 143, endPoint y: 201, distance: 220.3
click at [102, 326] on div "Context Queue: Appliance Repair High End Priority: 0 Task Age: [DEMOGRAPHIC_DAT…" at bounding box center [89, 319] width 140 height 167
click at [126, 207] on span "COMPLETE" at bounding box center [132, 206] width 30 height 6
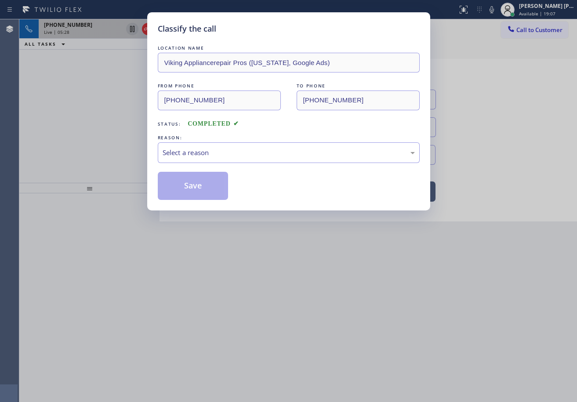
click at [194, 137] on div "REASON:" at bounding box center [289, 137] width 262 height 9
click at [211, 151] on div "Select a reason" at bounding box center [289, 153] width 252 height 10
click at [217, 191] on button "Save" at bounding box center [193, 186] width 71 height 28
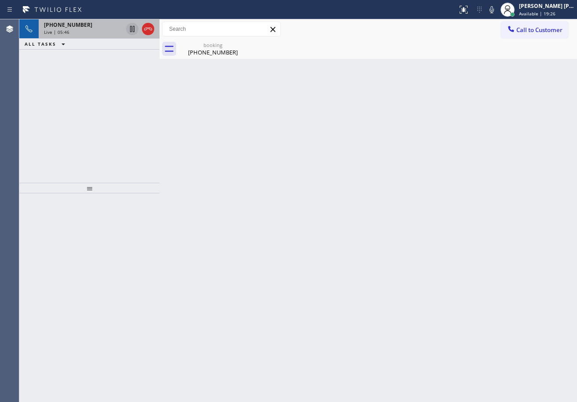
click at [223, 66] on div "Back to Dashboard Change Sender ID Customers Technicians Select a contact Outbo…" at bounding box center [369, 210] width 418 height 383
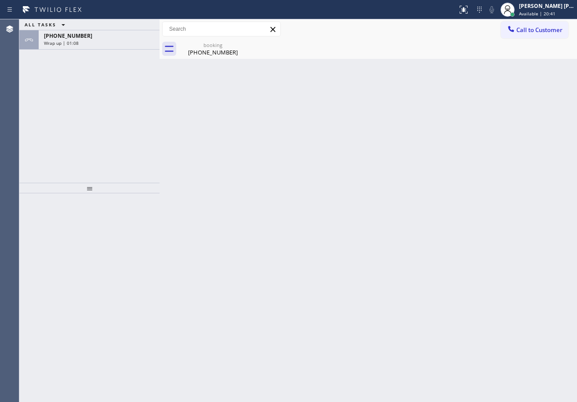
click at [135, 43] on div "Wrap up | 01:08" at bounding box center [99, 43] width 110 height 6
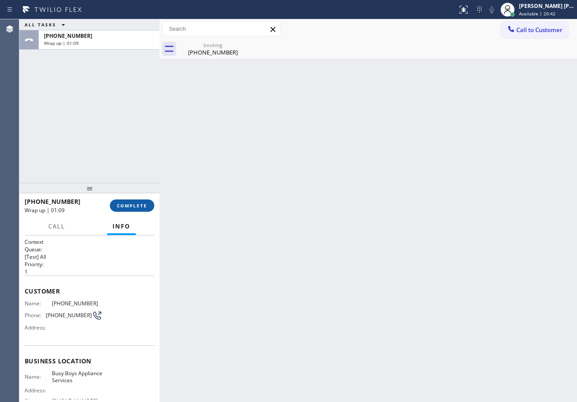
click at [131, 203] on span "COMPLETE" at bounding box center [132, 206] width 30 height 6
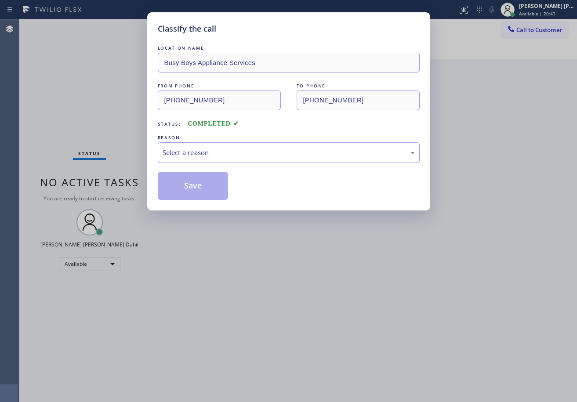
click at [211, 159] on div "Select a reason" at bounding box center [289, 152] width 262 height 21
click at [204, 182] on button "Save" at bounding box center [193, 186] width 71 height 28
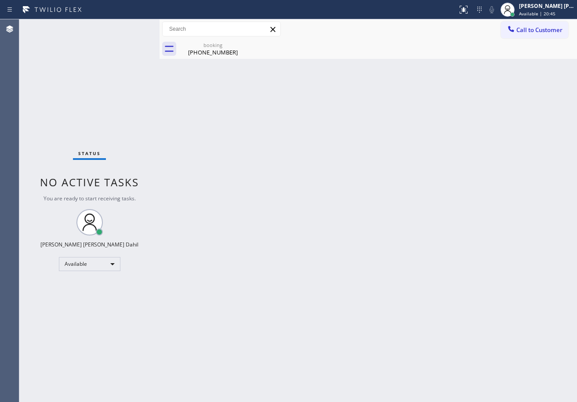
click at [531, 28] on span "Call to Customer" at bounding box center [540, 30] width 46 height 8
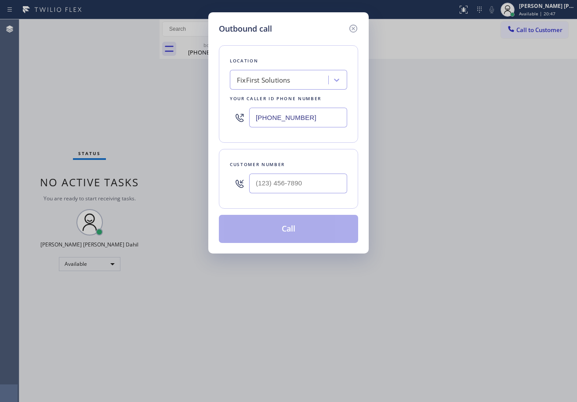
drag, startPoint x: 310, startPoint y: 193, endPoint x: 322, endPoint y: 190, distance: 12.1
click at [310, 193] on input "text" at bounding box center [298, 184] width 98 height 20
paste input "917) 567-5822"
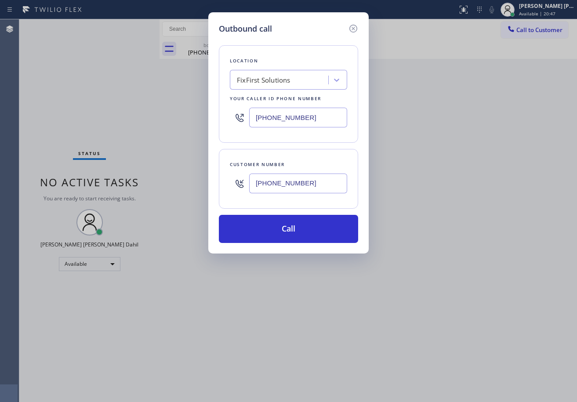
type input "[PHONE_NUMBER]"
click at [310, 120] on input "[PHONE_NUMBER]" at bounding box center [298, 118] width 98 height 20
paste input "315) 631-0488"
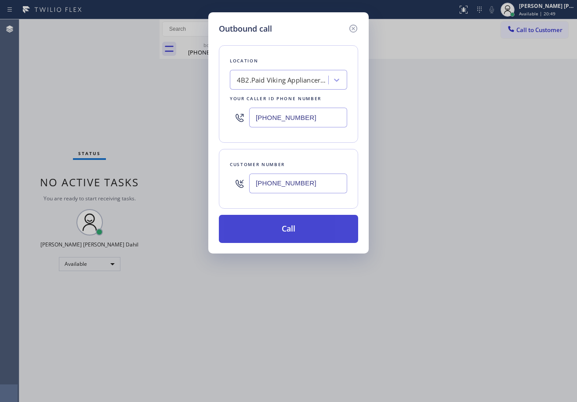
type input "[PHONE_NUMBER]"
click at [311, 219] on button "Call" at bounding box center [288, 229] width 139 height 28
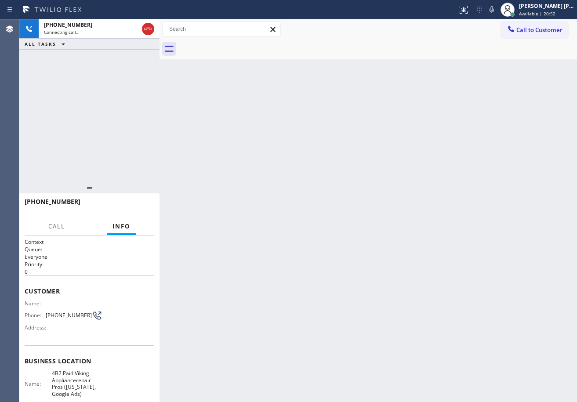
click at [398, 35] on div "Call to Customer Outbound call Location Viking Appliancerepair Pros ([US_STATE]…" at bounding box center [369, 29] width 418 height 15
click at [497, 10] on icon at bounding box center [492, 9] width 11 height 11
click at [223, 200] on div "Back to Dashboard Change Sender ID Customers Technicians Select a contact Outbo…" at bounding box center [369, 210] width 418 height 383
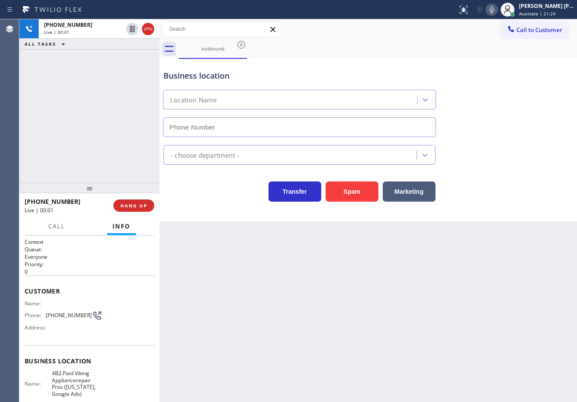
click at [104, 102] on div "[PHONE_NUMBER] Live | 00:01 ALL TASKS ALL TASKS ACTIVE TASKS TASKS IN WRAP UP" at bounding box center [89, 101] width 140 height 164
type input "[PHONE_NUMBER]"
click at [84, 149] on div "[PHONE_NUMBER] Live | 00:25 ALL TASKS ALL TASKS ACTIVE TASKS TASKS IN WRAP UP" at bounding box center [89, 101] width 140 height 164
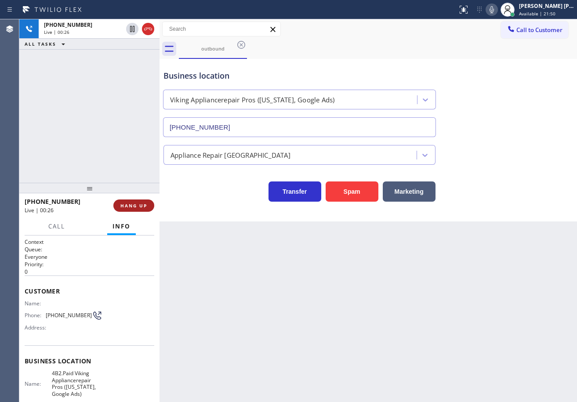
click at [139, 203] on span "HANG UP" at bounding box center [133, 206] width 27 height 6
click at [139, 204] on span "HANG UP" at bounding box center [133, 206] width 27 height 6
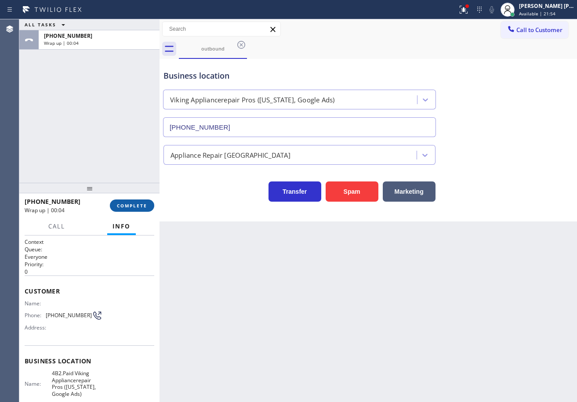
click at [119, 203] on span "COMPLETE" at bounding box center [132, 206] width 30 height 6
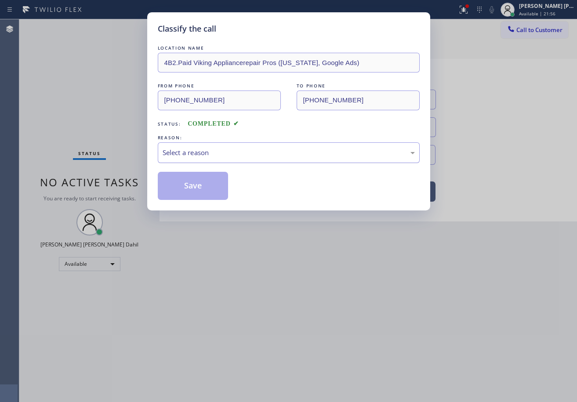
click at [228, 157] on div "Select a reason" at bounding box center [289, 153] width 252 height 10
click at [186, 193] on button "Save" at bounding box center [193, 186] width 71 height 28
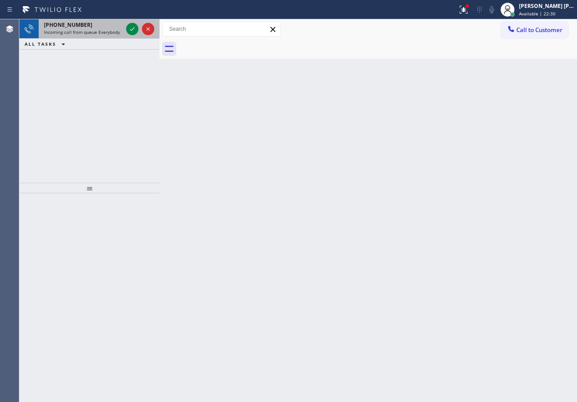
click at [95, 21] on div "[PHONE_NUMBER] Incoming call from queue Everybody" at bounding box center [82, 28] width 86 height 19
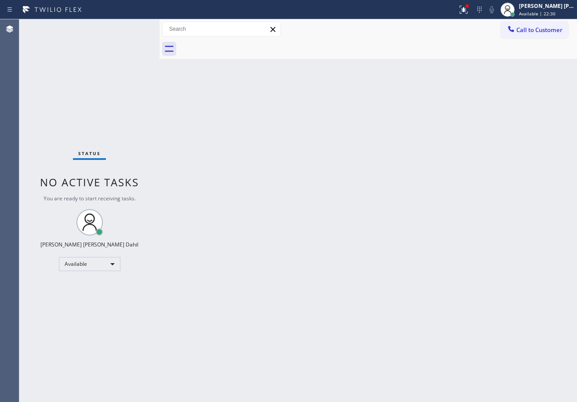
click at [98, 26] on div "Status No active tasks You are ready to start receiving tasks. [PERSON_NAME] [P…" at bounding box center [89, 210] width 140 height 383
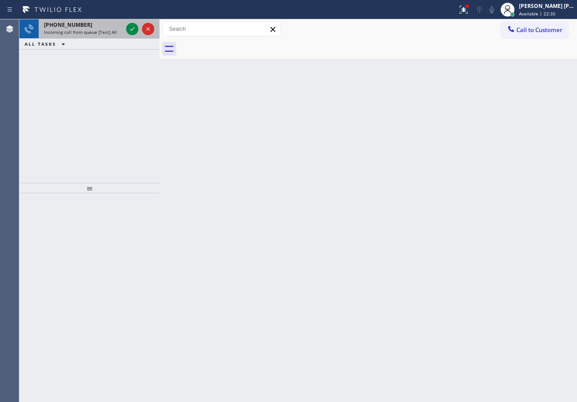
click at [122, 27] on div "[PHONE_NUMBER]" at bounding box center [83, 24] width 79 height 7
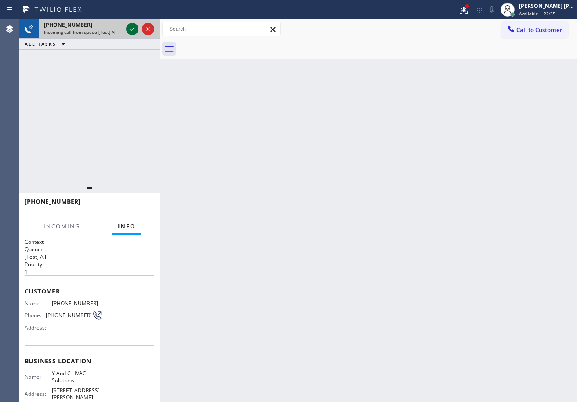
click at [134, 27] on icon at bounding box center [132, 29] width 11 height 11
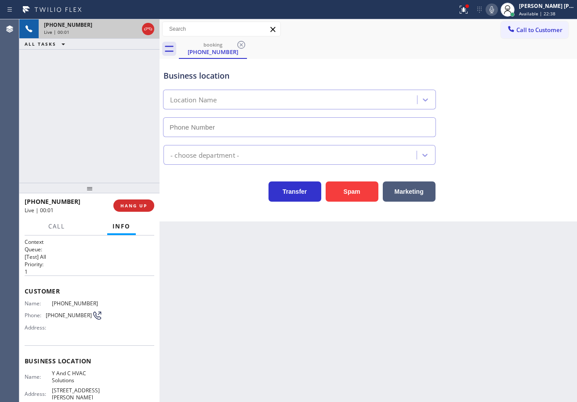
type input "[PHONE_NUMBER]"
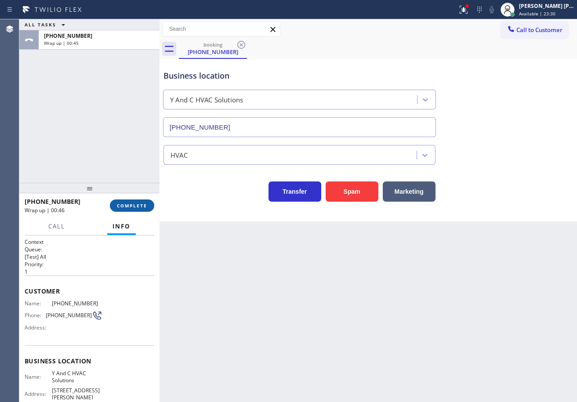
click at [140, 209] on button "COMPLETE" at bounding box center [132, 206] width 44 height 12
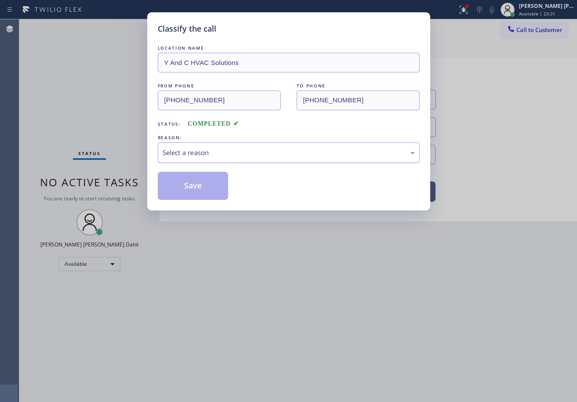
click at [229, 162] on div "Select a reason" at bounding box center [289, 152] width 262 height 21
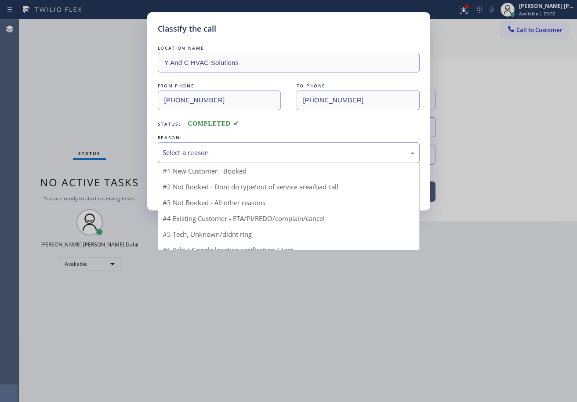
drag, startPoint x: 225, startPoint y: 229, endPoint x: 206, endPoint y: 198, distance: 36.7
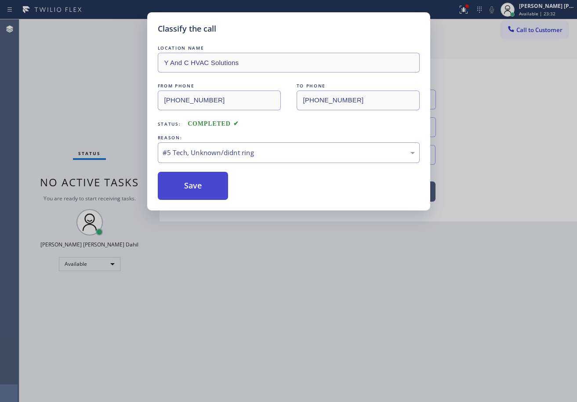
click at [204, 193] on button "Save" at bounding box center [193, 186] width 71 height 28
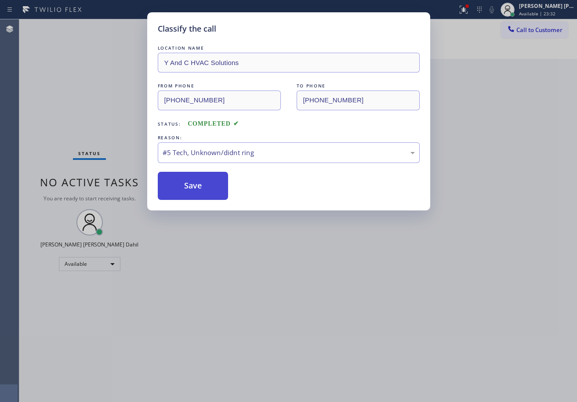
click at [204, 193] on button "Save" at bounding box center [193, 186] width 71 height 28
click at [194, 182] on button "Save" at bounding box center [193, 186] width 71 height 28
click at [194, 183] on button "Save" at bounding box center [193, 186] width 71 height 28
click at [204, 183] on button "Save" at bounding box center [193, 186] width 71 height 28
drag, startPoint x: 204, startPoint y: 183, endPoint x: 196, endPoint y: 168, distance: 16.7
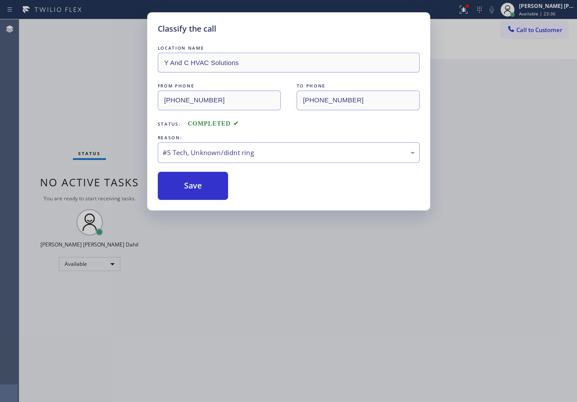
click at [204, 184] on button "Save" at bounding box center [193, 186] width 71 height 28
click at [192, 192] on button "Save" at bounding box center [193, 186] width 71 height 28
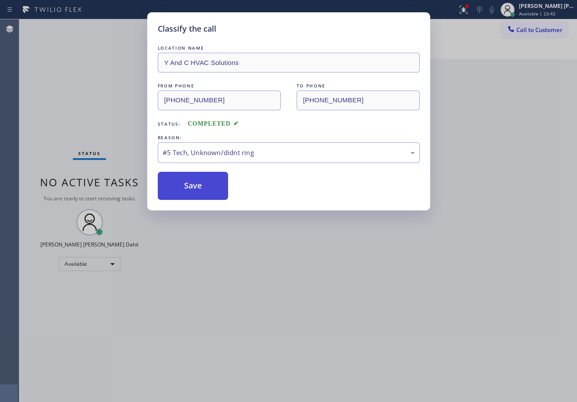
click at [192, 192] on button "Save" at bounding box center [193, 186] width 71 height 28
click at [191, 192] on button "Save" at bounding box center [193, 186] width 71 height 28
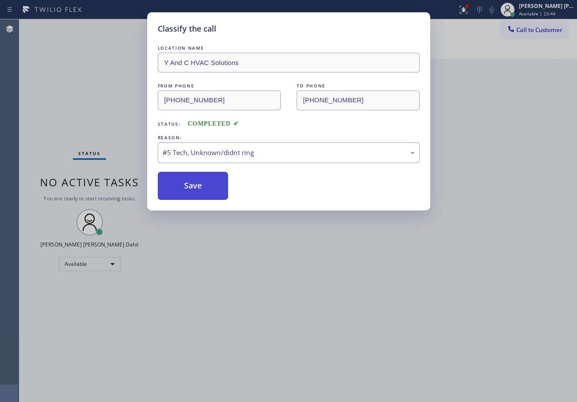
click at [191, 192] on button "Save" at bounding box center [193, 186] width 71 height 28
click at [191, 191] on button "Save" at bounding box center [193, 186] width 71 height 28
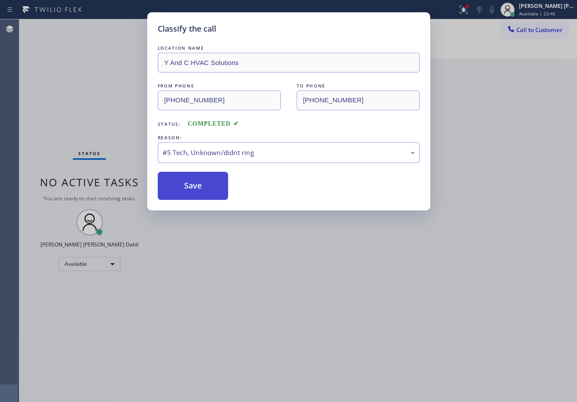
click at [191, 190] on button "Save" at bounding box center [193, 186] width 71 height 28
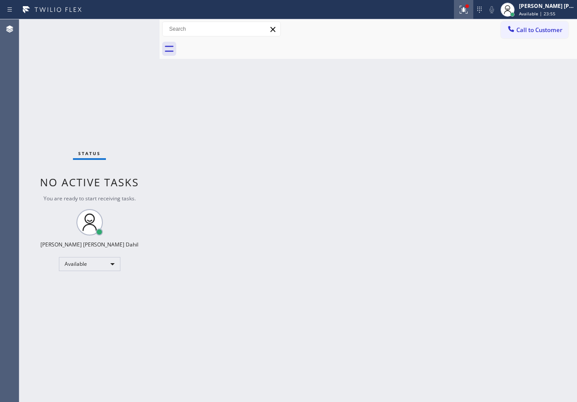
click at [474, 6] on div at bounding box center [463, 9] width 19 height 11
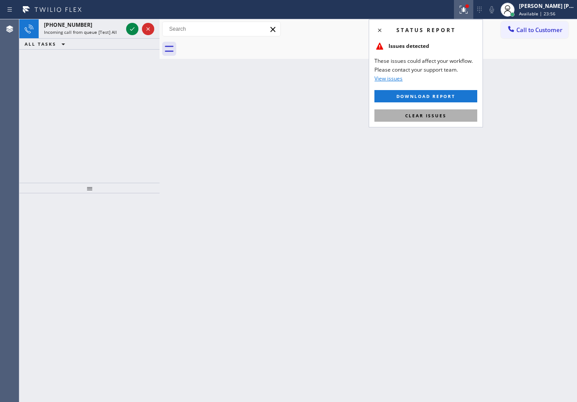
click at [434, 119] on button "Clear issues" at bounding box center [426, 115] width 103 height 12
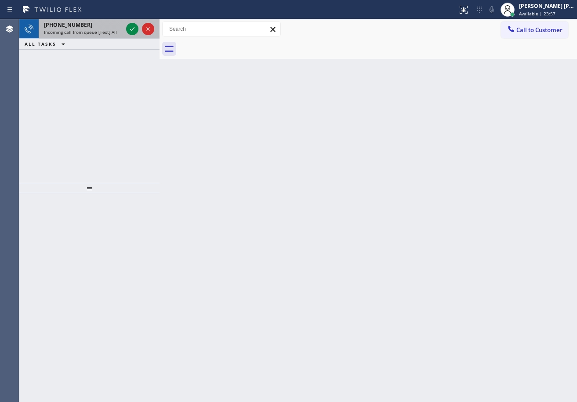
click at [113, 30] on span "Incoming call from queue [Test] All" at bounding box center [80, 32] width 73 height 6
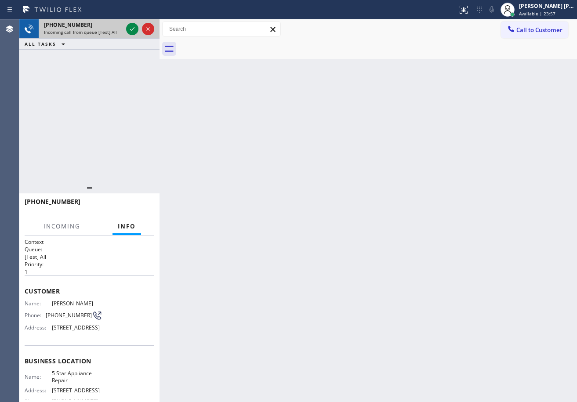
click at [113, 30] on span "Incoming call from queue [Test] All" at bounding box center [80, 32] width 73 height 6
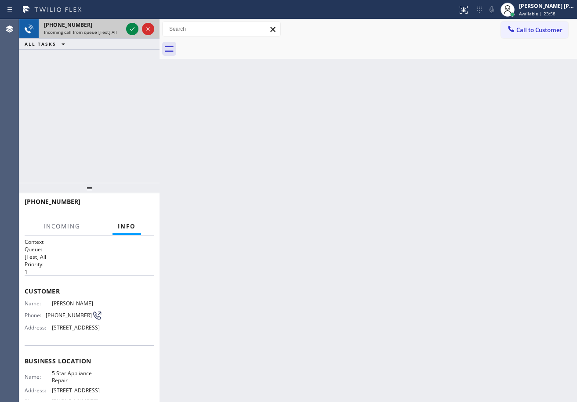
click at [112, 30] on span "Incoming call from queue [Test] All" at bounding box center [80, 32] width 73 height 6
click at [111, 30] on span "Incoming call from queue [Test] All" at bounding box center [80, 32] width 73 height 6
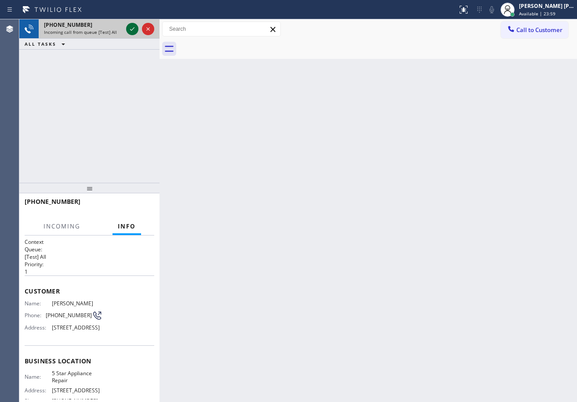
click at [130, 28] on icon at bounding box center [132, 29] width 11 height 11
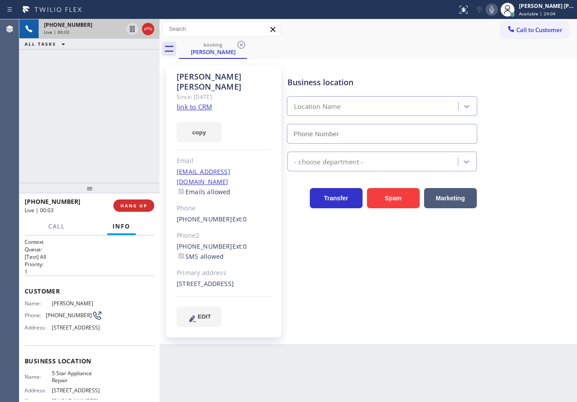
type input "[PHONE_NUMBER]"
click at [202, 102] on link "link to CRM" at bounding box center [194, 106] width 35 height 9
click at [124, 91] on div "[PHONE_NUMBER] Live | 00:43 ALL TASKS ALL TASKS ACTIVE TASKS TASKS IN WRAP UP" at bounding box center [89, 101] width 140 height 164
click at [497, 11] on icon at bounding box center [492, 9] width 11 height 11
click at [428, 41] on div "booking [PERSON_NAME]" at bounding box center [378, 49] width 398 height 20
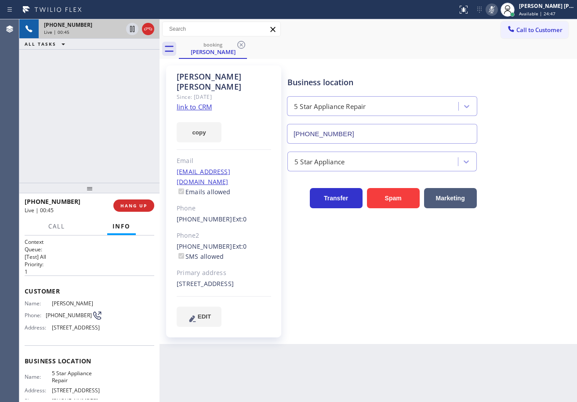
click at [131, 30] on icon at bounding box center [132, 29] width 11 height 11
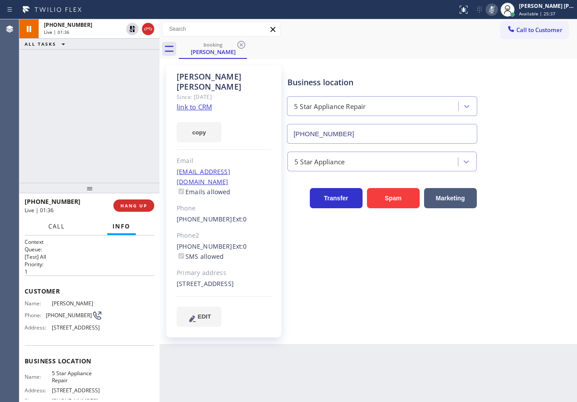
click at [48, 228] on span "Call" at bounding box center [56, 227] width 17 height 8
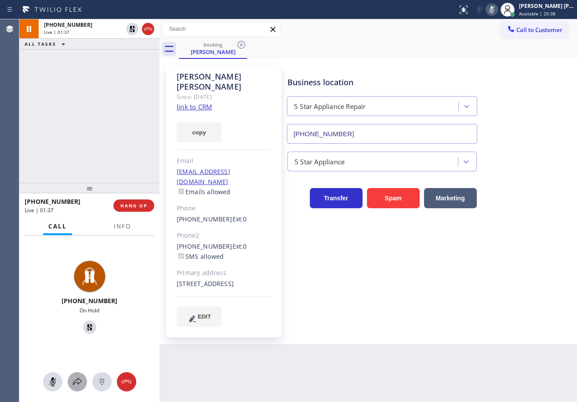
click at [77, 373] on button at bounding box center [77, 381] width 19 height 19
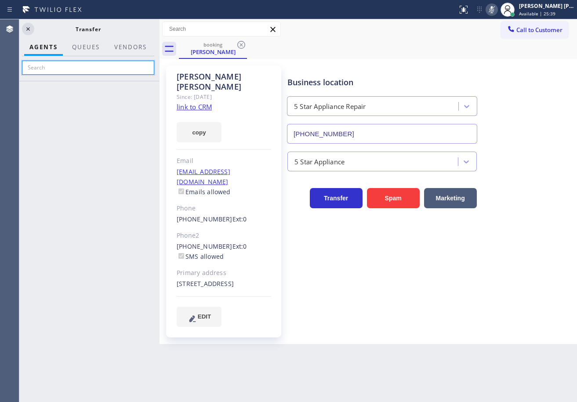
click at [58, 71] on input "text" at bounding box center [88, 68] width 132 height 14
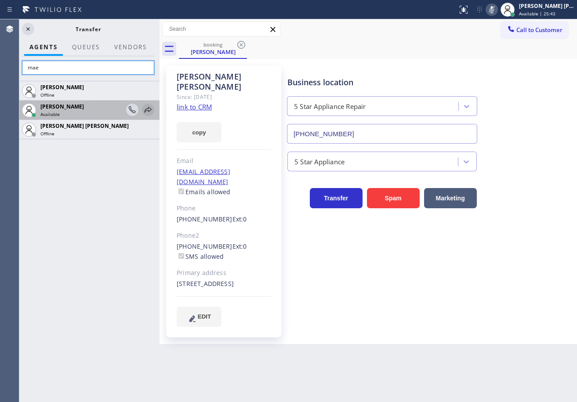
type input "mae"
click at [150, 110] on icon at bounding box center [148, 110] width 11 height 11
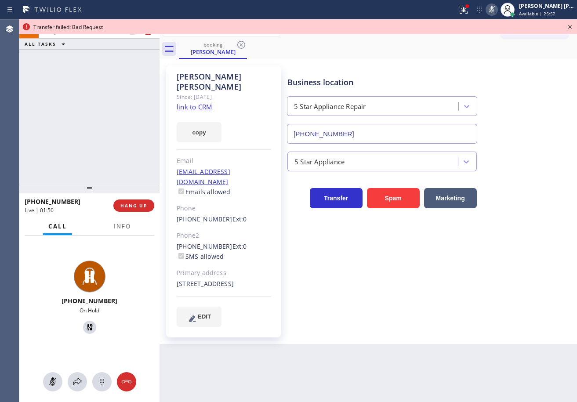
click at [77, 83] on div "[PHONE_NUMBER] Live | 01:50 ALL TASKS ALL TASKS ACTIVE TASKS TASKS IN WRAP UP" at bounding box center [89, 101] width 140 height 164
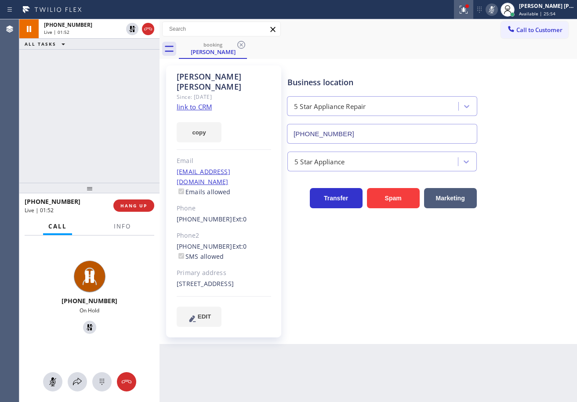
click at [468, 8] on icon at bounding box center [464, 10] width 8 height 8
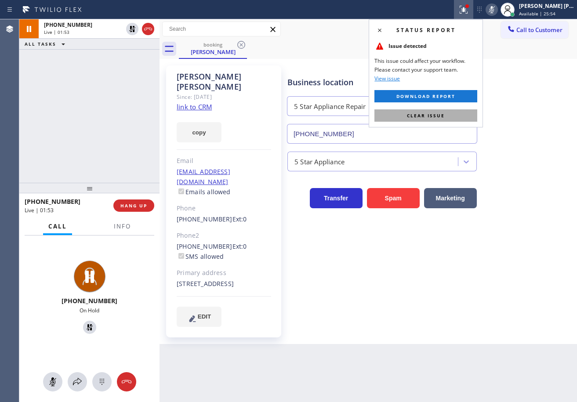
click at [455, 113] on button "Clear issue" at bounding box center [426, 115] width 103 height 12
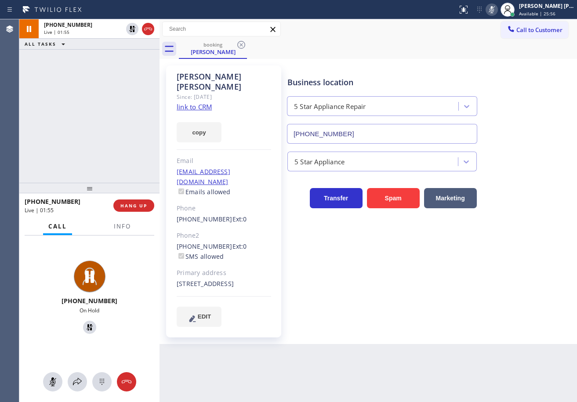
drag, startPoint x: 75, startPoint y: 111, endPoint x: 140, endPoint y: 25, distance: 108.6
click at [77, 107] on div "[PHONE_NUMBER] Live | 01:55 ALL TASKS ALL TASKS ACTIVE TASKS TASKS IN WRAP UP" at bounding box center [89, 101] width 140 height 164
click at [129, 28] on icon at bounding box center [132, 29] width 11 height 11
drag, startPoint x: 124, startPoint y: 65, endPoint x: 134, endPoint y: 69, distance: 10.6
click at [124, 66] on div "[PHONE_NUMBER] Live | 01:56 ALL TASKS ALL TASKS ACTIVE TASKS TASKS IN WRAP UP" at bounding box center [89, 101] width 140 height 164
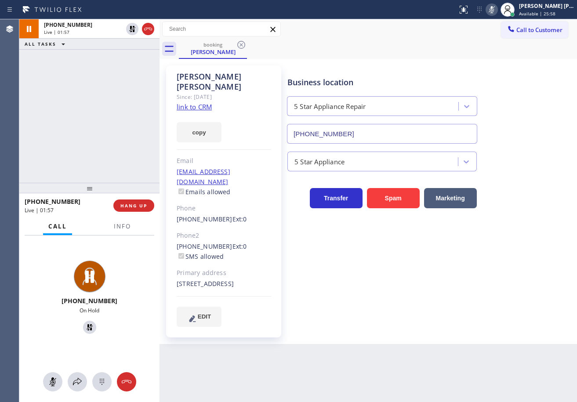
click at [497, 9] on icon at bounding box center [492, 9] width 11 height 11
click at [80, 106] on div "[PHONE_NUMBER] Live | 02:24 ALL TASKS ALL TASKS ACTIVE TASKS TASKS IN WRAP UP" at bounding box center [89, 101] width 140 height 164
click at [114, 124] on div "[PHONE_NUMBER] Live | 02:28 ALL TASKS ALL TASKS ACTIVE TASKS TASKS IN WRAP UP" at bounding box center [89, 101] width 140 height 164
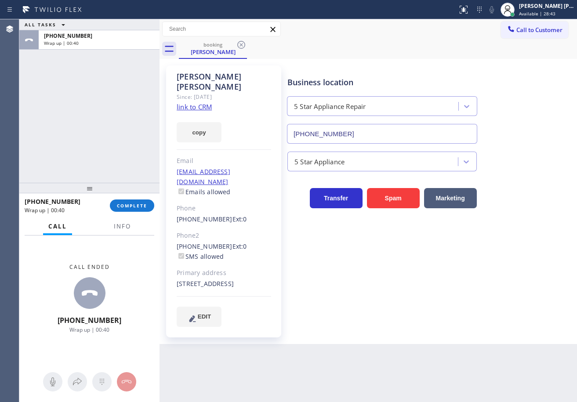
click at [82, 120] on div "ALL TASKS ALL TASKS ACTIVE TASKS TASKS IN WRAP UP [PHONE_NUMBER] Wrap up | 00:40" at bounding box center [89, 101] width 140 height 164
drag, startPoint x: 91, startPoint y: 113, endPoint x: 139, endPoint y: 15, distance: 110.1
click at [99, 104] on div "ALL TASKS ALL TASKS ACTIVE TASKS TASKS IN WRAP UP [PHONE_NUMBER] Wrap up | 00:59" at bounding box center [89, 101] width 140 height 164
click at [125, 203] on span "COMPLETE" at bounding box center [132, 206] width 30 height 6
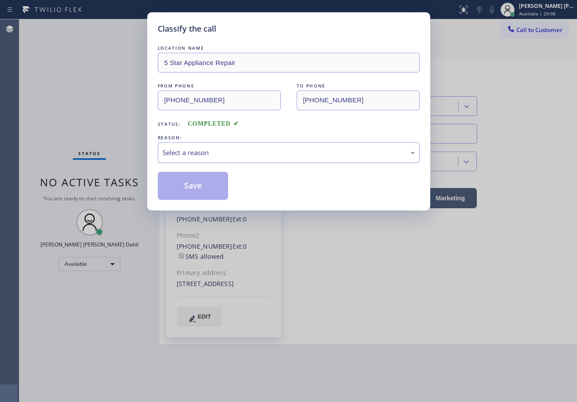
click at [201, 153] on div "Select a reason" at bounding box center [289, 153] width 252 height 10
drag, startPoint x: 199, startPoint y: 201, endPoint x: 194, endPoint y: 195, distance: 7.5
click at [194, 195] on button "Save" at bounding box center [193, 186] width 71 height 28
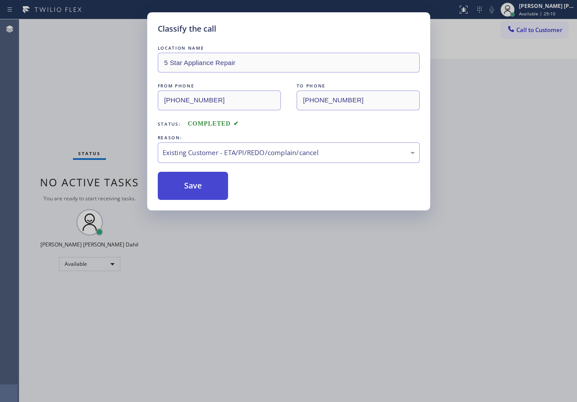
click at [194, 195] on button "Save" at bounding box center [193, 186] width 71 height 28
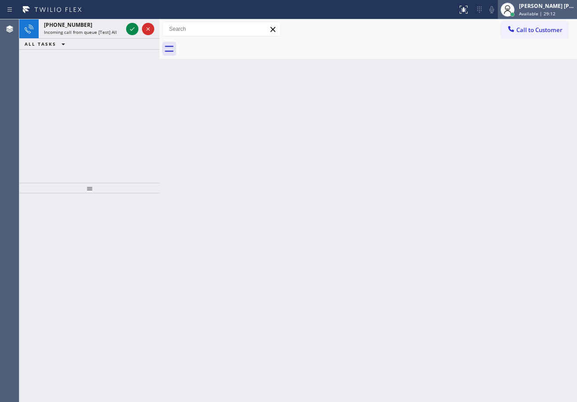
click at [539, 13] on span "Available | 29:12" at bounding box center [537, 14] width 36 height 6
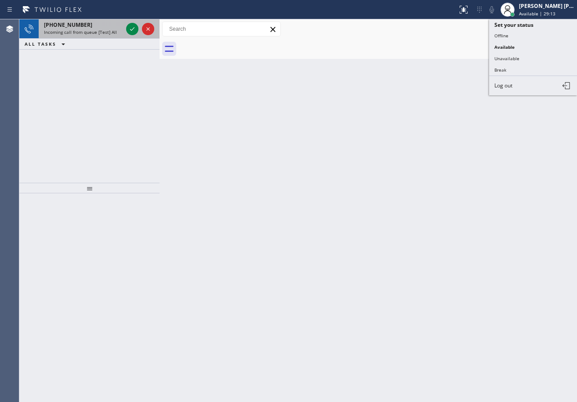
click at [112, 34] on span "Incoming call from queue [Test] All" at bounding box center [80, 32] width 73 height 6
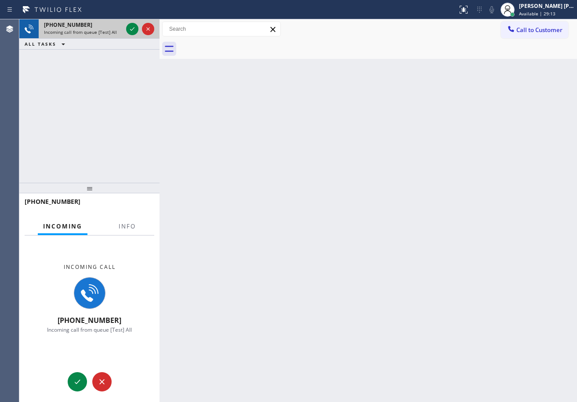
click at [112, 34] on span "Incoming call from queue [Test] All" at bounding box center [80, 32] width 73 height 6
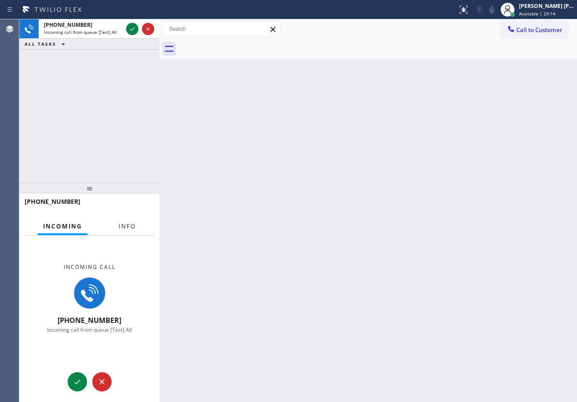
click at [128, 228] on span "Info" at bounding box center [127, 227] width 17 height 8
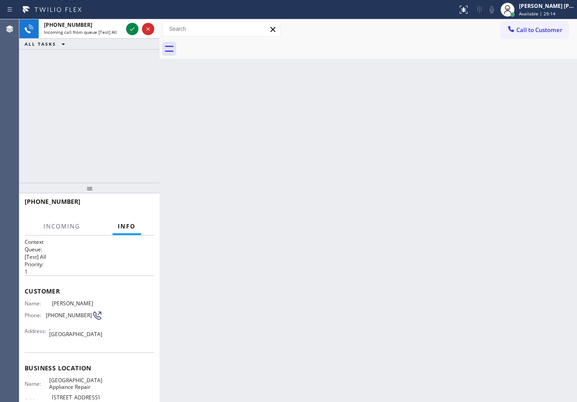
click at [128, 228] on span "Info" at bounding box center [127, 227] width 18 height 8
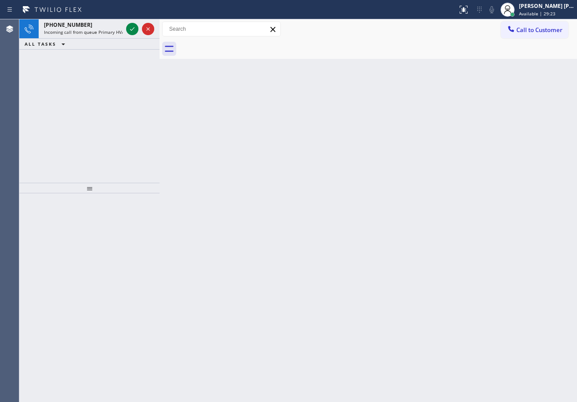
drag, startPoint x: 448, startPoint y: 59, endPoint x: 218, endPoint y: 53, distance: 229.6
click at [448, 59] on div "Back to Dashboard Change Sender ID Customers Technicians Select a contact Outbo…" at bounding box center [369, 210] width 418 height 383
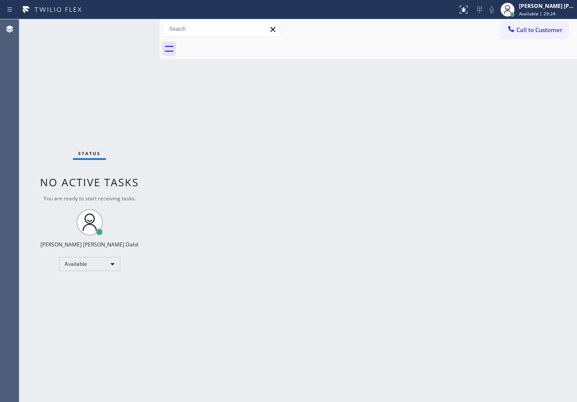
click at [111, 28] on div "Status No active tasks You are ready to start receiving tasks. [PERSON_NAME] [P…" at bounding box center [89, 210] width 140 height 383
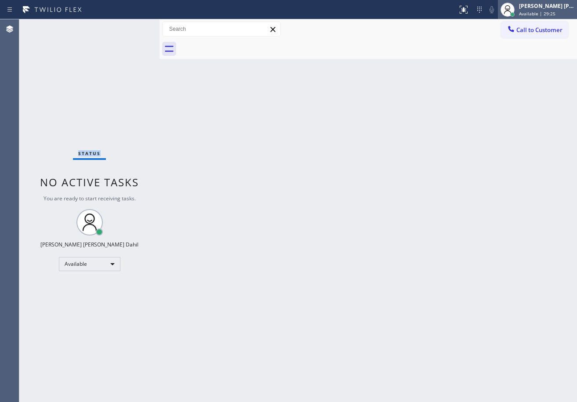
click at [534, 8] on div "[PERSON_NAME] [PERSON_NAME] Dahil" at bounding box center [546, 5] width 55 height 7
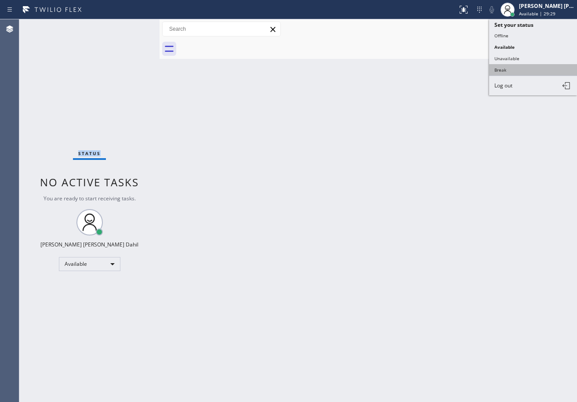
click at [506, 72] on button "Break" at bounding box center [533, 69] width 88 height 11
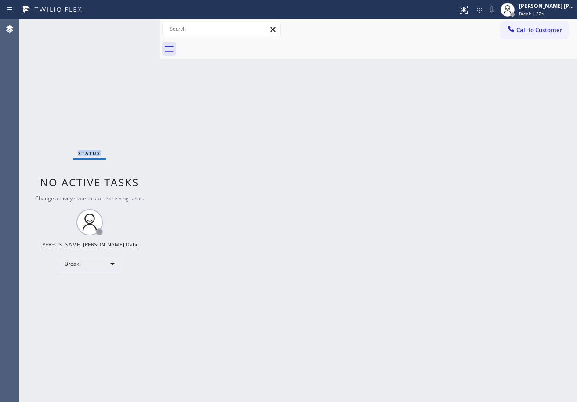
click at [130, 26] on div "Status No active tasks Change activity state to start receiving tasks. [PERSON_…" at bounding box center [89, 210] width 140 height 383
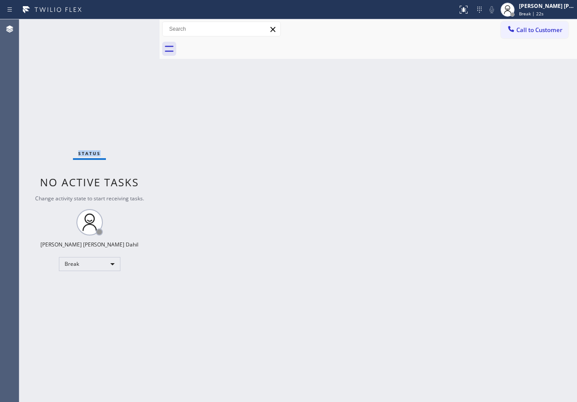
click at [130, 26] on div "Status No active tasks Change activity state to start receiving tasks. [PERSON_…" at bounding box center [89, 210] width 140 height 383
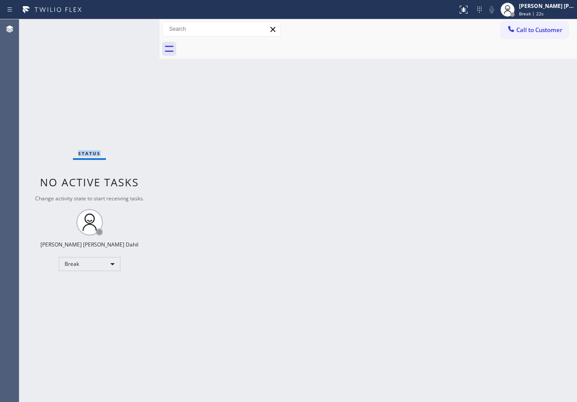
click at [130, 26] on div "Status No active tasks Change activity state to start receiving tasks. [PERSON_…" at bounding box center [89, 210] width 140 height 383
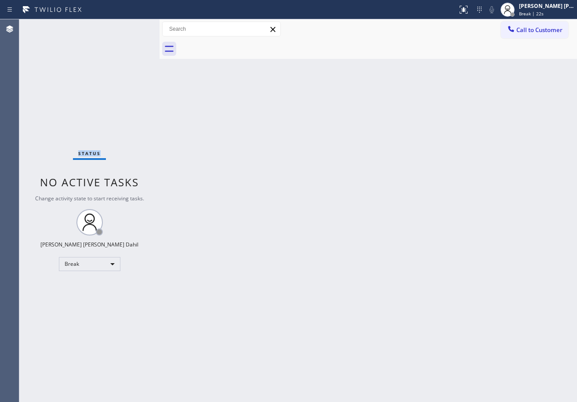
click at [130, 26] on div "Status No active tasks Change activity state to start receiving tasks. [PERSON_…" at bounding box center [89, 210] width 140 height 383
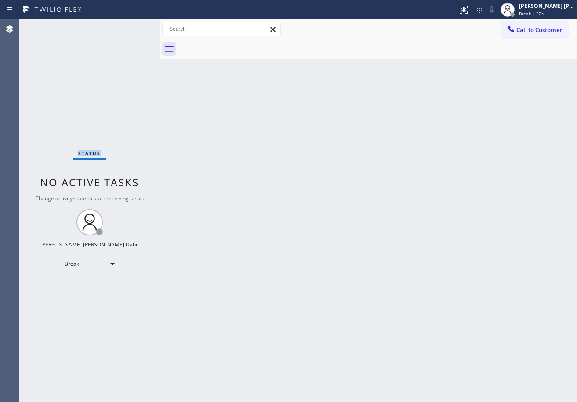
click at [130, 26] on div "Status No active tasks Change activity state to start receiving tasks. [PERSON_…" at bounding box center [89, 210] width 140 height 383
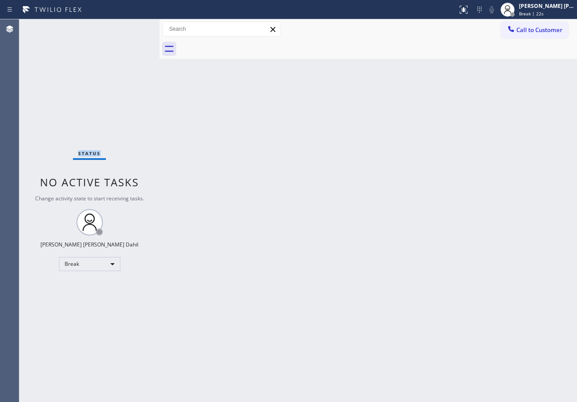
click at [130, 26] on div "Status No active tasks Change activity state to start receiving tasks. [PERSON_…" at bounding box center [89, 210] width 140 height 383
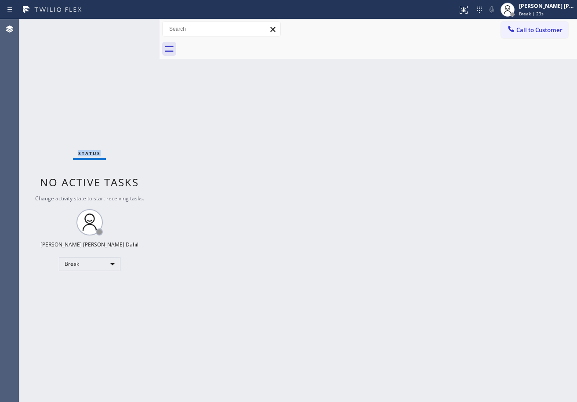
click at [130, 26] on div "Status No active tasks Change activity state to start receiving tasks. [PERSON_…" at bounding box center [89, 210] width 140 height 383
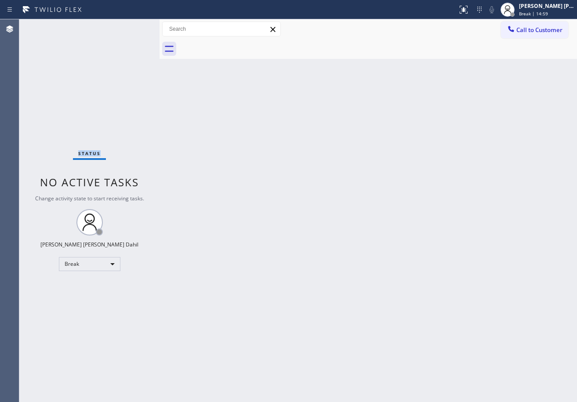
click at [234, 88] on div "Back to Dashboard Change Sender ID Customers Technicians Select a contact Outbo…" at bounding box center [369, 210] width 418 height 383
click at [546, 11] on span "Break | 15:00" at bounding box center [533, 14] width 29 height 6
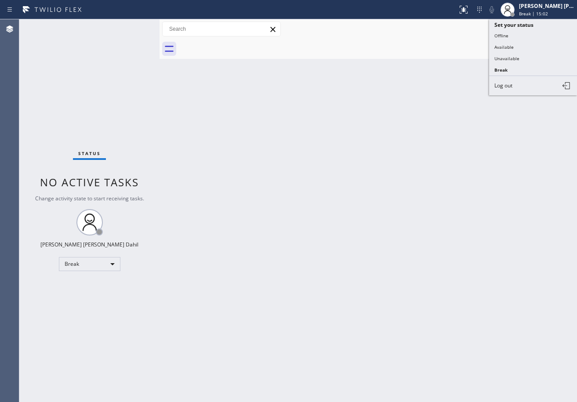
click at [533, 60] on button "Unavailable" at bounding box center [533, 58] width 88 height 11
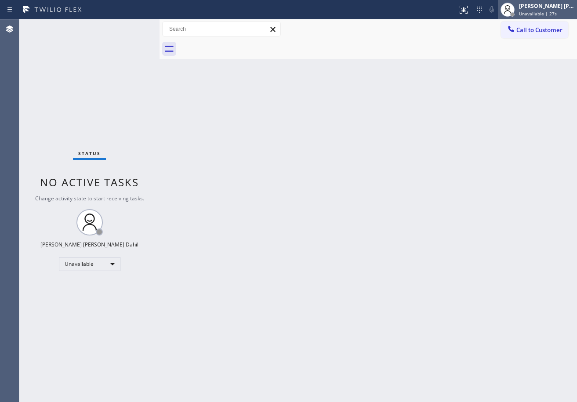
click at [534, 10] on div "[PERSON_NAME] [PERSON_NAME] Dahil Unavailable | 27s" at bounding box center [548, 9] width 60 height 15
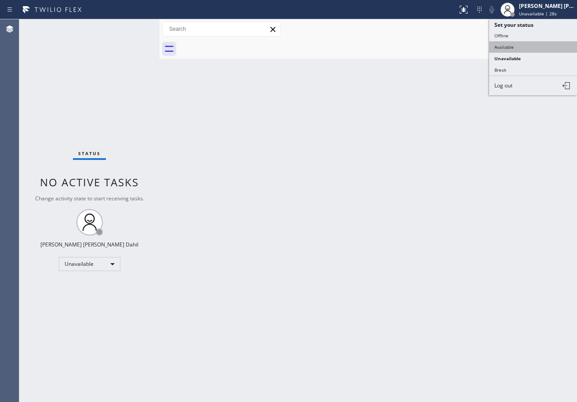
click at [517, 45] on button "Available" at bounding box center [533, 46] width 88 height 11
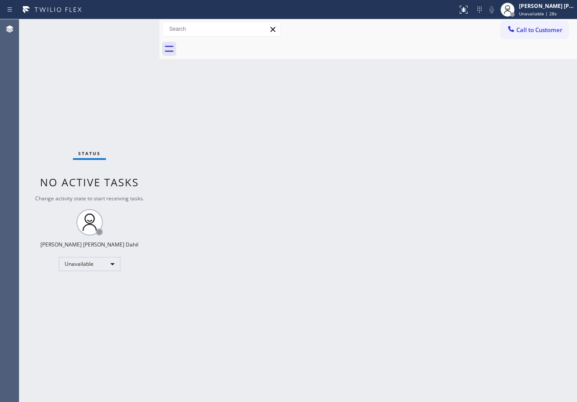
click at [493, 197] on div "Back to Dashboard Change Sender ID Customers Technicians Select a contact Outbo…" at bounding box center [369, 210] width 418 height 383
click at [484, 345] on div "Back to Dashboard Change Sender ID Customers Technicians Select a contact Outbo…" at bounding box center [369, 210] width 418 height 383
drag, startPoint x: 209, startPoint y: 176, endPoint x: 376, endPoint y: 380, distance: 263.4
click at [213, 179] on div "Back to Dashboard Change Sender ID Customers Technicians Select a contact Outbo…" at bounding box center [369, 210] width 418 height 383
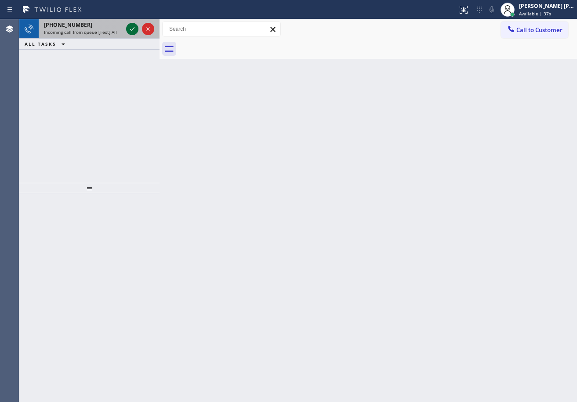
click at [130, 26] on icon at bounding box center [132, 29] width 11 height 11
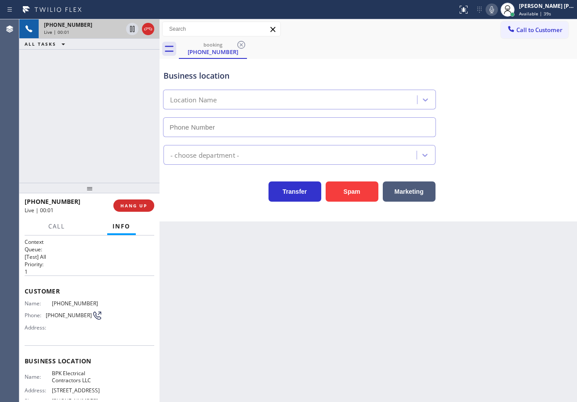
type input "[PHONE_NUMBER]"
click at [80, 163] on div "[PHONE_NUMBER] Live | 00:11 ALL TASKS ALL TASKS ACTIVE TASKS TASKS IN WRAP UP" at bounding box center [89, 101] width 140 height 164
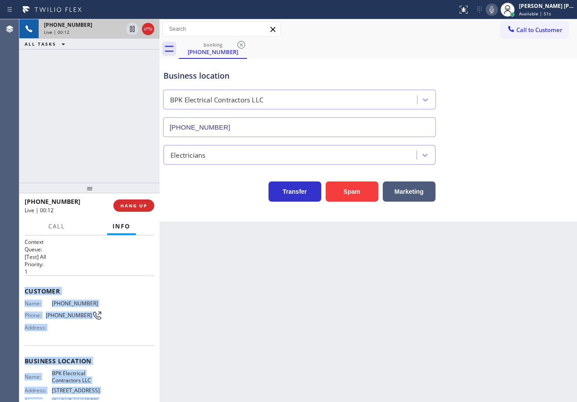
scroll to position [100, 0]
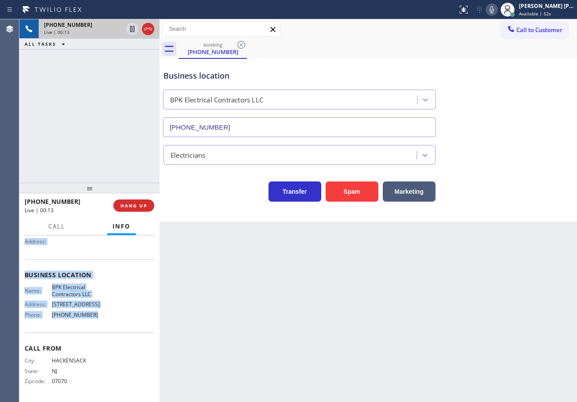
drag, startPoint x: 24, startPoint y: 289, endPoint x: 116, endPoint y: 323, distance: 98.4
click at [116, 323] on div "Context Queue: [Test] All Priority: 1 Customer Name: [PHONE_NUMBER] Phone: [PHO…" at bounding box center [89, 319] width 140 height 167
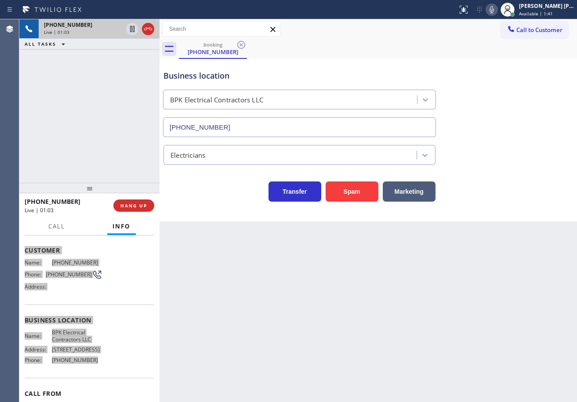
scroll to position [0, 0]
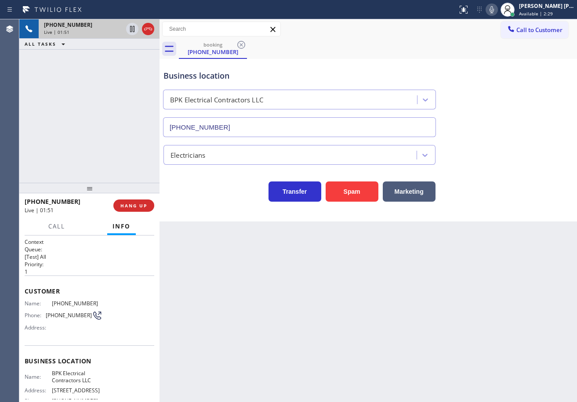
click at [501, 172] on div "Transfer Spam Marketing" at bounding box center [368, 183] width 413 height 37
drag, startPoint x: 500, startPoint y: 172, endPoint x: 505, endPoint y: 177, distance: 6.8
click at [506, 177] on div "Transfer Spam Marketing" at bounding box center [368, 183] width 413 height 37
click at [505, 177] on div "Transfer Spam Marketing" at bounding box center [368, 188] width 413 height 28
click at [504, 177] on div "Transfer Spam Marketing" at bounding box center [368, 188] width 413 height 28
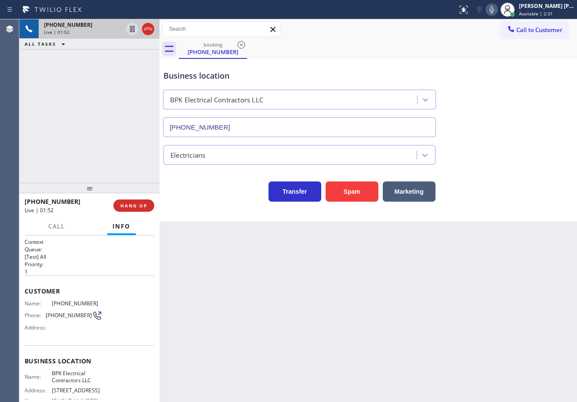
click at [504, 177] on div "Transfer Spam Marketing" at bounding box center [368, 188] width 413 height 28
click at [503, 177] on div "Transfer Spam Marketing" at bounding box center [368, 188] width 413 height 28
click at [502, 175] on div "Transfer Spam Marketing" at bounding box center [368, 188] width 413 height 28
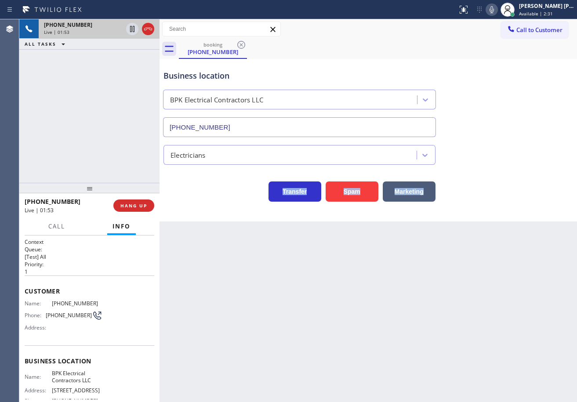
click at [501, 175] on div "Transfer Spam Marketing" at bounding box center [368, 188] width 413 height 28
click at [493, 157] on div "Business location BPK Electrical Contractors LLC [PHONE_NUMBER] Electricians Tr…" at bounding box center [368, 131] width 413 height 141
click at [490, 153] on div "Electricians" at bounding box center [368, 153] width 413 height 23
click at [497, 11] on icon at bounding box center [492, 9] width 11 height 11
click at [493, 44] on div "booking [PHONE_NUMBER]" at bounding box center [378, 49] width 398 height 20
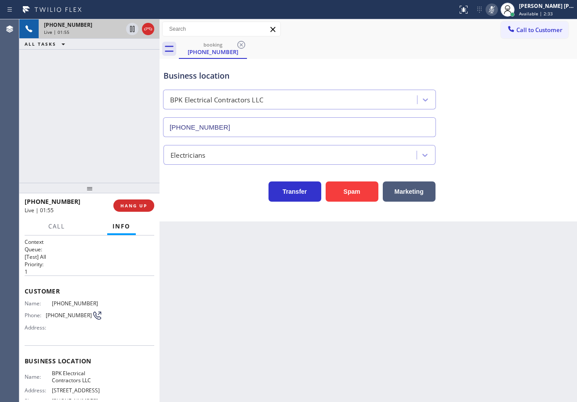
drag, startPoint x: 99, startPoint y: 76, endPoint x: 126, endPoint y: 44, distance: 41.8
click at [105, 72] on div "[PHONE_NUMBER] Live | 01:55 ALL TASKS ALL TASKS ACTIVE TASKS TASKS IN WRAP UP" at bounding box center [89, 101] width 140 height 164
click at [130, 28] on icon at bounding box center [132, 29] width 4 height 6
click at [130, 26] on icon at bounding box center [132, 29] width 11 height 11
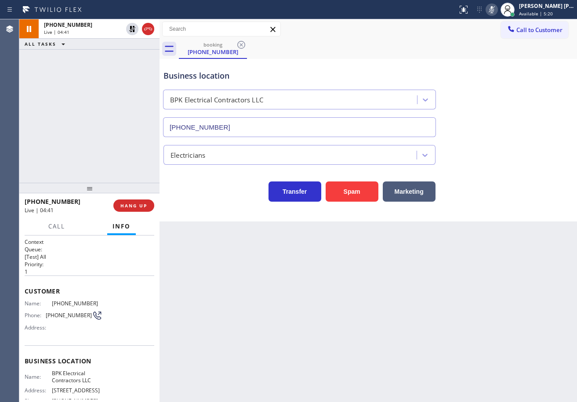
click at [497, 11] on icon at bounding box center [492, 9] width 11 height 11
click at [461, 274] on div "Back to Dashboard Change Sender ID Customers Technicians Select a contact Outbo…" at bounding box center [369, 210] width 418 height 383
click at [58, 79] on div "[PHONE_NUMBER] Live | 05:05 ALL TASKS ALL TASKS ACTIVE TASKS TASKS IN WRAP UP" at bounding box center [89, 101] width 140 height 164
click at [62, 79] on div "[PHONE_NUMBER] Live | 05:05 ALL TASKS ALL TASKS ACTIVE TASKS TASKS IN WRAP UP" at bounding box center [89, 101] width 140 height 164
drag, startPoint x: 129, startPoint y: 29, endPoint x: 266, endPoint y: 66, distance: 142.3
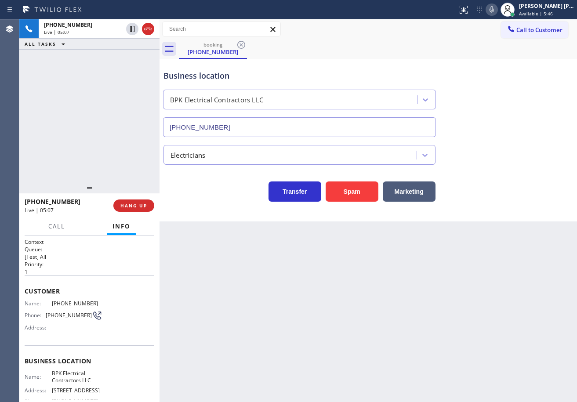
click at [129, 29] on icon at bounding box center [132, 29] width 11 height 11
click at [494, 10] on icon at bounding box center [492, 9] width 4 height 7
click at [456, 40] on div "booking [PHONE_NUMBER]" at bounding box center [378, 49] width 398 height 20
click at [497, 11] on icon at bounding box center [492, 9] width 11 height 11
drag, startPoint x: 445, startPoint y: 36, endPoint x: 377, endPoint y: 27, distance: 68.8
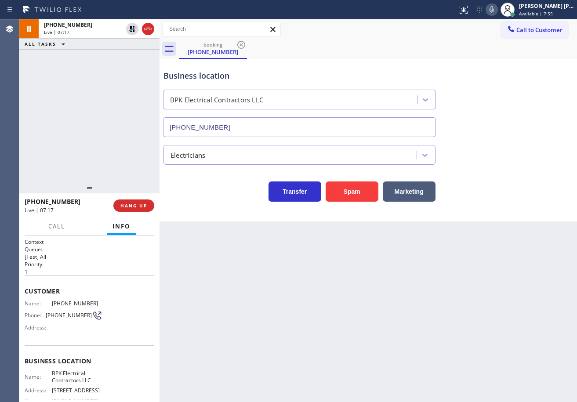
click at [445, 36] on div "Call to Customer Outbound call Location Viking Appliancerepair Pros ([US_STATE]…" at bounding box center [369, 29] width 418 height 15
click at [130, 32] on icon at bounding box center [132, 29] width 6 height 6
click at [127, 57] on div "[PHONE_NUMBER] Live | 07:17 ALL TASKS ALL TASKS ACTIVE TASKS TASKS IN WRAP UP" at bounding box center [89, 101] width 140 height 164
click at [497, 11] on icon at bounding box center [492, 9] width 11 height 11
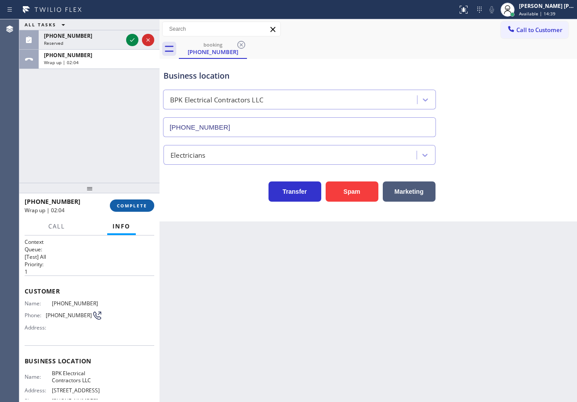
click at [132, 203] on span "COMPLETE" at bounding box center [132, 206] width 30 height 6
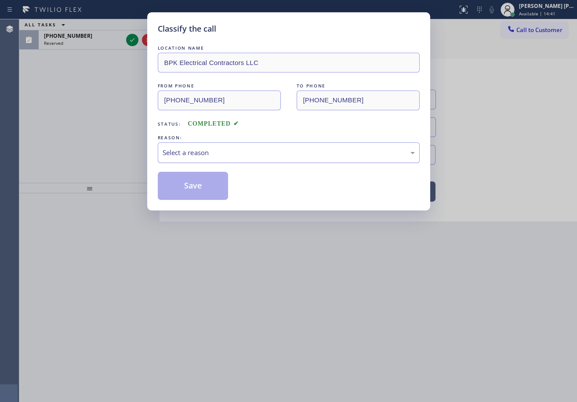
click at [219, 159] on div "Select a reason" at bounding box center [289, 152] width 262 height 21
click at [215, 188] on button "Save" at bounding box center [193, 186] width 71 height 28
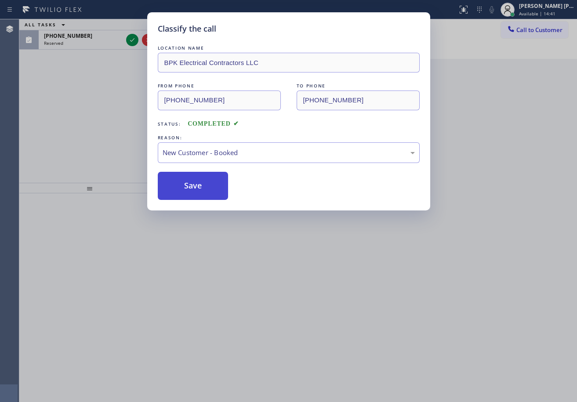
click at [215, 189] on button "Save" at bounding box center [193, 186] width 71 height 28
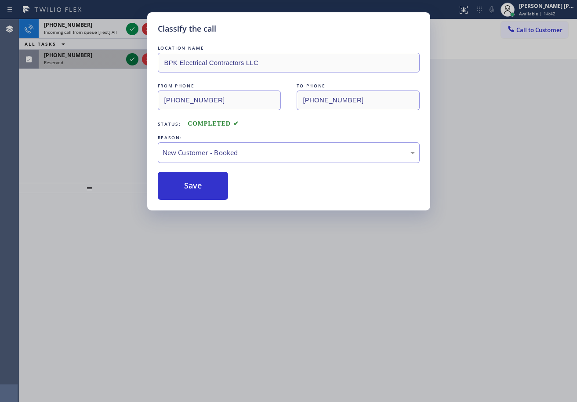
click at [131, 60] on icon at bounding box center [132, 60] width 4 height 4
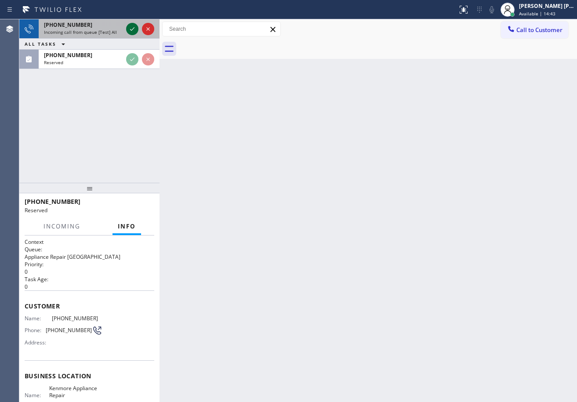
click at [130, 24] on div at bounding box center [140, 28] width 32 height 19
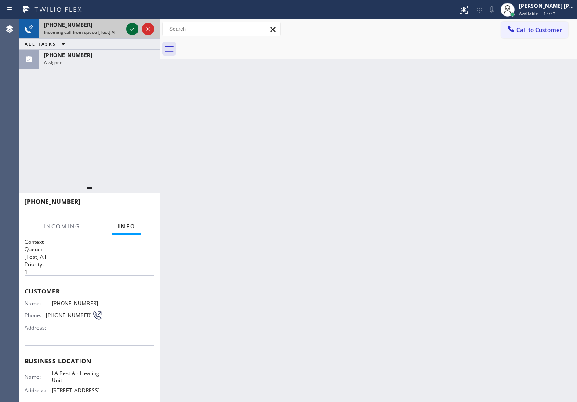
click at [132, 30] on icon at bounding box center [132, 29] width 4 height 4
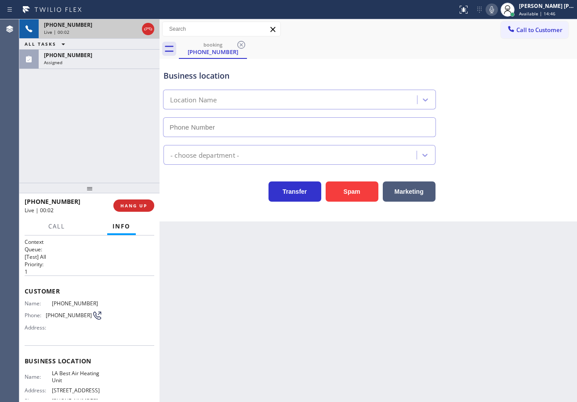
type input "[PHONE_NUMBER]"
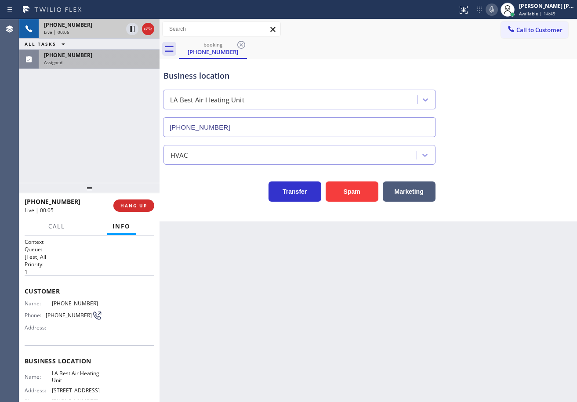
click at [88, 68] on div "[PHONE_NUMBER] Assigned" at bounding box center [97, 59] width 117 height 19
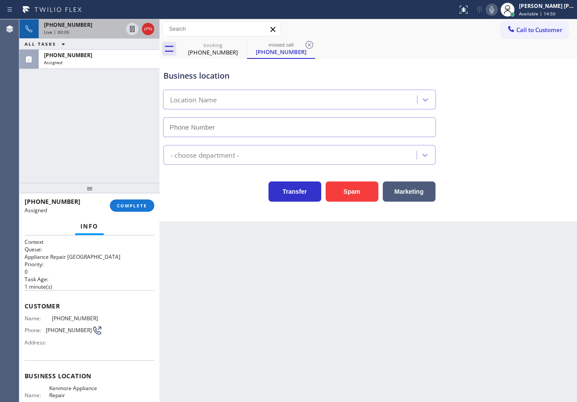
type input "[PHONE_NUMBER]"
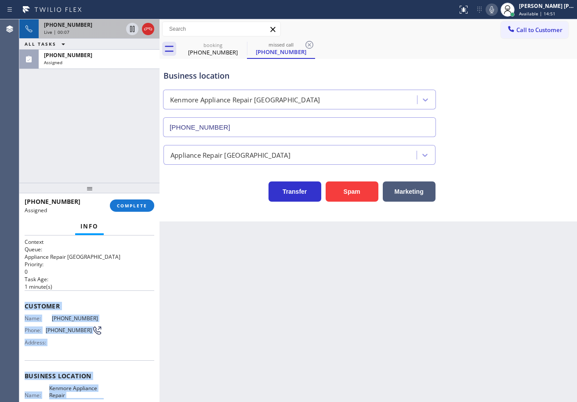
scroll to position [101, 0]
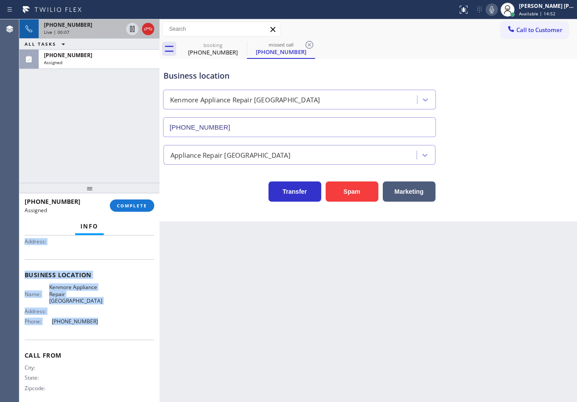
drag, startPoint x: 23, startPoint y: 303, endPoint x: 136, endPoint y: 233, distance: 133.0
click at [127, 328] on div "Context Queue: Appliance Repair High End Priority: 0 Task Age: [DEMOGRAPHIC_DAT…" at bounding box center [89, 319] width 140 height 167
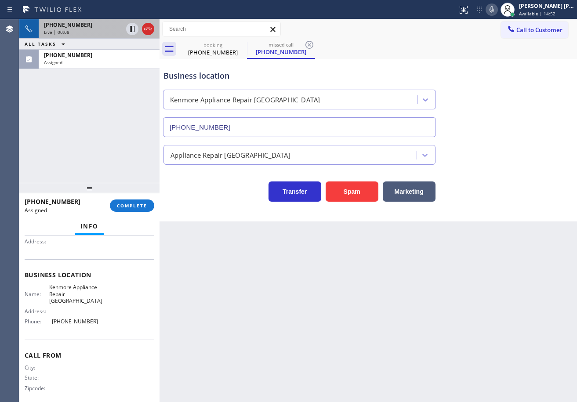
click at [137, 197] on div "[PHONE_NUMBER] Assigned COMPLETE" at bounding box center [90, 205] width 130 height 23
click at [137, 204] on span "COMPLETE" at bounding box center [132, 206] width 30 height 6
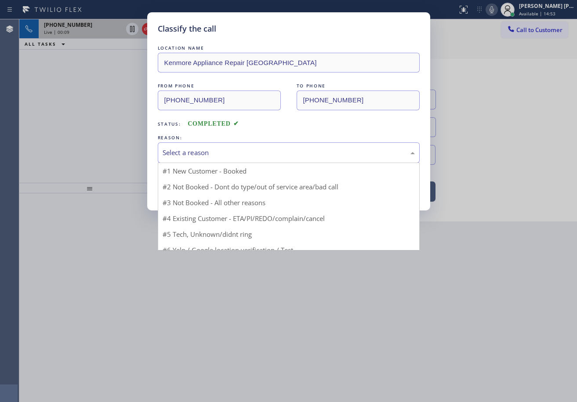
click at [206, 155] on div "Select a reason" at bounding box center [289, 153] width 252 height 10
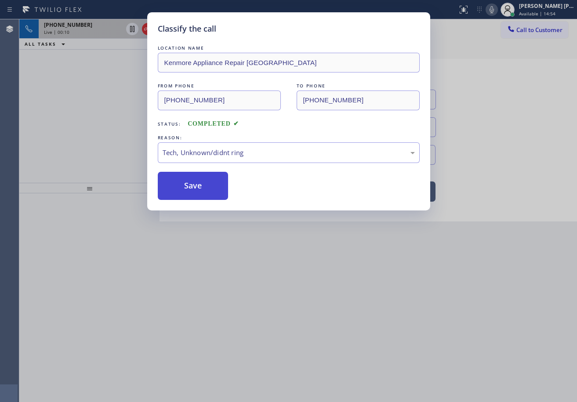
drag, startPoint x: 211, startPoint y: 219, endPoint x: 195, endPoint y: 194, distance: 28.9
click at [195, 194] on button "Save" at bounding box center [193, 186] width 71 height 28
drag, startPoint x: 195, startPoint y: 194, endPoint x: 377, endPoint y: 375, distance: 256.5
click at [197, 196] on button "Save" at bounding box center [193, 186] width 71 height 28
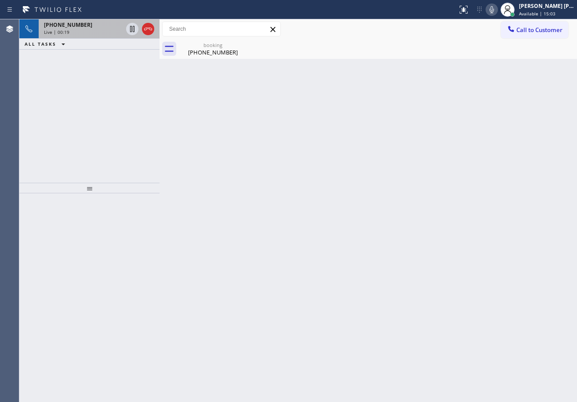
click at [151, 28] on icon at bounding box center [148, 29] width 11 height 11
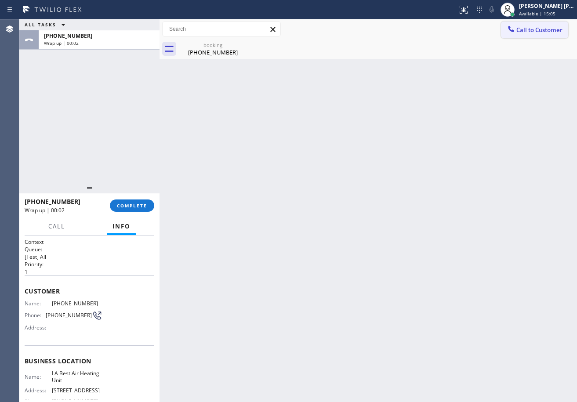
drag, startPoint x: 517, startPoint y: 32, endPoint x: 575, endPoint y: 51, distance: 60.9
click at [518, 32] on span "Call to Customer" at bounding box center [540, 30] width 46 height 8
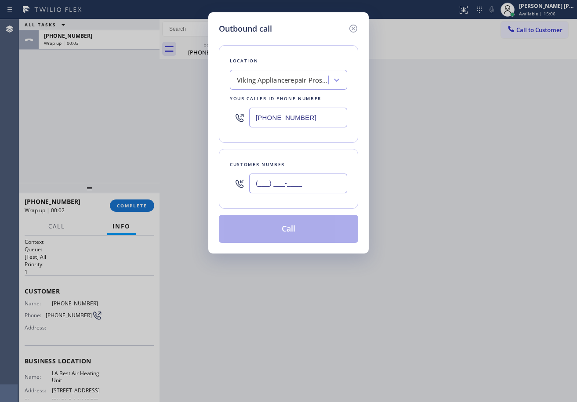
click at [290, 181] on input "(___) ___-____" at bounding box center [298, 184] width 98 height 20
paste input "956) 810-0687"
type input "[PHONE_NUMBER]"
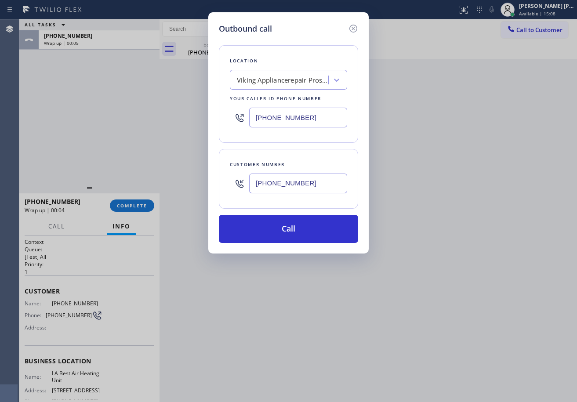
click at [309, 113] on input "[PHONE_NUMBER]" at bounding box center [298, 118] width 98 height 20
paste input "61) 203-2759"
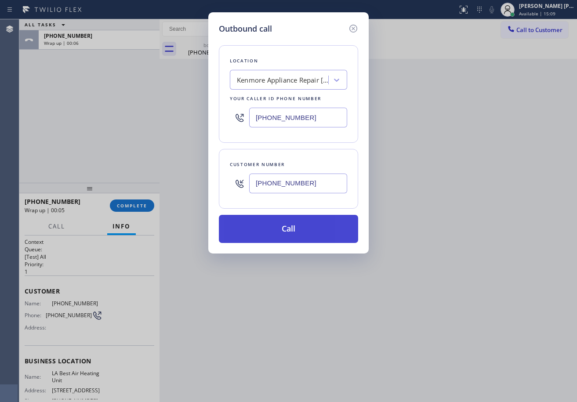
type input "[PHONE_NUMBER]"
click at [299, 229] on button "Call" at bounding box center [288, 229] width 139 height 28
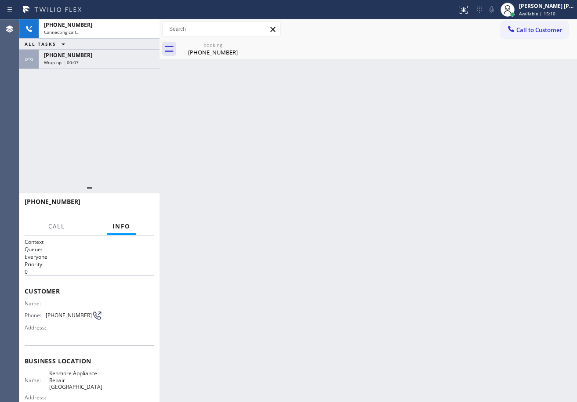
drag, startPoint x: 102, startPoint y: 68, endPoint x: 117, endPoint y: 161, distance: 93.9
click at [101, 68] on div "[PHONE_NUMBER] Wrap up | 00:07" at bounding box center [97, 59] width 117 height 19
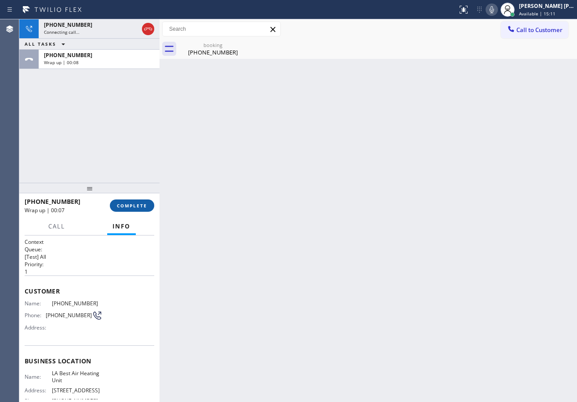
click at [128, 203] on span "COMPLETE" at bounding box center [132, 206] width 30 height 6
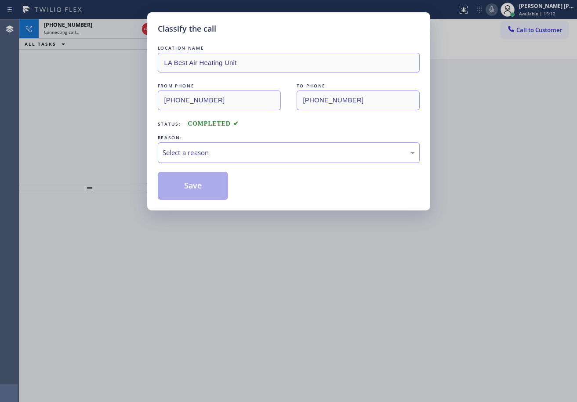
click at [188, 163] on div "LOCATION NAME LA Best Air Heating Unit FROM PHONE [PHONE_NUMBER] TO PHONE [PHON…" at bounding box center [289, 122] width 262 height 157
click at [201, 156] on div "Select a reason" at bounding box center [289, 153] width 252 height 10
click at [199, 190] on button "Save" at bounding box center [193, 186] width 71 height 28
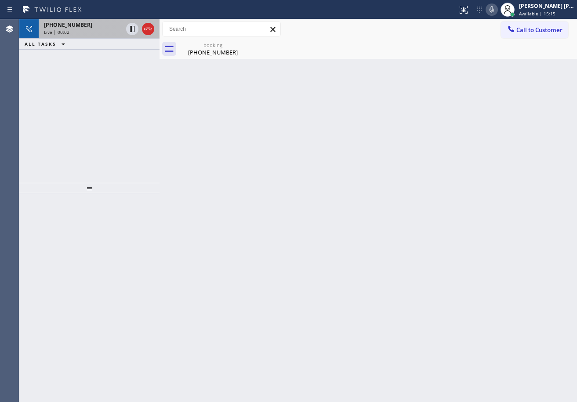
click at [95, 29] on div "Live | 00:02" at bounding box center [83, 32] width 79 height 6
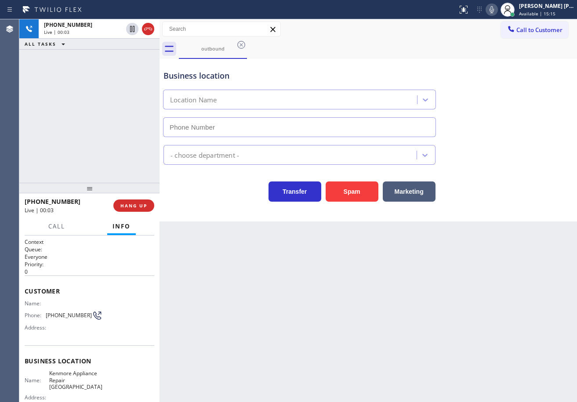
type input "[PHONE_NUMBER]"
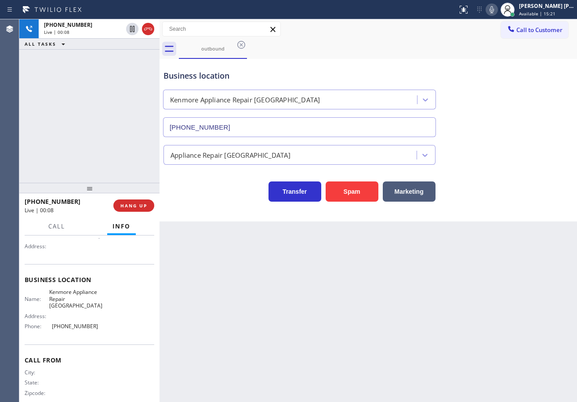
scroll to position [86, 0]
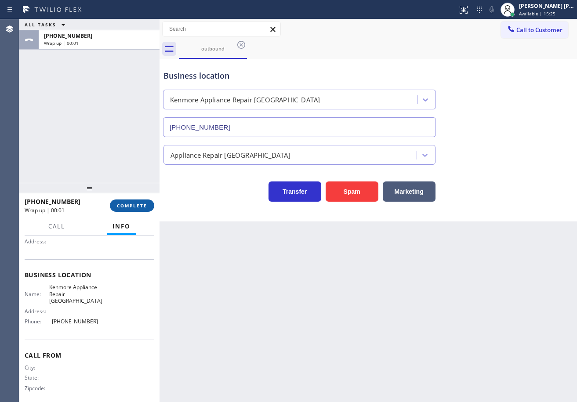
click at [129, 209] on button "COMPLETE" at bounding box center [132, 206] width 44 height 12
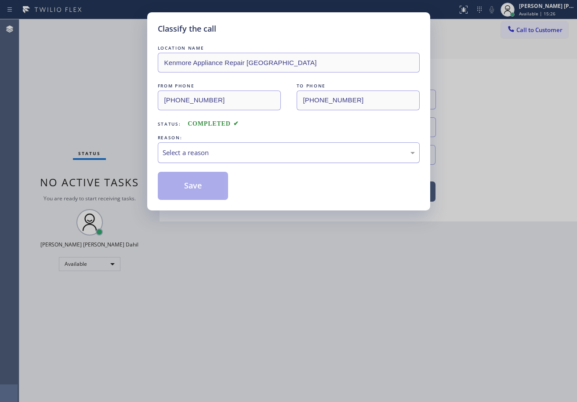
click at [181, 157] on div "Select a reason" at bounding box center [289, 152] width 262 height 21
click at [190, 159] on div "Existing Customer - ETA/PI/REDO/complain/cancel" at bounding box center [289, 152] width 262 height 21
click at [192, 190] on button "Save" at bounding box center [193, 186] width 71 height 28
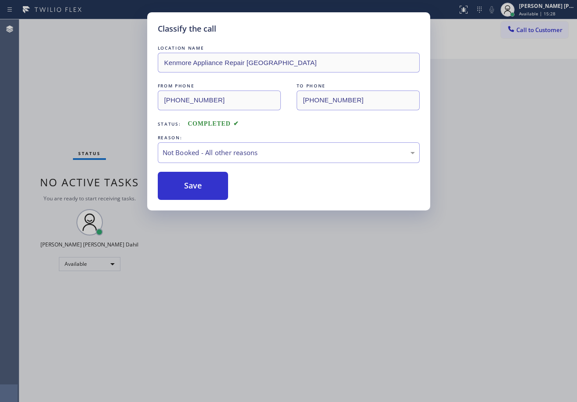
drag, startPoint x: 192, startPoint y: 190, endPoint x: 570, endPoint y: 161, distance: 379.8
click at [196, 189] on button "Save" at bounding box center [193, 186] width 71 height 28
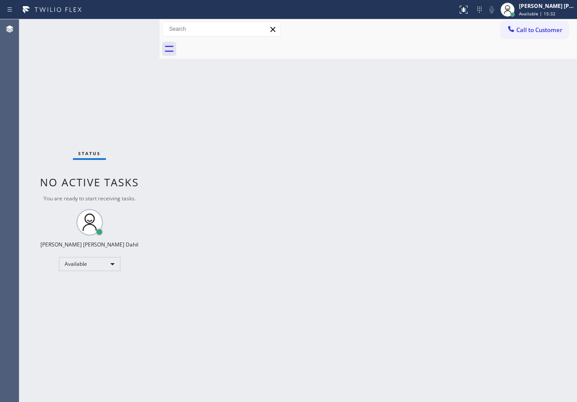
click at [476, 335] on div "Back to Dashboard Change Sender ID Customers Technicians Select a contact Outbo…" at bounding box center [369, 210] width 418 height 383
click at [117, 55] on div "Status No active tasks You are ready to start receiving tasks. [PERSON_NAME] [P…" at bounding box center [89, 210] width 140 height 383
drag, startPoint x: 418, startPoint y: 215, endPoint x: 421, endPoint y: 225, distance: 10.2
click at [419, 218] on div "Back to Dashboard Change Sender ID Customers Technicians Select a contact Outbo…" at bounding box center [369, 210] width 418 height 383
click at [203, 125] on div "Back to Dashboard Change Sender ID Customers Technicians Select a contact Outbo…" at bounding box center [369, 210] width 418 height 383
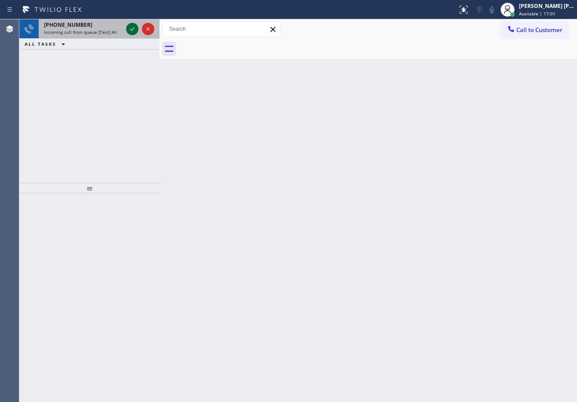
click at [130, 26] on icon at bounding box center [132, 29] width 11 height 11
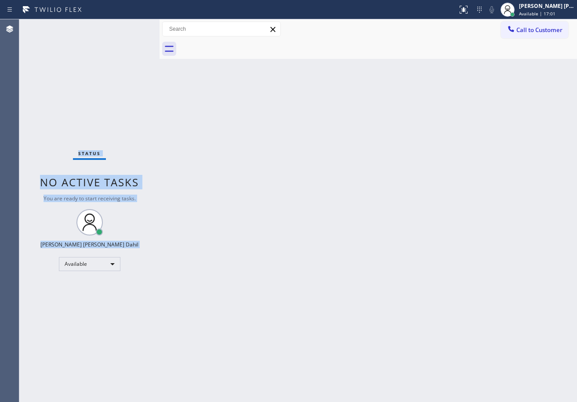
click at [130, 26] on div "Status No active tasks You are ready to start receiving tasks. [PERSON_NAME] [P…" at bounding box center [89, 210] width 140 height 383
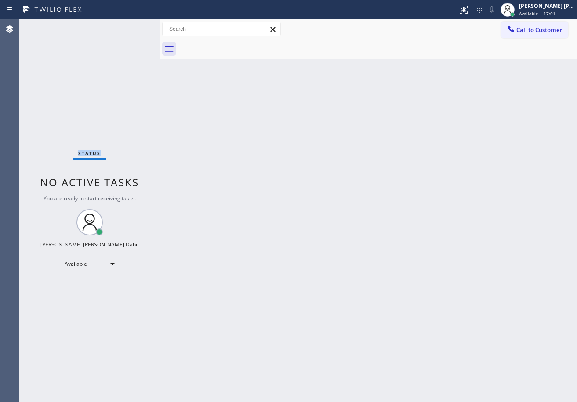
click at [130, 26] on div "Status No active tasks You are ready to start receiving tasks. [PERSON_NAME] [P…" at bounding box center [89, 210] width 140 height 383
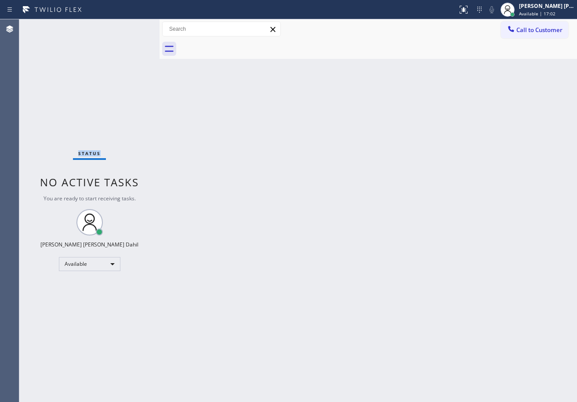
click at [130, 26] on div "Status No active tasks You are ready to start receiving tasks. [PERSON_NAME] [P…" at bounding box center [89, 210] width 140 height 383
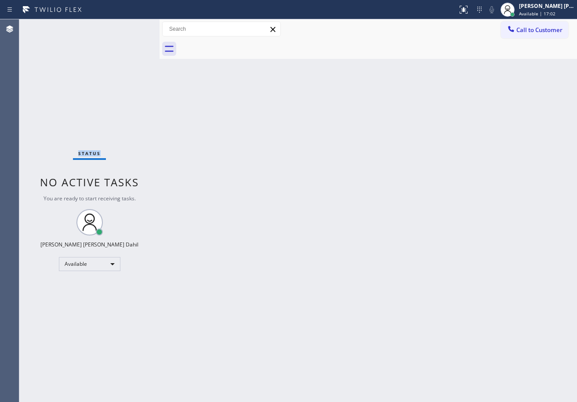
click at [130, 26] on div "Status No active tasks You are ready to start receiving tasks. [PERSON_NAME] [P…" at bounding box center [89, 210] width 140 height 383
drag, startPoint x: 353, startPoint y: 188, endPoint x: 376, endPoint y: 176, distance: 26.0
click at [354, 188] on div "Back to Dashboard Change Sender ID Customers Technicians Select a contact Outbo…" at bounding box center [369, 210] width 418 height 383
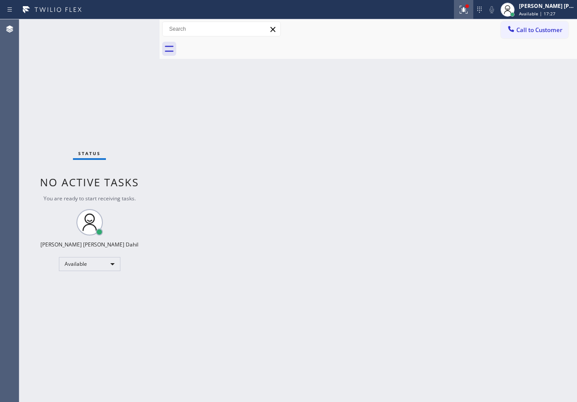
click at [469, 7] on icon at bounding box center [464, 9] width 11 height 11
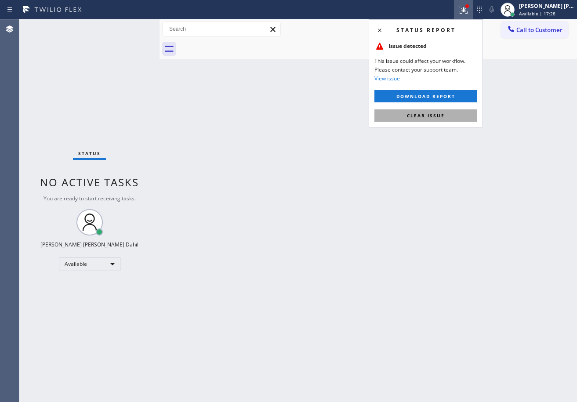
click at [438, 111] on button "Clear issue" at bounding box center [426, 115] width 103 height 12
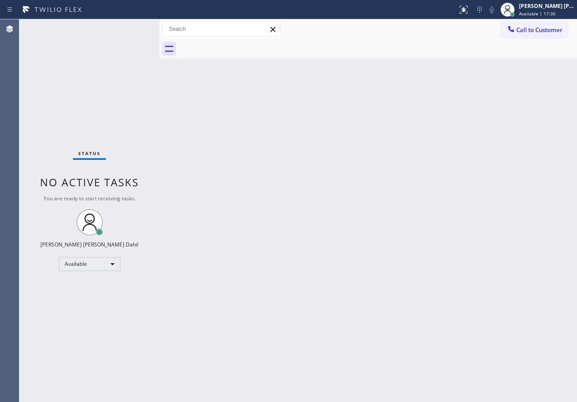
click at [458, 310] on div "Back to Dashboard Change Sender ID Customers Technicians Select a contact Outbo…" at bounding box center [369, 210] width 418 height 383
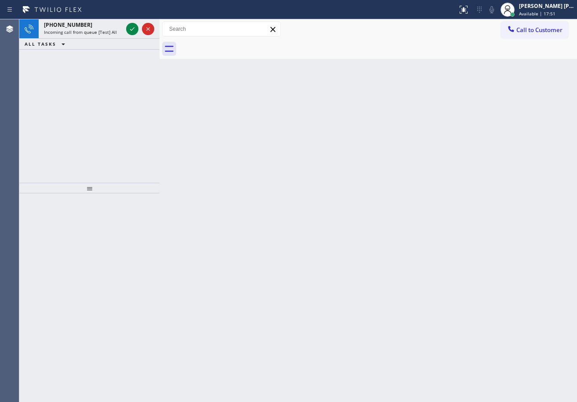
click at [369, 160] on div "Back to Dashboard Change Sender ID Customers Technicians Select a contact Outbo…" at bounding box center [369, 210] width 418 height 383
click at [96, 24] on div "[PHONE_NUMBER]" at bounding box center [83, 24] width 79 height 7
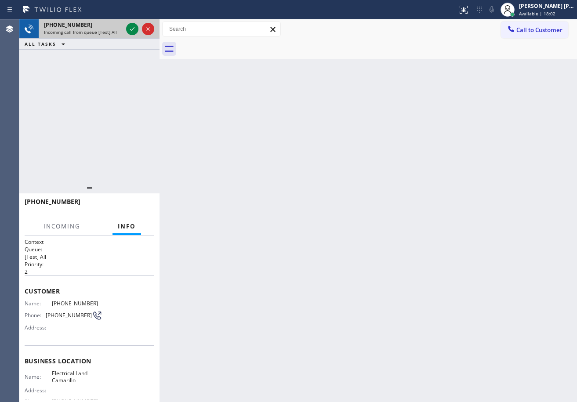
click at [96, 24] on div "[PHONE_NUMBER]" at bounding box center [83, 24] width 79 height 7
click at [131, 30] on icon at bounding box center [132, 29] width 11 height 11
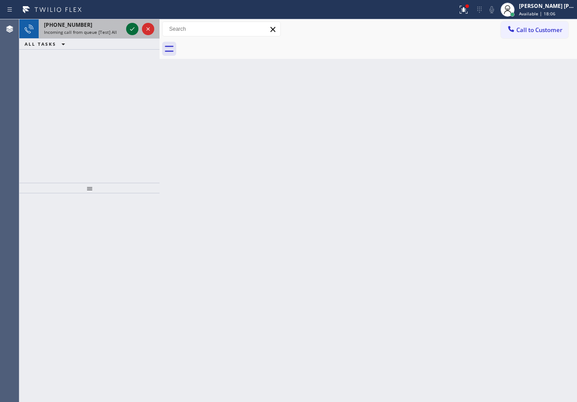
click at [131, 29] on icon at bounding box center [132, 29] width 11 height 11
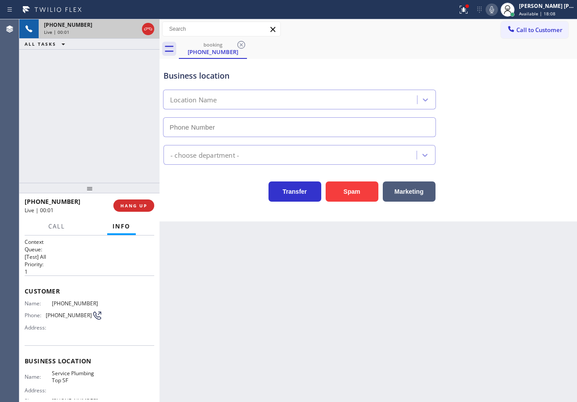
type input "[PHONE_NUMBER]"
click at [108, 136] on div "[PHONE_NUMBER] Live | 00:05 ALL TASKS ALL TASKS ACTIVE TASKS TASKS IN WRAP UP" at bounding box center [89, 101] width 140 height 164
click at [132, 204] on span "HANG UP" at bounding box center [133, 206] width 27 height 6
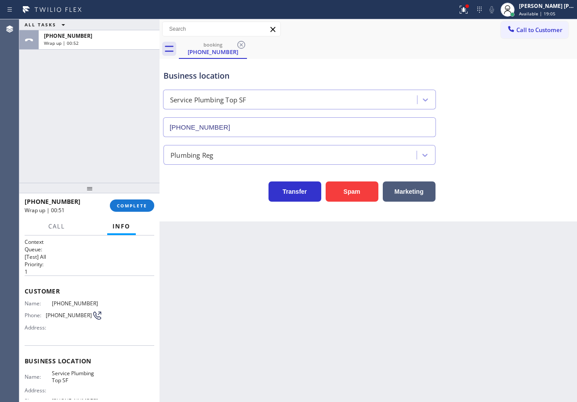
drag, startPoint x: 93, startPoint y: 117, endPoint x: 122, endPoint y: 164, distance: 56.0
click at [95, 119] on div "ALL TASKS ALL TASKS ACTIVE TASKS TASKS IN WRAP UP [PHONE_NUMBER] Wrap up | 00:52" at bounding box center [89, 101] width 140 height 164
click at [130, 201] on button "COMPLETE" at bounding box center [132, 206] width 44 height 12
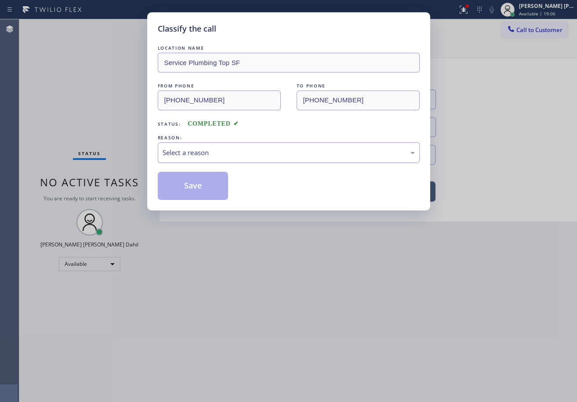
click at [213, 159] on div "Select a reason" at bounding box center [289, 152] width 262 height 21
click at [214, 195] on button "Save" at bounding box center [193, 186] width 71 height 28
click at [213, 195] on button "Save" at bounding box center [193, 186] width 71 height 28
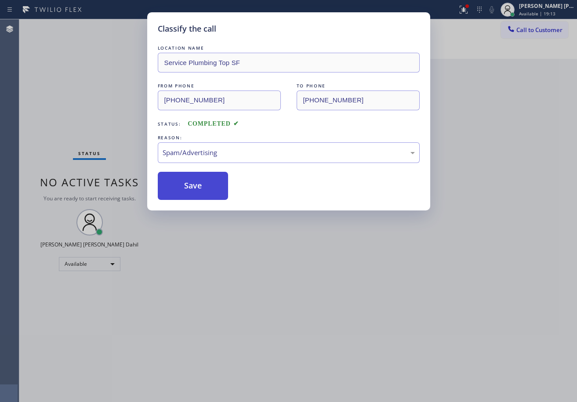
click at [213, 195] on button "Save" at bounding box center [193, 186] width 71 height 28
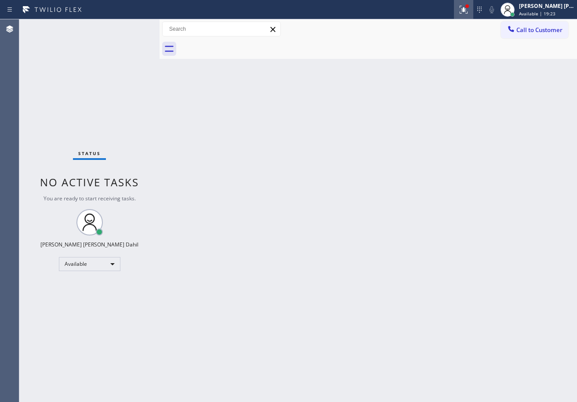
click at [469, 12] on icon at bounding box center [464, 9] width 11 height 11
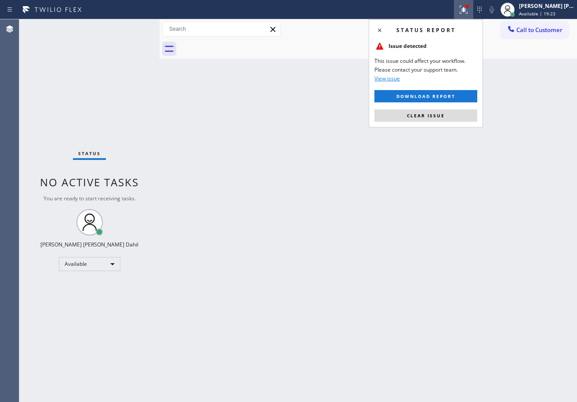
click at [450, 116] on button "Clear issue" at bounding box center [426, 115] width 103 height 12
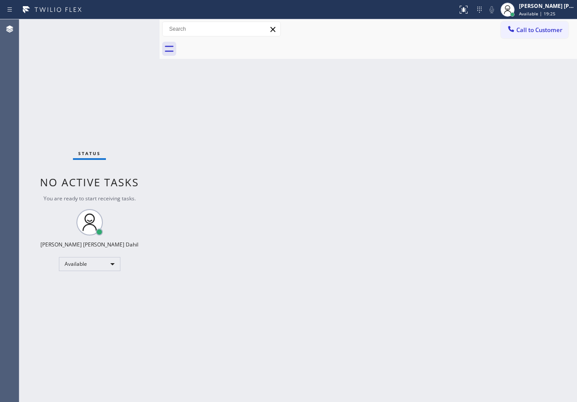
click at [214, 191] on div "Back to Dashboard Change Sender ID Customers Technicians Select a contact Outbo…" at bounding box center [369, 210] width 418 height 383
click at [285, 154] on div "Back to Dashboard Change Sender ID Customers Technicians Select a contact Outbo…" at bounding box center [369, 210] width 418 height 383
click at [427, 306] on div "Back to Dashboard Change Sender ID Customers Technicians Select a contact Outbo…" at bounding box center [369, 210] width 418 height 383
click at [365, 274] on div "Back to Dashboard Change Sender ID Customers Technicians Select a contact Outbo…" at bounding box center [369, 210] width 418 height 383
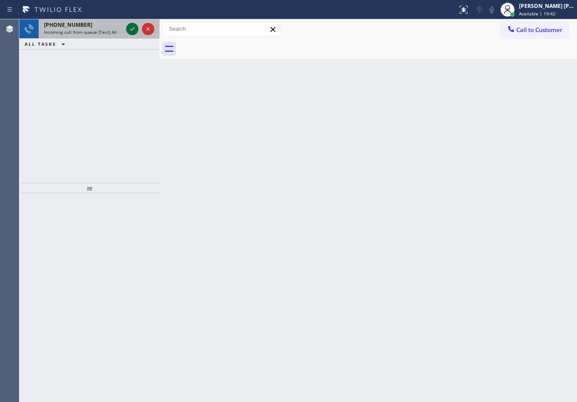
click at [130, 26] on icon at bounding box center [132, 29] width 11 height 11
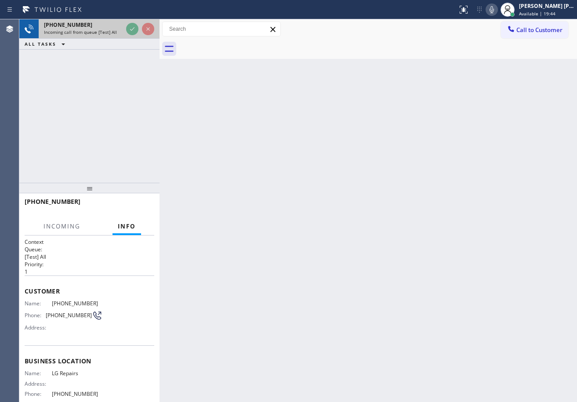
click at [130, 26] on icon at bounding box center [132, 29] width 11 height 11
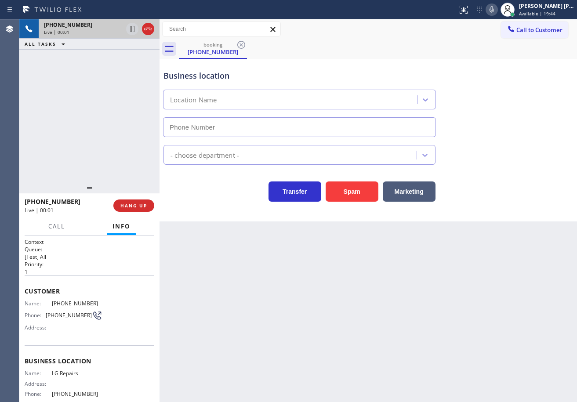
click at [123, 26] on div "[PHONE_NUMBER]" at bounding box center [83, 24] width 79 height 7
type input "[PHONE_NUMBER]"
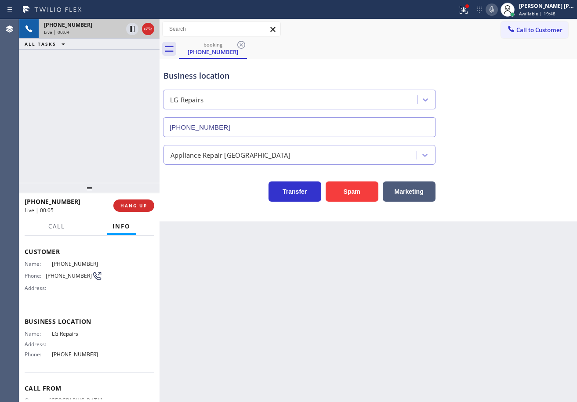
scroll to position [79, 0]
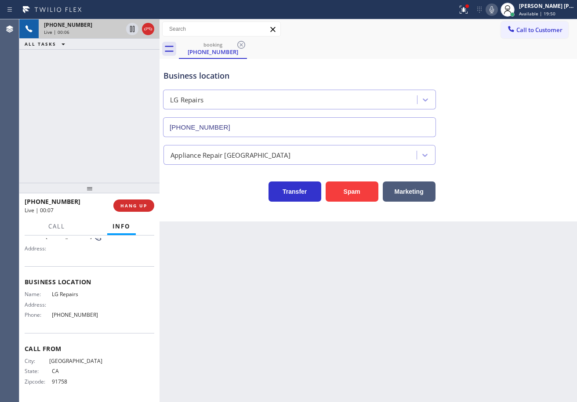
drag, startPoint x: 240, startPoint y: 267, endPoint x: 228, endPoint y: 278, distance: 15.6
click at [240, 267] on div "Back to Dashboard Change Sender ID Customers Technicians Select a contact Outbo…" at bounding box center [369, 210] width 418 height 383
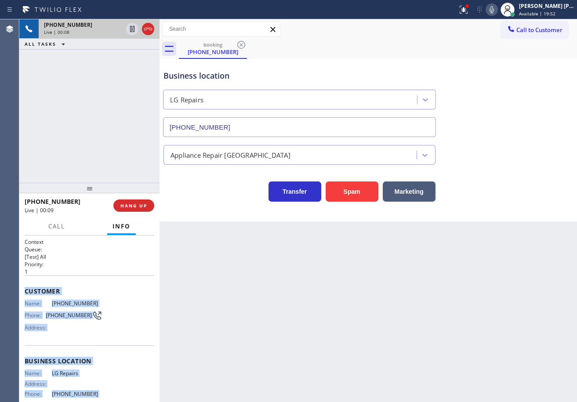
scroll to position [80, 0]
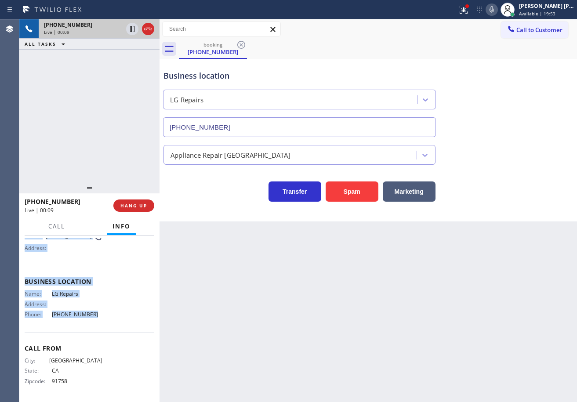
drag, startPoint x: 36, startPoint y: 296, endPoint x: 108, endPoint y: 327, distance: 77.8
click at [108, 327] on div "Context Queue: [Test] All Priority: 1 Customer Name: [PHONE_NUMBER] Phone: [PHO…" at bounding box center [90, 279] width 130 height 241
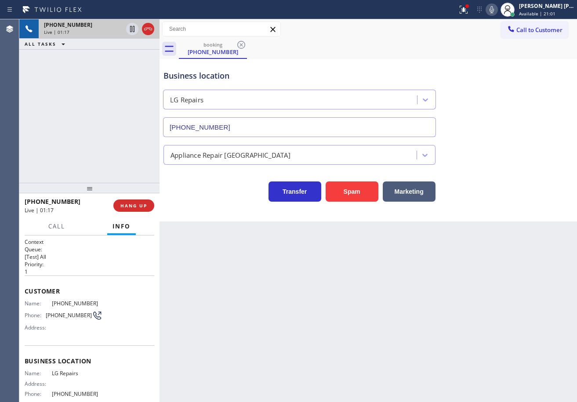
drag, startPoint x: 260, startPoint y: 320, endPoint x: 256, endPoint y: 323, distance: 5.0
click at [261, 320] on div "Back to Dashboard Change Sender ID Customers Technicians Select a contact Outbo…" at bounding box center [369, 210] width 418 height 383
click at [103, 61] on div "[PHONE_NUMBER] Live | 03:26 ALL TASKS ALL TASKS ACTIVE TASKS TASKS IN WRAP UP" at bounding box center [89, 101] width 140 height 164
click at [102, 61] on div "[PHONE_NUMBER] Live | 03:26 ALL TASKS ALL TASKS ACTIVE TASKS TASKS IN WRAP UP" at bounding box center [89, 101] width 140 height 164
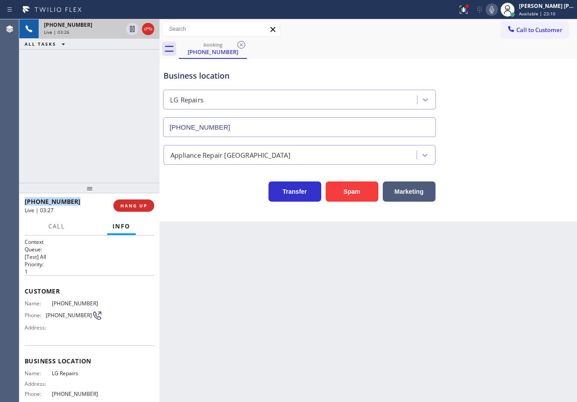
click at [102, 61] on div "[PHONE_NUMBER] Live | 03:26 ALL TASKS ALL TASKS ACTIVE TASKS TASKS IN WRAP UP" at bounding box center [89, 101] width 140 height 164
click at [102, 61] on div "[PHONE_NUMBER] Live | 03:27 ALL TASKS ALL TASKS ACTIVE TASKS TASKS IN WRAP UP" at bounding box center [89, 101] width 140 height 164
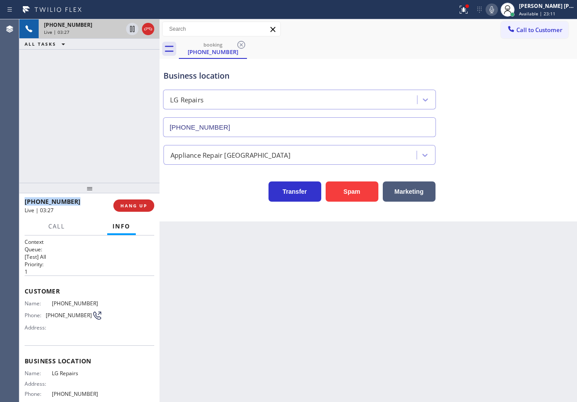
click at [102, 61] on div "[PHONE_NUMBER] Live | 03:27 ALL TASKS ALL TASKS ACTIVE TASKS TASKS IN WRAP UP" at bounding box center [89, 101] width 140 height 164
click at [102, 61] on div "[PHONE_NUMBER] Live | 03:28 ALL TASKS ALL TASKS ACTIVE TASKS TASKS IN WRAP UP" at bounding box center [89, 101] width 140 height 164
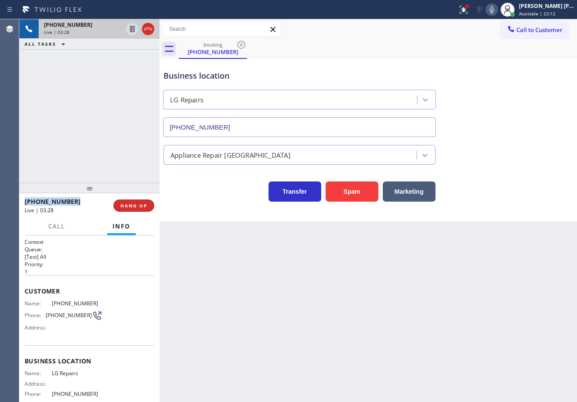
click at [102, 61] on div "[PHONE_NUMBER] Live | 03:28 ALL TASKS ALL TASKS ACTIVE TASKS TASKS IN WRAP UP" at bounding box center [89, 101] width 140 height 164
drag, startPoint x: 504, startPoint y: 12, endPoint x: 497, endPoint y: 51, distance: 40.1
click at [497, 12] on icon at bounding box center [492, 9] width 11 height 11
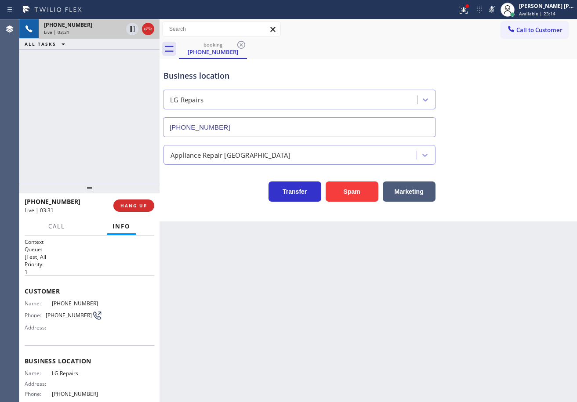
click at [494, 68] on div "Business location LG Repairs [PHONE_NUMBER]" at bounding box center [368, 98] width 413 height 80
drag, startPoint x: 109, startPoint y: 65, endPoint x: 131, endPoint y: 36, distance: 36.4
click at [114, 59] on div "[PHONE_NUMBER] Live | 03:31 ALL TASKS ALL TASKS ACTIVE TASKS TASKS IN WRAP UP" at bounding box center [89, 101] width 140 height 164
click at [135, 31] on icon at bounding box center [132, 29] width 11 height 11
drag, startPoint x: 109, startPoint y: 57, endPoint x: 237, endPoint y: 103, distance: 135.9
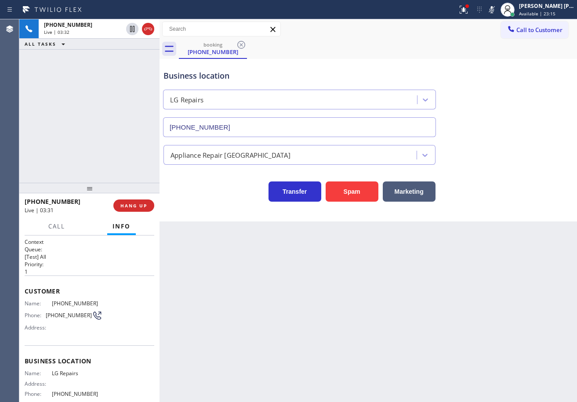
click at [112, 59] on div "[PHONE_NUMBER] Live | 03:32 ALL TASKS ALL TASKS ACTIVE TASKS TASKS IN WRAP UP" at bounding box center [89, 101] width 140 height 164
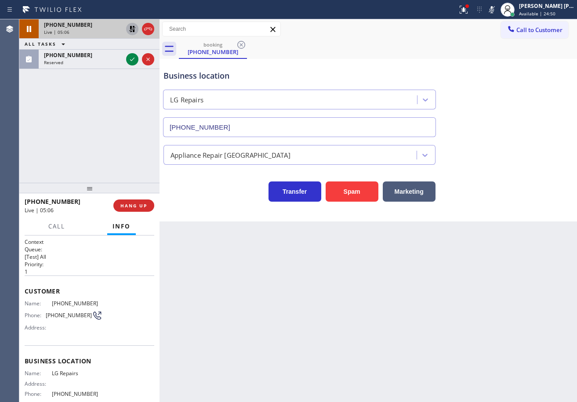
click at [131, 27] on icon at bounding box center [132, 29] width 6 height 6
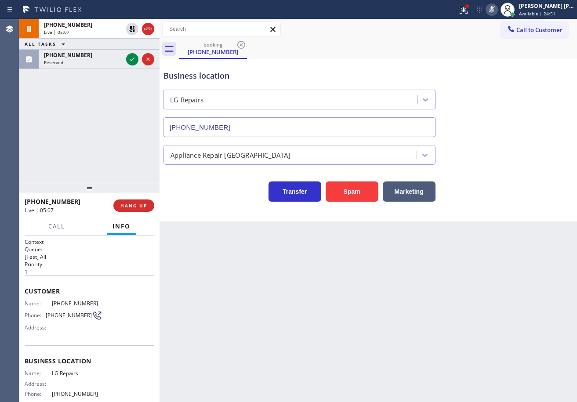
click at [497, 12] on icon at bounding box center [492, 9] width 11 height 11
click at [508, 98] on div "Business location LG Repairs [PHONE_NUMBER]" at bounding box center [368, 98] width 413 height 80
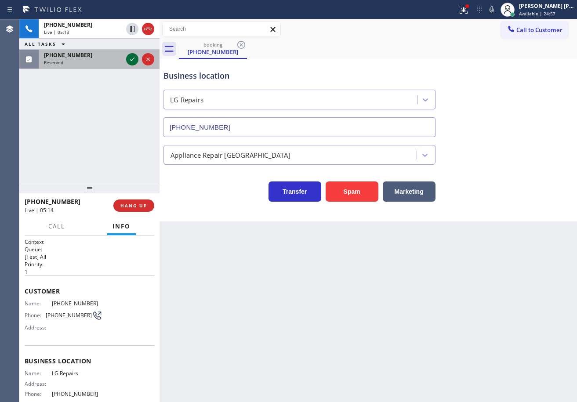
click at [113, 59] on div "Reserved" at bounding box center [83, 62] width 79 height 6
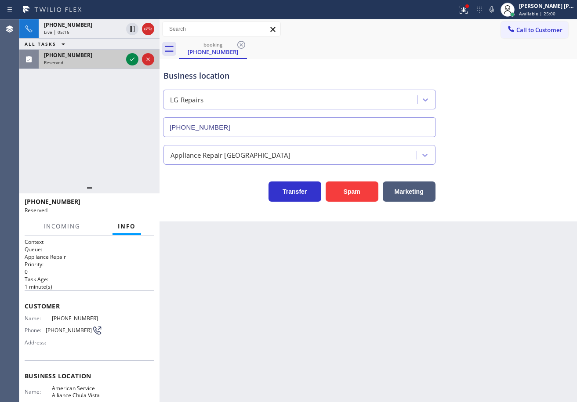
click at [101, 63] on div "Reserved" at bounding box center [83, 62] width 79 height 6
click at [135, 59] on icon at bounding box center [132, 59] width 11 height 11
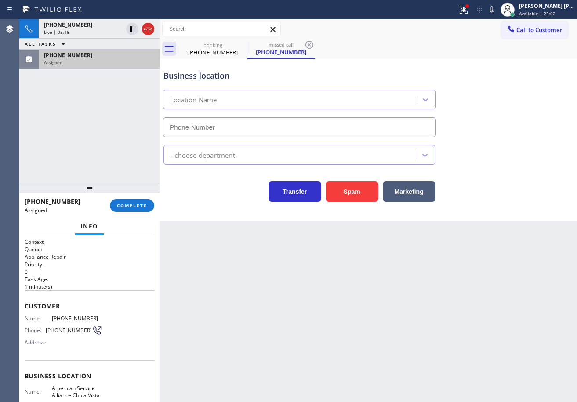
type input "[PHONE_NUMBER]"
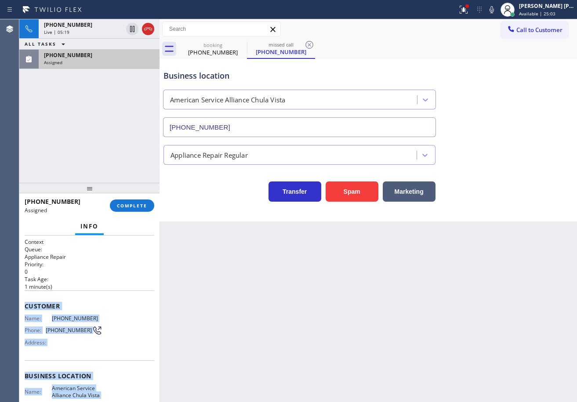
scroll to position [101, 0]
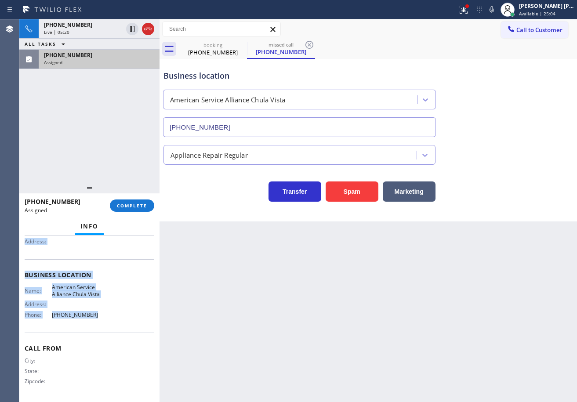
drag, startPoint x: 25, startPoint y: 304, endPoint x: 111, endPoint y: 290, distance: 87.8
click at [102, 316] on div "Context Queue: Appliance Repair Priority: 0 Task Age: [DEMOGRAPHIC_DATA] minute…" at bounding box center [90, 268] width 130 height 263
click at [137, 202] on button "COMPLETE" at bounding box center [132, 206] width 44 height 12
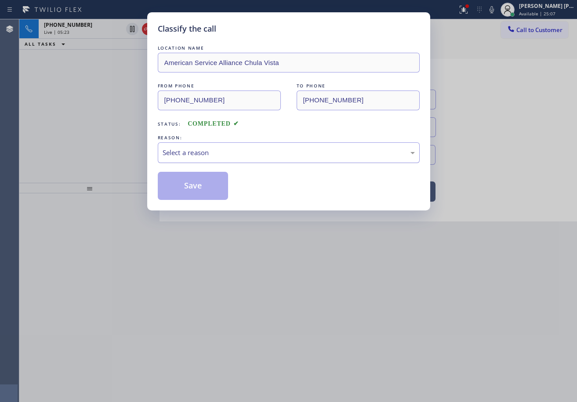
click at [211, 155] on div "Select a reason" at bounding box center [289, 153] width 252 height 10
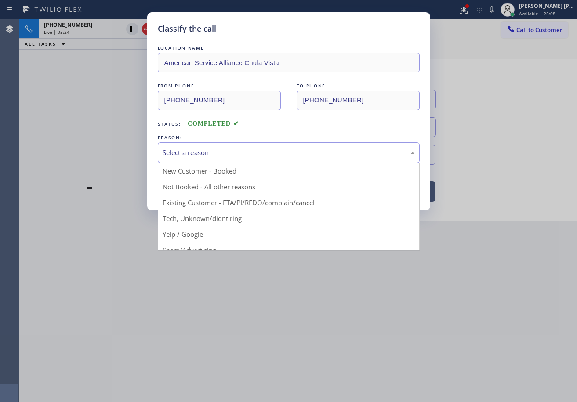
drag, startPoint x: 222, startPoint y: 221, endPoint x: 220, endPoint y: 215, distance: 5.9
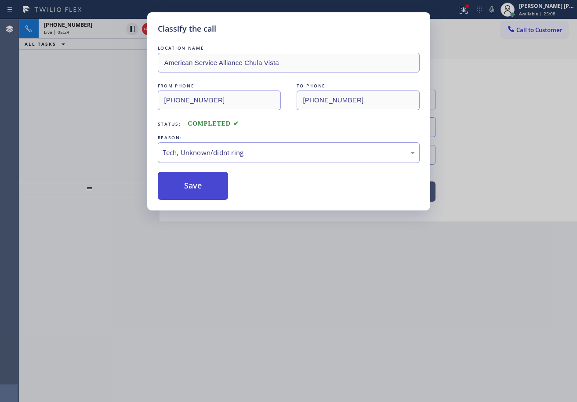
click at [209, 186] on button "Save" at bounding box center [193, 186] width 71 height 28
click at [208, 186] on button "Save" at bounding box center [193, 186] width 71 height 28
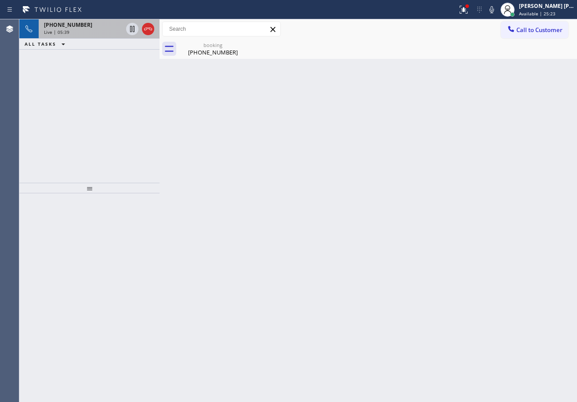
click at [105, 32] on div "Live | 05:39" at bounding box center [83, 32] width 79 height 6
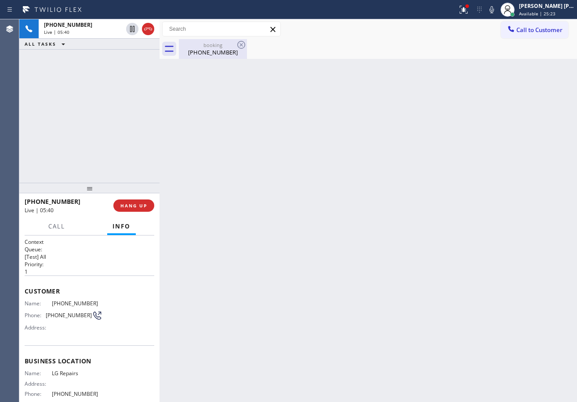
click at [208, 49] on div "[PHONE_NUMBER]" at bounding box center [213, 52] width 66 height 8
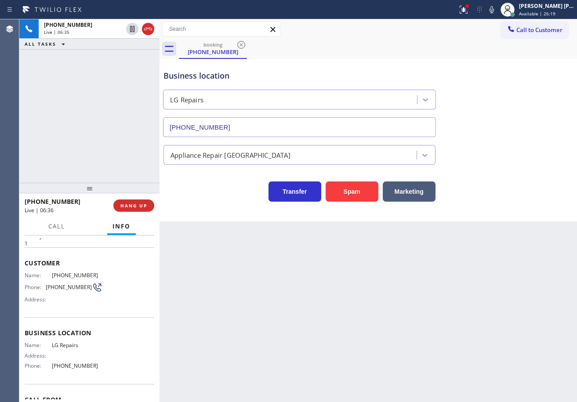
scroll to position [79, 0]
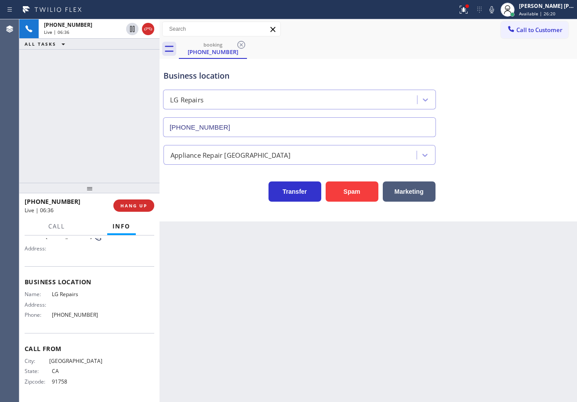
click at [102, 99] on div "[PHONE_NUMBER] Live | 06:36 ALL TASKS ALL TASKS ACTIVE TASKS TASKS IN WRAP UP" at bounding box center [89, 101] width 140 height 164
click at [467, 8] on div at bounding box center [463, 9] width 19 height 11
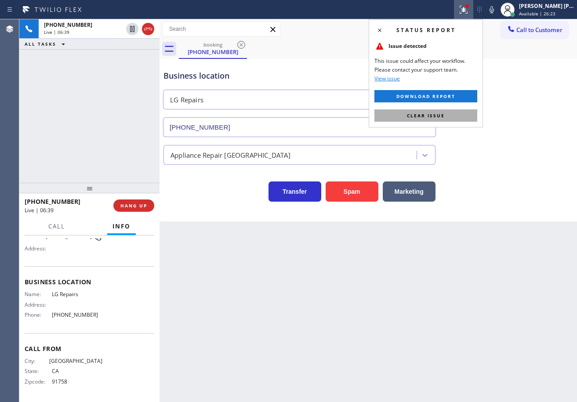
click at [453, 116] on button "Clear issue" at bounding box center [426, 115] width 103 height 12
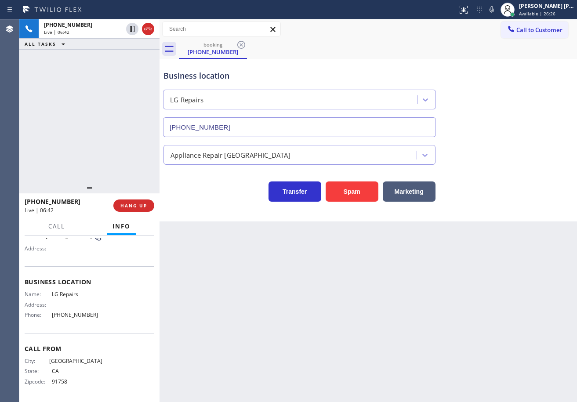
click at [414, 332] on div "Back to Dashboard Change Sender ID Customers Technicians Select a contact Outbo…" at bounding box center [369, 210] width 418 height 383
click at [315, 295] on div "Back to Dashboard Change Sender ID Customers Technicians Select a contact Outbo…" at bounding box center [369, 210] width 418 height 383
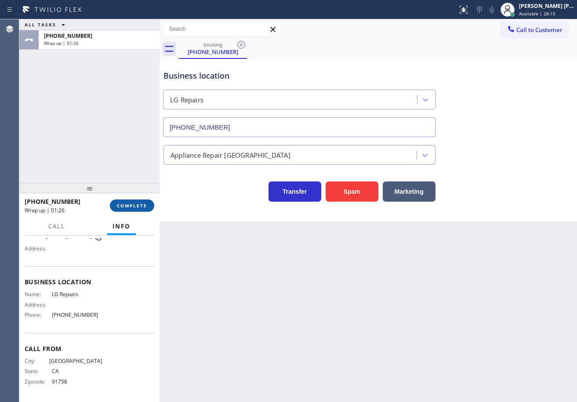
click at [129, 210] on button "COMPLETE" at bounding box center [132, 206] width 44 height 12
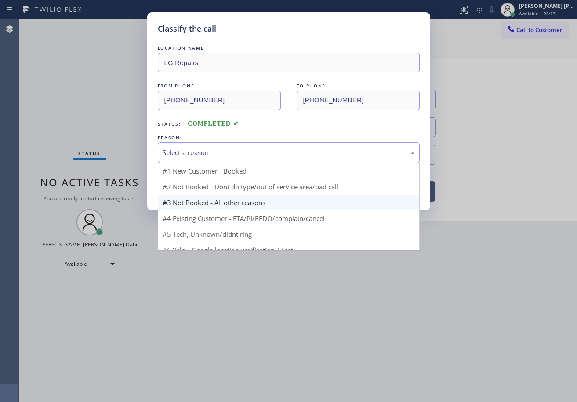
drag, startPoint x: 195, startPoint y: 157, endPoint x: 197, endPoint y: 185, distance: 28.6
click at [197, 162] on div "Select a reason #1 New Customer - Booked #2 Not Booked - Dont do type/out of se…" at bounding box center [289, 152] width 262 height 21
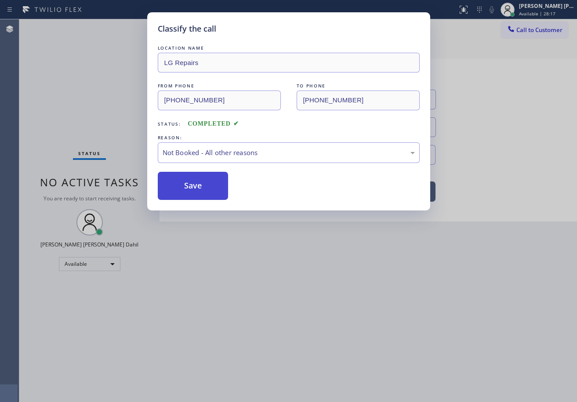
click at [189, 188] on button "Save" at bounding box center [193, 186] width 71 height 28
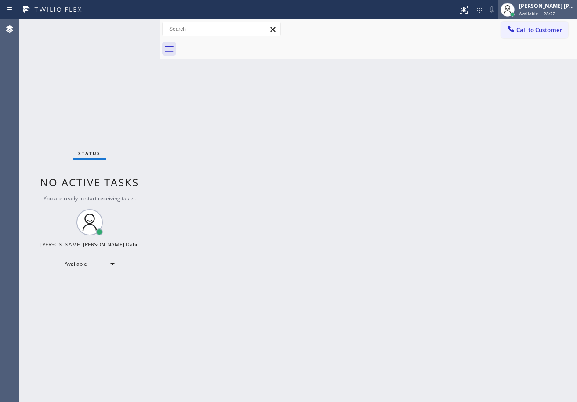
click at [567, 4] on div "[PERSON_NAME] [PERSON_NAME] Dahil" at bounding box center [546, 5] width 55 height 7
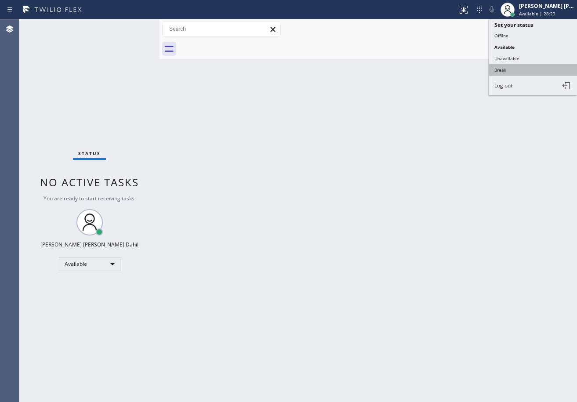
click at [522, 70] on button "Break" at bounding box center [533, 69] width 88 height 11
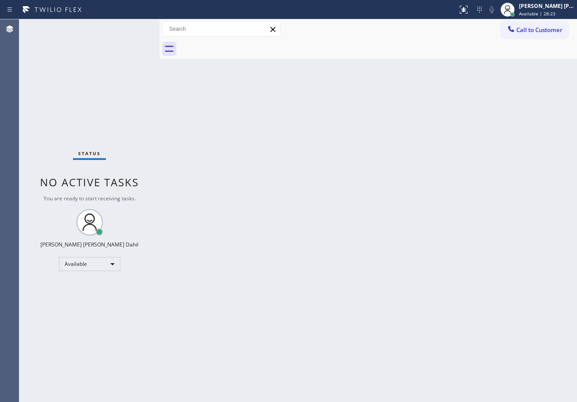
click at [498, 98] on div "Back to Dashboard Change Sender ID Customers Technicians Select a contact Outbo…" at bounding box center [369, 210] width 418 height 383
click at [518, 11] on div at bounding box center [507, 9] width 19 height 19
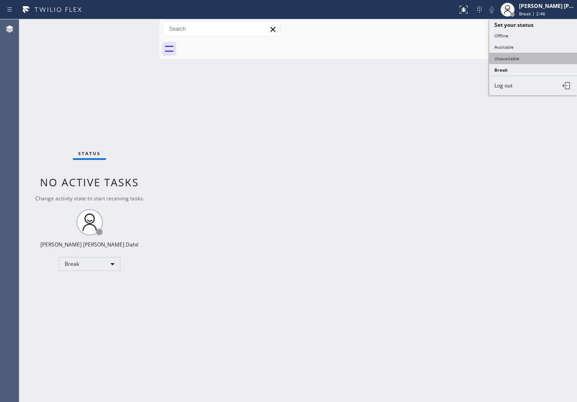
click at [514, 56] on button "Unavailable" at bounding box center [533, 58] width 88 height 11
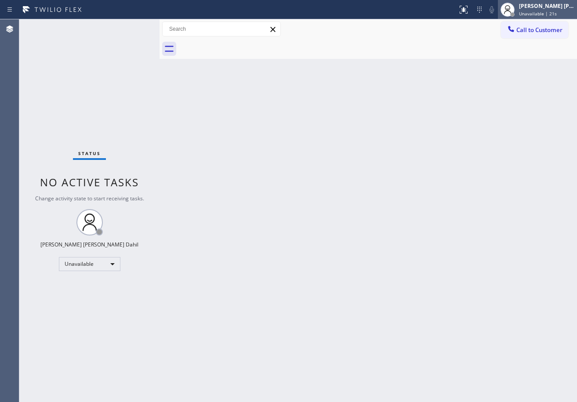
click at [546, 11] on span "Unavailable | 21s" at bounding box center [538, 14] width 38 height 6
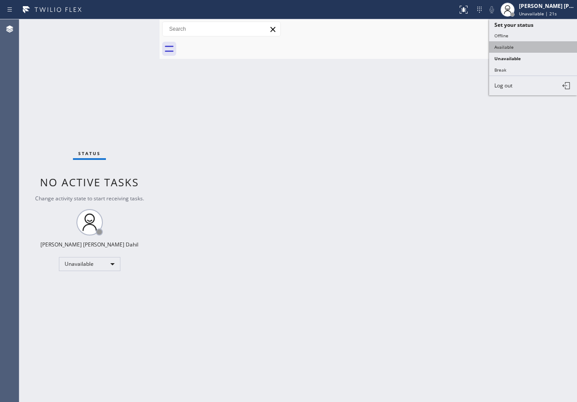
click at [517, 47] on button "Available" at bounding box center [533, 46] width 88 height 11
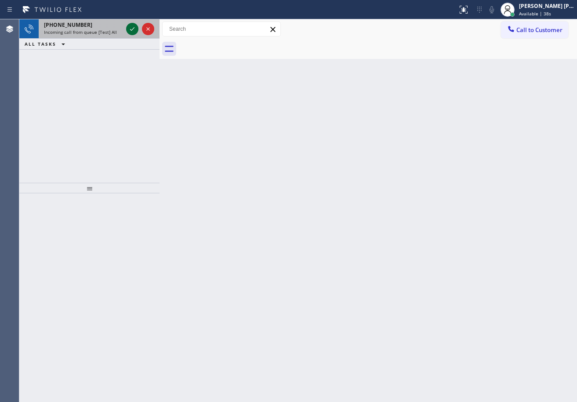
click at [130, 26] on icon at bounding box center [132, 29] width 11 height 11
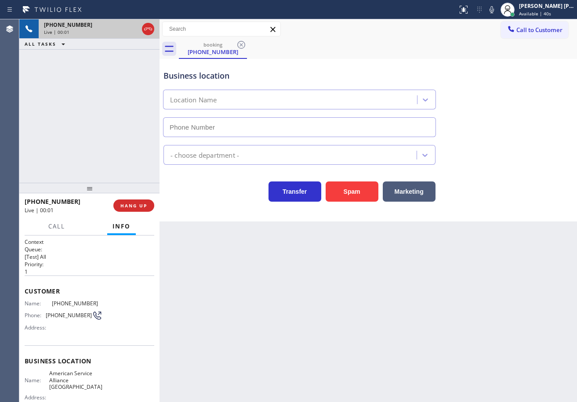
type input "[PHONE_NUMBER]"
click at [433, 321] on div "Back to Dashboard Change Sender ID Customers Technicians Select a contact Outbo…" at bounding box center [369, 210] width 418 height 383
click at [131, 208] on span "HANG UP" at bounding box center [133, 206] width 27 height 6
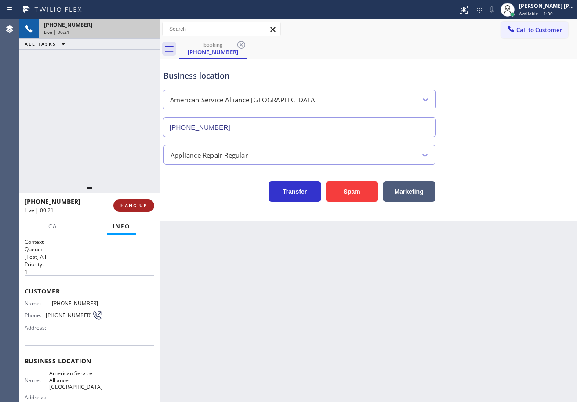
click at [131, 208] on span "HANG UP" at bounding box center [133, 206] width 27 height 6
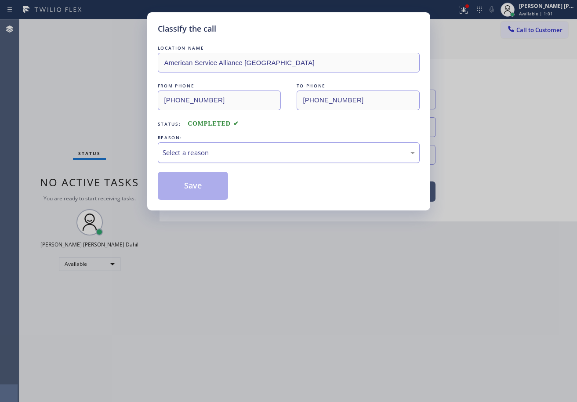
click at [190, 168] on div "LOCATION NAME American Service Alliance Alhambra FROM PHONE [PHONE_NUMBER] TO P…" at bounding box center [289, 122] width 262 height 157
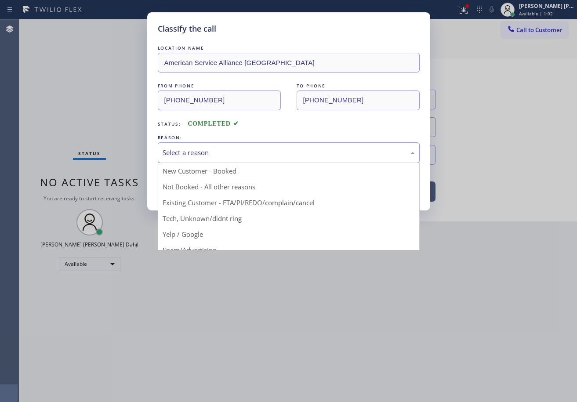
click at [197, 156] on div "Select a reason" at bounding box center [289, 153] width 252 height 10
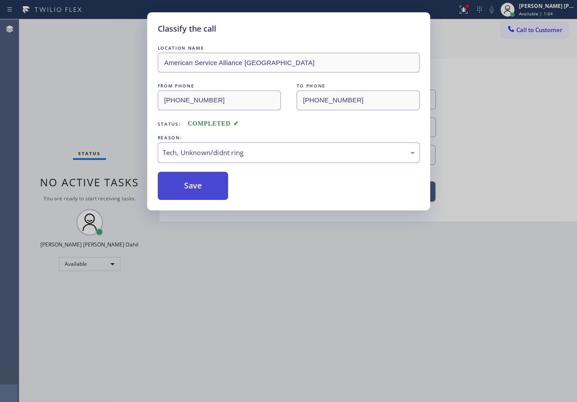
click at [195, 193] on button "Save" at bounding box center [193, 186] width 71 height 28
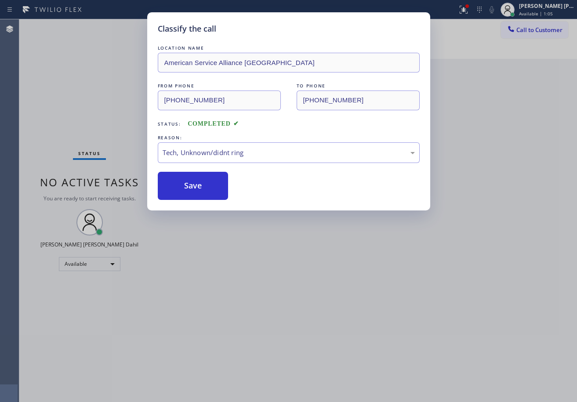
click at [423, 363] on div "Classify the call LOCATION NAME American Service Alliance Alhambra FROM PHONE […" at bounding box center [288, 201] width 577 height 402
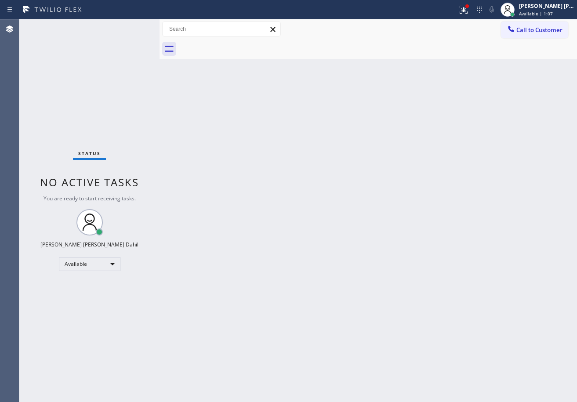
click at [389, 290] on div "Back to Dashboard Change Sender ID Customers Technicians Select a contact Outbo…" at bounding box center [369, 210] width 418 height 383
drag, startPoint x: 477, startPoint y: 55, endPoint x: 492, endPoint y: 47, distance: 16.7
click at [478, 55] on div at bounding box center [378, 49] width 398 height 20
click at [526, 27] on span "Call to Customer" at bounding box center [540, 30] width 46 height 8
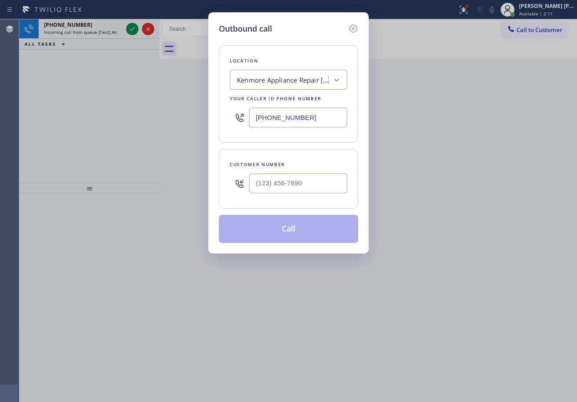
click at [350, 30] on icon at bounding box center [353, 28] width 11 height 11
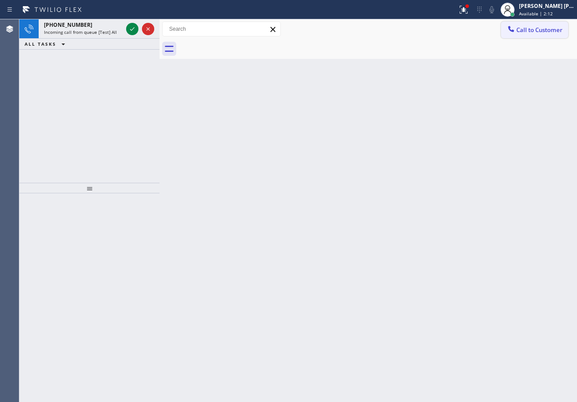
click at [540, 31] on span "Call to Customer" at bounding box center [540, 30] width 46 height 8
type input "[PHONE_NUMBER]"
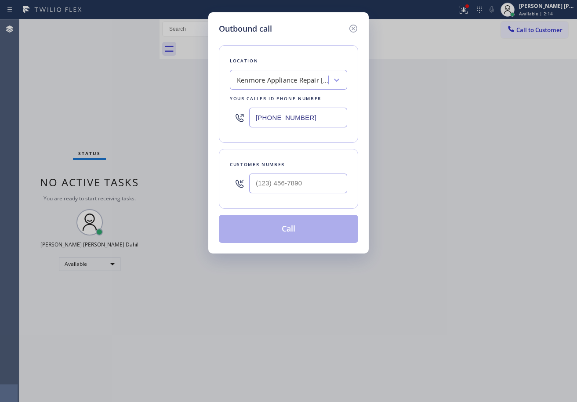
click at [297, 74] on div "Kenmore Appliance Repair [GEOGRAPHIC_DATA]" at bounding box center [281, 80] width 96 height 15
type input "home alliance"
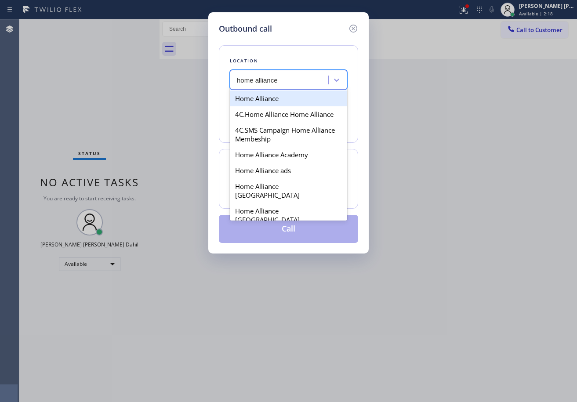
click at [296, 95] on div "Home Alliance" at bounding box center [288, 99] width 117 height 16
type input "[PHONE_NUMBER]"
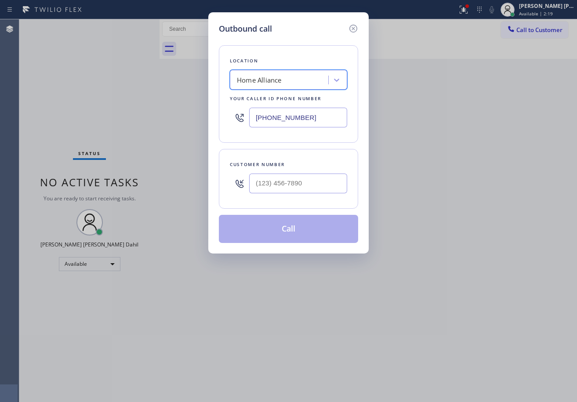
click at [276, 122] on input "[PHONE_NUMBER]" at bounding box center [298, 118] width 98 height 20
click at [353, 26] on icon at bounding box center [353, 28] width 11 height 11
click at [395, 89] on div "Back to Dashboard Change Sender ID Customers Technicians Select a contact Outbo…" at bounding box center [369, 210] width 418 height 383
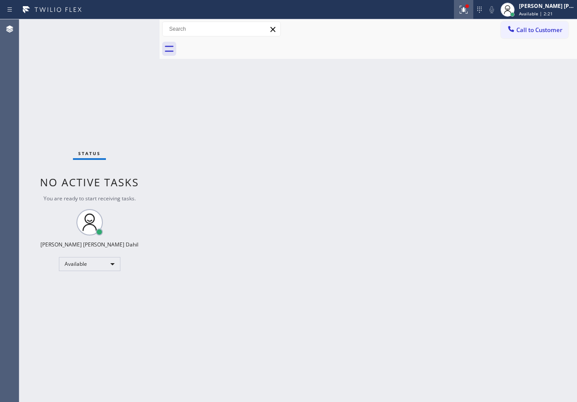
click at [469, 12] on icon at bounding box center [464, 9] width 11 height 11
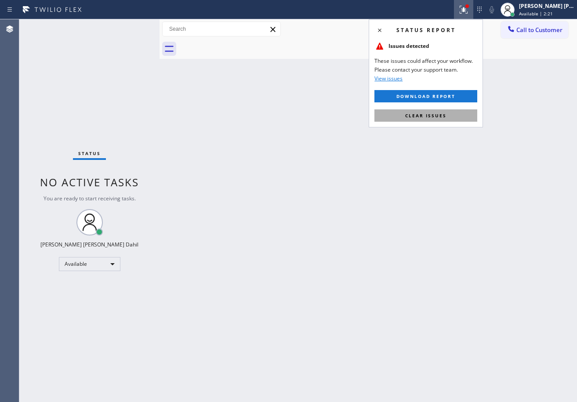
click at [417, 113] on span "Clear issues" at bounding box center [425, 116] width 41 height 6
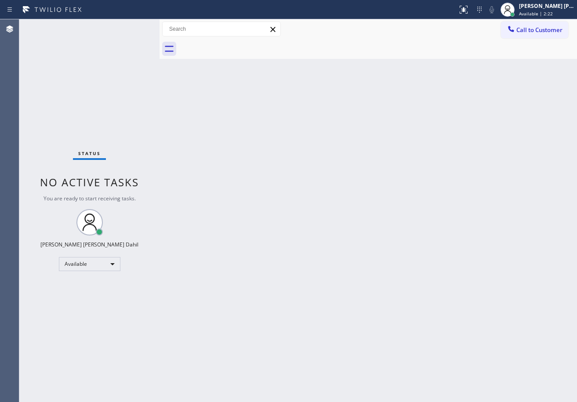
drag, startPoint x: 417, startPoint y: 116, endPoint x: 430, endPoint y: 137, distance: 24.7
click at [419, 119] on div "Back to Dashboard Change Sender ID Customers Technicians Select a contact Outbo…" at bounding box center [369, 210] width 418 height 383
click at [404, 295] on div "Back to Dashboard Change Sender ID Customers Technicians Select a contact Outbo…" at bounding box center [369, 210] width 418 height 383
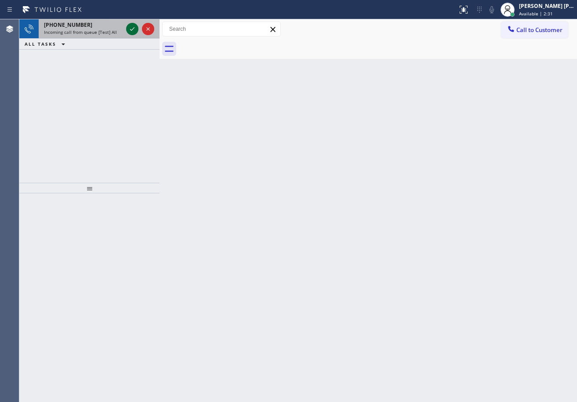
click at [130, 26] on icon at bounding box center [132, 29] width 11 height 11
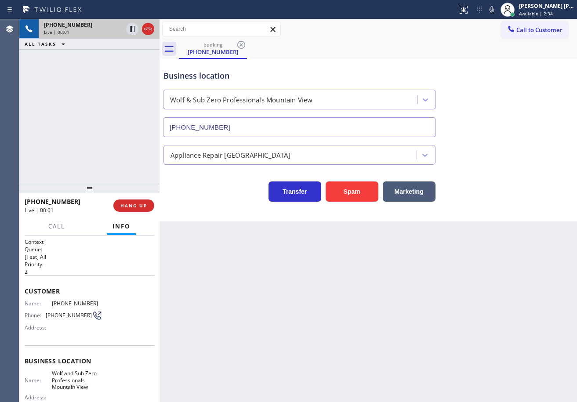
type input "[PHONE_NUMBER]"
click at [363, 188] on button "Spam" at bounding box center [352, 192] width 53 height 20
click at [363, 189] on button "Spam" at bounding box center [352, 192] width 53 height 20
click at [398, 264] on div "Back to Dashboard Change Sender ID Customers Technicians Select a contact Outbo…" at bounding box center [369, 210] width 418 height 383
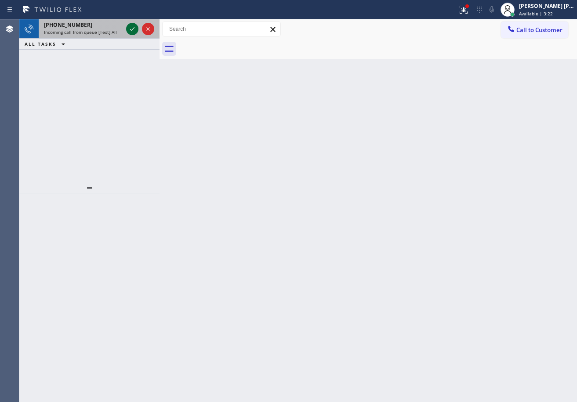
click at [126, 30] on div at bounding box center [132, 29] width 12 height 11
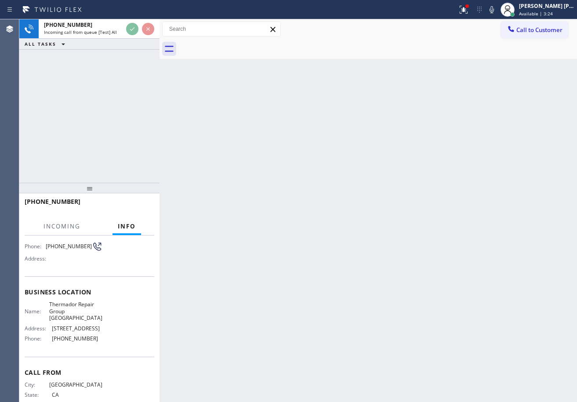
scroll to position [61, 0]
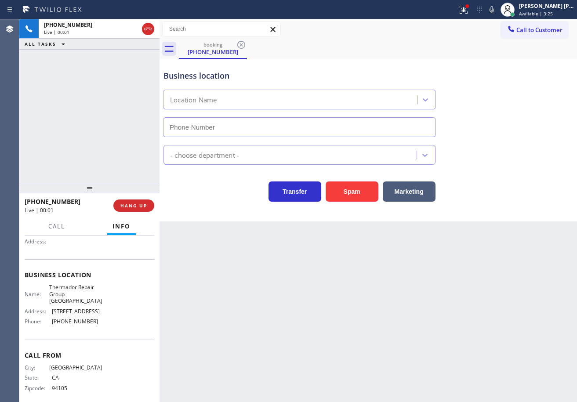
type input "[PHONE_NUMBER]"
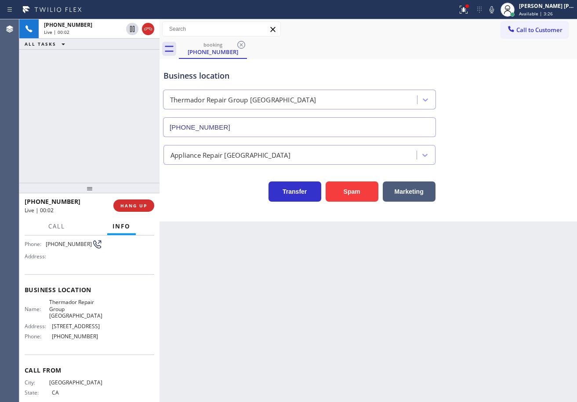
scroll to position [0, 0]
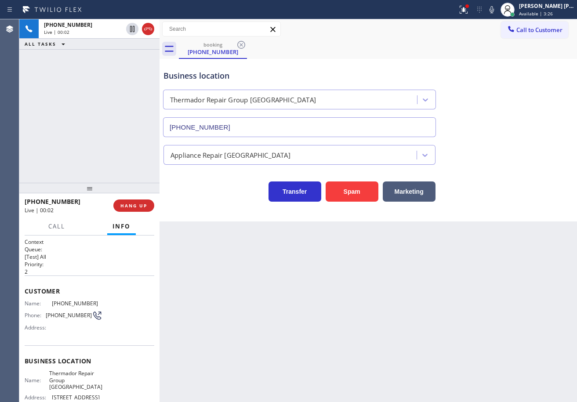
click at [92, 133] on div "[PHONE_NUMBER] Live | 00:02 ALL TASKS ALL TASKS ACTIVE TASKS TASKS IN WRAP UP" at bounding box center [89, 101] width 140 height 164
click at [270, 305] on div "Back to Dashboard Change Sender ID Customers Technicians Select a contact Outbo…" at bounding box center [369, 210] width 418 height 383
click at [289, 316] on div "Back to Dashboard Change Sender ID Customers Technicians Select a contact Outbo…" at bounding box center [369, 210] width 418 height 383
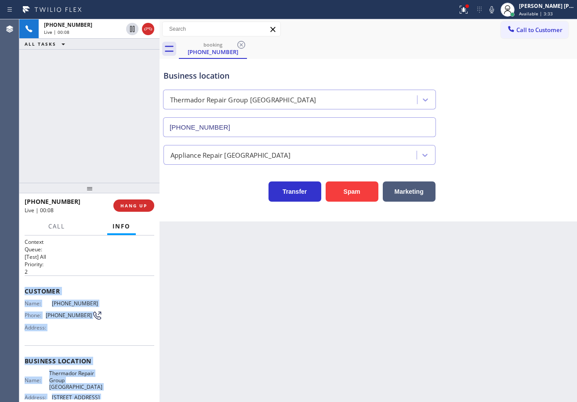
scroll to position [86, 0]
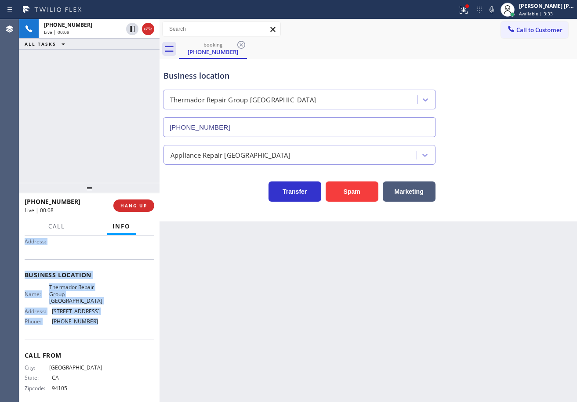
drag, startPoint x: 24, startPoint y: 288, endPoint x: 100, endPoint y: 316, distance: 80.6
click at [100, 316] on div "Context Queue: [Test] All Priority: 2 Customer Name: [PHONE_NUMBER] Phone: [PHO…" at bounding box center [89, 319] width 140 height 167
click at [279, 338] on div "Back to Dashboard Change Sender ID Customers Technicians Select a contact Outbo…" at bounding box center [369, 210] width 418 height 383
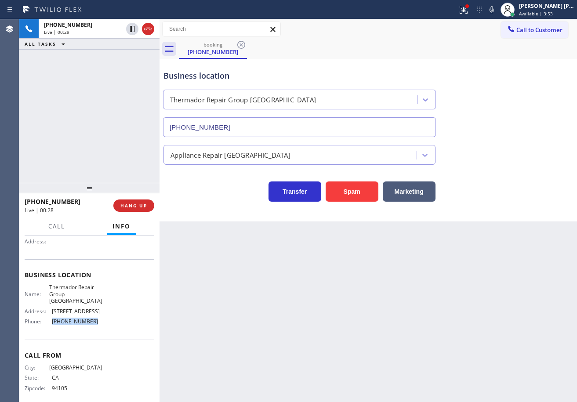
drag, startPoint x: 68, startPoint y: 321, endPoint x: 112, endPoint y: 131, distance: 194.6
click at [49, 320] on div "Name: Thermador Repair Group [GEOGRAPHIC_DATA] Address: [STREET_ADDRESS] Phone:…" at bounding box center [90, 306] width 130 height 44
click at [469, 13] on icon at bounding box center [464, 9] width 11 height 11
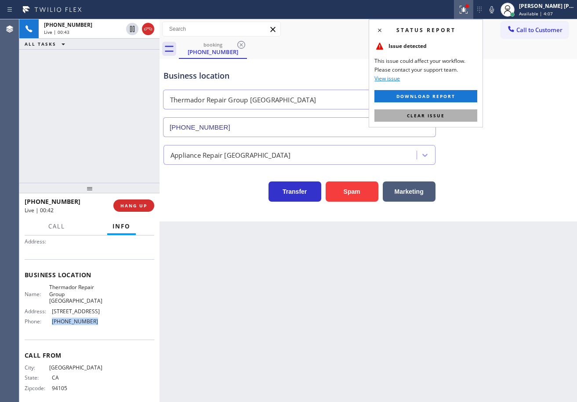
click at [447, 118] on button "Clear issue" at bounding box center [426, 115] width 103 height 12
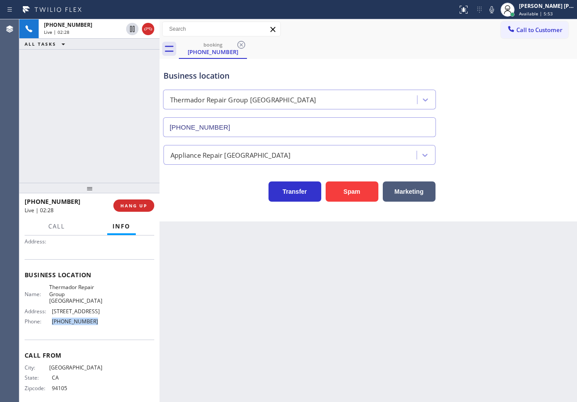
click at [515, 164] on div "Appliance Repair [GEOGRAPHIC_DATA]" at bounding box center [368, 153] width 413 height 23
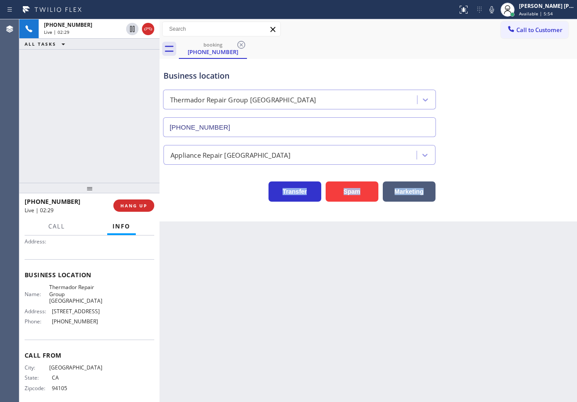
click at [515, 164] on div "Appliance Repair [GEOGRAPHIC_DATA]" at bounding box center [368, 153] width 413 height 23
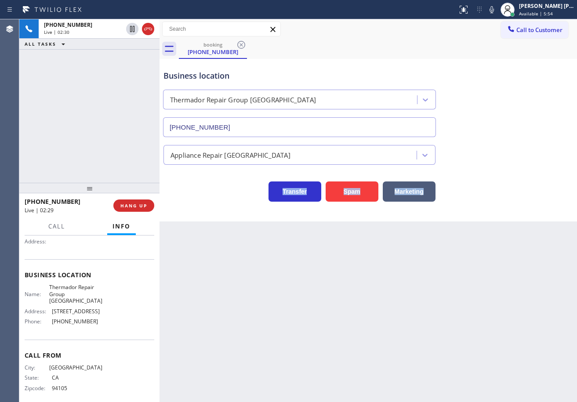
click at [515, 164] on div "Appliance Repair [GEOGRAPHIC_DATA]" at bounding box center [368, 153] width 413 height 23
click at [515, 166] on div "Transfer Spam Marketing" at bounding box center [368, 183] width 413 height 37
drag, startPoint x: 515, startPoint y: 166, endPoint x: 522, endPoint y: 179, distance: 15.3
click at [517, 169] on div "Transfer Spam Marketing" at bounding box center [368, 183] width 413 height 37
click at [522, 179] on div "Transfer Spam Marketing" at bounding box center [368, 188] width 413 height 28
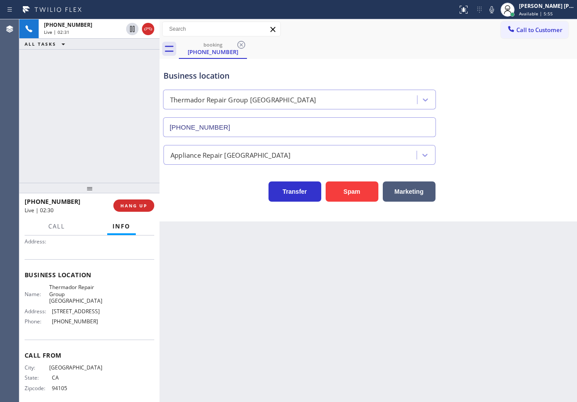
click at [522, 179] on div "Transfer Spam Marketing" at bounding box center [368, 188] width 413 height 28
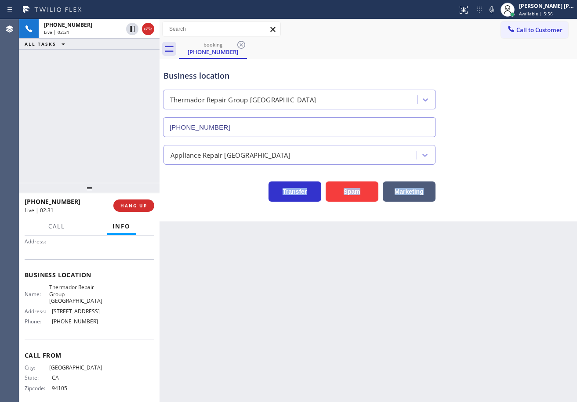
click at [522, 179] on div "Transfer Spam Marketing" at bounding box center [368, 188] width 413 height 28
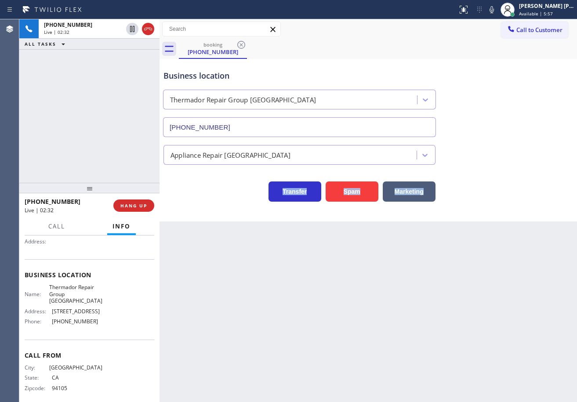
click at [520, 181] on div "Transfer Spam Marketing" at bounding box center [368, 188] width 413 height 28
click at [519, 181] on div "Transfer Spam Marketing" at bounding box center [368, 188] width 413 height 28
click at [518, 181] on div "Transfer Spam Marketing" at bounding box center [368, 188] width 413 height 28
drag, startPoint x: 516, startPoint y: 175, endPoint x: 518, endPoint y: 163, distance: 12.4
click at [516, 168] on div "Transfer Spam Marketing" at bounding box center [368, 183] width 413 height 37
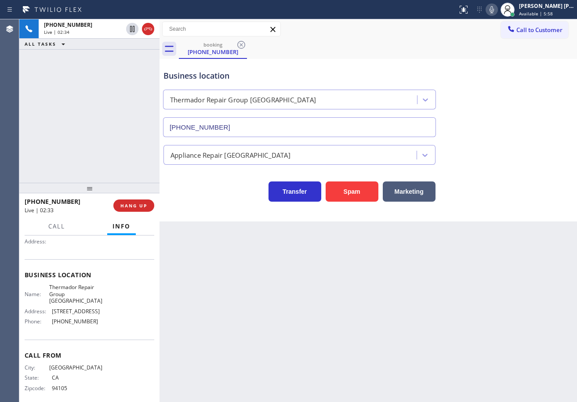
click at [497, 12] on icon at bounding box center [492, 9] width 11 height 11
click at [506, 111] on div "Business location Thermador Repair Group [GEOGRAPHIC_DATA] [PHONE_NUMBER]" at bounding box center [368, 98] width 413 height 80
click at [107, 75] on div "[PHONE_NUMBER] Live | 02:35 ALL TASKS ALL TASKS ACTIVE TASKS TASKS IN WRAP UP" at bounding box center [89, 101] width 140 height 164
click at [130, 29] on icon at bounding box center [132, 29] width 11 height 11
click at [120, 51] on div "[PHONE_NUMBER] Live | 02:35 ALL TASKS ALL TASKS ACTIVE TASKS TASKS IN WRAP UP" at bounding box center [89, 101] width 140 height 164
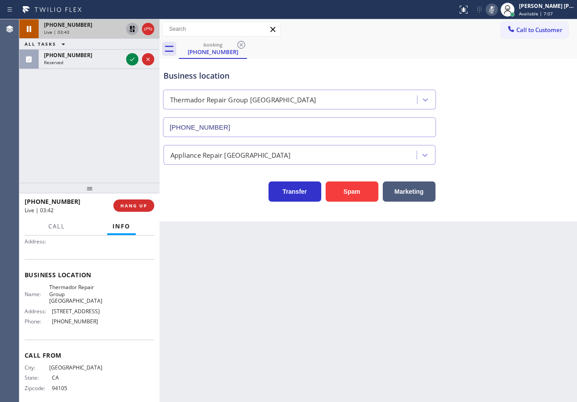
click at [133, 31] on icon at bounding box center [132, 29] width 6 height 6
drag, startPoint x: 116, startPoint y: 95, endPoint x: 558, endPoint y: 48, distance: 444.8
click at [124, 95] on div "[PHONE_NUMBER] Live | 03:43 ALL TASKS ALL TASKS ACTIVE TASKS TASKS IN WRAP UP […" at bounding box center [89, 101] width 140 height 164
click at [497, 10] on div at bounding box center [492, 9] width 12 height 11
drag, startPoint x: 511, startPoint y: 87, endPoint x: 500, endPoint y: 96, distance: 13.4
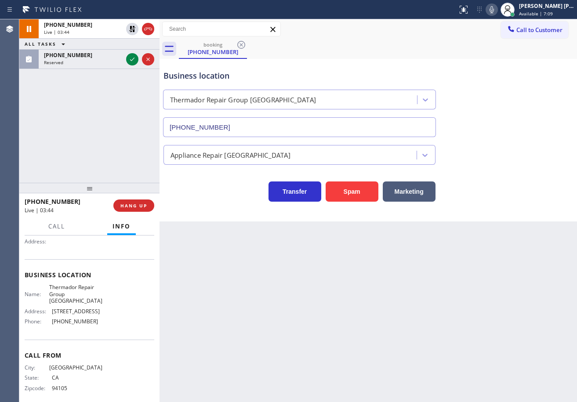
click at [511, 89] on div "Business location Thermador Repair Group [GEOGRAPHIC_DATA] [PHONE_NUMBER]" at bounding box center [368, 98] width 413 height 80
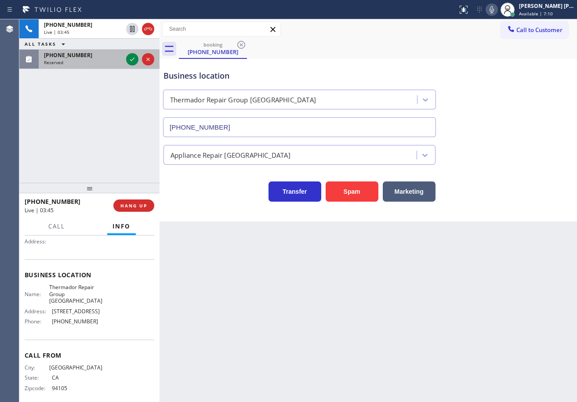
click at [78, 58] on span "[PHONE_NUMBER]" at bounding box center [68, 54] width 48 height 7
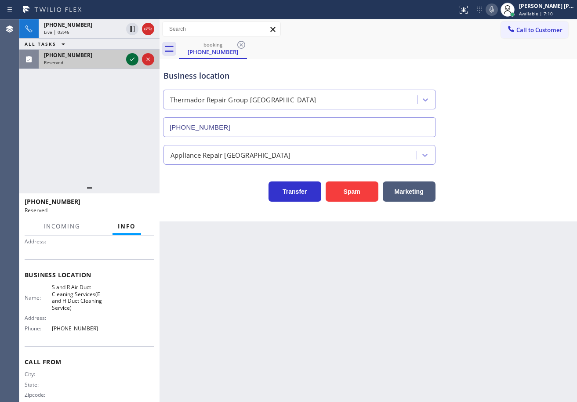
click at [129, 58] on icon at bounding box center [132, 59] width 11 height 11
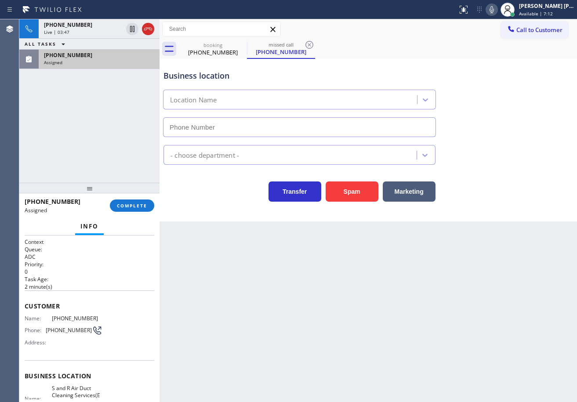
type input "[PHONE_NUMBER]"
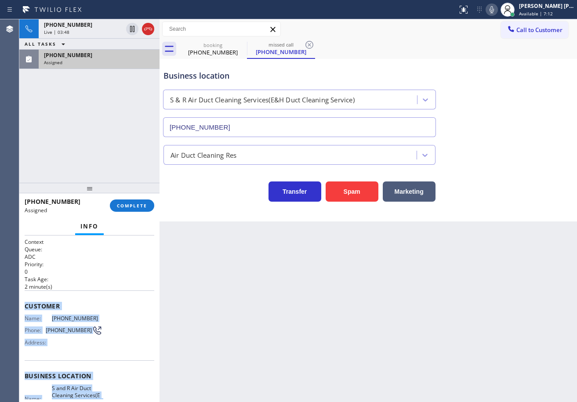
scroll to position [115, 0]
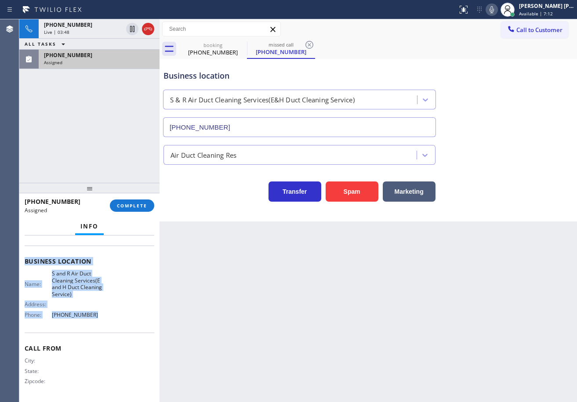
drag, startPoint x: 24, startPoint y: 302, endPoint x: 135, endPoint y: 227, distance: 134.0
click at [113, 321] on div "Context Queue: ADC Priority: 0 Task Age: [DEMOGRAPHIC_DATA] minute(s) Customer …" at bounding box center [89, 319] width 140 height 167
click at [127, 209] on button "COMPLETE" at bounding box center [132, 206] width 44 height 12
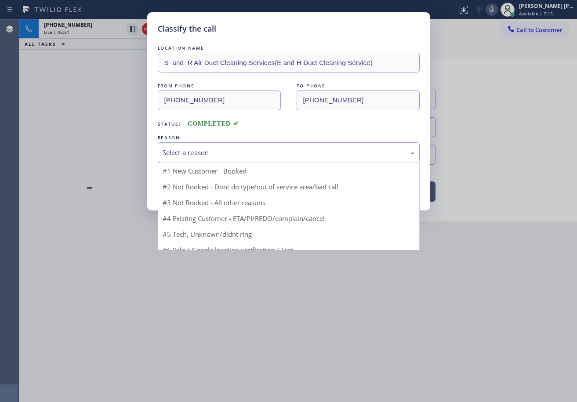
click at [182, 156] on div "Select a reason" at bounding box center [289, 153] width 252 height 10
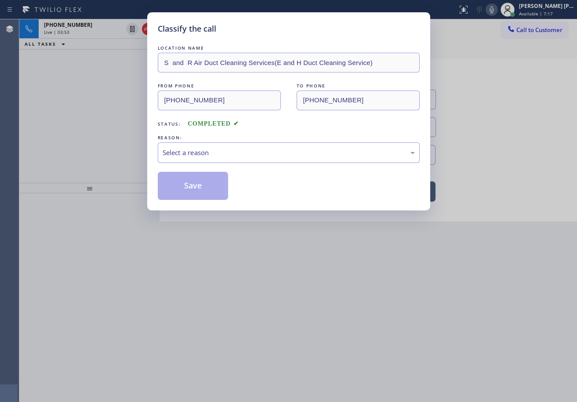
click at [419, 70] on div "LOCATION NAME S and R Air Duct Cleaning Services(E and H Duct Cleaning Service)…" at bounding box center [289, 122] width 262 height 157
click at [255, 153] on div "Select a reason" at bounding box center [289, 153] width 252 height 10
click at [200, 185] on button "Save" at bounding box center [193, 186] width 71 height 28
click at [201, 185] on button "Save" at bounding box center [193, 186] width 71 height 28
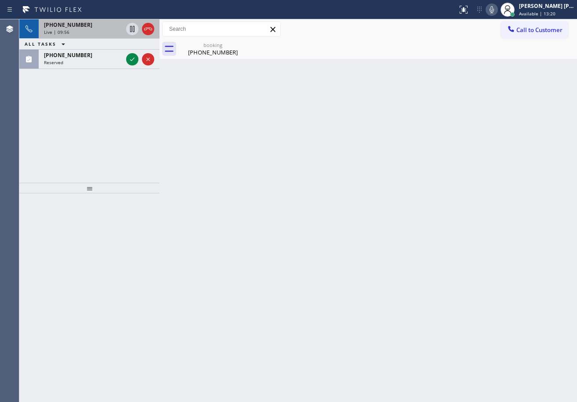
click at [110, 28] on div "[PHONE_NUMBER]" at bounding box center [83, 24] width 79 height 7
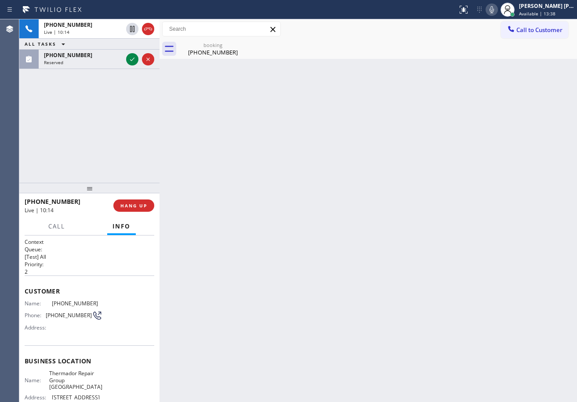
click at [73, 85] on div "[PHONE_NUMBER] Live | 10:14 ALL TASKS ALL TASKS ACTIVE TASKS TASKS IN WRAP UP […" at bounding box center [89, 101] width 140 height 164
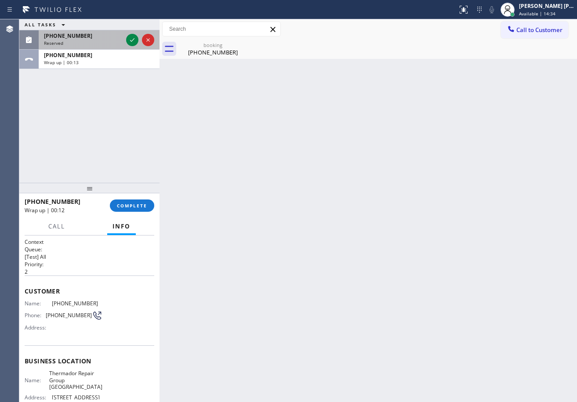
click at [93, 36] on div "[PHONE_NUMBER]" at bounding box center [83, 35] width 79 height 7
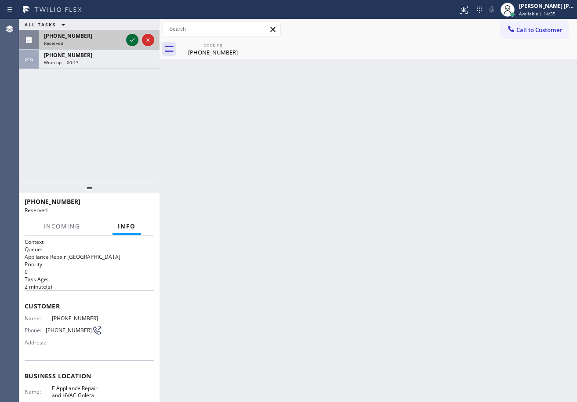
click at [131, 41] on icon at bounding box center [132, 40] width 11 height 11
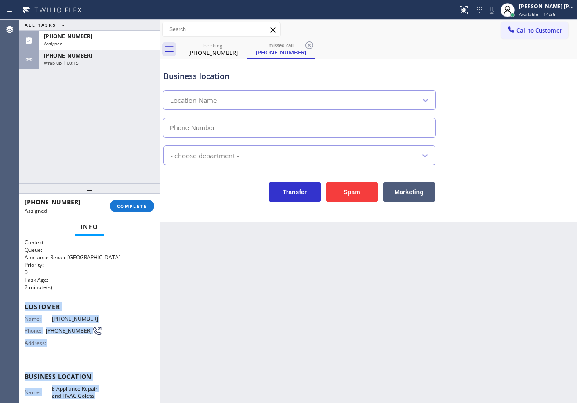
scroll to position [101, 0]
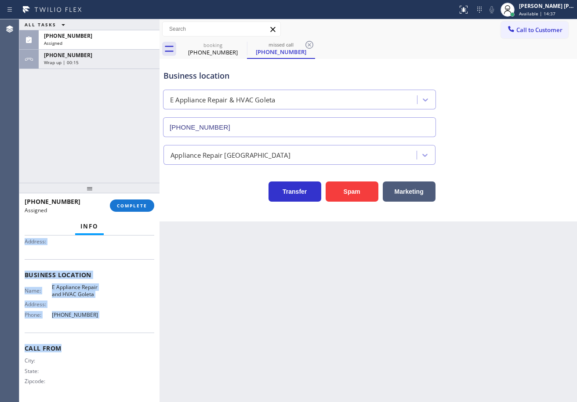
type input "[PHONE_NUMBER]"
drag, startPoint x: 25, startPoint y: 303, endPoint x: 112, endPoint y: 319, distance: 88.5
click at [112, 319] on div "Context Queue: Appliance Repair High End Priority: 0 Task Age: [DEMOGRAPHIC_DAT…" at bounding box center [90, 268] width 130 height 263
click at [141, 206] on span "COMPLETE" at bounding box center [132, 206] width 30 height 6
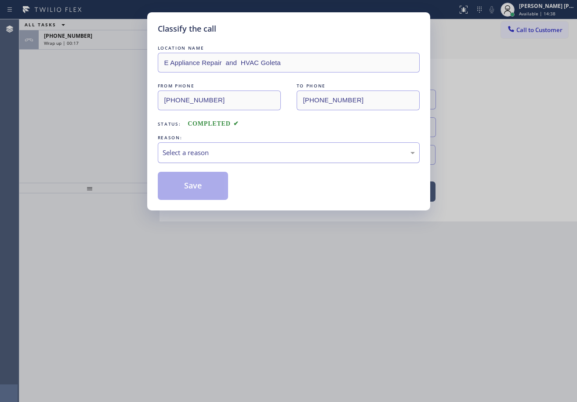
click at [201, 158] on div "Select a reason" at bounding box center [289, 152] width 262 height 21
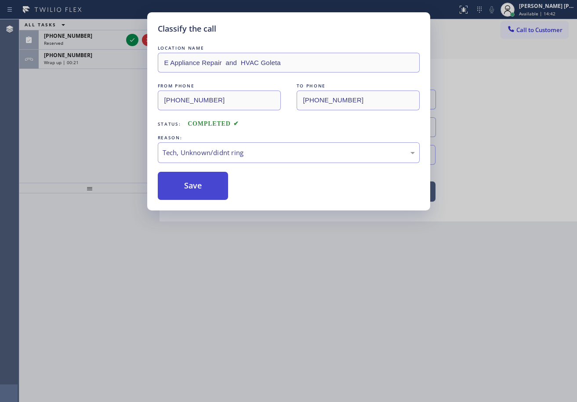
click at [208, 183] on button "Save" at bounding box center [193, 186] width 71 height 28
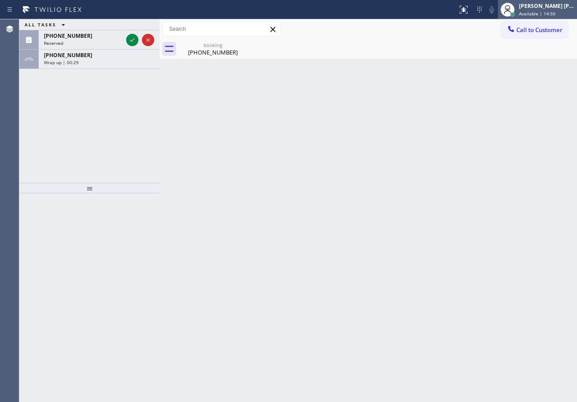
click at [556, 9] on div "[PERSON_NAME] [PERSON_NAME] Dahil" at bounding box center [546, 5] width 55 height 7
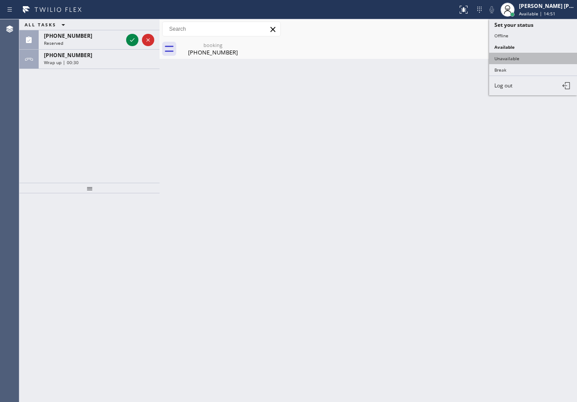
click at [524, 55] on button "Unavailable" at bounding box center [533, 58] width 88 height 11
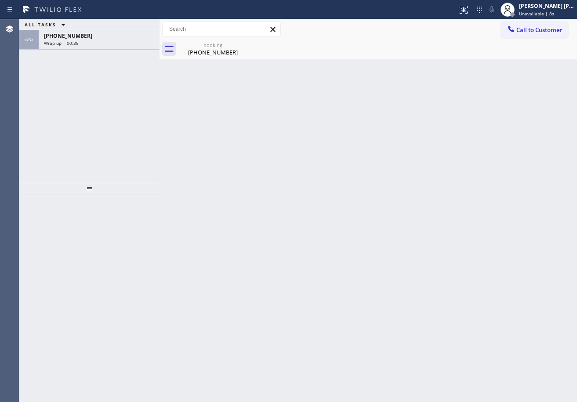
click at [117, 35] on div "[PHONE_NUMBER]" at bounding box center [99, 35] width 110 height 7
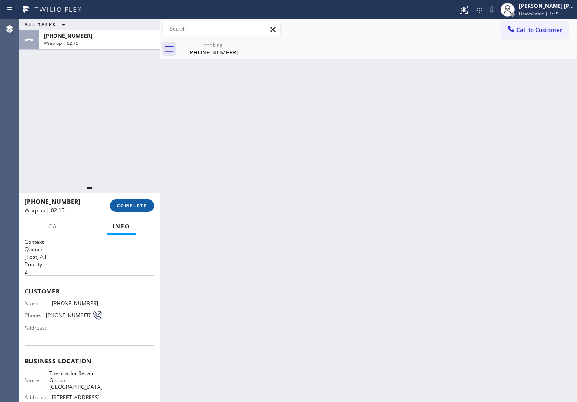
click at [124, 206] on span "COMPLETE" at bounding box center [132, 206] width 30 height 6
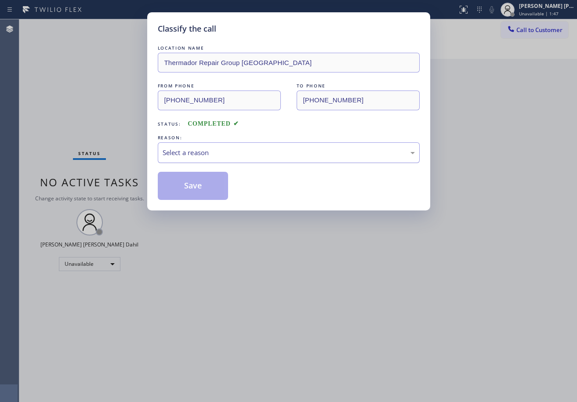
click at [234, 158] on div "Select a reason" at bounding box center [289, 152] width 262 height 21
click at [214, 186] on button "Save" at bounding box center [193, 186] width 71 height 28
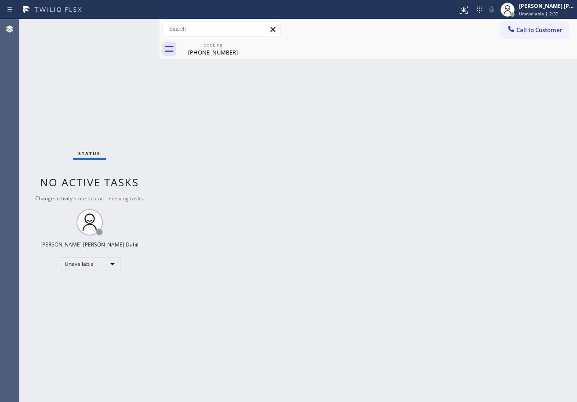
click at [214, 46] on div "booking" at bounding box center [213, 45] width 66 height 7
drag, startPoint x: 422, startPoint y: 168, endPoint x: 576, endPoint y: 184, distance: 154.7
click at [439, 172] on div "Back to Dashboard Change Sender ID Customers Technicians Select a contact Outbo…" at bounding box center [369, 210] width 418 height 383
click at [515, 14] on div at bounding box center [513, 14] width 4 height 4
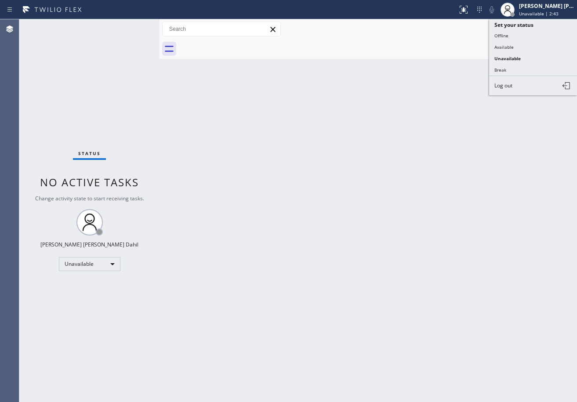
click at [390, 244] on div "Back to Dashboard Change Sender ID Customers Technicians Select a contact Outbo…" at bounding box center [369, 210] width 418 height 383
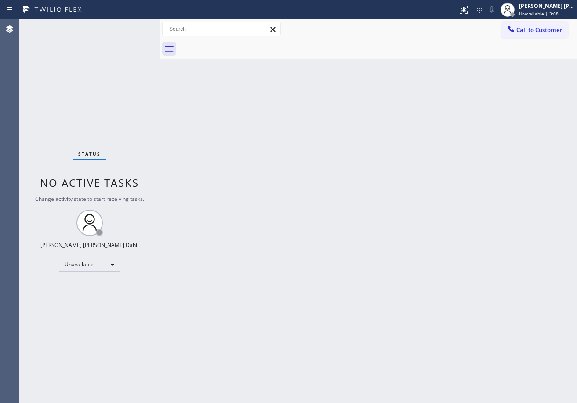
click at [535, 35] on button "Call to Customer" at bounding box center [534, 30] width 67 height 17
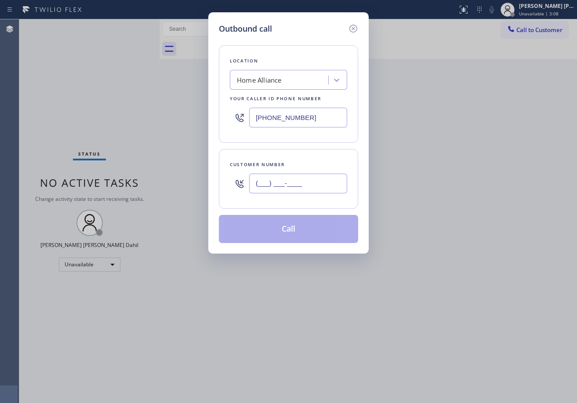
click at [322, 189] on input "(___) ___-____" at bounding box center [298, 184] width 98 height 20
paste input "415) 867-3423"
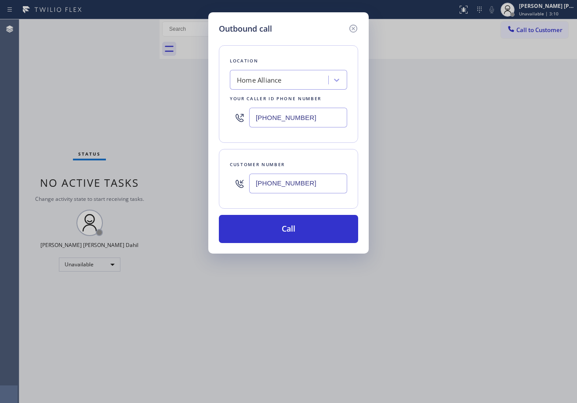
type input "[PHONE_NUMBER]"
click at [273, 117] on input "[PHONE_NUMBER]" at bounding box center [298, 118] width 98 height 20
paste input "415) 319-948"
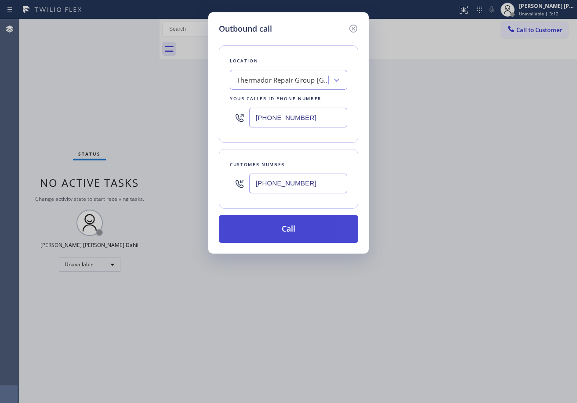
type input "[PHONE_NUMBER]"
click at [290, 231] on button "Call" at bounding box center [288, 229] width 139 height 28
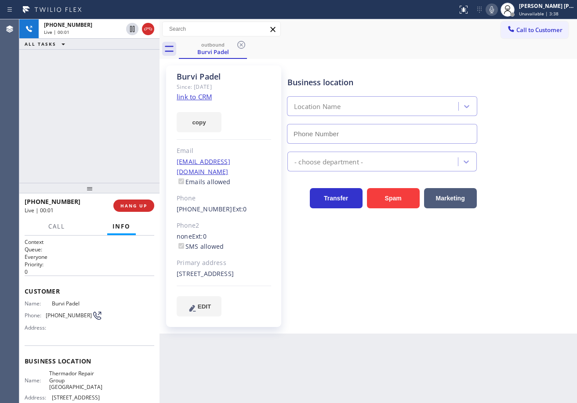
type input "[PHONE_NUMBER]"
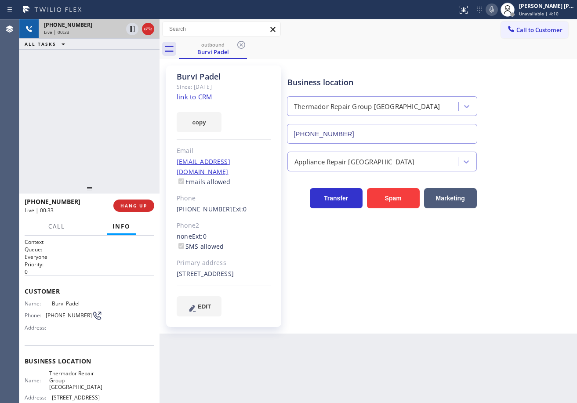
click at [147, 29] on icon at bounding box center [148, 29] width 11 height 11
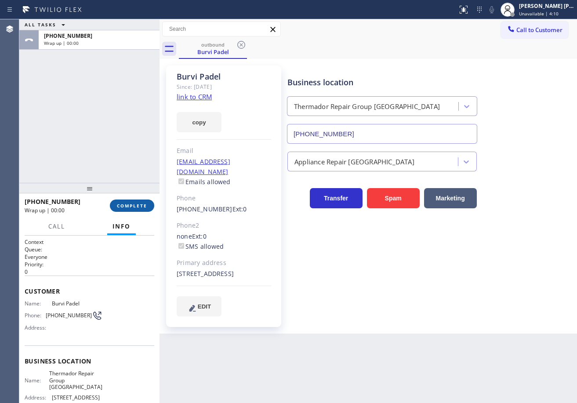
click at [128, 209] on button "COMPLETE" at bounding box center [132, 206] width 44 height 12
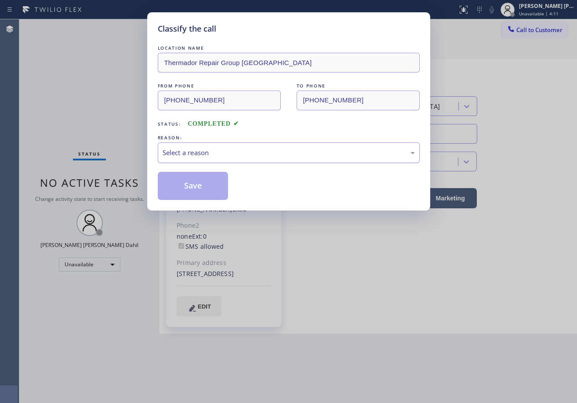
click at [215, 150] on div "Select a reason" at bounding box center [289, 153] width 252 height 10
drag, startPoint x: 206, startPoint y: 193, endPoint x: 198, endPoint y: 185, distance: 11.2
click at [203, 192] on button "Save" at bounding box center [193, 186] width 71 height 28
click at [202, 191] on button "Save" at bounding box center [193, 186] width 71 height 28
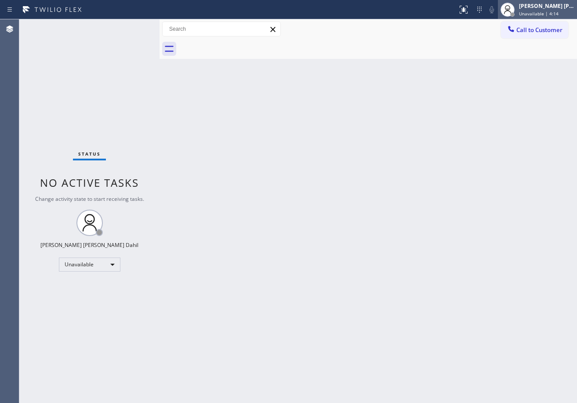
click at [550, 11] on span "Unavailable | 4:14" at bounding box center [539, 14] width 40 height 6
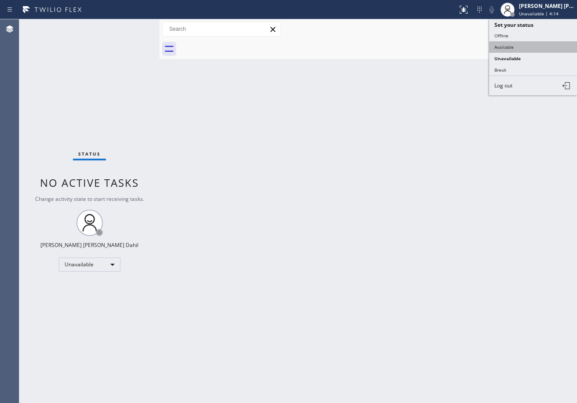
click at [529, 44] on button "Available" at bounding box center [533, 46] width 88 height 11
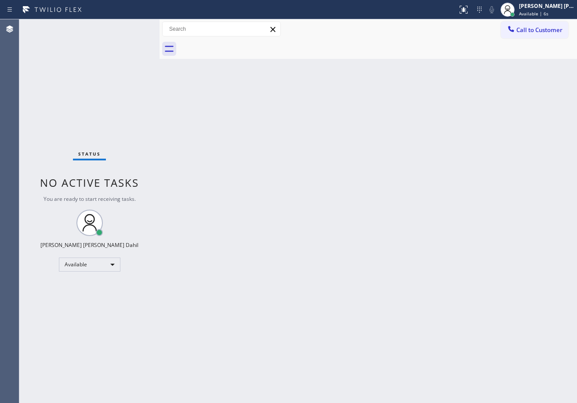
click at [469, 308] on div "Back to Dashboard Change Sender ID Customers Technicians Select a contact Outbo…" at bounding box center [369, 211] width 418 height 384
click at [204, 146] on div "Back to Dashboard Change Sender ID Customers Technicians Select a contact Outbo…" at bounding box center [369, 211] width 418 height 384
click at [135, 97] on div "Status No active tasks You are ready to start receiving tasks. [PERSON_NAME] [P…" at bounding box center [89, 211] width 140 height 384
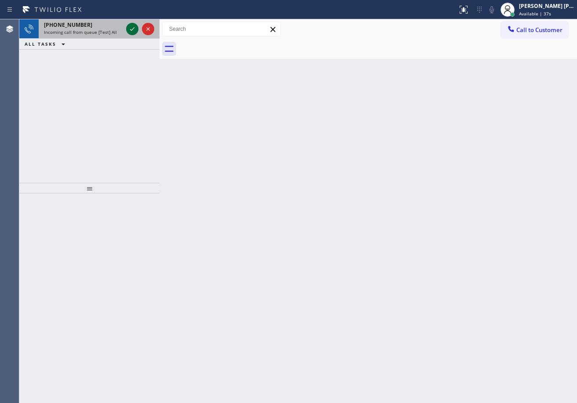
click at [130, 26] on icon at bounding box center [132, 29] width 11 height 11
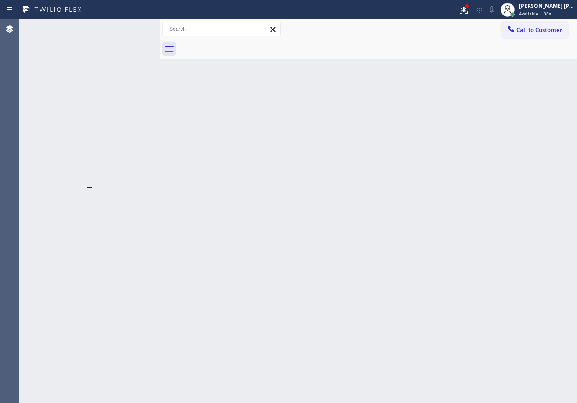
click at [260, 151] on div "Back to Dashboard Change Sender ID Customers Technicians Select a contact Outbo…" at bounding box center [369, 211] width 418 height 384
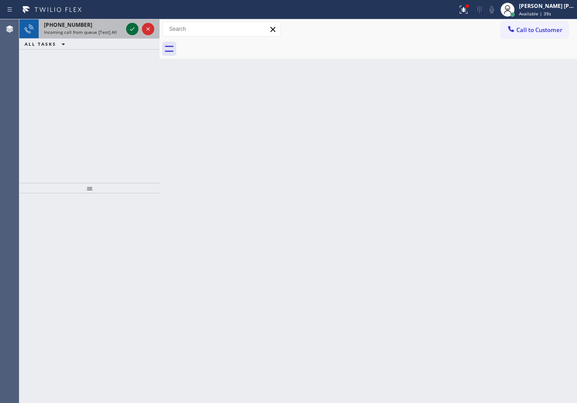
click at [130, 26] on icon at bounding box center [132, 29] width 11 height 11
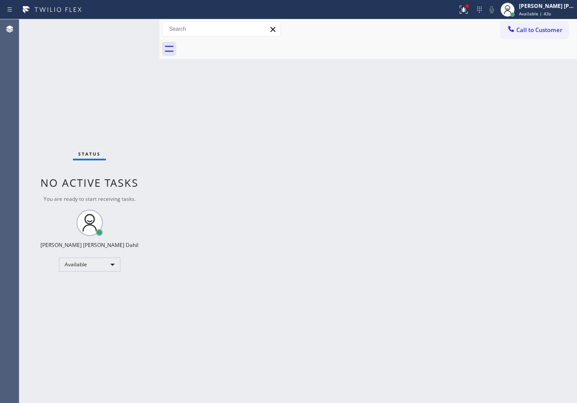
click at [130, 26] on div "Status No active tasks You are ready to start receiving tasks. [PERSON_NAME] [P…" at bounding box center [89, 211] width 140 height 384
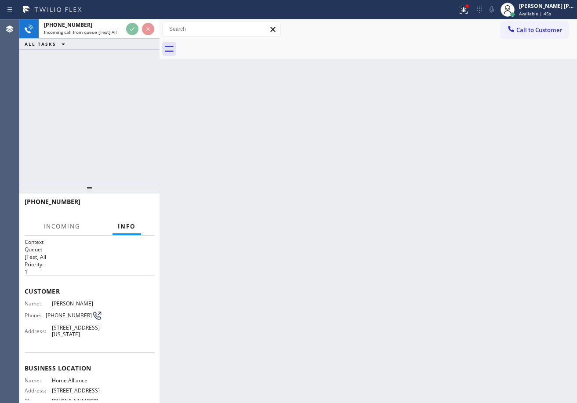
drag, startPoint x: 331, startPoint y: 215, endPoint x: 313, endPoint y: 303, distance: 90.2
click at [331, 217] on div "Back to Dashboard Change Sender ID Customers Technicians Select a contact Outbo…" at bounding box center [369, 211] width 418 height 384
click at [338, 230] on div "Back to Dashboard Change Sender ID Customers Technicians Select a contact Outbo…" at bounding box center [369, 211] width 418 height 384
click at [469, 9] on icon at bounding box center [464, 9] width 11 height 11
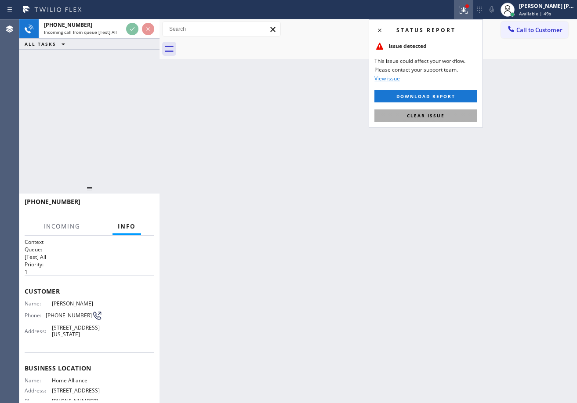
click at [453, 113] on button "Clear issue" at bounding box center [426, 115] width 103 height 12
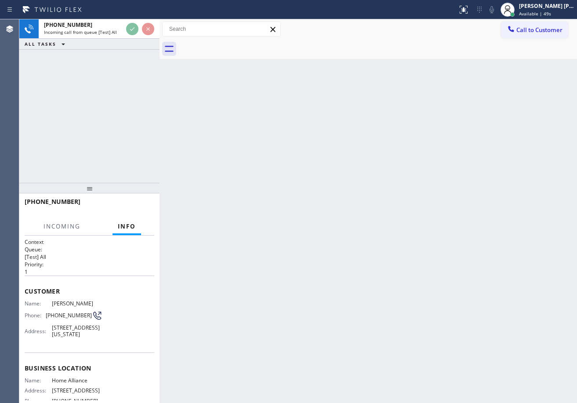
click at [453, 113] on div "Back to Dashboard Change Sender ID Customers Technicians Select a contact Outbo…" at bounding box center [369, 211] width 418 height 384
drag, startPoint x: 453, startPoint y: 113, endPoint x: 461, endPoint y: 153, distance: 40.8
click at [453, 114] on div "Back to Dashboard Change Sender ID Customers Technicians Select a contact Outbo…" at bounding box center [369, 211] width 418 height 384
click at [445, 277] on div "Back to Dashboard Change Sender ID Customers Technicians Select a contact Outbo…" at bounding box center [369, 211] width 418 height 384
click at [350, 283] on div "Back to Dashboard Change Sender ID Customers Technicians Select a contact Outbo…" at bounding box center [369, 211] width 418 height 384
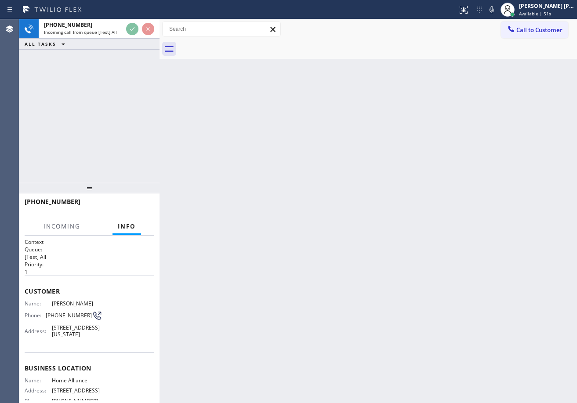
click at [356, 289] on div "Back to Dashboard Change Sender ID Customers Technicians Select a contact Outbo…" at bounding box center [369, 211] width 418 height 384
click at [358, 291] on div "Back to Dashboard Change Sender ID Customers Technicians Select a contact Outbo…" at bounding box center [369, 211] width 418 height 384
click at [360, 296] on div "Back to Dashboard Change Sender ID Customers Technicians Select a contact Outbo…" at bounding box center [369, 211] width 418 height 384
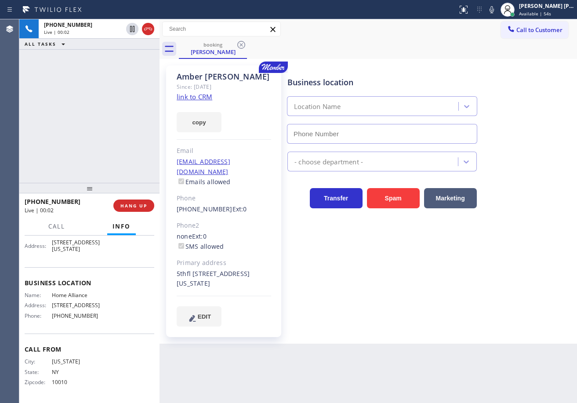
type input "[PHONE_NUMBER]"
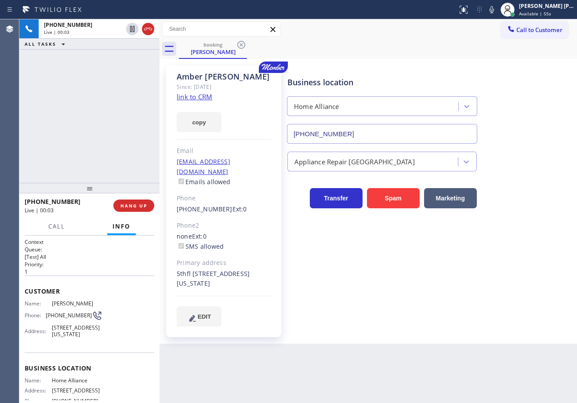
click at [110, 106] on div "+19175352533 Live | 00:03 ALL TASKS ALL TASKS ACTIVE TASKS TASKS IN WRAP UP" at bounding box center [89, 101] width 140 height 164
click at [209, 98] on link "link to CRM" at bounding box center [195, 96] width 36 height 9
click at [497, 14] on icon at bounding box center [492, 9] width 11 height 11
click at [500, 42] on div "booking Amber Jones" at bounding box center [378, 49] width 398 height 20
click at [497, 9] on icon at bounding box center [492, 9] width 11 height 11
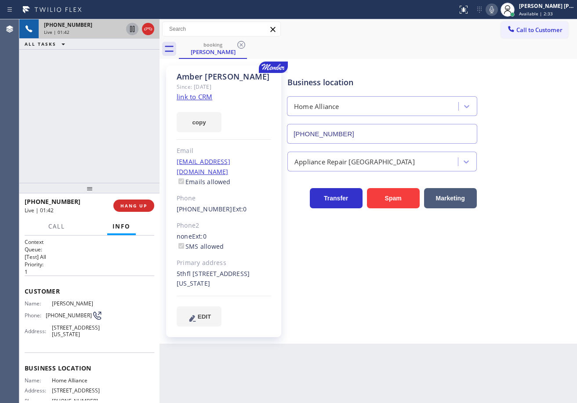
click at [128, 31] on icon at bounding box center [132, 29] width 11 height 11
click at [134, 60] on div "+19175352533 Live | 01:43 ALL TASKS ALL TASKS ACTIVE TASKS TASKS IN WRAP UP" at bounding box center [89, 101] width 140 height 164
click at [497, 11] on icon at bounding box center [492, 9] width 11 height 11
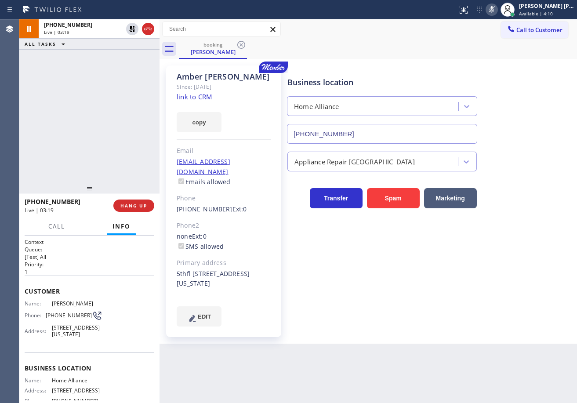
click at [124, 68] on div "+19175352533 Live | 03:19 ALL TASKS ALL TASKS ACTIVE TASKS TASKS IN WRAP UP" at bounding box center [89, 101] width 140 height 164
click at [132, 28] on icon at bounding box center [132, 29] width 6 height 6
click at [497, 9] on icon at bounding box center [492, 9] width 11 height 11
click at [500, 42] on div "booking Amber Jones" at bounding box center [378, 49] width 398 height 20
click at [26, 83] on div "+19175352533 Live | 03:40 ALL TASKS ALL TASKS ACTIVE TASKS TASKS IN WRAP UP" at bounding box center [89, 101] width 140 height 164
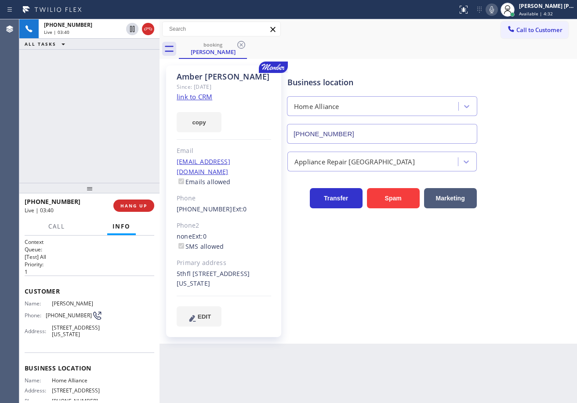
click at [87, 75] on div "+19175352533 Live | 03:40 ALL TASKS ALL TASKS ACTIVE TASKS TASKS IN WRAP UP" at bounding box center [89, 101] width 140 height 164
click at [83, 74] on div "+19175352533 Live | 03:41 ALL TASKS ALL TASKS ACTIVE TASKS TASKS IN WRAP UP" at bounding box center [89, 101] width 140 height 164
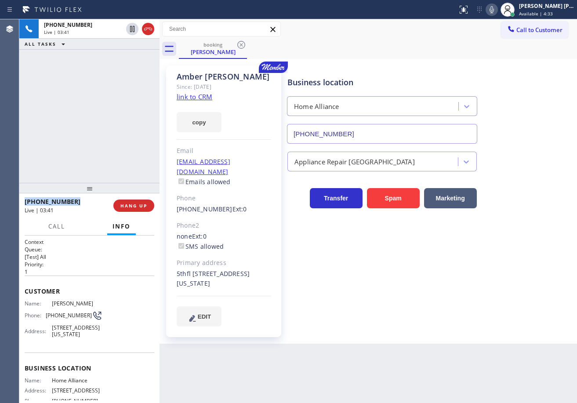
click at [83, 74] on div "+19175352533 Live | 03:41 ALL TASKS ALL TASKS ACTIVE TASKS TASKS IN WRAP UP" at bounding box center [89, 101] width 140 height 164
click at [83, 74] on div "+19175352533 Live | 03:42 ALL TASKS ALL TASKS ACTIVE TASKS TASKS IN WRAP UP" at bounding box center [89, 101] width 140 height 164
drag, startPoint x: 134, startPoint y: 27, endPoint x: 132, endPoint y: 55, distance: 28.2
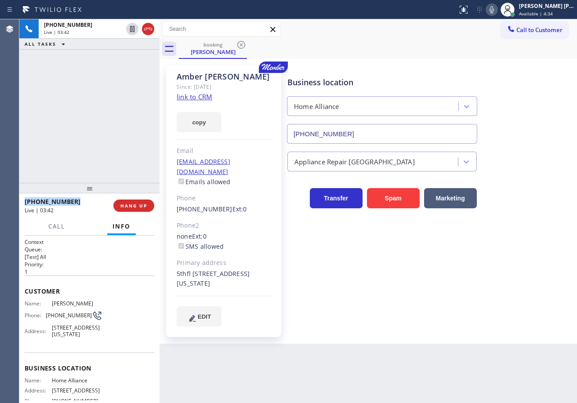
click at [134, 28] on icon at bounding box center [132, 29] width 4 height 6
click at [139, 63] on div "+19175352533 Live | 03:43 ALL TASKS ALL TASKS ACTIVE TASKS TASKS IN WRAP UP" at bounding box center [89, 101] width 140 height 164
click at [497, 10] on icon at bounding box center [492, 9] width 11 height 11
drag, startPoint x: 500, startPoint y: 40, endPoint x: 506, endPoint y: 70, distance: 30.0
click at [505, 64] on div "booking Amber Jones Call to Customer Outbound call Location Thermador Repair Gr…" at bounding box center [369, 181] width 418 height 325
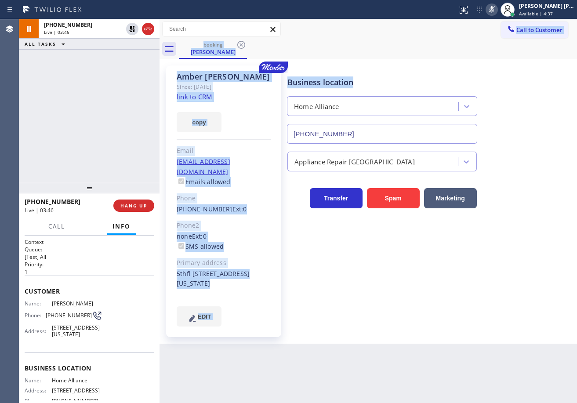
click at [418, 62] on div "Amber Jones Since: 20 may 2020 link to CRM copy Email amber@clovergrp.com Email…" at bounding box center [368, 201] width 413 height 281
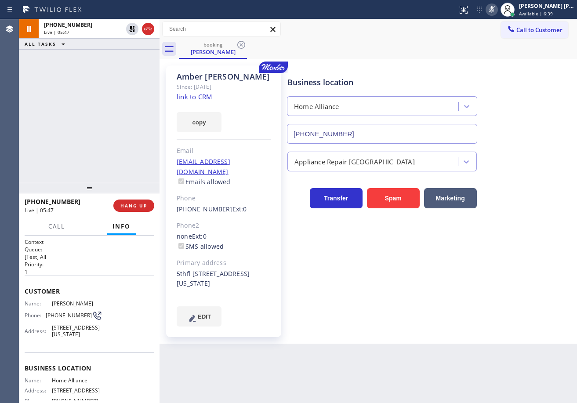
click at [109, 77] on div "+19175352533 Live | 05:47 ALL TASKS ALL TASKS ACTIVE TASKS TASKS IN WRAP UP" at bounding box center [89, 101] width 140 height 164
click at [131, 32] on icon at bounding box center [132, 29] width 11 height 11
click at [494, 11] on icon at bounding box center [492, 9] width 4 height 7
click at [106, 131] on div "+19175352533 Live | 06:20 ALL TASKS ALL TASKS ACTIVE TASKS TASKS IN WRAP UP" at bounding box center [89, 101] width 140 height 164
drag, startPoint x: 428, startPoint y: 290, endPoint x: 427, endPoint y: 324, distance: 33.4
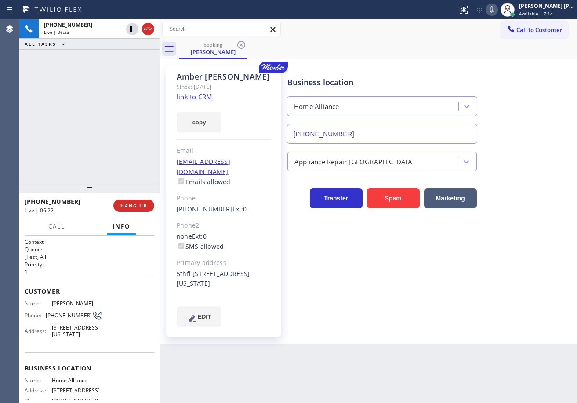
click at [428, 291] on div "Business location Home Alliance (877) 777-0796 Appliance Repair High End Transf…" at bounding box center [430, 196] width 289 height 256
click at [115, 66] on div "+19175352533 Live | 06:26 ALL TASKS ALL TASKS ACTIVE TASKS TASKS IN WRAP UP" at bounding box center [89, 101] width 140 height 164
click at [116, 86] on div "+19175352533 Live | 06:30 ALL TASKS ALL TASKS ACTIVE TASKS TASKS IN WRAP UP" at bounding box center [89, 101] width 140 height 164
click at [117, 86] on div "+19175352533 Live | 06:30 ALL TASKS ALL TASKS ACTIVE TASKS TASKS IN WRAP UP" at bounding box center [89, 101] width 140 height 164
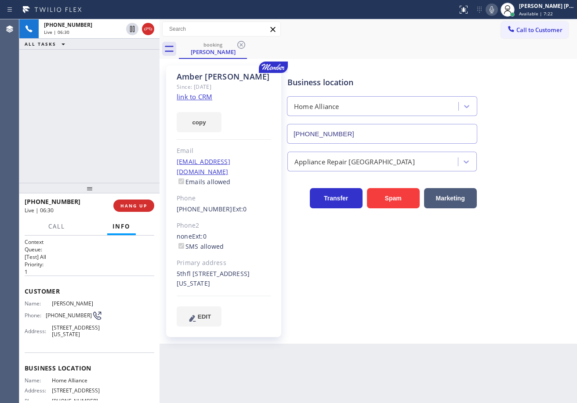
click at [113, 85] on div "+19175352533 Live | 06:30 ALL TASKS ALL TASKS ACTIVE TASKS TASKS IN WRAP UP" at bounding box center [89, 101] width 140 height 164
click at [113, 85] on div "+19175352533 Live | 06:31 ALL TASKS ALL TASKS ACTIVE TASKS TASKS IN WRAP UP" at bounding box center [89, 101] width 140 height 164
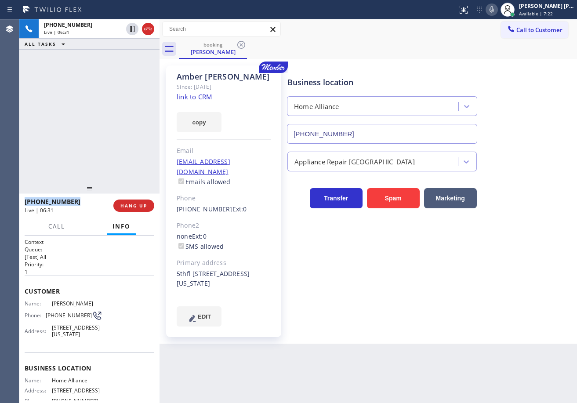
click at [113, 85] on div "+19175352533 Live | 06:31 ALL TASKS ALL TASKS ACTIVE TASKS TASKS IN WRAP UP" at bounding box center [89, 101] width 140 height 164
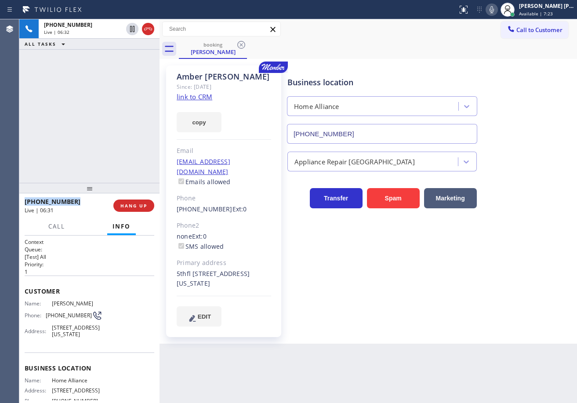
click at [113, 85] on div "+19175352533 Live | 06:32 ALL TASKS ALL TASKS ACTIVE TASKS TASKS IN WRAP UP" at bounding box center [89, 101] width 140 height 164
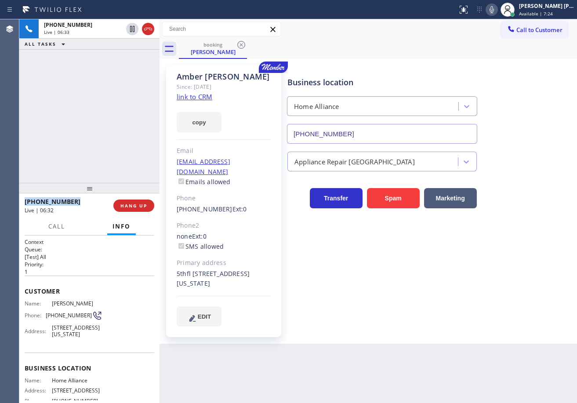
click at [113, 85] on div "+19175352533 Live | 06:33 ALL TASKS ALL TASKS ACTIVE TASKS TASKS IN WRAP UP" at bounding box center [89, 101] width 140 height 164
click at [114, 91] on div "+19175352533 Live | 06:33 ALL TASKS ALL TASKS ACTIVE TASKS TASKS IN WRAP UP" at bounding box center [89, 101] width 140 height 164
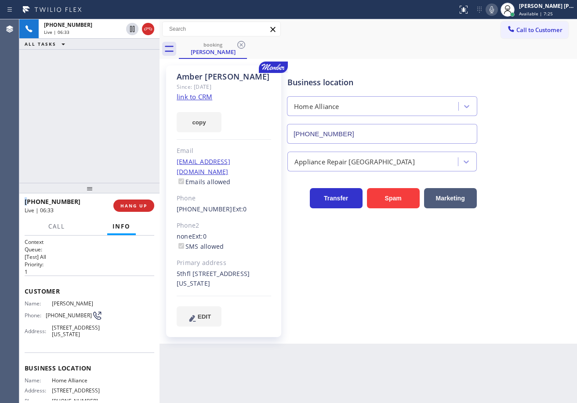
click at [114, 91] on div "+19175352533 Live | 06:33 ALL TASKS ALL TASKS ACTIVE TASKS TASKS IN WRAP UP" at bounding box center [89, 101] width 140 height 164
click at [114, 91] on div "+19175352533 Live | 06:34 ALL TASKS ALL TASKS ACTIVE TASKS TASKS IN WRAP UP" at bounding box center [89, 101] width 140 height 164
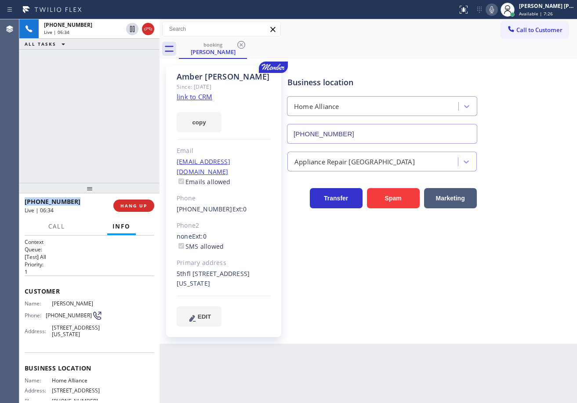
click at [114, 91] on div "+19175352533 Live | 06:34 ALL TASKS ALL TASKS ACTIVE TASKS TASKS IN WRAP UP" at bounding box center [89, 101] width 140 height 164
click at [114, 91] on div "+19175352533 Live | 06:35 ALL TASKS ALL TASKS ACTIVE TASKS TASKS IN WRAP UP" at bounding box center [89, 101] width 140 height 164
click at [114, 94] on div "+19175352533 Live | 06:35 ALL TASKS ALL TASKS ACTIVE TASKS TASKS IN WRAP UP" at bounding box center [89, 101] width 140 height 164
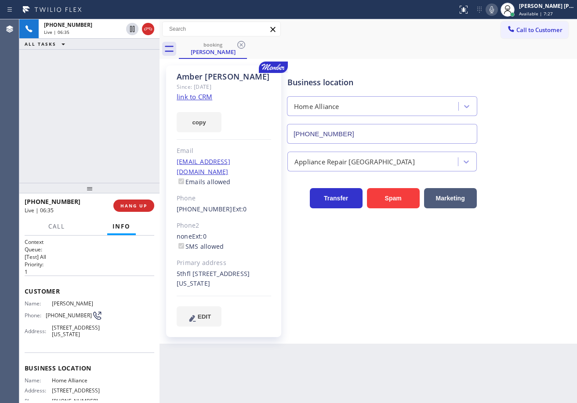
click at [114, 94] on div "+19175352533 Live | 06:35 ALL TASKS ALL TASKS ACTIVE TASKS TASKS IN WRAP UP" at bounding box center [89, 101] width 140 height 164
click at [150, 31] on icon at bounding box center [148, 29] width 11 height 11
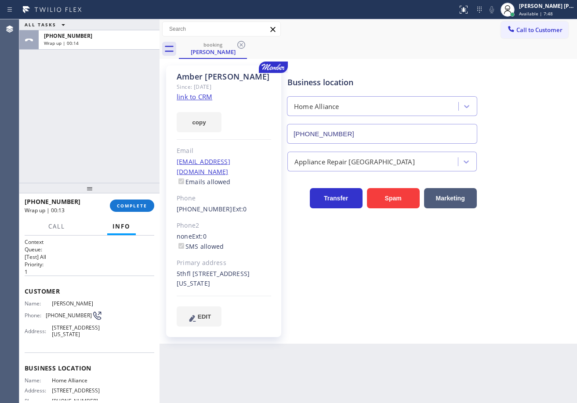
click at [73, 98] on div "ALL TASKS ALL TASKS ACTIVE TASKS TASKS IN WRAP UP +19175352533 Wrap up | 00:14" at bounding box center [89, 101] width 140 height 164
click at [533, 10] on div "Joshua Jake Dahil Available | 7:54" at bounding box center [548, 9] width 60 height 15
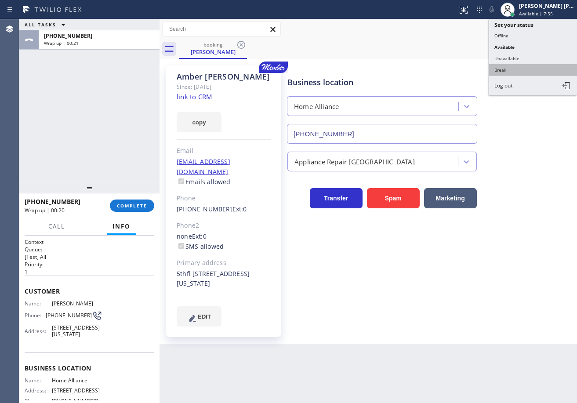
click at [524, 70] on button "Break" at bounding box center [533, 69] width 88 height 11
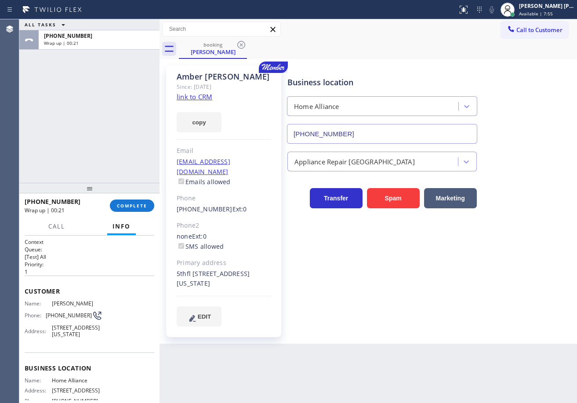
click at [524, 70] on div "Business location Home Alliance (877) 777-0796" at bounding box center [430, 104] width 289 height 80
drag, startPoint x: 109, startPoint y: 145, endPoint x: 124, endPoint y: 181, distance: 39.4
click at [109, 145] on div "ALL TASKS ALL TASKS ACTIVE TASKS TASKS IN WRAP UP +19175352533 Wrap up | 00:22" at bounding box center [89, 101] width 140 height 164
click at [132, 208] on span "COMPLETE" at bounding box center [132, 206] width 30 height 6
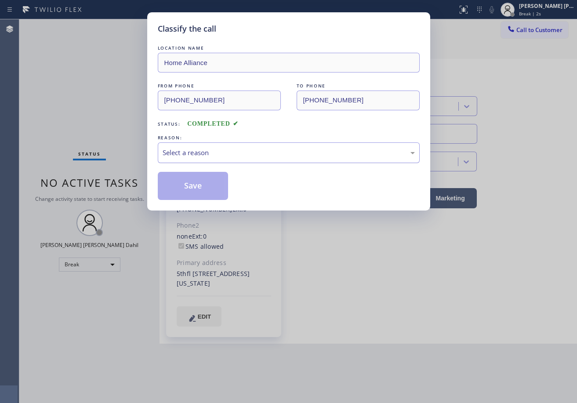
click at [205, 156] on div "Select a reason" at bounding box center [289, 153] width 252 height 10
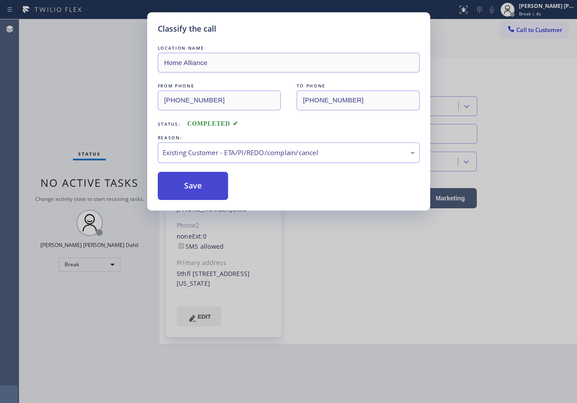
click at [184, 189] on button "Save" at bounding box center [193, 186] width 71 height 28
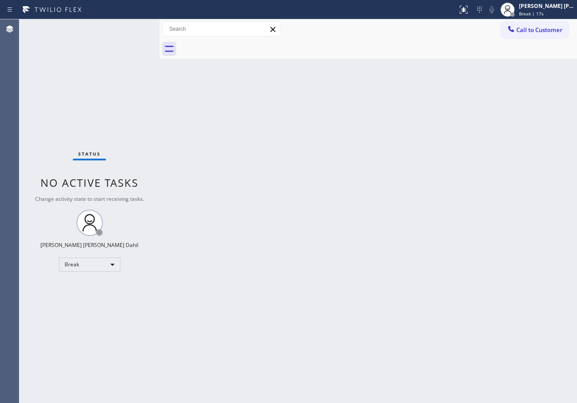
click at [278, 229] on div "Back to Dashboard Change Sender ID Customers Technicians Select a contact Outbo…" at bounding box center [369, 211] width 418 height 384
drag, startPoint x: 400, startPoint y: 135, endPoint x: 447, endPoint y: 267, distance: 140.3
click at [405, 144] on div "Back to Dashboard Change Sender ID Customers Technicians Select a contact Outbo…" at bounding box center [369, 211] width 418 height 384
drag, startPoint x: 249, startPoint y: 148, endPoint x: 246, endPoint y: 144, distance: 4.7
click at [249, 146] on div "Back to Dashboard Change Sender ID Customers Technicians Select a contact Outbo…" at bounding box center [369, 211] width 418 height 384
